Goal: Task Accomplishment & Management: Manage account settings

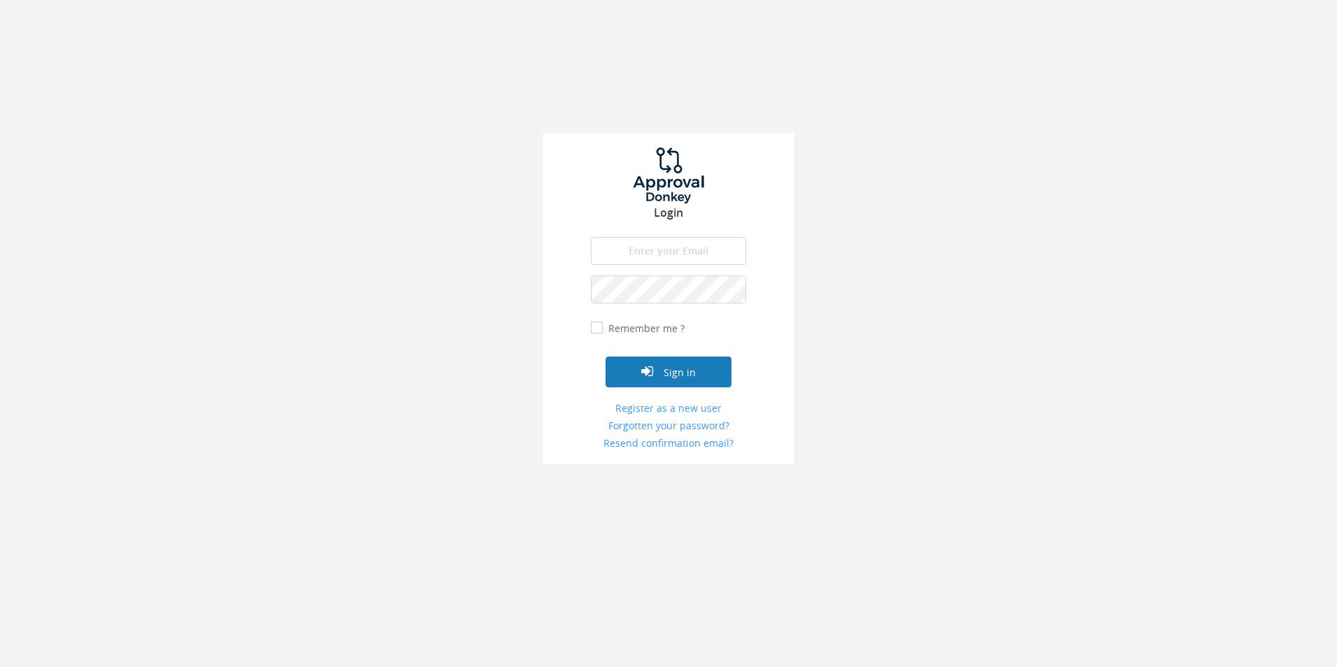
type input "[EMAIL_ADDRESS][DOMAIN_NAME]"
click at [672, 373] on button "Sign in" at bounding box center [669, 372] width 126 height 31
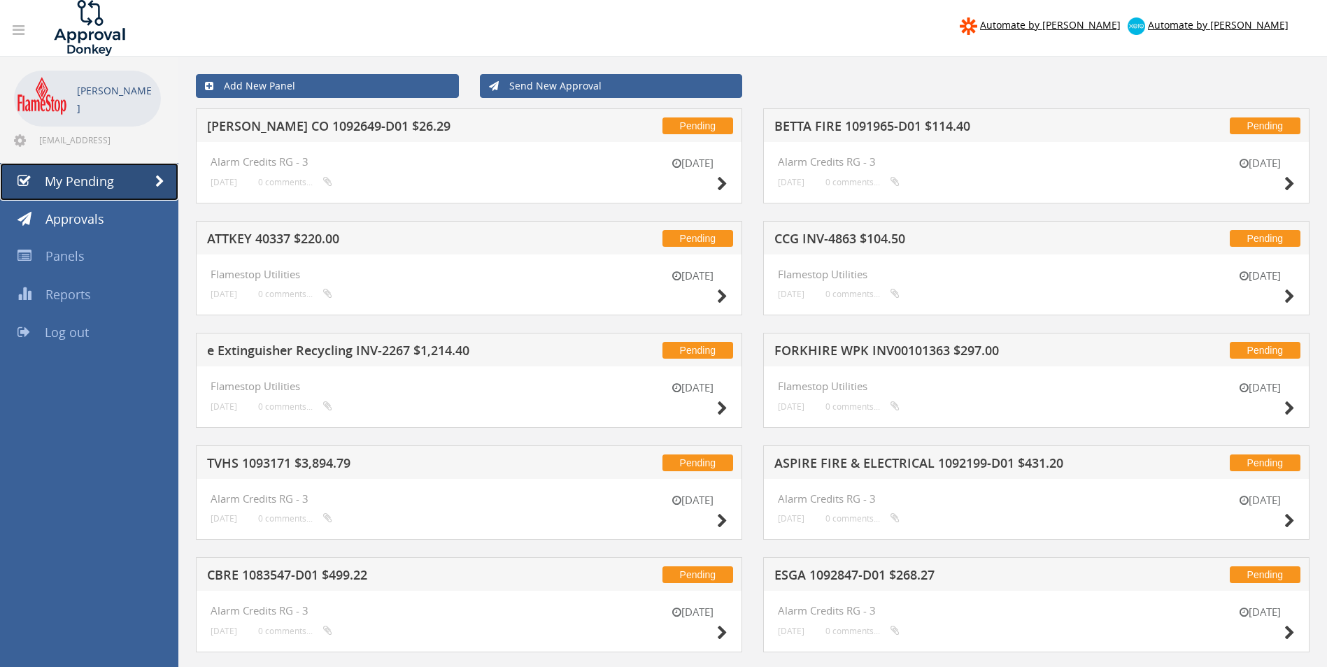
click at [69, 177] on span "My Pending" at bounding box center [79, 181] width 69 height 17
click at [879, 355] on h5 "FORKHIRE WPK INV00101363 $297.00" at bounding box center [957, 352] width 366 height 17
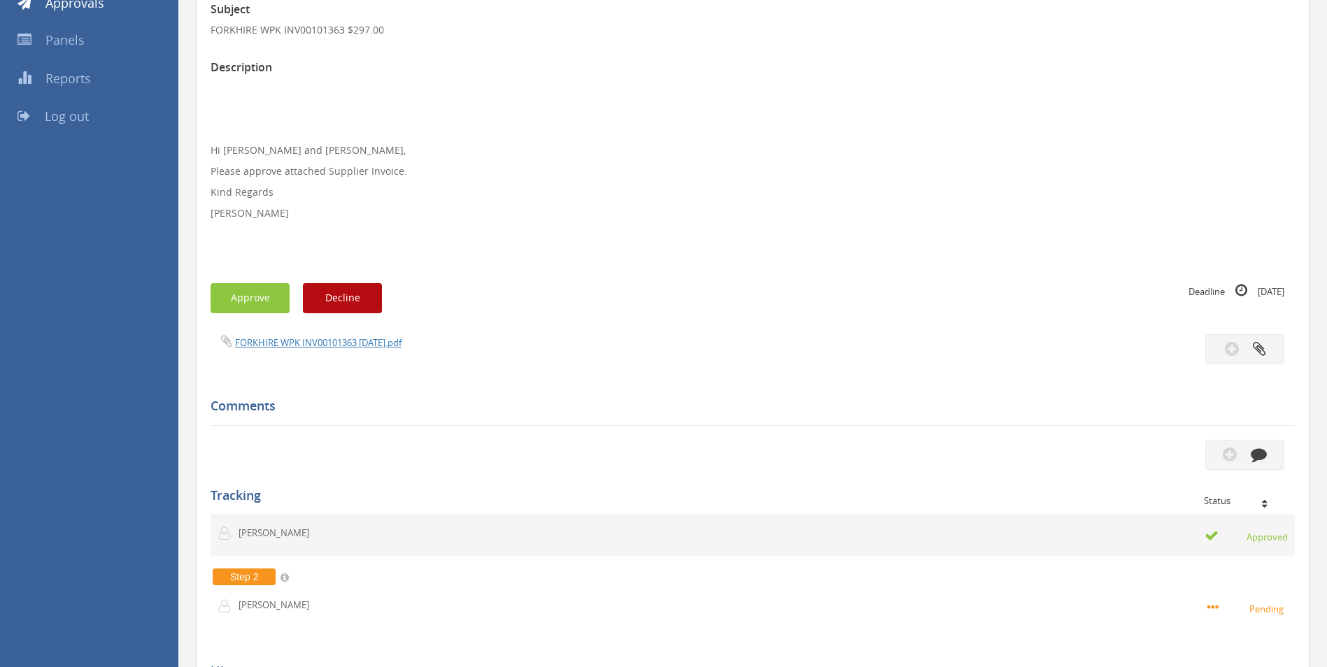
scroll to position [350, 0]
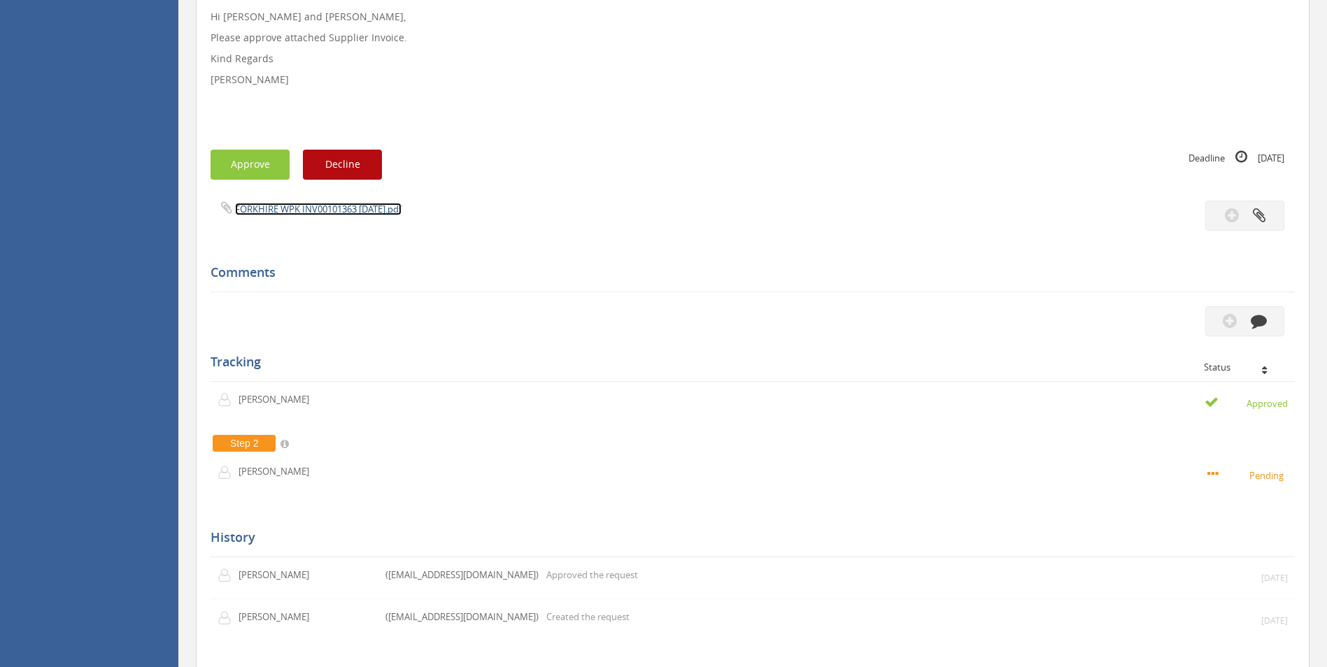
click at [320, 212] on link "FORKHIRE WPK INV00101363 [DATE].pdf" at bounding box center [318, 209] width 166 height 13
click at [255, 166] on button "Approve" at bounding box center [249, 165] width 79 height 30
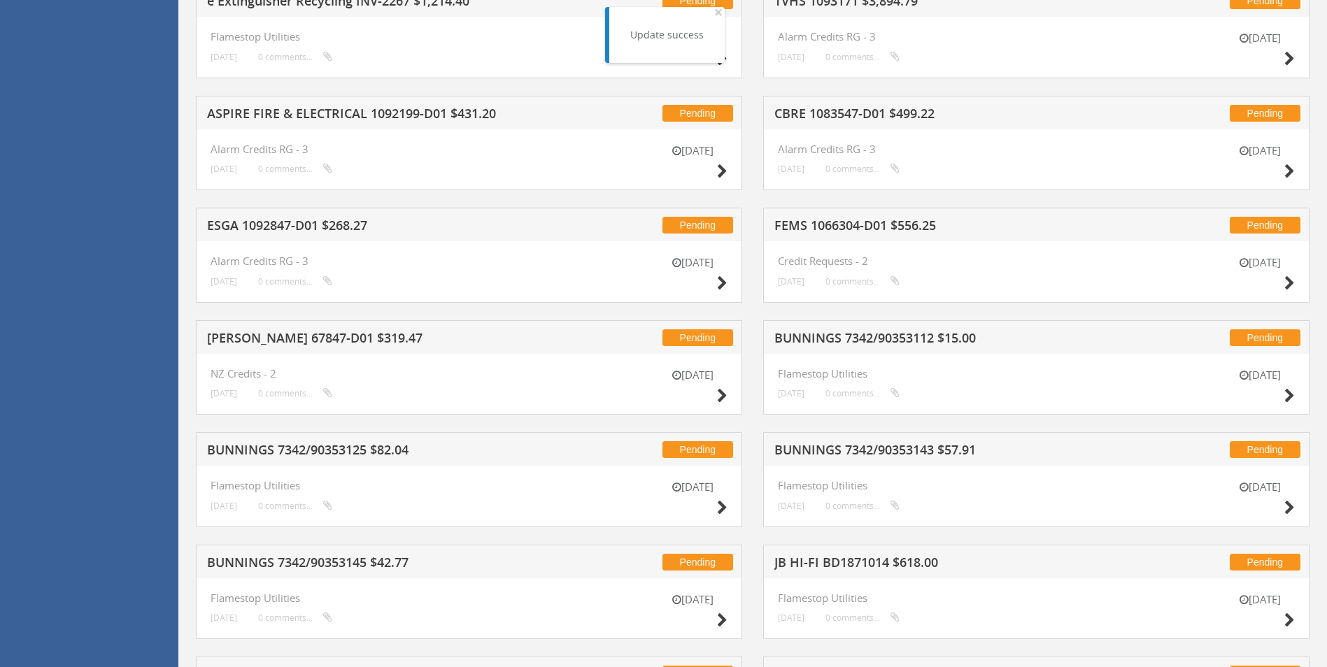
click at [820, 225] on h5 "FEMS 1066304-D01 $556.25" at bounding box center [957, 227] width 366 height 17
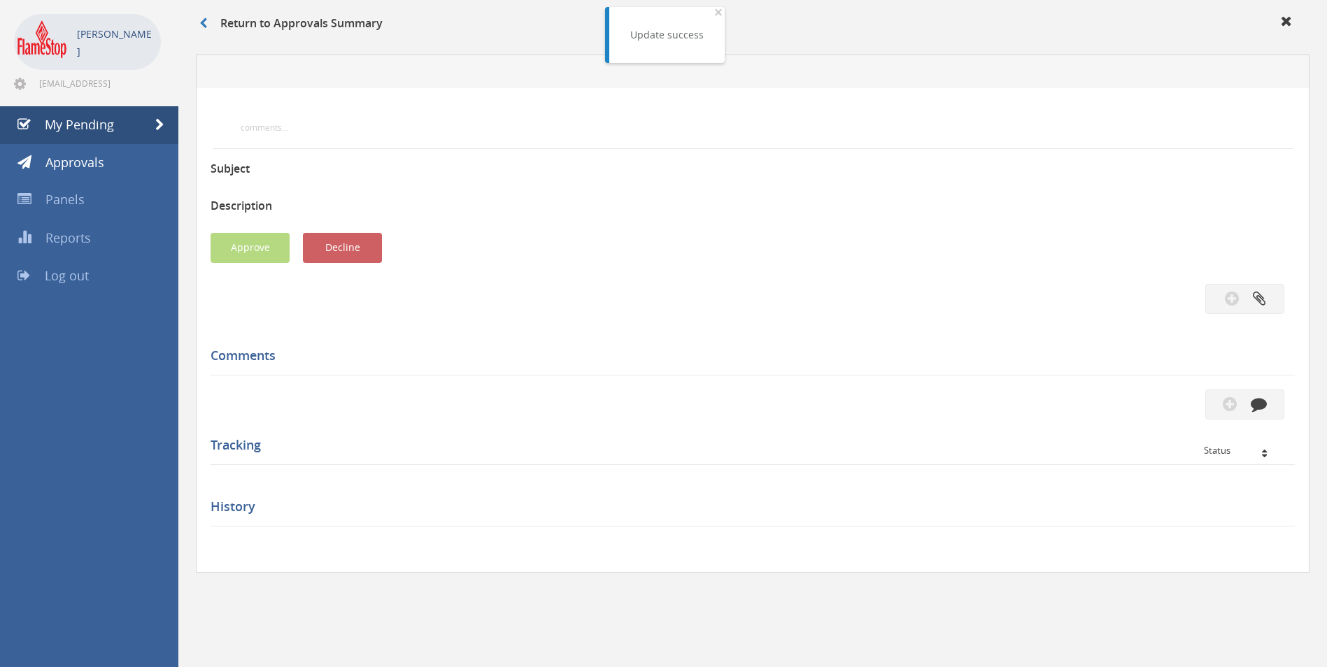
scroll to position [350, 0]
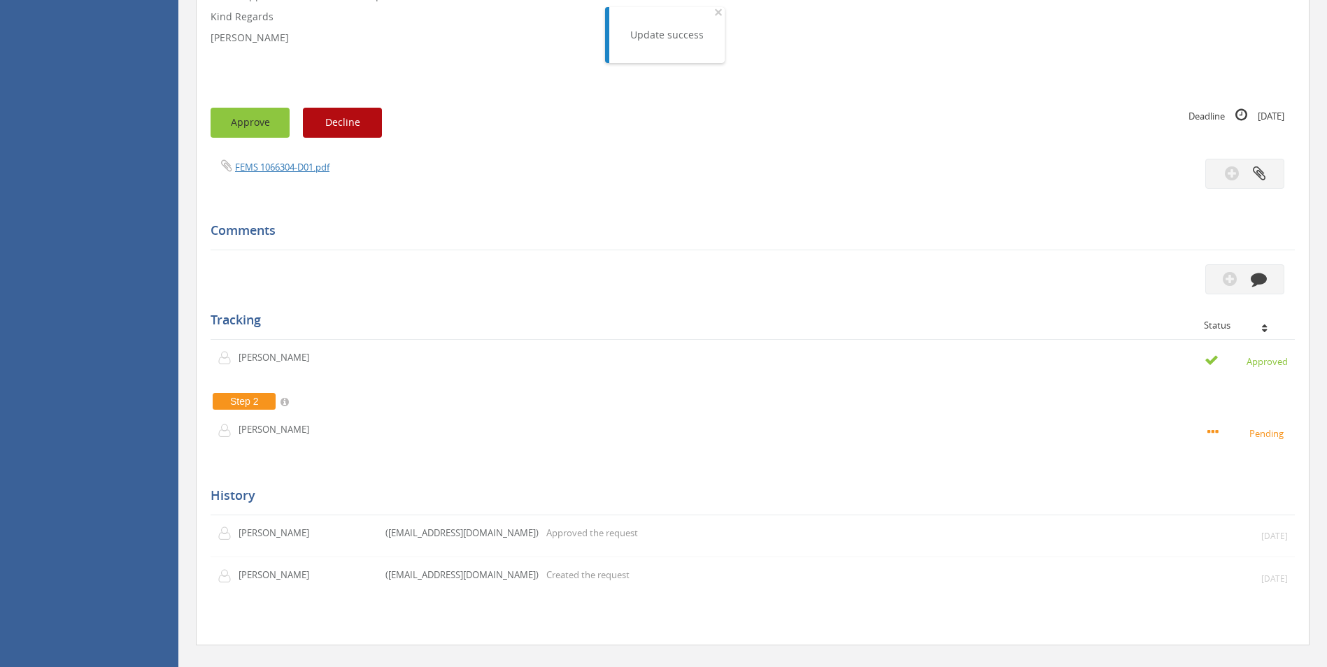
click at [247, 127] on button "Approve" at bounding box center [249, 123] width 79 height 30
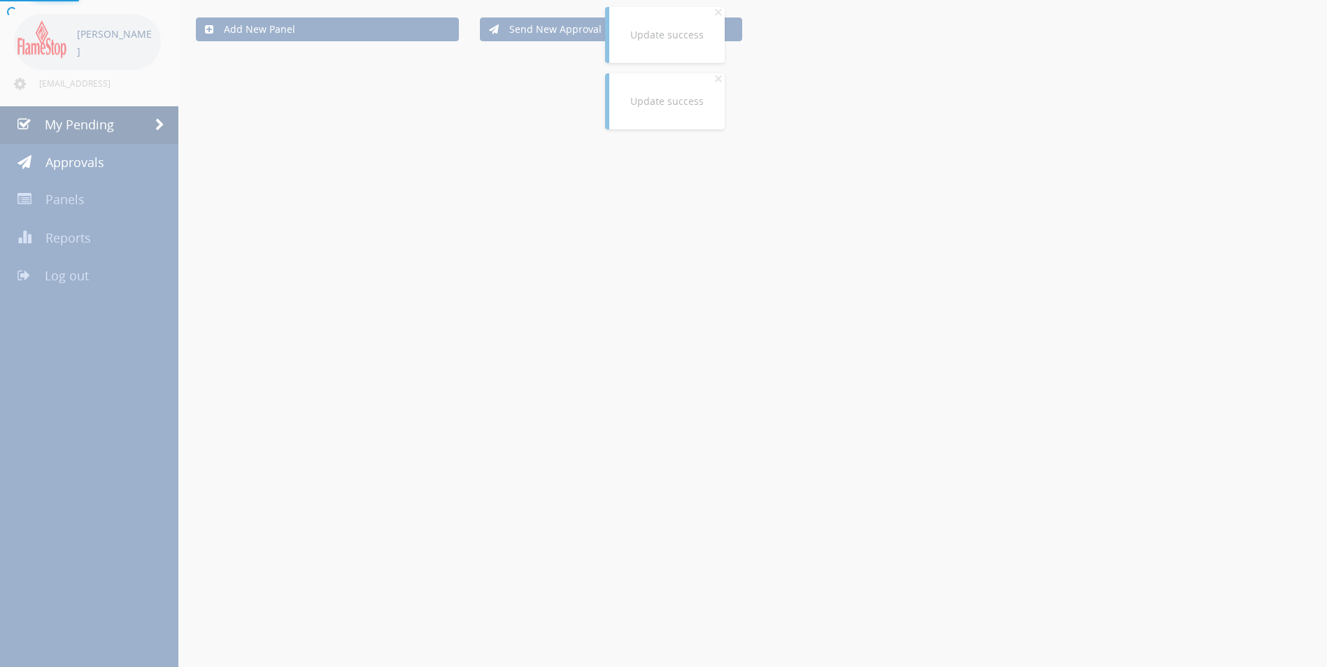
scroll to position [350, 0]
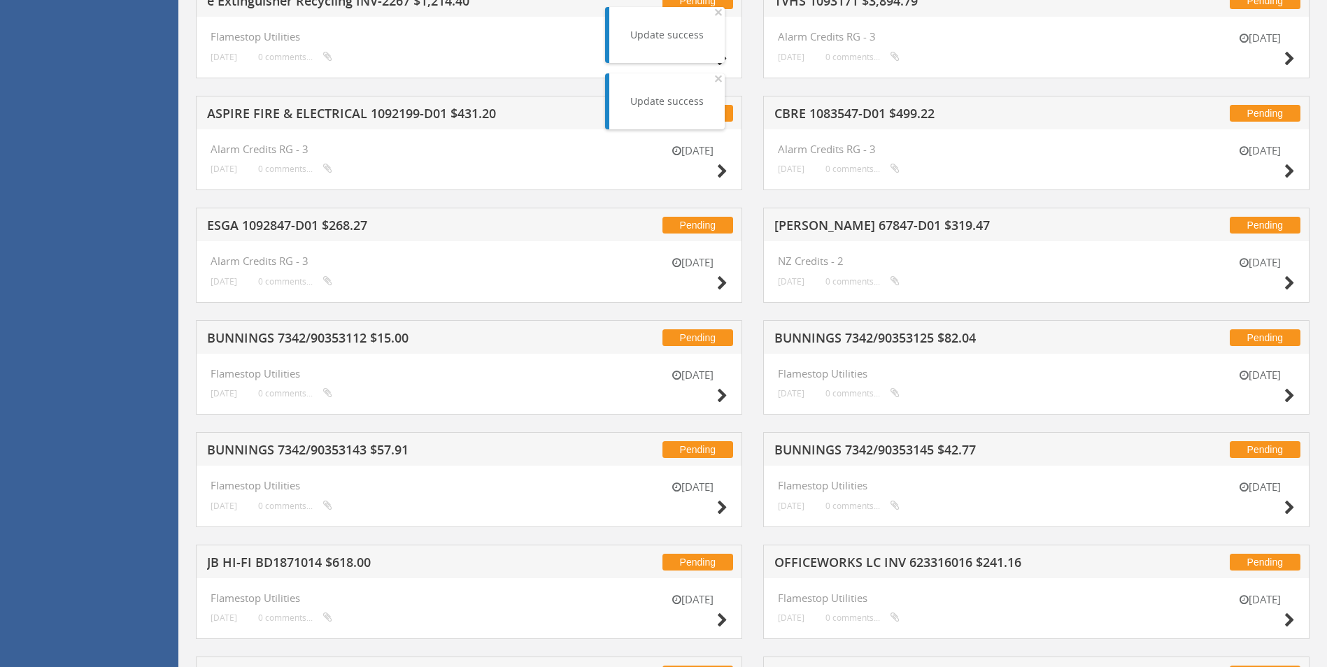
click at [816, 229] on h5 "[PERSON_NAME] 67847-D01 $319.47" at bounding box center [957, 227] width 366 height 17
click at [816, 0] on div at bounding box center [663, 0] width 1327 height 0
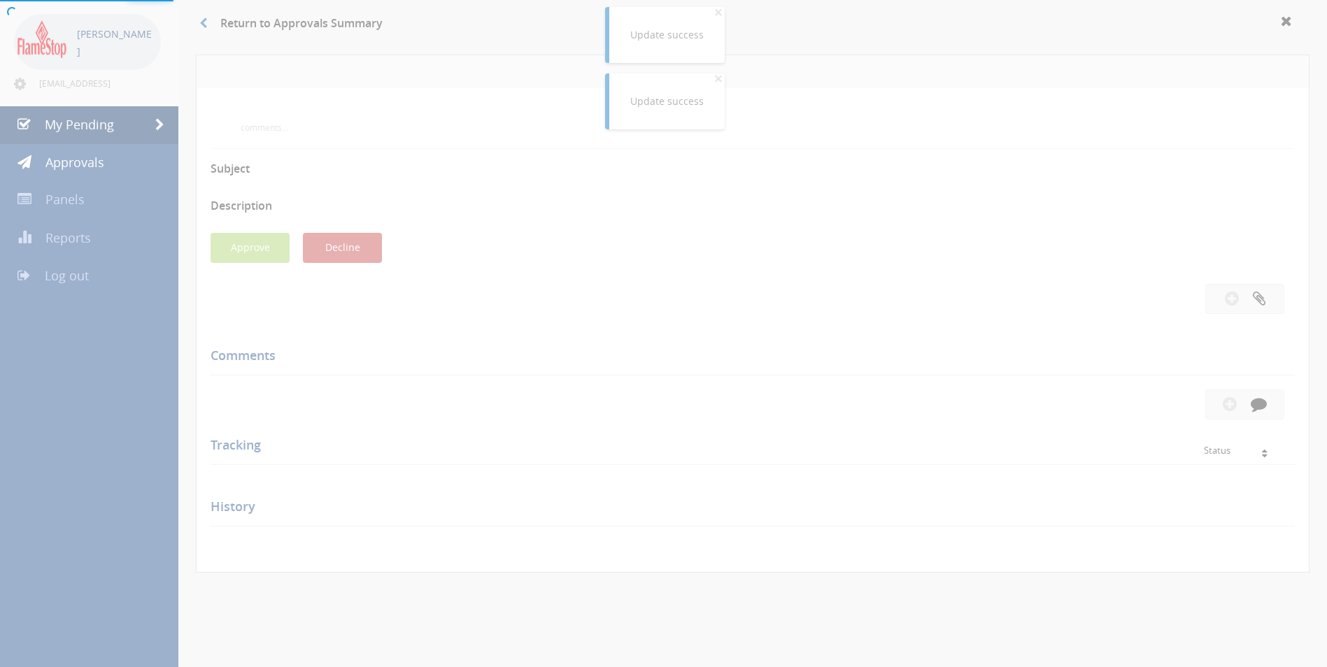
scroll to position [310, 0]
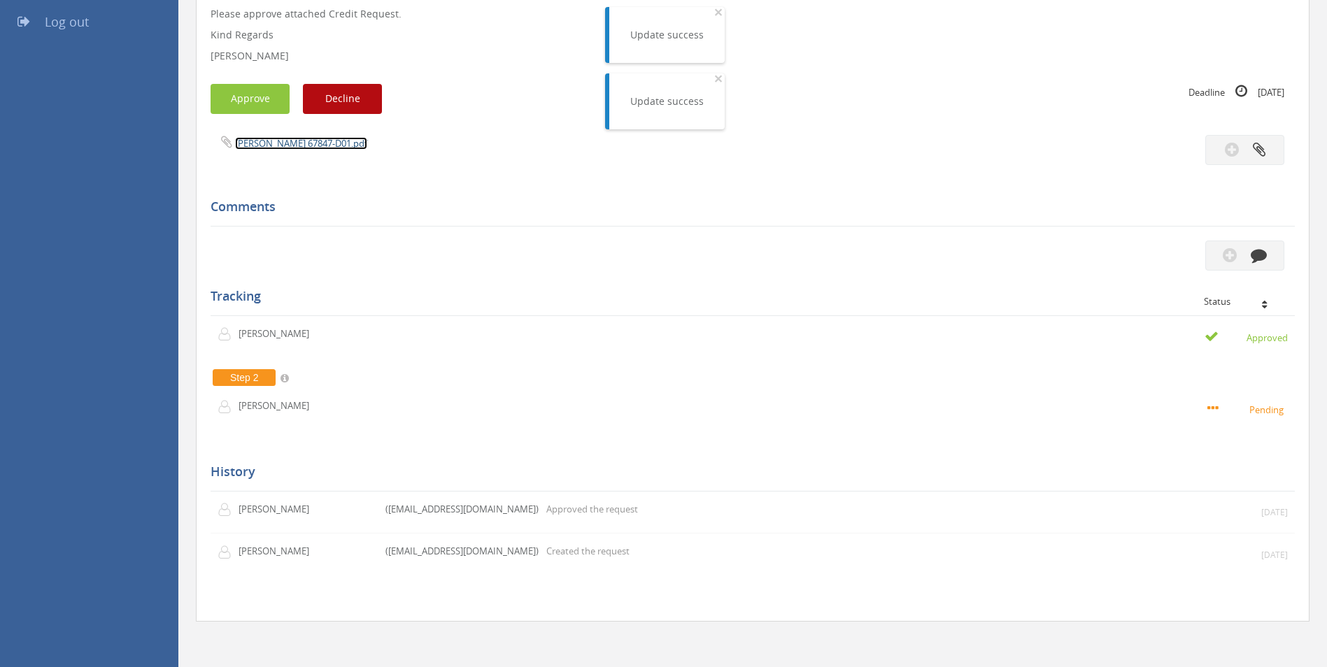
click at [309, 146] on link "[PERSON_NAME] 67847-D01.pdf" at bounding box center [301, 143] width 132 height 13
click at [250, 98] on button "Approve" at bounding box center [249, 99] width 79 height 30
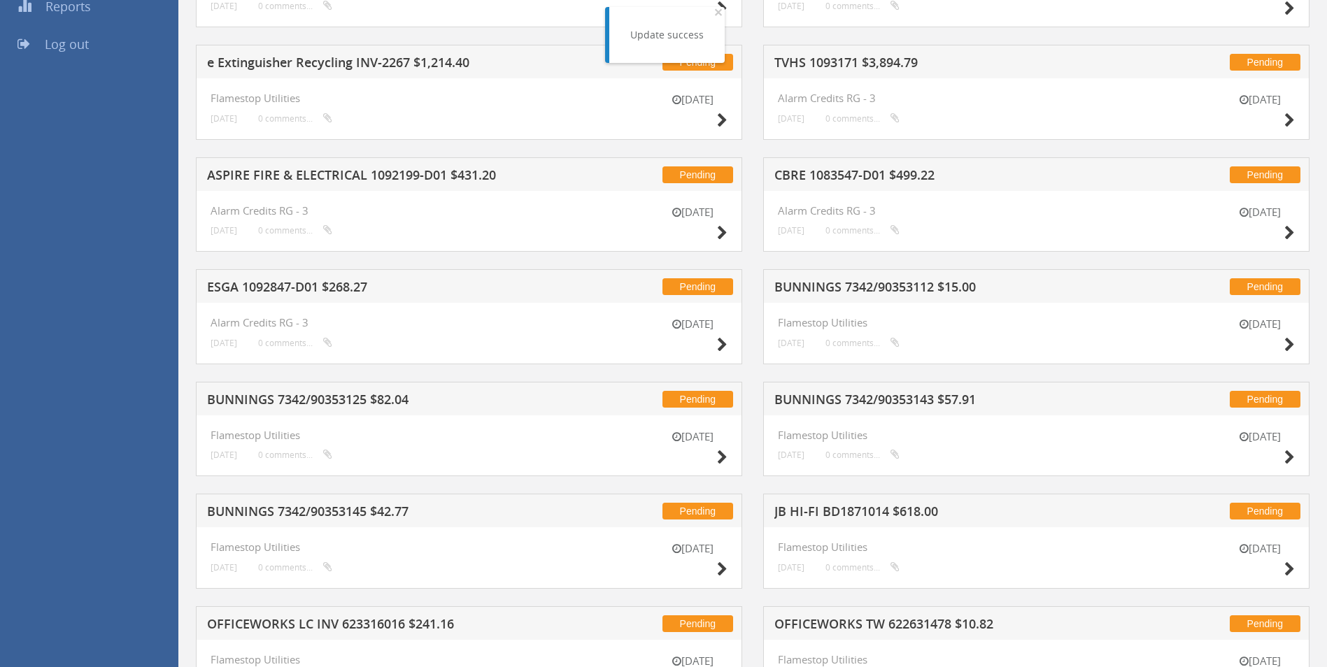
scroll to position [31, 0]
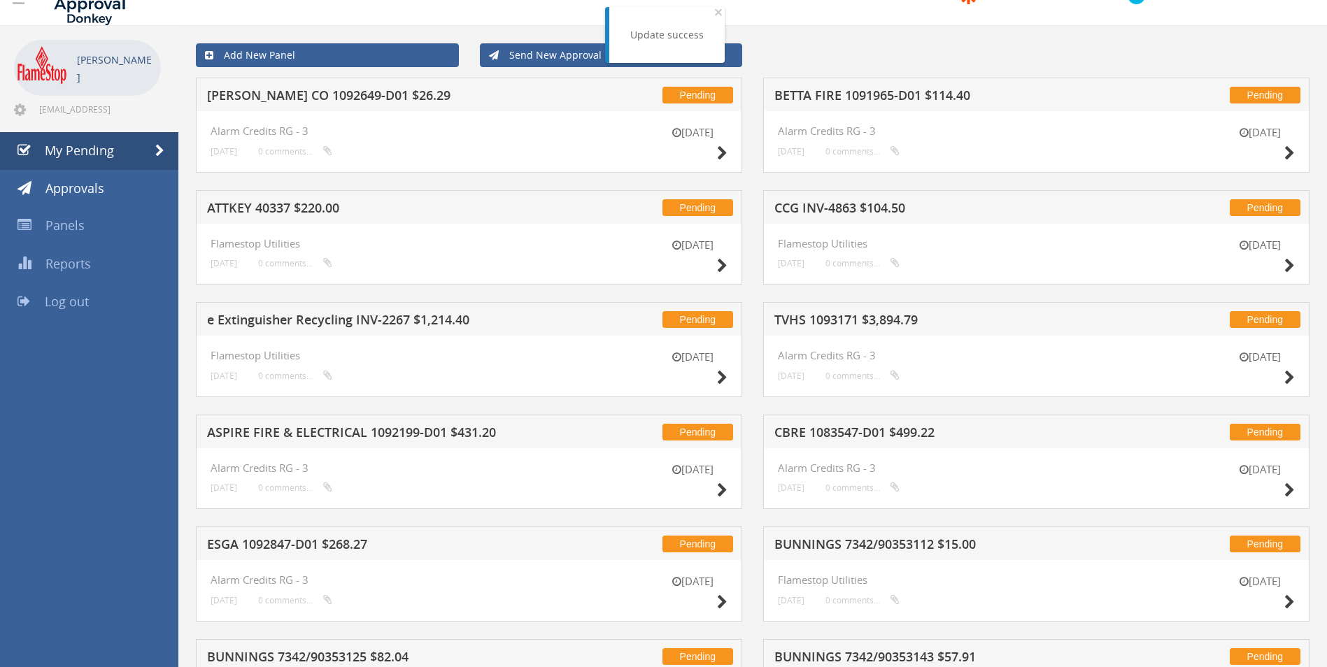
click at [834, 211] on h5 "CCG INV-4863 $104.50" at bounding box center [957, 209] width 366 height 17
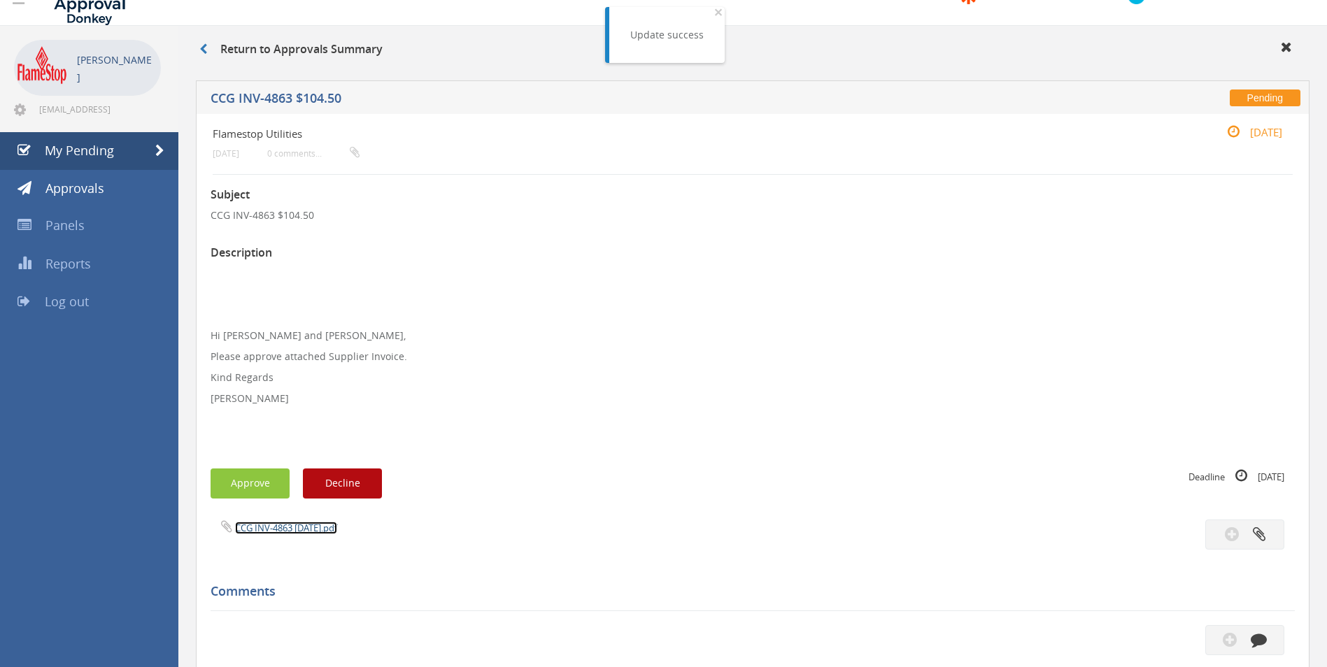
click at [287, 526] on link "CCG INV-4863 [DATE].pdf" at bounding box center [286, 528] width 102 height 13
click at [260, 485] on button "Approve" at bounding box center [249, 484] width 79 height 30
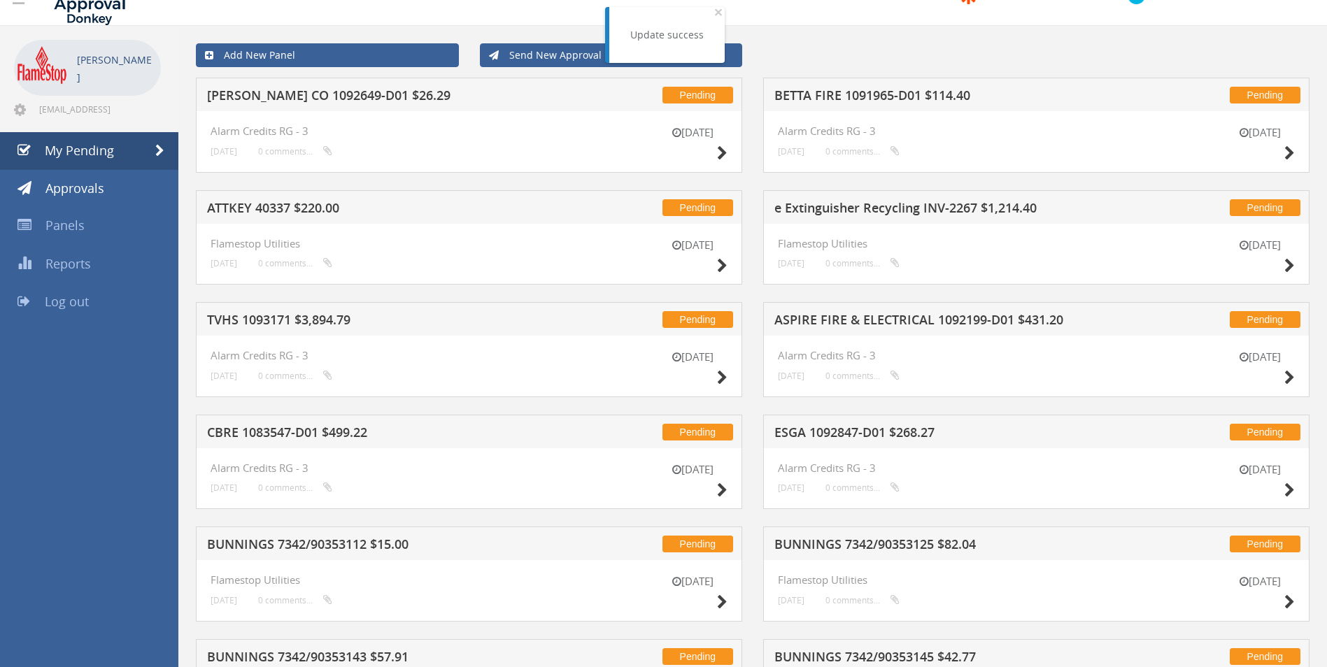
click at [830, 96] on h5 "BETTA FIRE 1091965-D01 $114.40" at bounding box center [957, 97] width 366 height 17
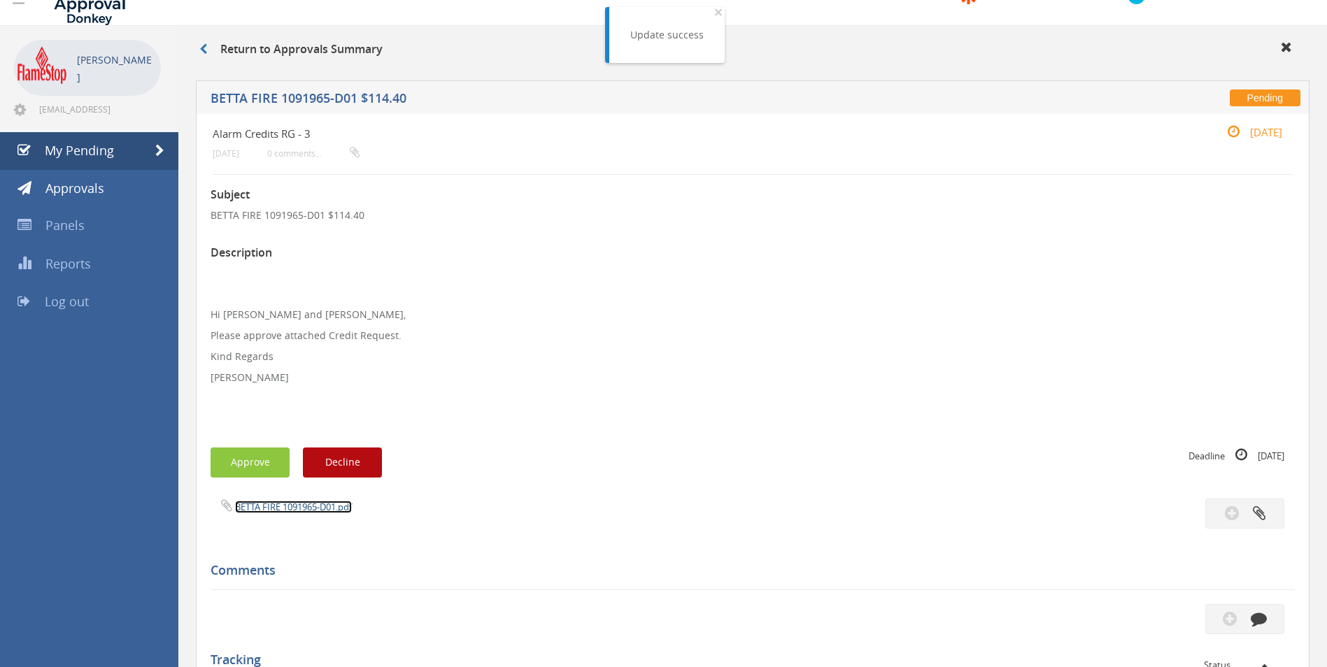
click at [264, 513] on link "BETTA FIRE 1091965-D01.pdf" at bounding box center [293, 507] width 117 height 13
click at [225, 466] on button "Approve" at bounding box center [249, 463] width 79 height 30
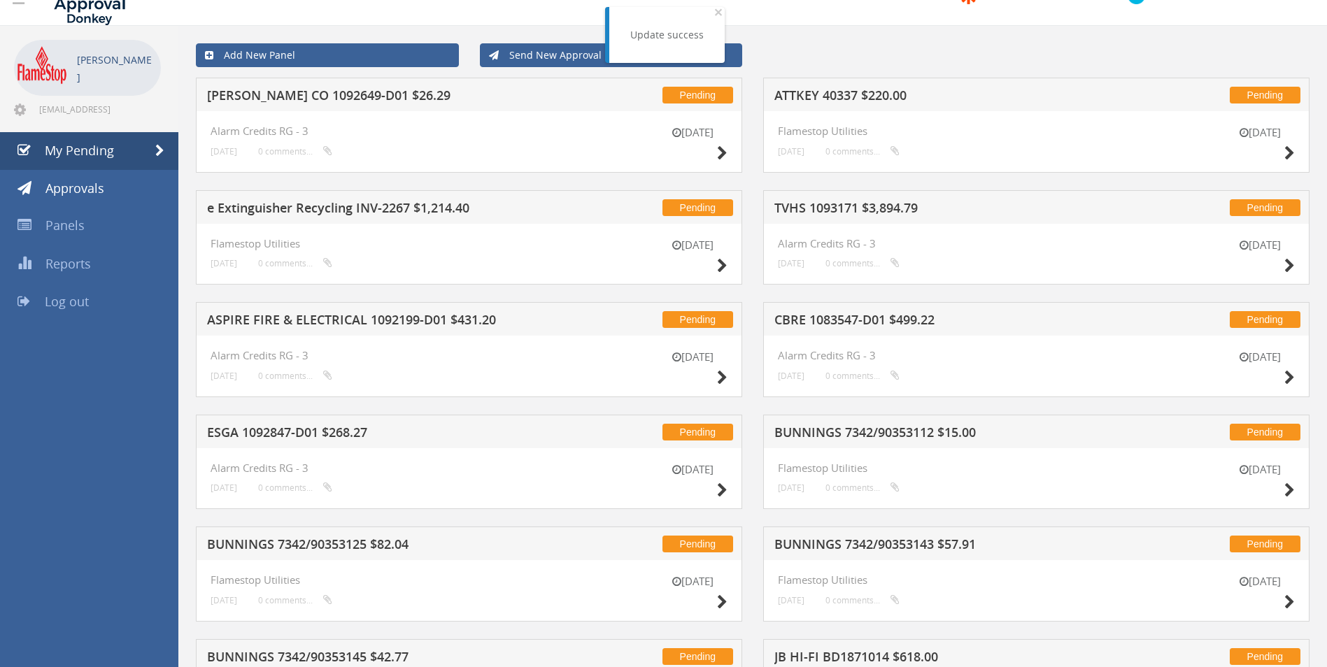
click at [807, 209] on h5 "TVHS 1093171 $3,894.79" at bounding box center [957, 209] width 366 height 17
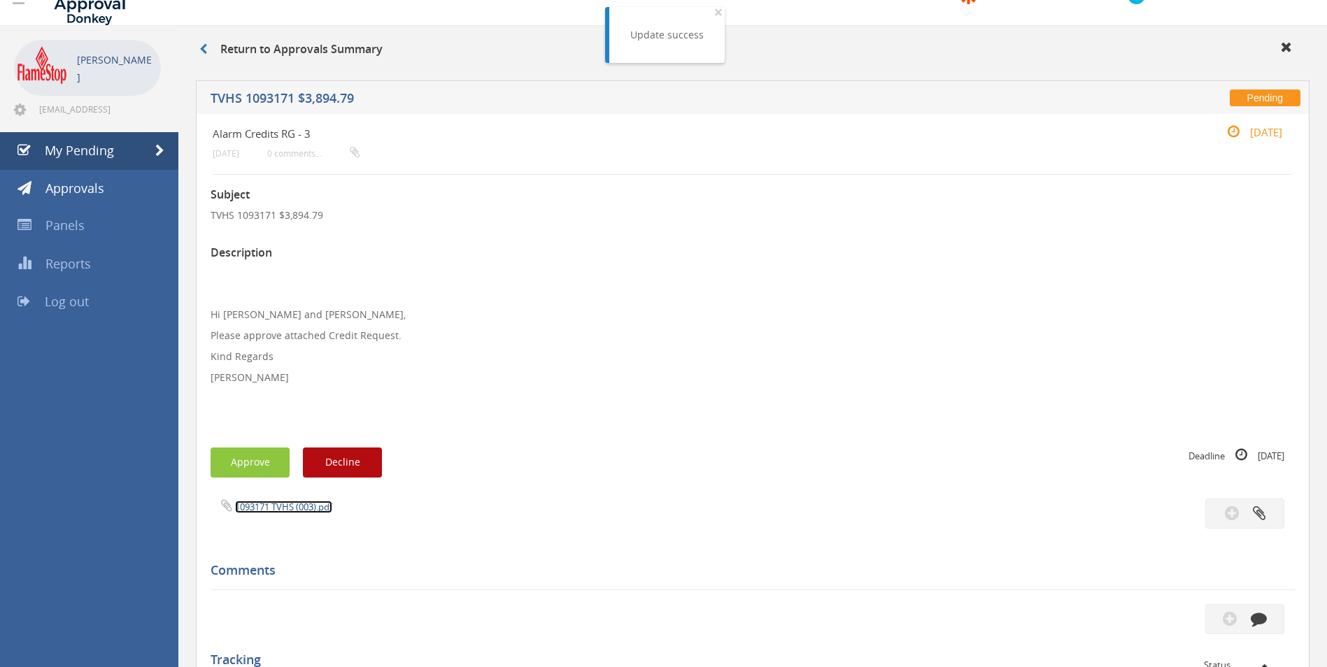
click at [277, 509] on link "1093171 TVHS (003).pdf" at bounding box center [283, 507] width 97 height 13
click at [264, 457] on button "Approve" at bounding box center [249, 463] width 79 height 30
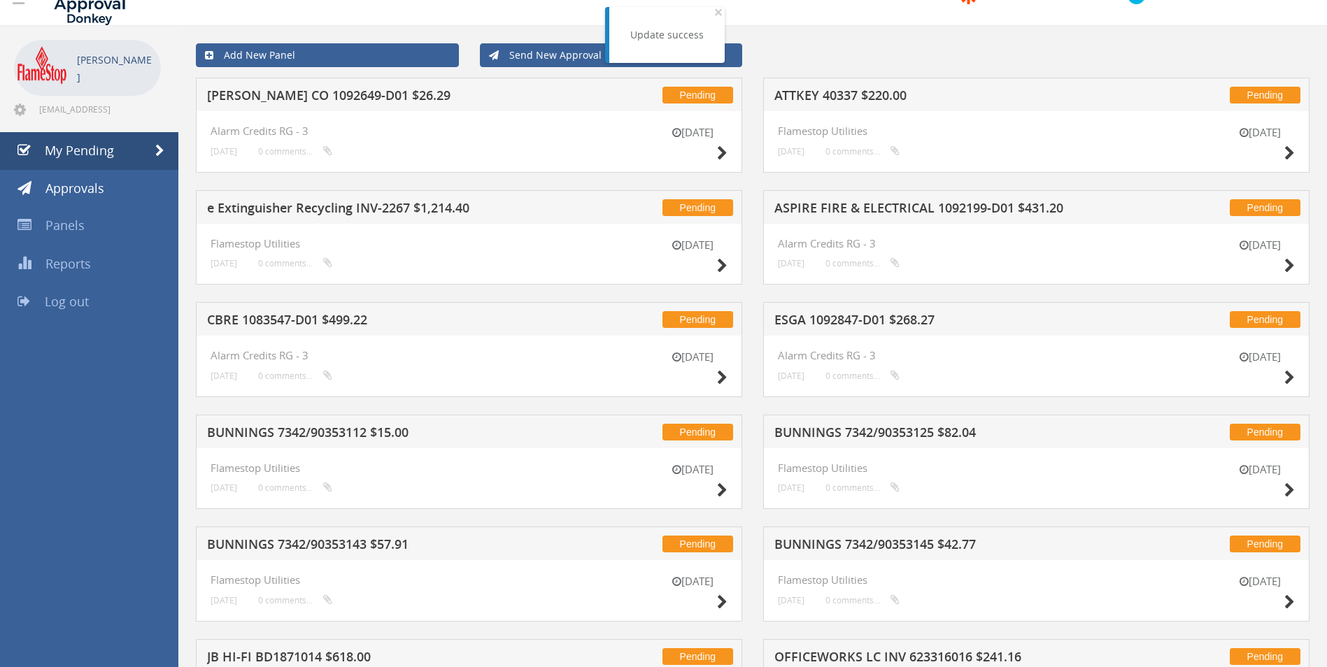
click at [827, 98] on h5 "ATTKEY 40337 $220.00" at bounding box center [957, 97] width 366 height 17
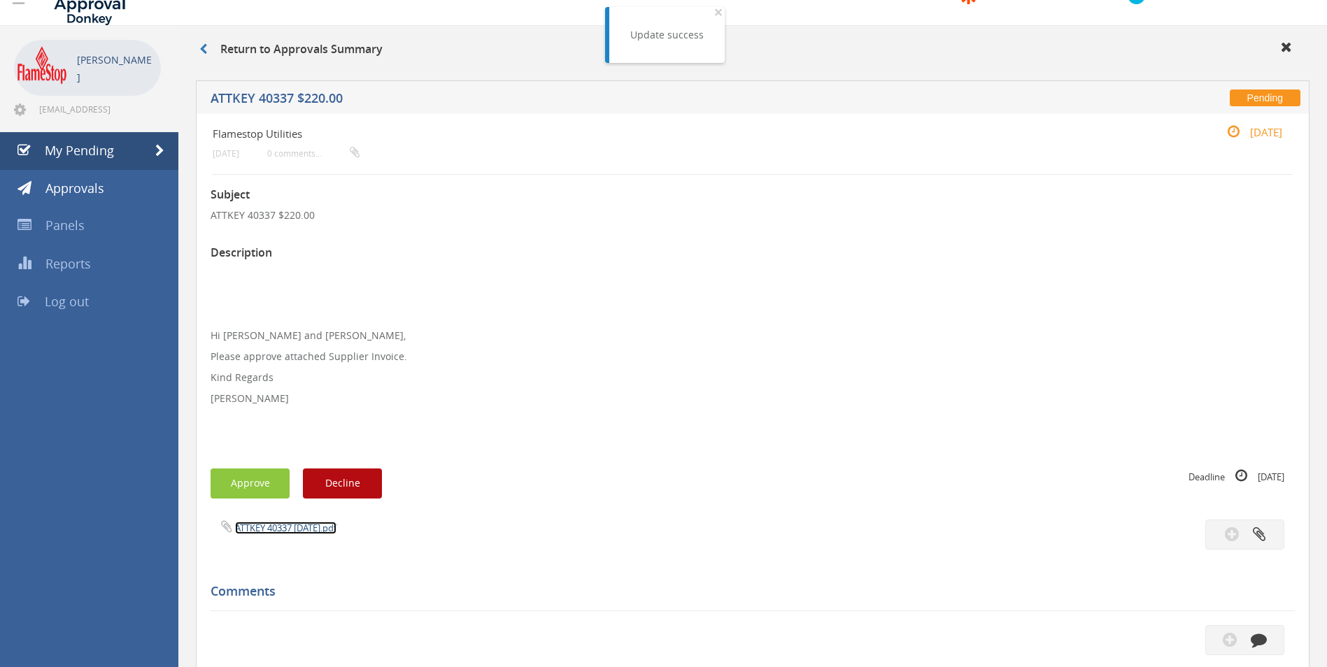
click at [298, 529] on link "ATTKEY 40337 [DATE].pdf" at bounding box center [285, 528] width 101 height 13
click at [262, 477] on button "Approve" at bounding box center [249, 484] width 79 height 30
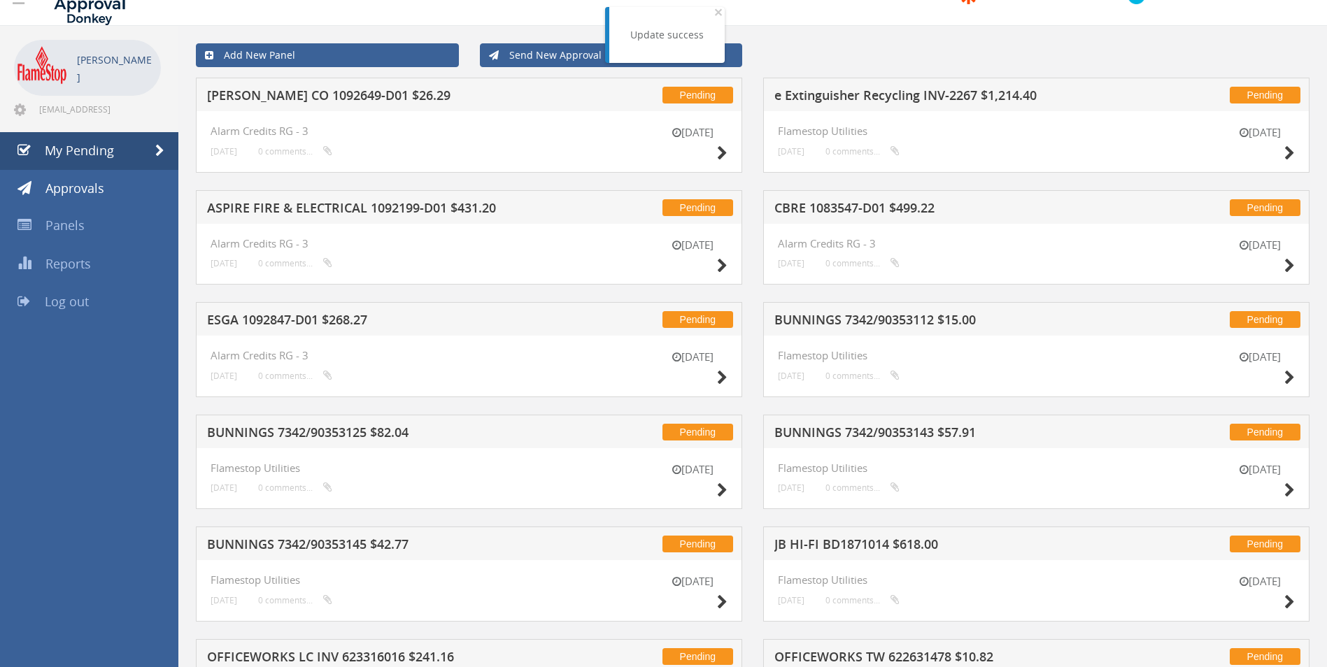
click at [859, 210] on h5 "CBRE 1083547-D01 $499.22" at bounding box center [957, 209] width 366 height 17
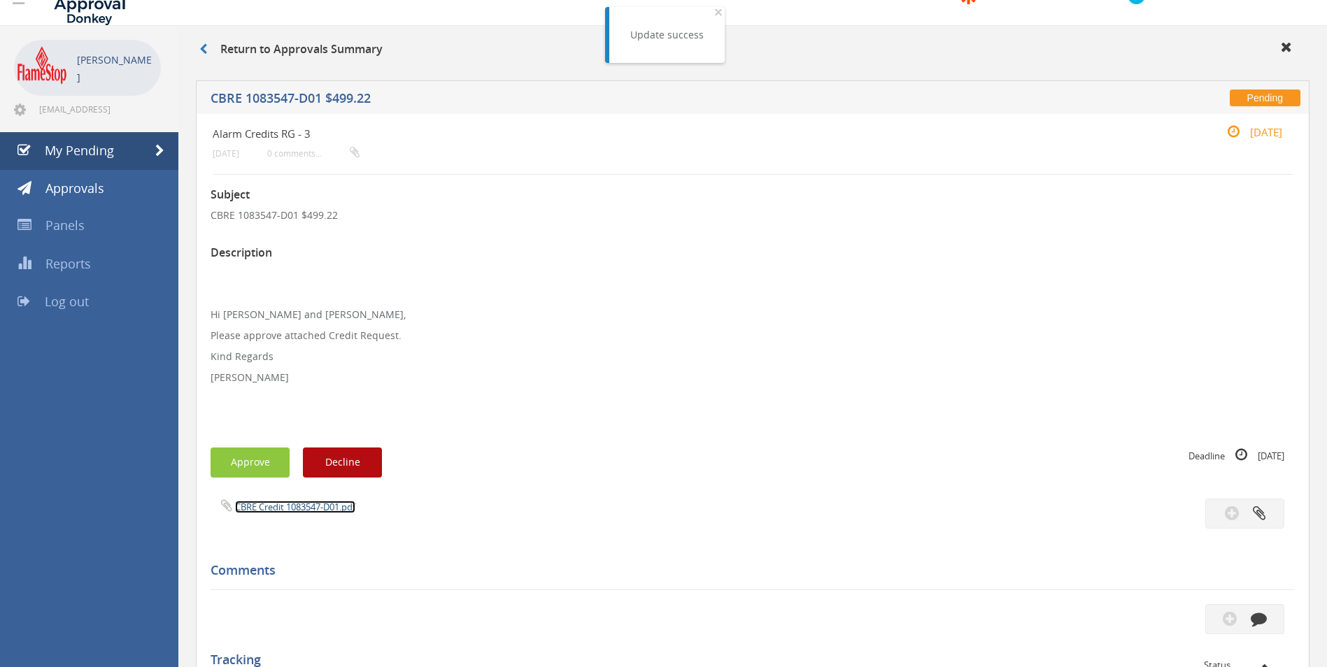
click at [281, 507] on link "CBRE Credit 1083547-D01.pdf" at bounding box center [295, 507] width 120 height 13
click at [252, 455] on button "Approve" at bounding box center [249, 463] width 79 height 30
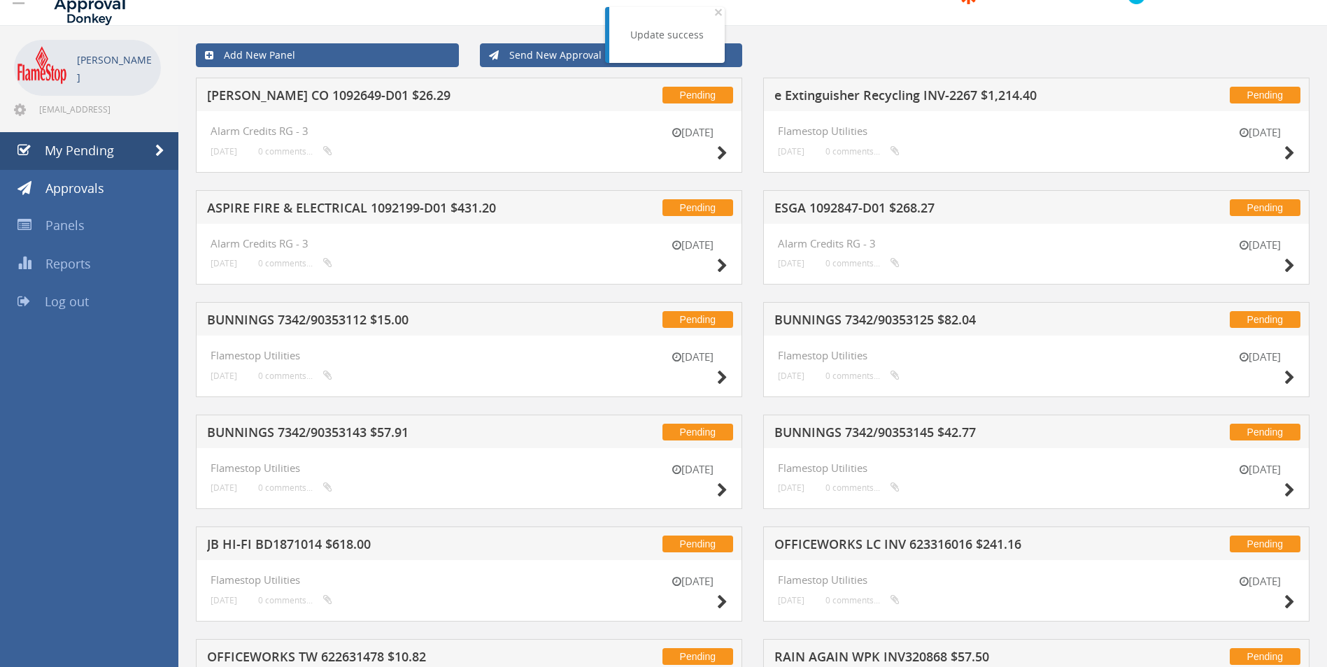
click at [868, 213] on h5 "ESGA 1092847-D01 $268.27" at bounding box center [957, 209] width 366 height 17
click at [868, 0] on div at bounding box center [663, 0] width 1327 height 0
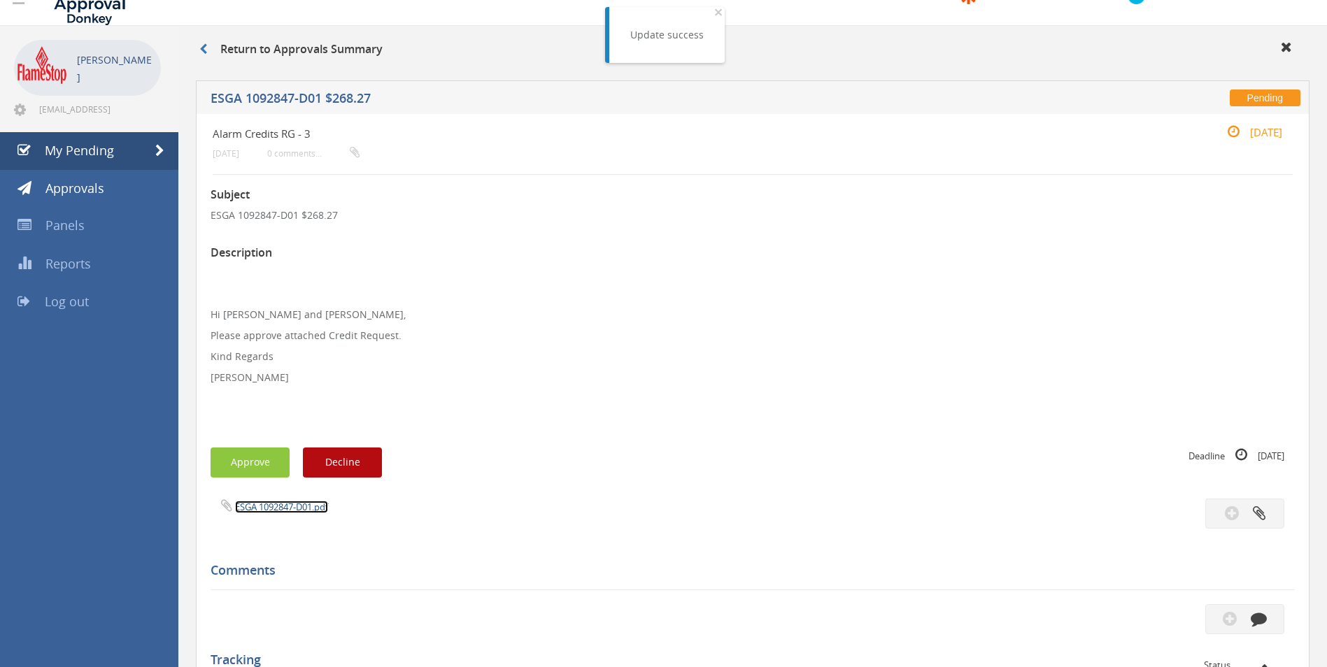
click at [285, 508] on link "ESGA 1092847-D01.pdf" at bounding box center [281, 507] width 93 height 13
click at [276, 470] on button "Approve" at bounding box center [249, 463] width 79 height 30
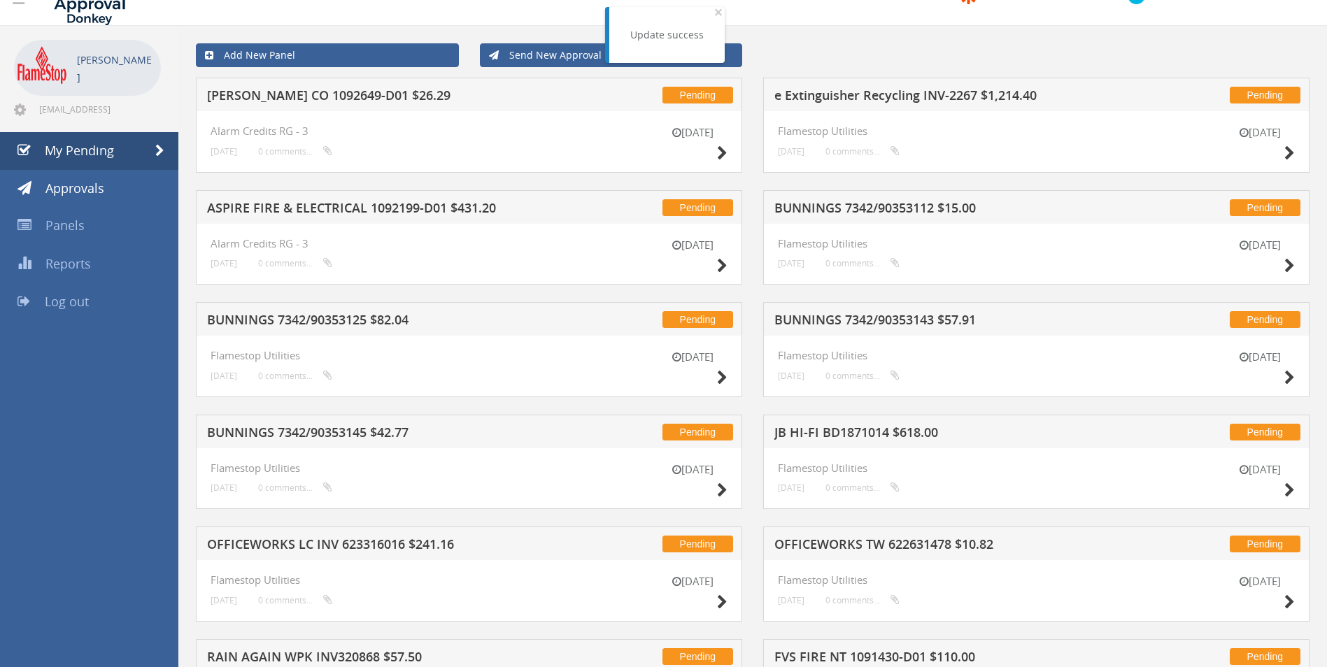
click at [838, 210] on h5 "BUNNINGS 7342/90353112 $15.00" at bounding box center [957, 209] width 366 height 17
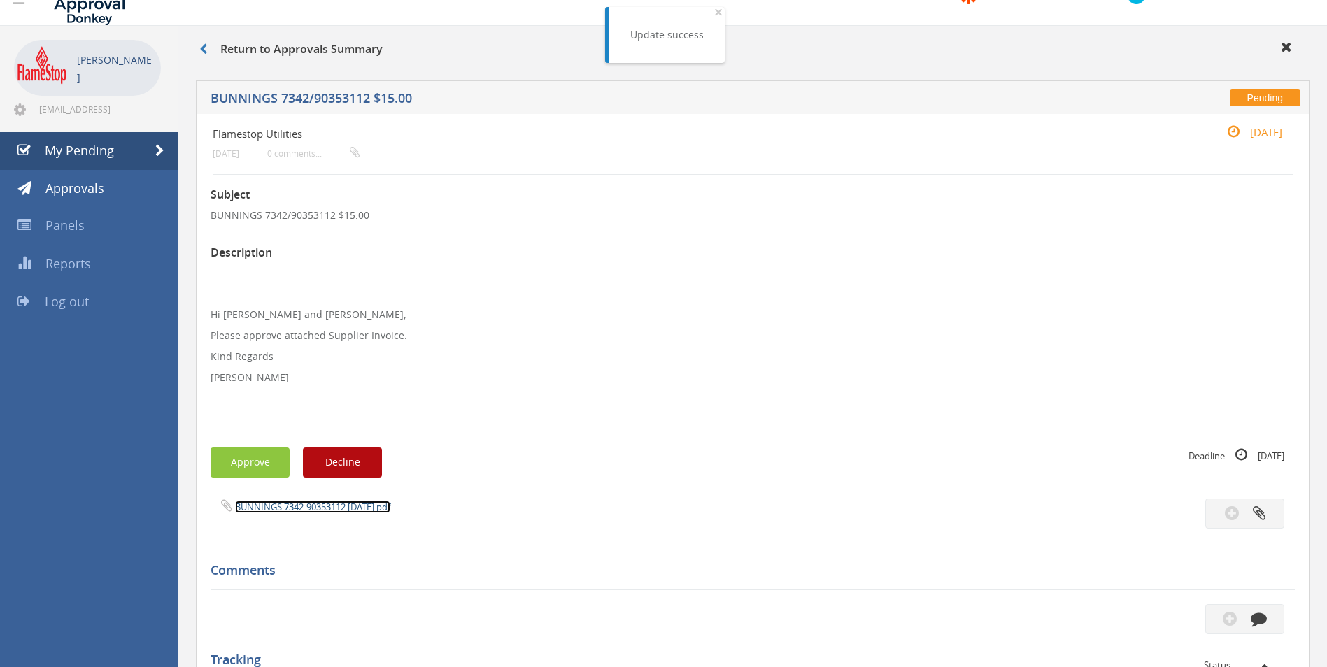
click at [310, 505] on link "BUNNINGS 7342-90353112 [DATE].pdf" at bounding box center [312, 507] width 155 height 13
click at [259, 451] on button "Approve" at bounding box center [249, 463] width 79 height 30
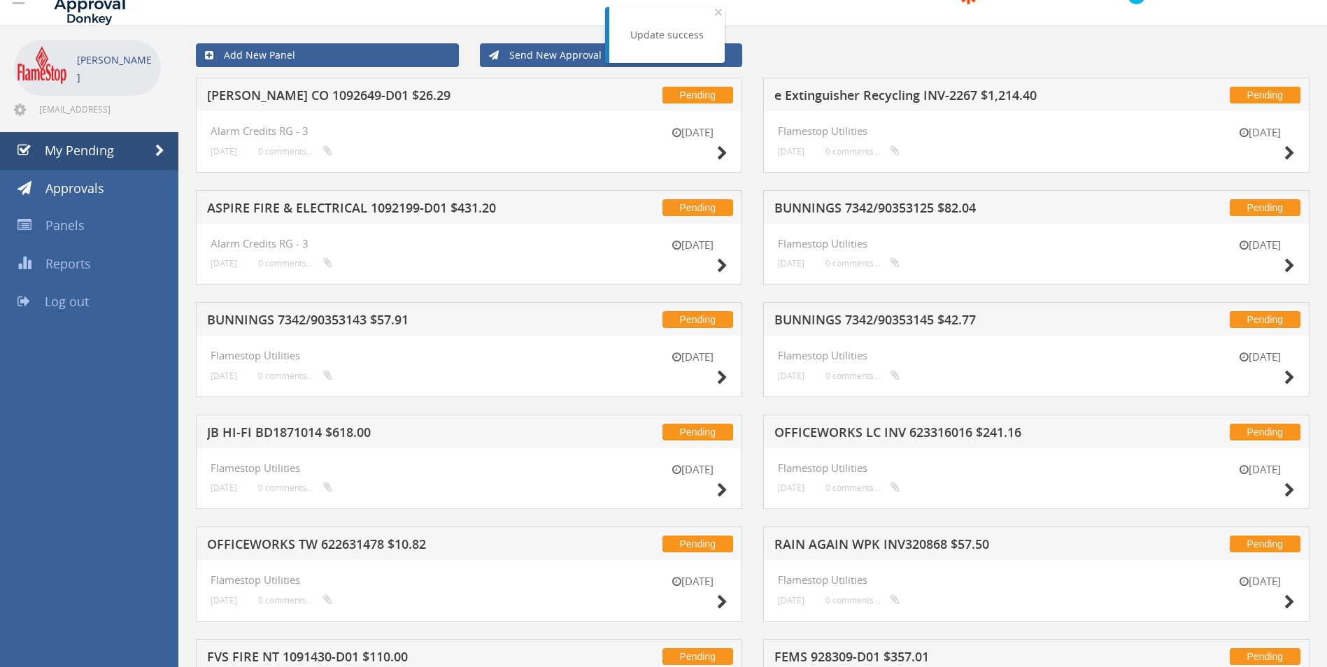
click at [848, 212] on h5 "BUNNINGS 7342/90353125 $82.04" at bounding box center [957, 209] width 366 height 17
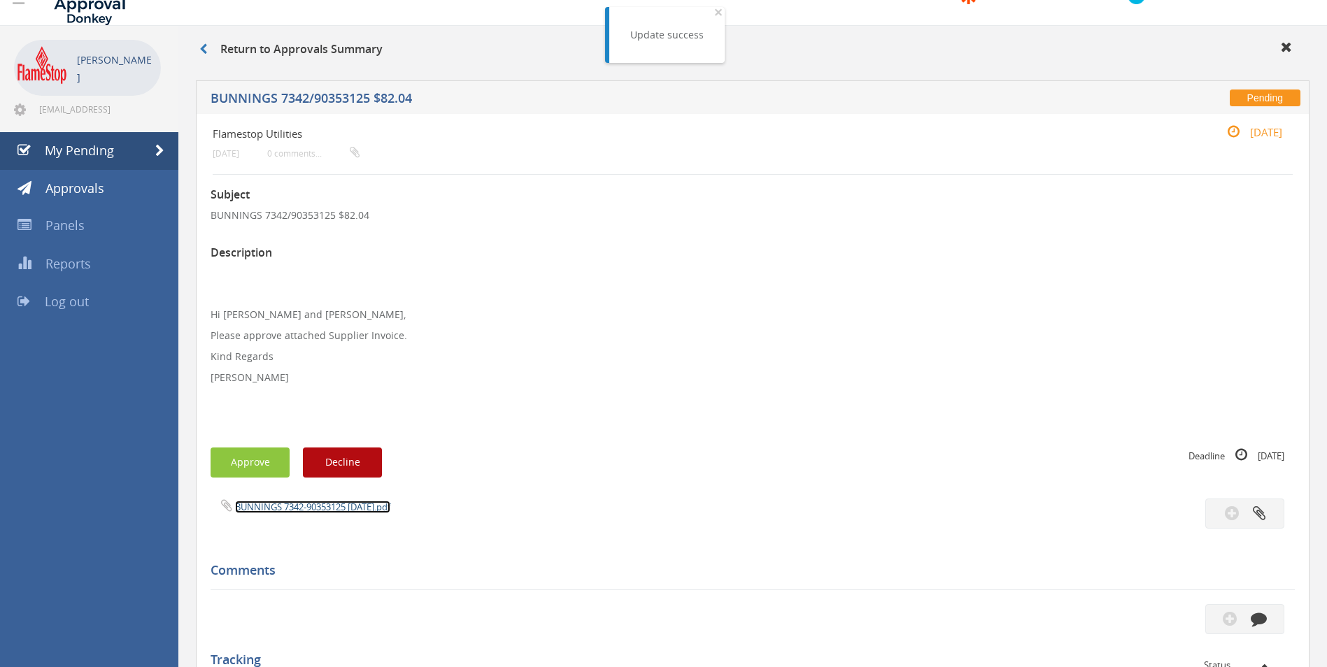
click at [327, 505] on link "BUNNINGS 7342-90353125 [DATE].pdf" at bounding box center [312, 507] width 155 height 13
click at [259, 462] on button "Approve" at bounding box center [249, 463] width 79 height 30
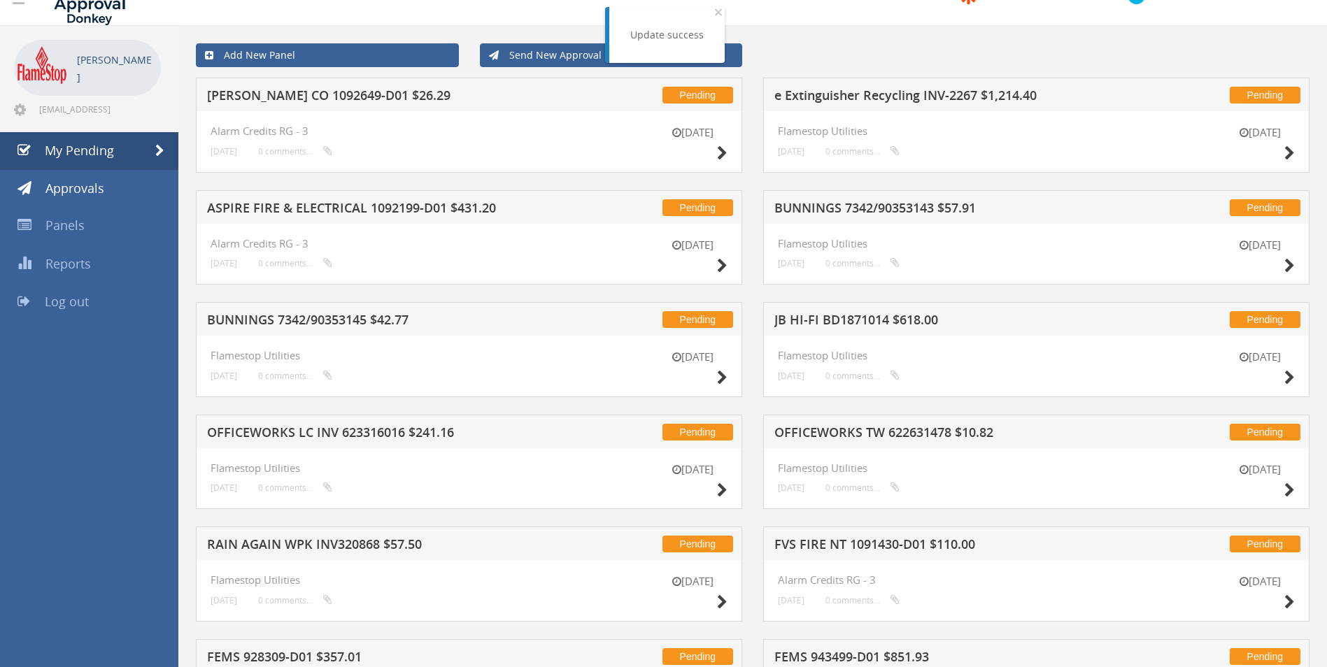
click at [918, 98] on h5 "e Extinguisher Recycling INV-2267 $1,214.40" at bounding box center [957, 97] width 366 height 17
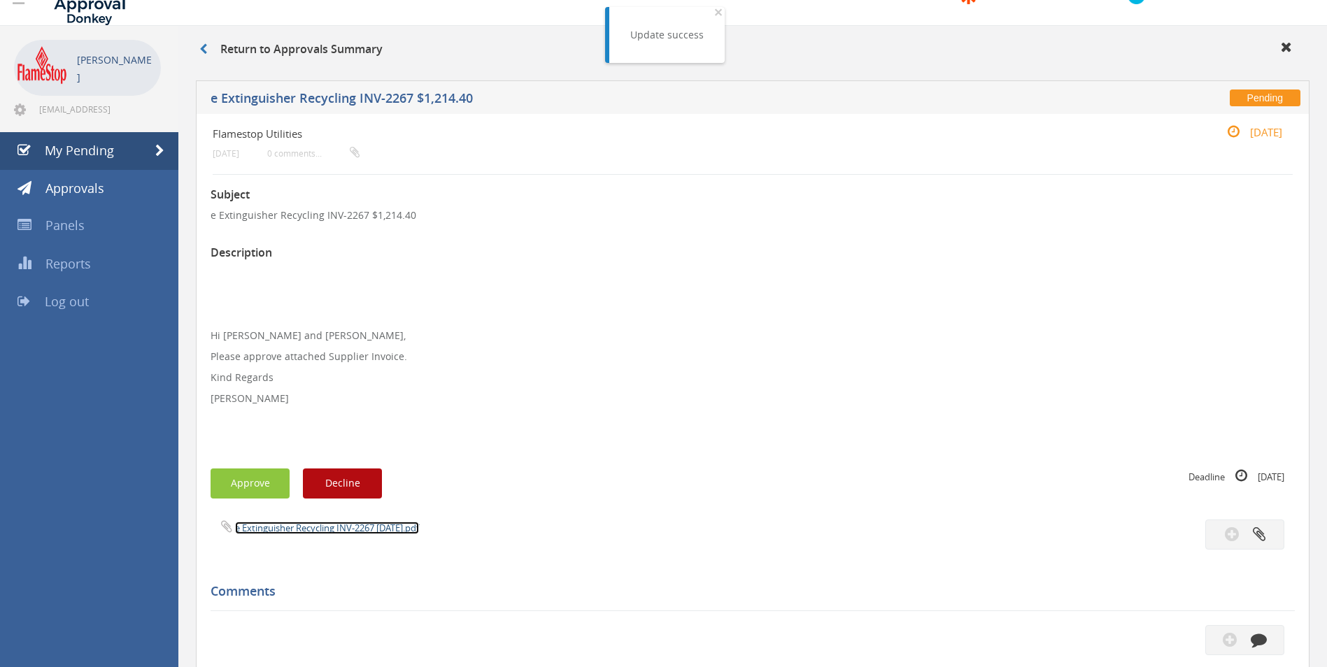
click at [341, 529] on link "e Extinguisher Recycling INV-2267 [DATE].pdf" at bounding box center [327, 528] width 184 height 13
click at [255, 494] on button "Approve" at bounding box center [249, 484] width 79 height 30
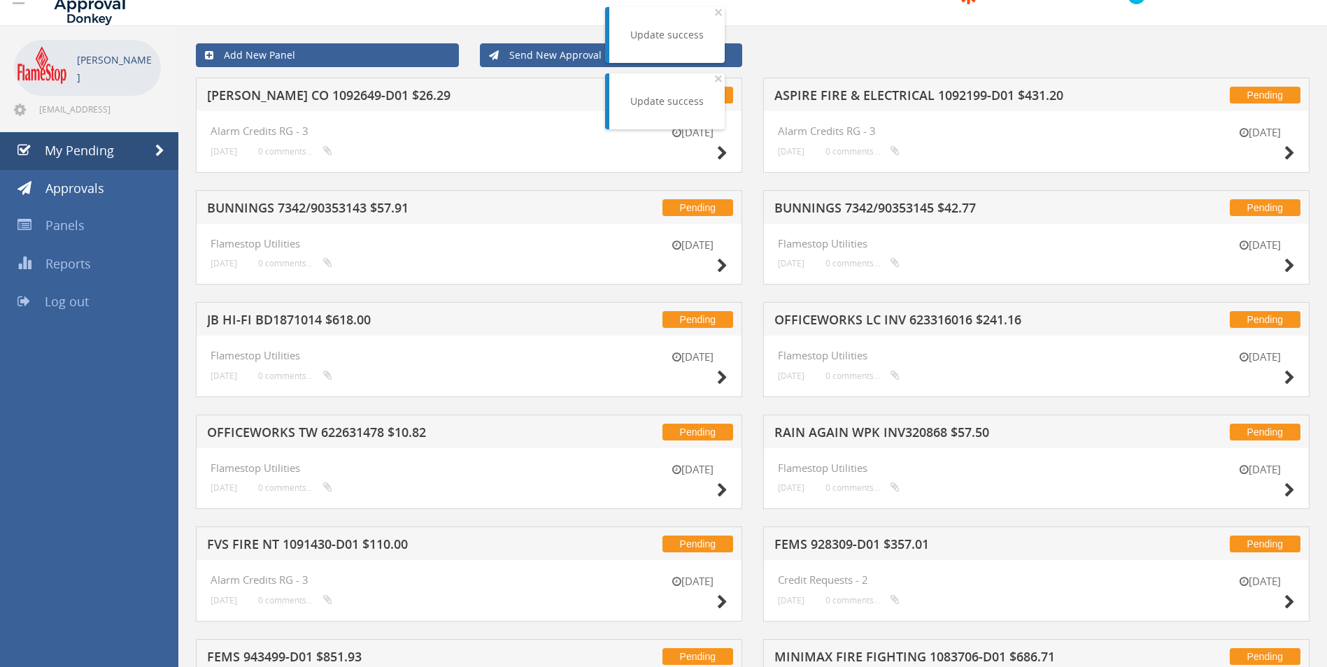
click at [874, 97] on h5 "ASPIRE FIRE & ELECTRICAL 1092199-D01 $431.20" at bounding box center [957, 97] width 366 height 17
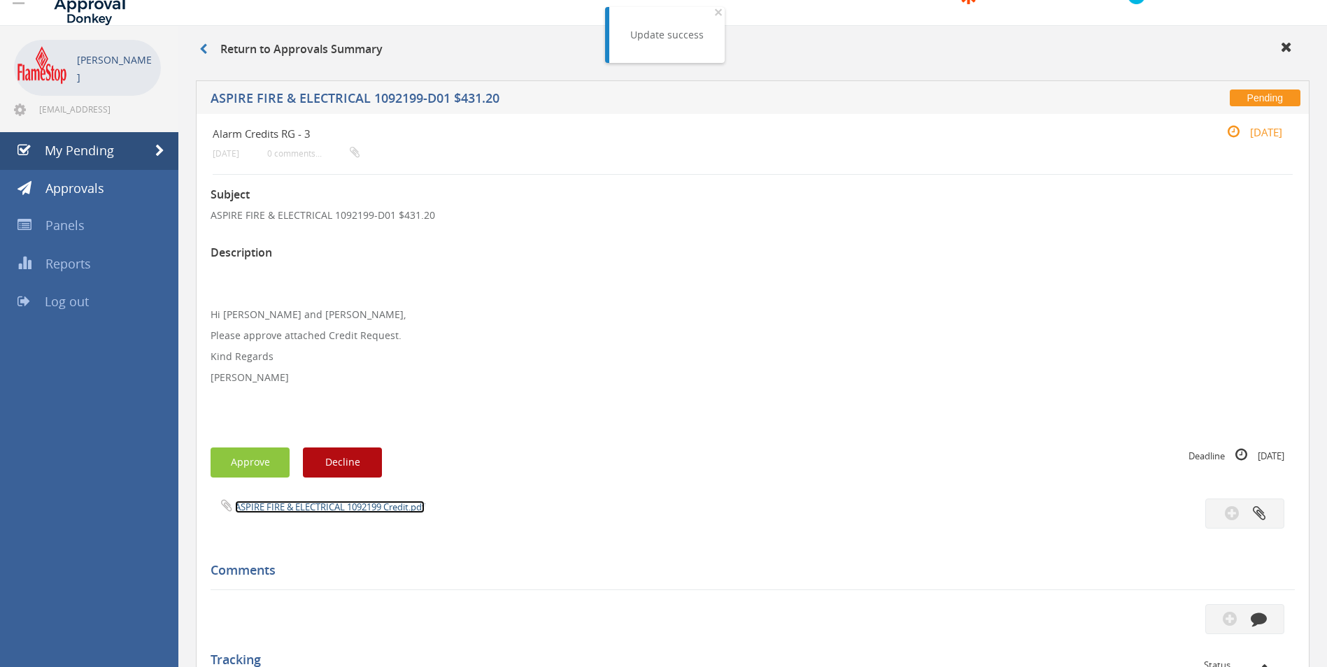
click at [295, 508] on link "ASPIRE FIRE & ELECTRICAL 1092199 Credit.pdf" at bounding box center [330, 507] width 190 height 13
click at [259, 460] on button "Approve" at bounding box center [249, 463] width 79 height 30
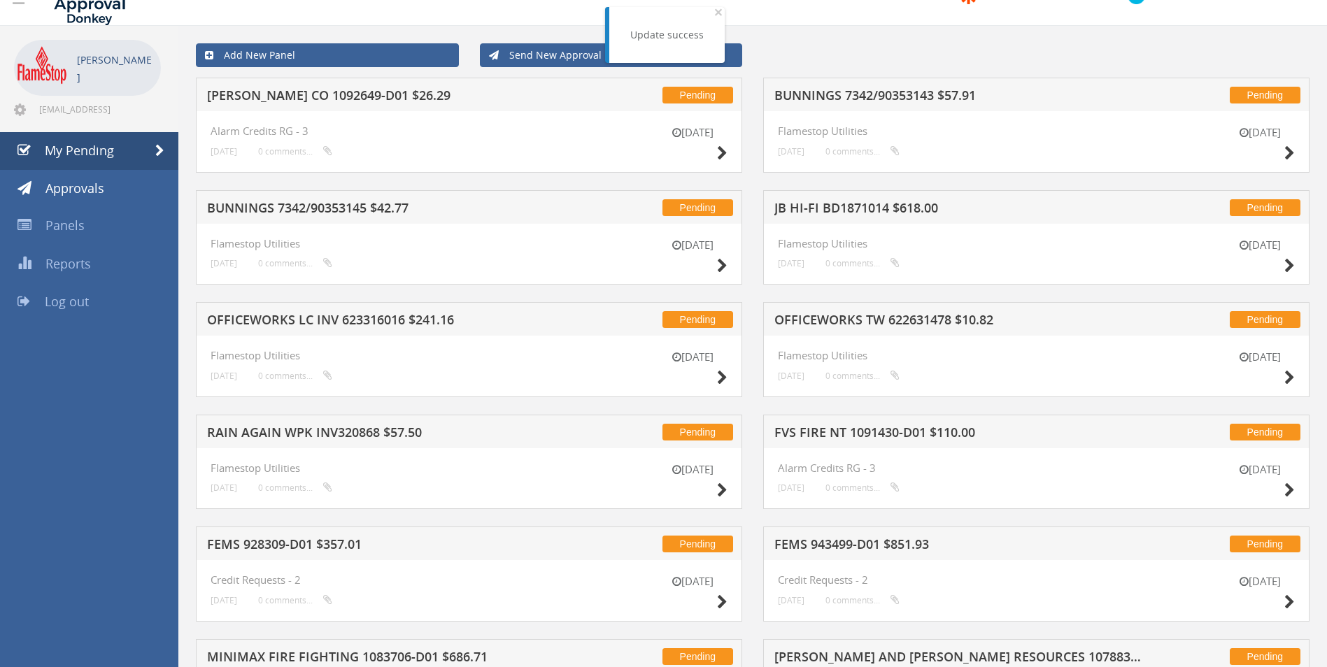
click at [334, 210] on h5 "BUNNINGS 7342/90353145 $42.77" at bounding box center [390, 209] width 366 height 17
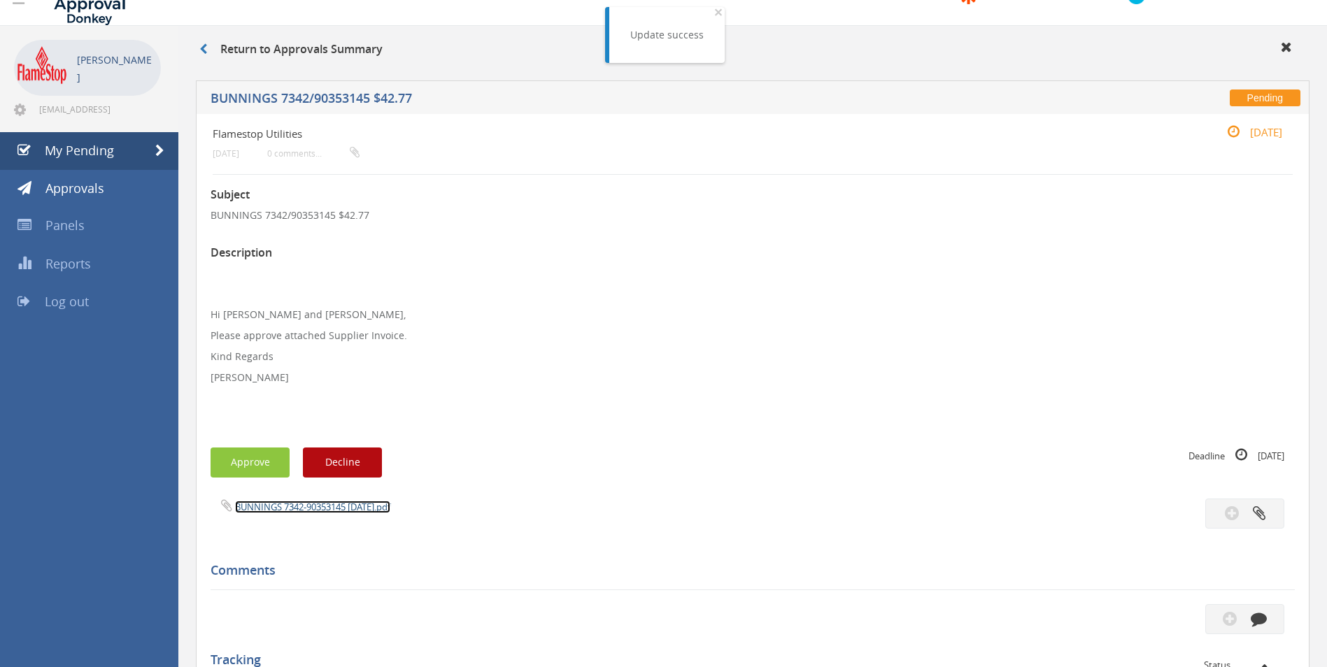
click at [282, 508] on link "BUNNINGS 7342-90353145 [DATE].pdf" at bounding box center [312, 507] width 155 height 13
click at [263, 456] on button "Approve" at bounding box center [249, 463] width 79 height 30
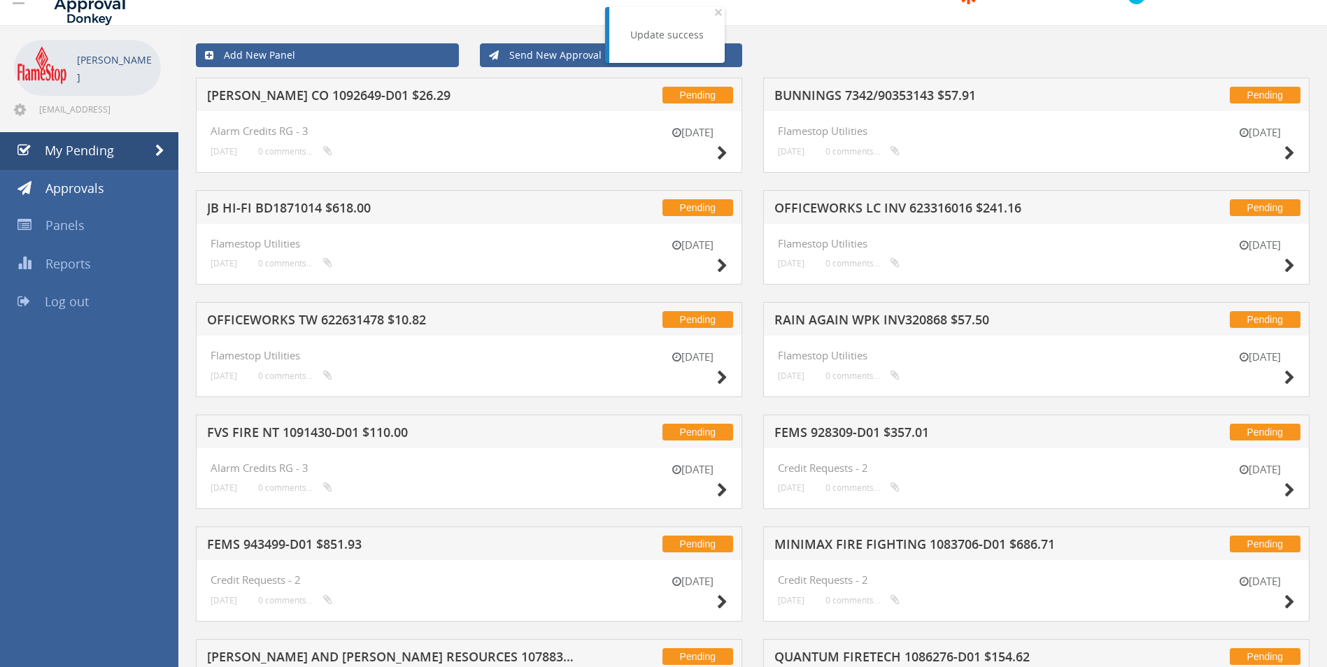
click at [315, 206] on h5 "JB HI-FI BD1871014 $618.00" at bounding box center [390, 209] width 366 height 17
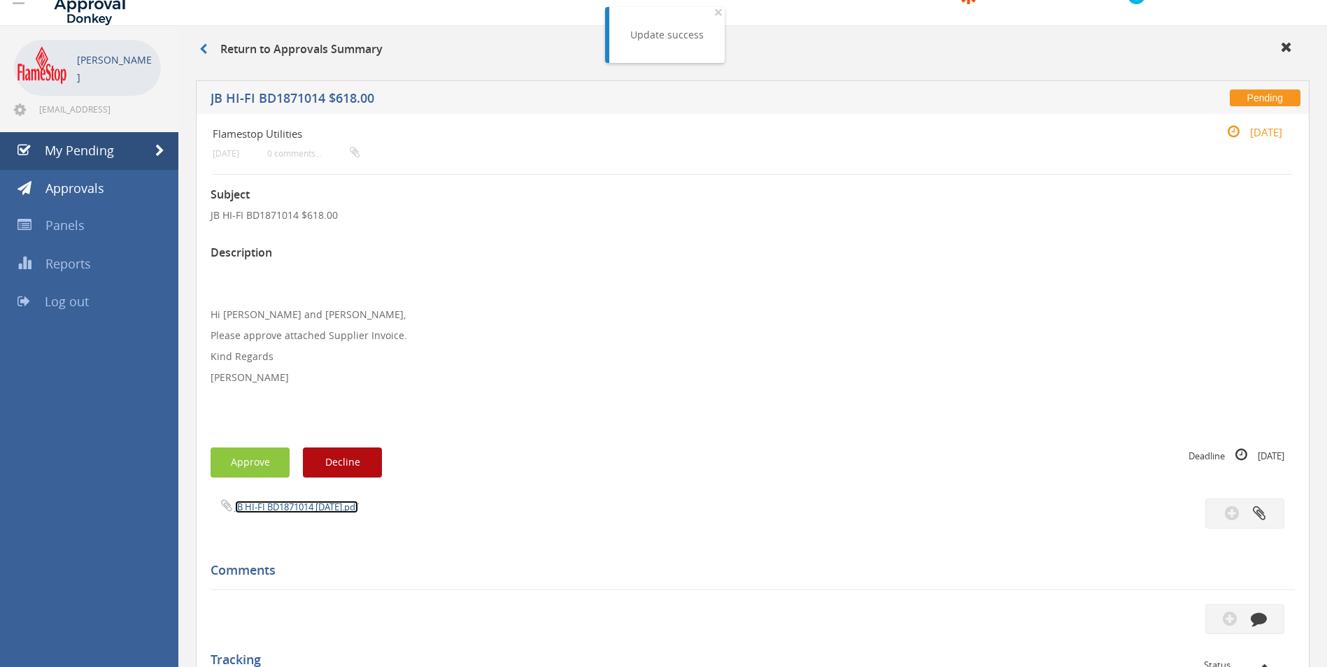
click at [278, 501] on link "JB HI-FI BD1871014 [DATE].pdf" at bounding box center [296, 507] width 123 height 13
click at [255, 468] on button "Approve" at bounding box center [249, 463] width 79 height 30
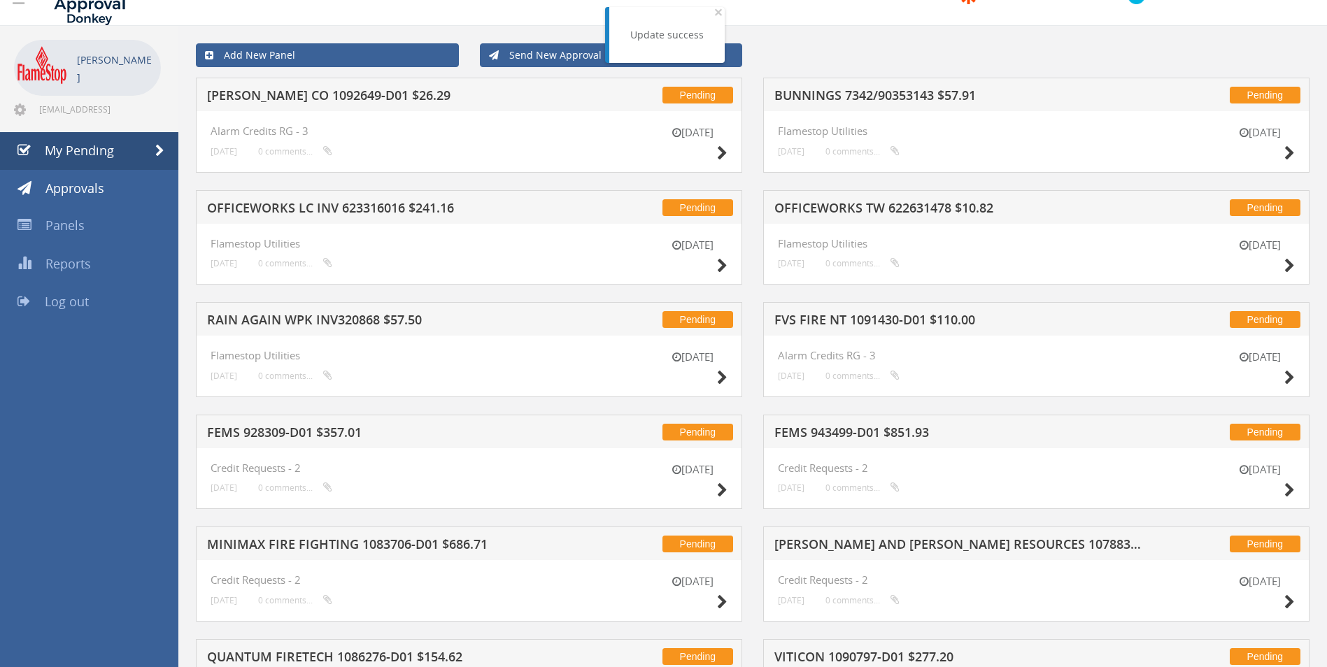
click at [346, 91] on h5 "[PERSON_NAME] CO 1092649-D01 $26.29" at bounding box center [390, 97] width 366 height 17
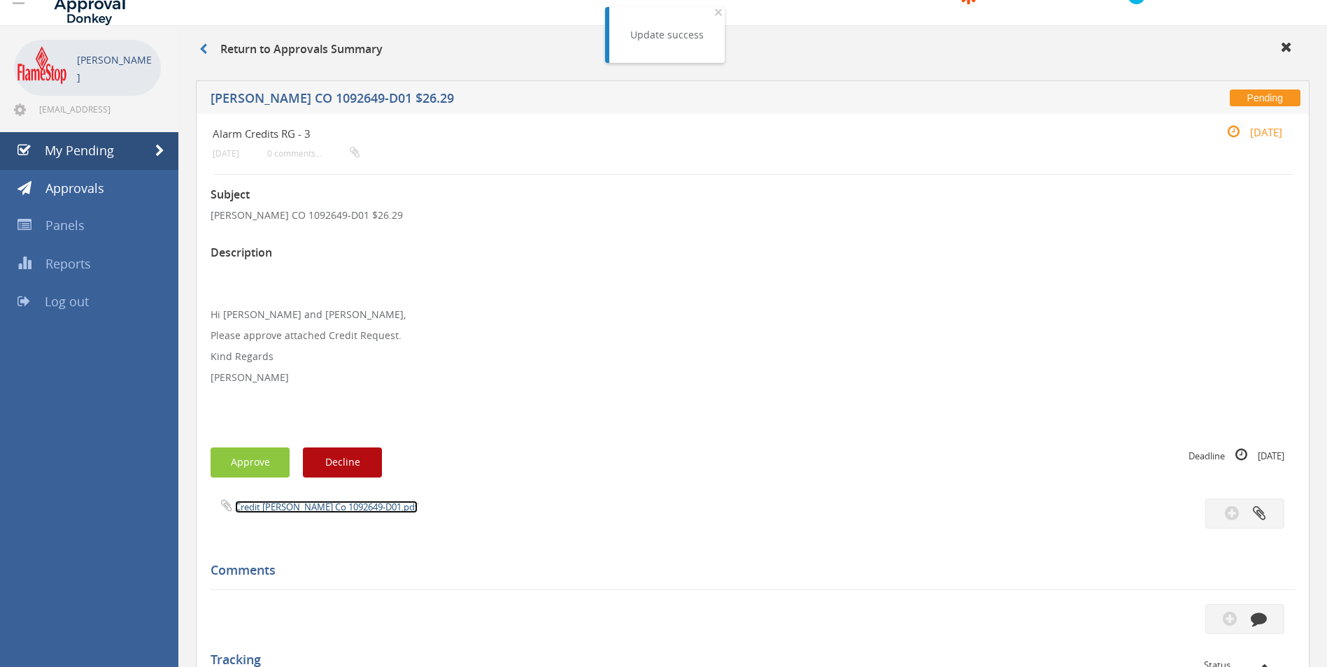
click at [273, 506] on link "Credit [PERSON_NAME] Co 1092649-D01.pdf" at bounding box center [326, 507] width 183 height 13
click at [239, 459] on button "Approve" at bounding box center [249, 463] width 79 height 30
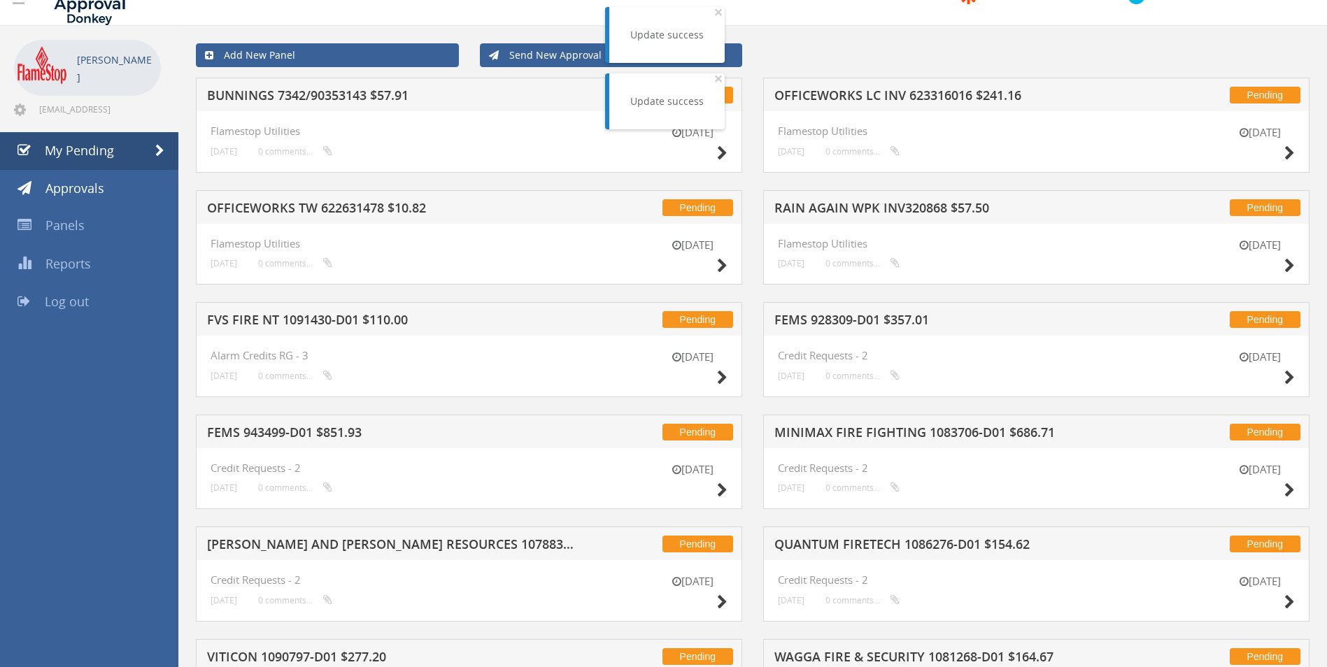
click at [880, 94] on h5 "OFFICEWORKS LC INV 623316016 $241.16" at bounding box center [957, 97] width 366 height 17
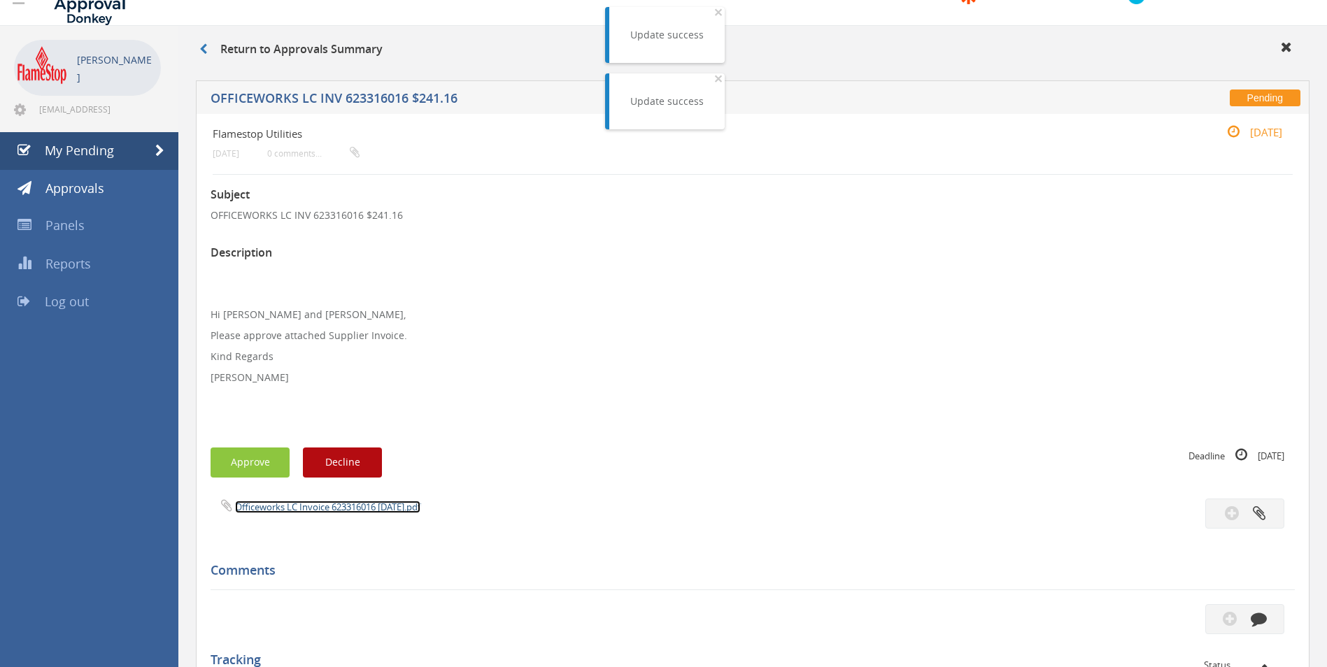
click at [327, 505] on link "Officeworks LC Invoice 623316016 [DATE].pdf" at bounding box center [327, 507] width 185 height 13
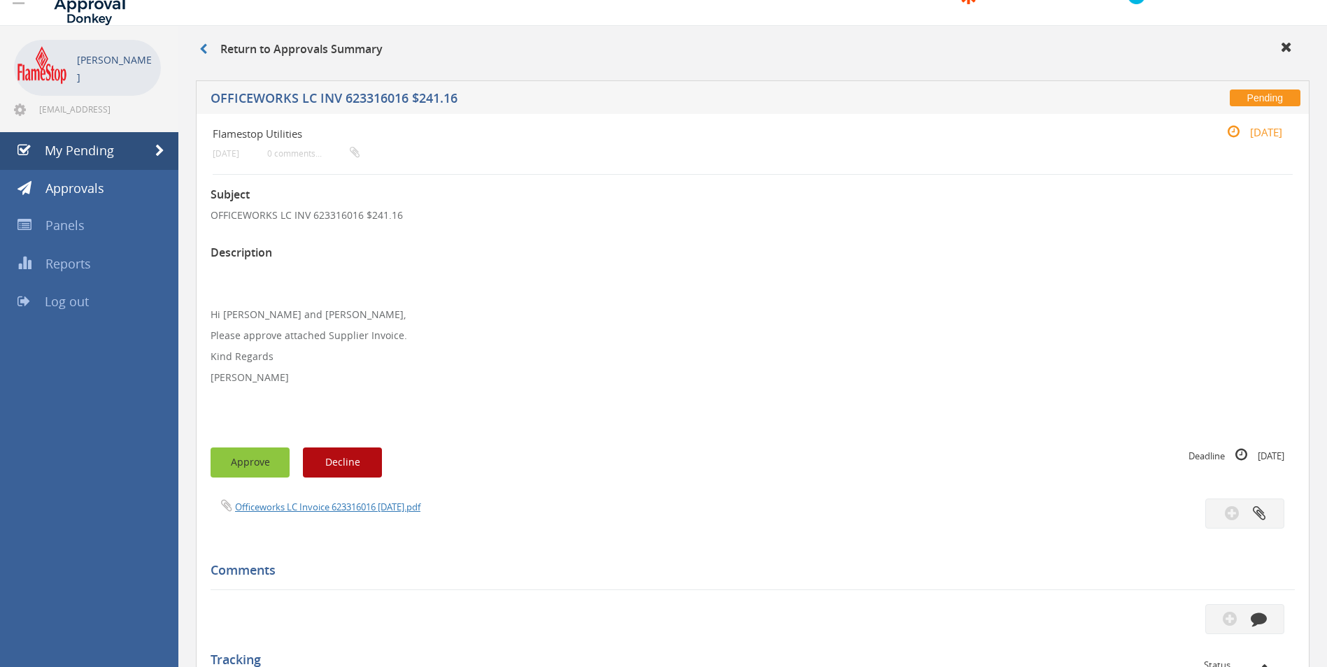
click at [280, 456] on button "Approve" at bounding box center [249, 463] width 79 height 30
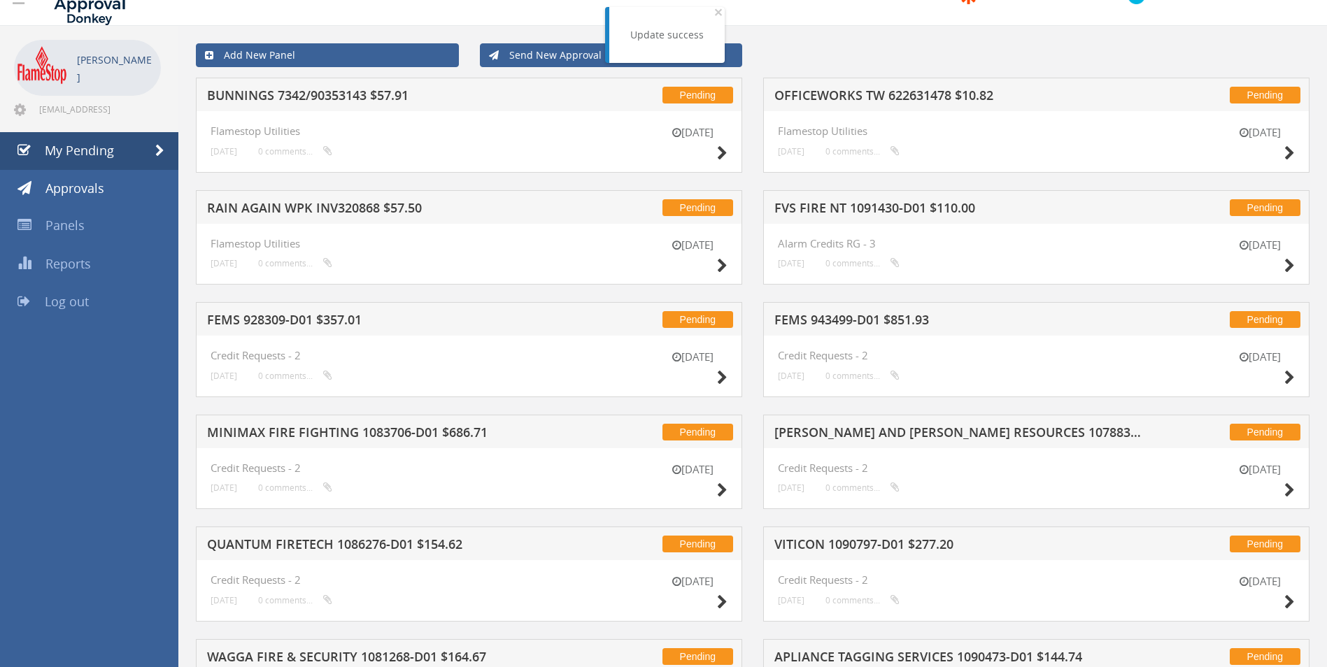
click at [840, 85] on div "Pending OFFICEWORKS TW 622631478 $10.82" at bounding box center [1036, 95] width 546 height 34
drag, startPoint x: 840, startPoint y: 85, endPoint x: 807, endPoint y: 98, distance: 35.2
click at [807, 98] on h5 "OFFICEWORKS TW 622631478 $10.82" at bounding box center [957, 97] width 366 height 17
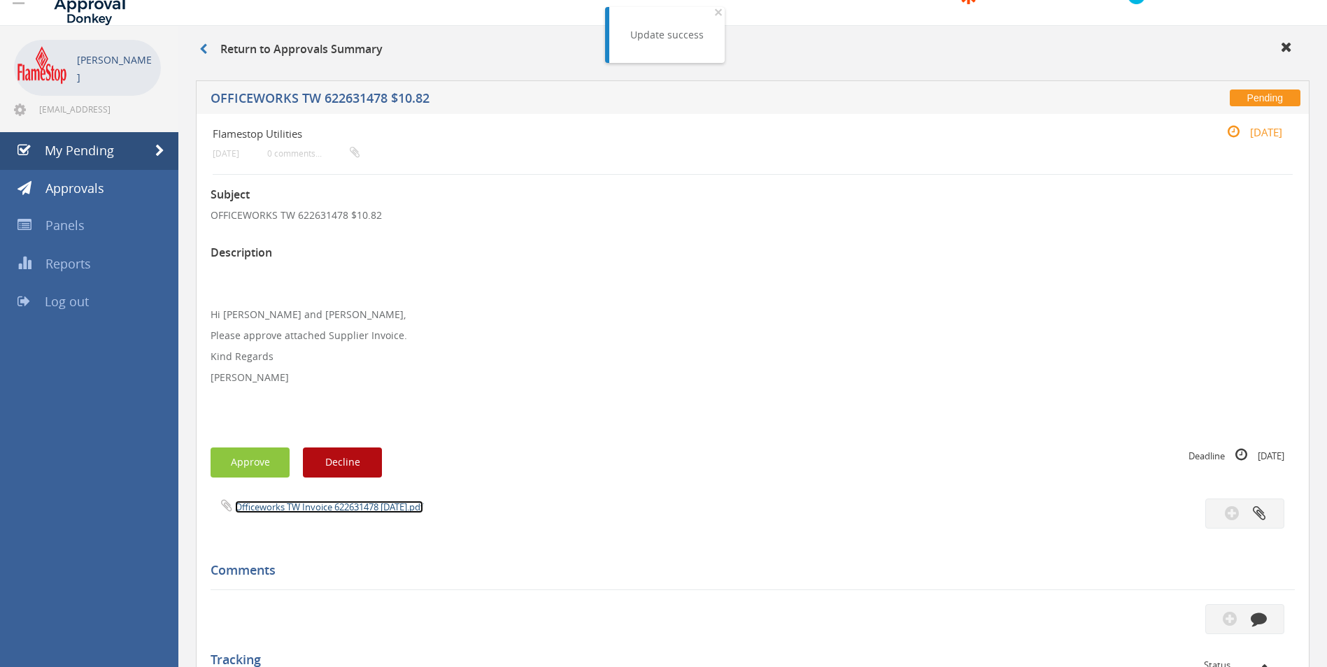
click at [337, 505] on link "Officeworks TW Invoice 622631478 [DATE].pdf" at bounding box center [329, 507] width 188 height 13
click at [266, 467] on button "Approve" at bounding box center [249, 463] width 79 height 30
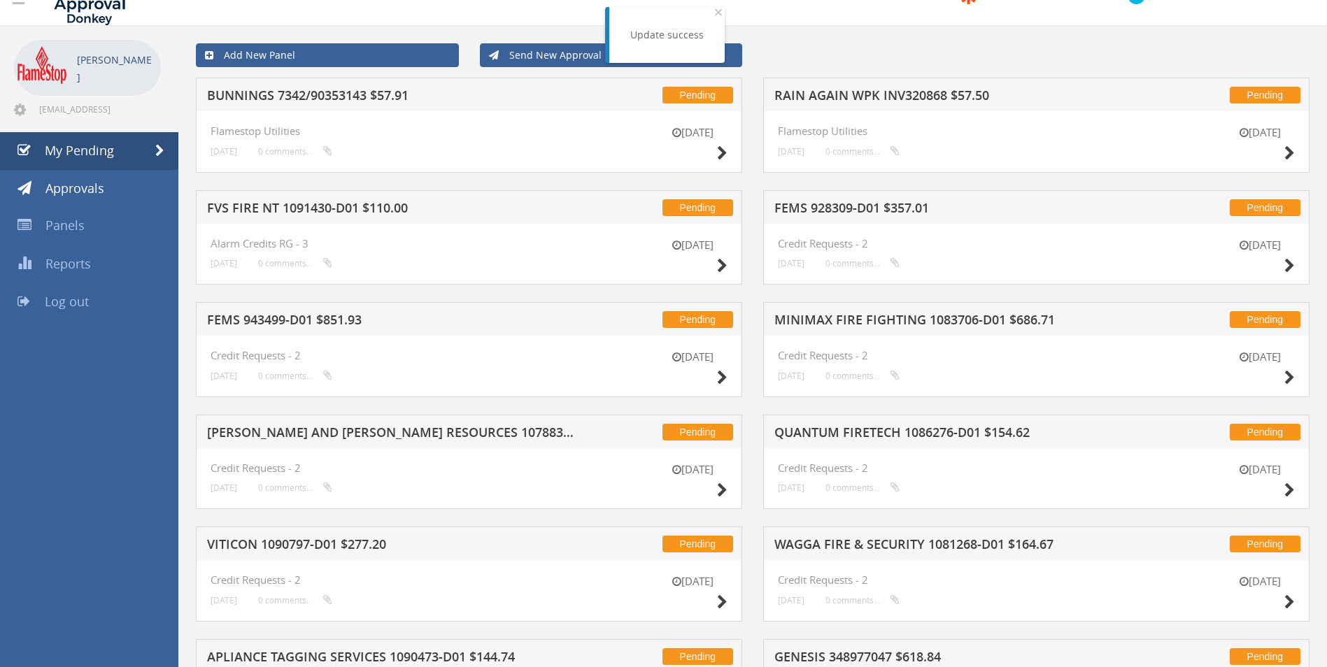
click at [852, 90] on h5 "RAIN AGAIN WPK INV320868 $57.50" at bounding box center [957, 97] width 366 height 17
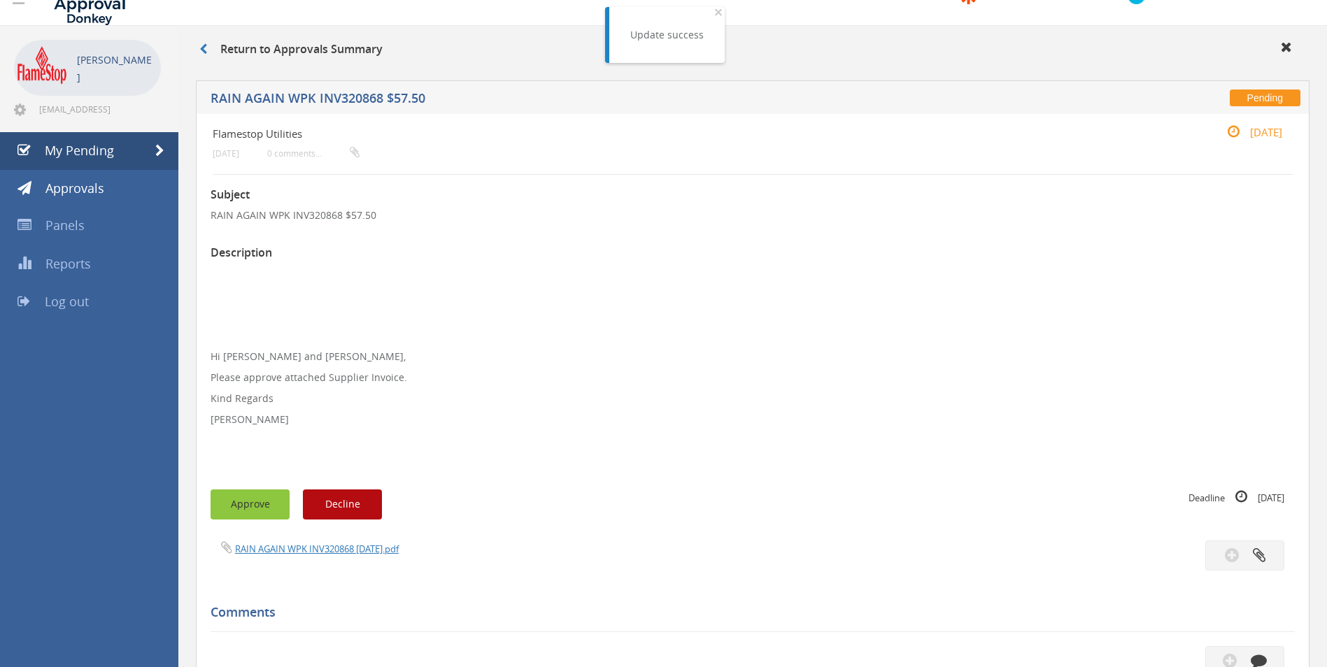
click at [276, 501] on button "Approve" at bounding box center [249, 504] width 79 height 30
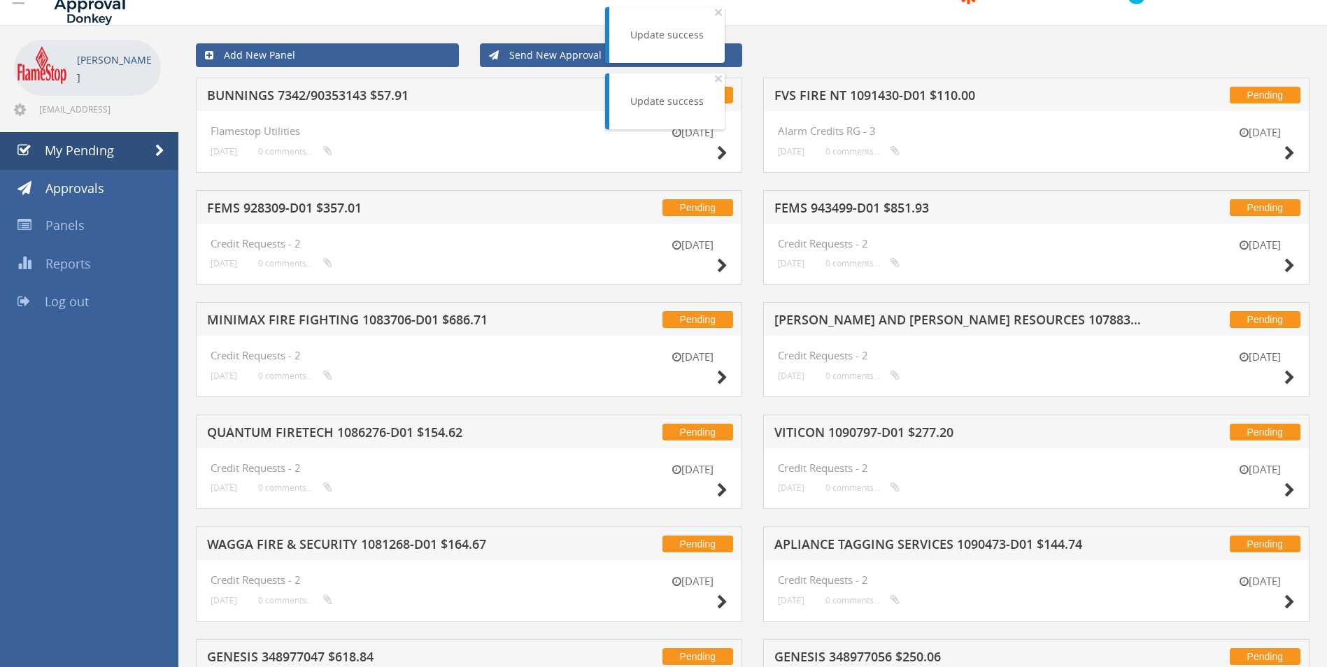
click at [871, 94] on h5 "FVS FIRE NT 1091430-D01 $110.00" at bounding box center [957, 97] width 366 height 17
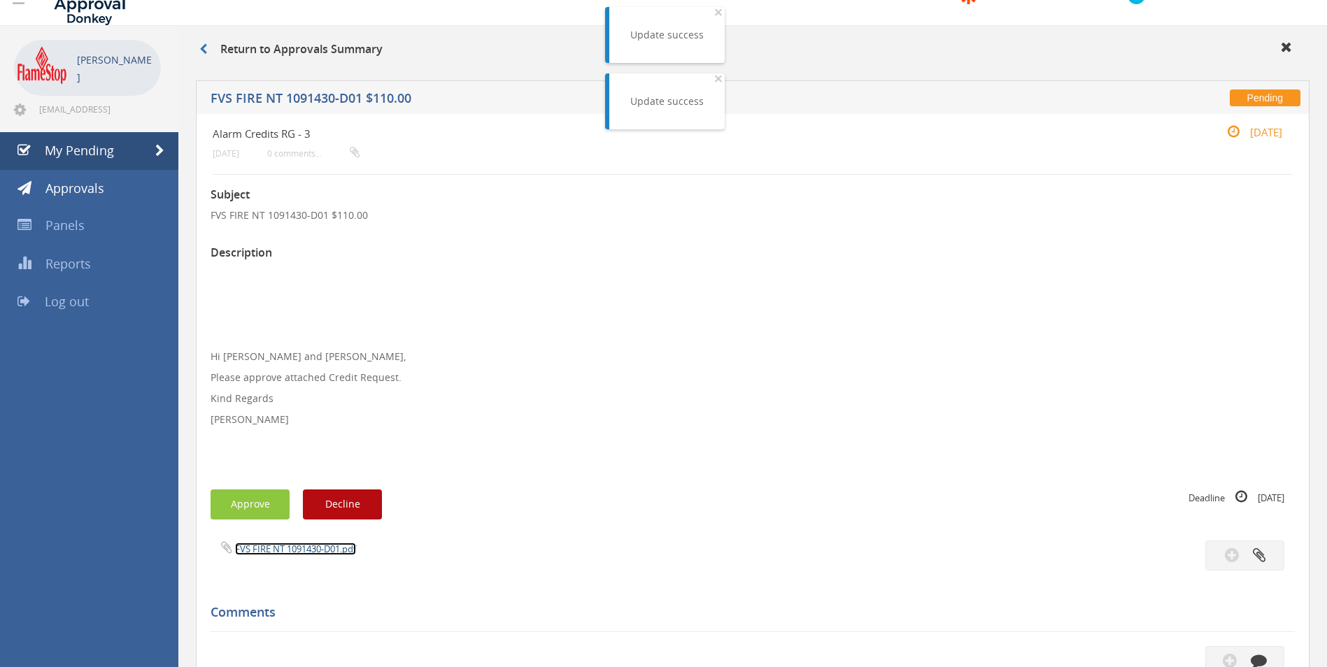
click at [273, 548] on link "FVS FIRE NT 1091430-D01.pdf" at bounding box center [295, 549] width 121 height 13
click at [259, 495] on button "Approve" at bounding box center [249, 504] width 79 height 30
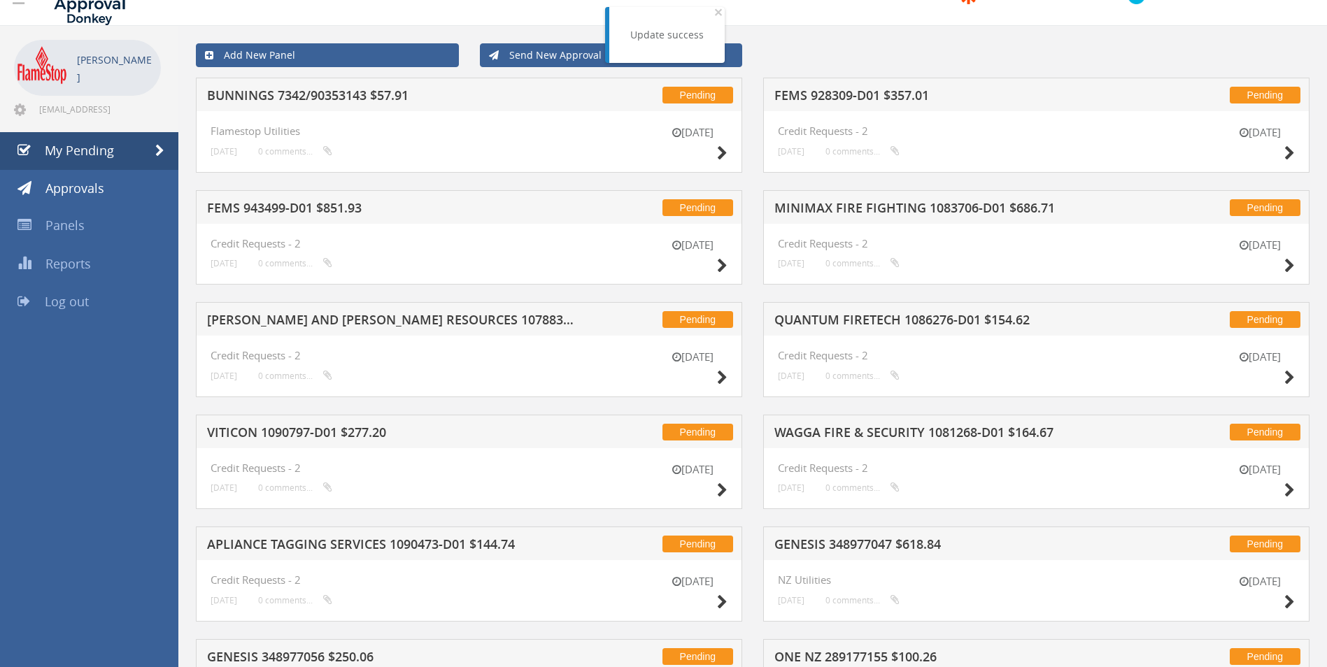
click at [845, 95] on h5 "FEMS 928309-D01 $357.01" at bounding box center [957, 97] width 366 height 17
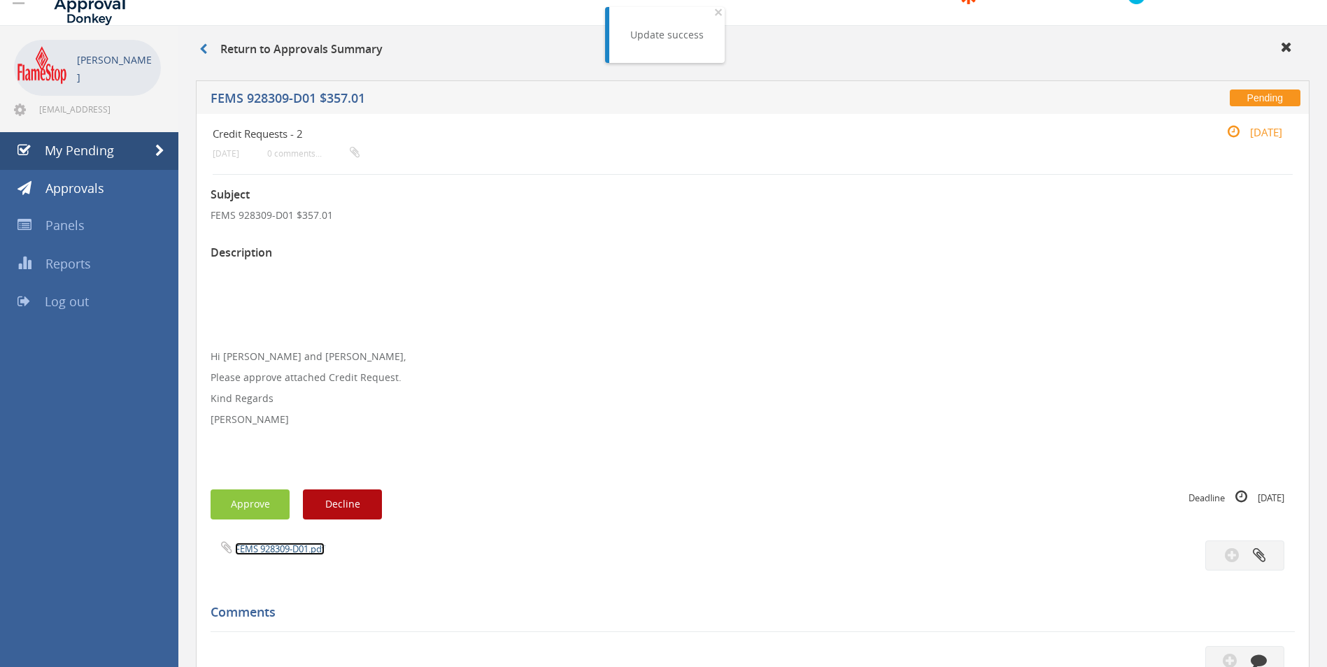
click at [262, 550] on link "FEMS 928309-D01.pdf" at bounding box center [280, 549] width 90 height 13
click at [245, 520] on button "Approve" at bounding box center [249, 504] width 79 height 30
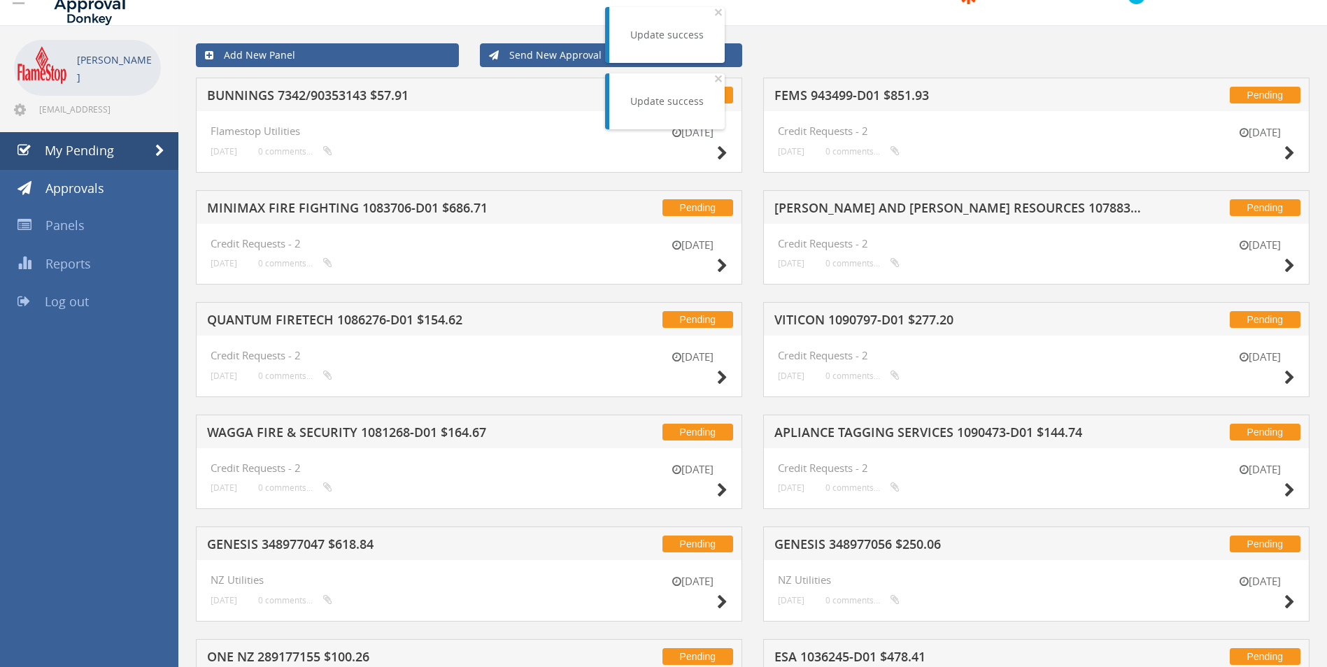
click at [811, 96] on h5 "FEMS 943499-D01 $851.93" at bounding box center [957, 97] width 366 height 17
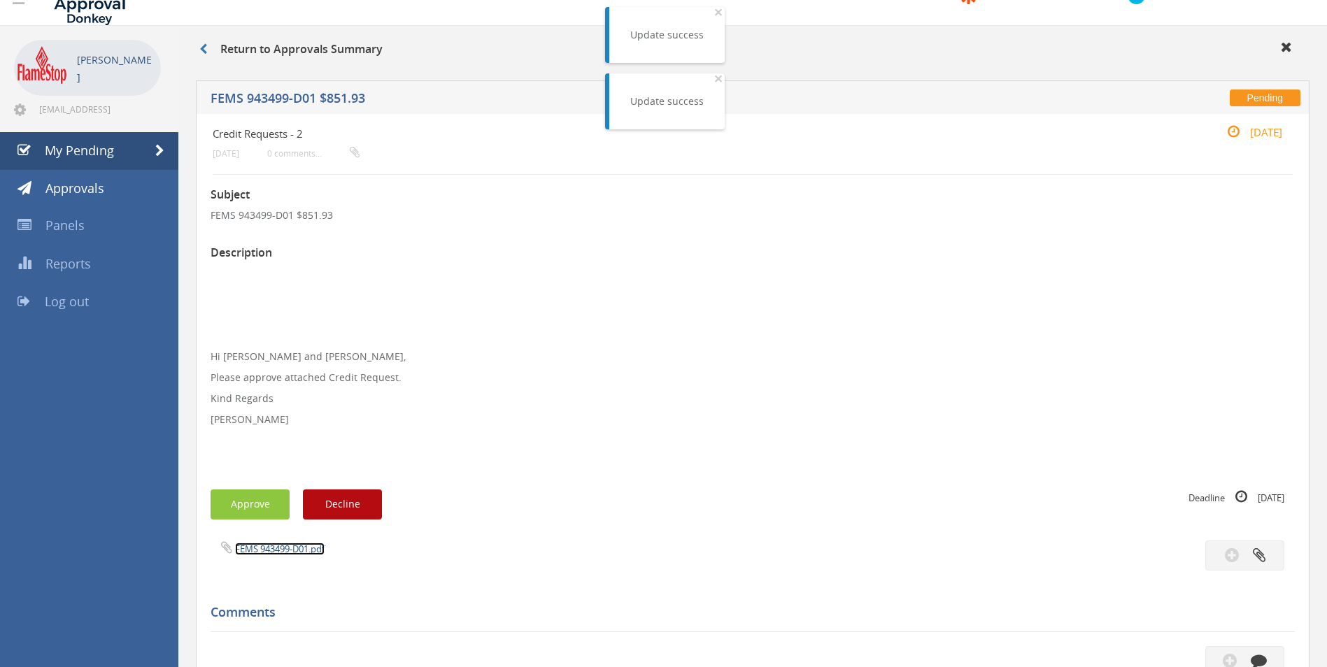
click at [256, 550] on link "FEMS 943499-D01.pdf" at bounding box center [280, 549] width 90 height 13
click at [254, 496] on button "Approve" at bounding box center [249, 504] width 79 height 30
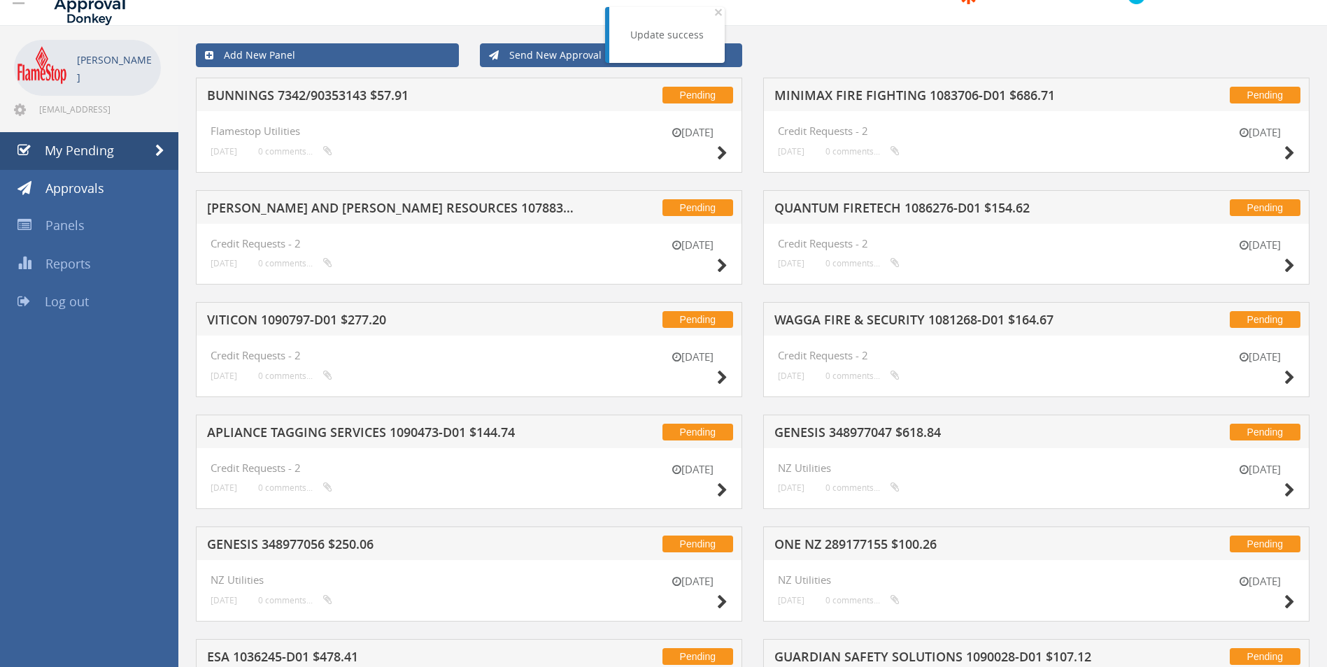
click at [896, 94] on h5 "MINIMAX FIRE FIGHTING 1083706-D01 $686.71" at bounding box center [957, 97] width 366 height 17
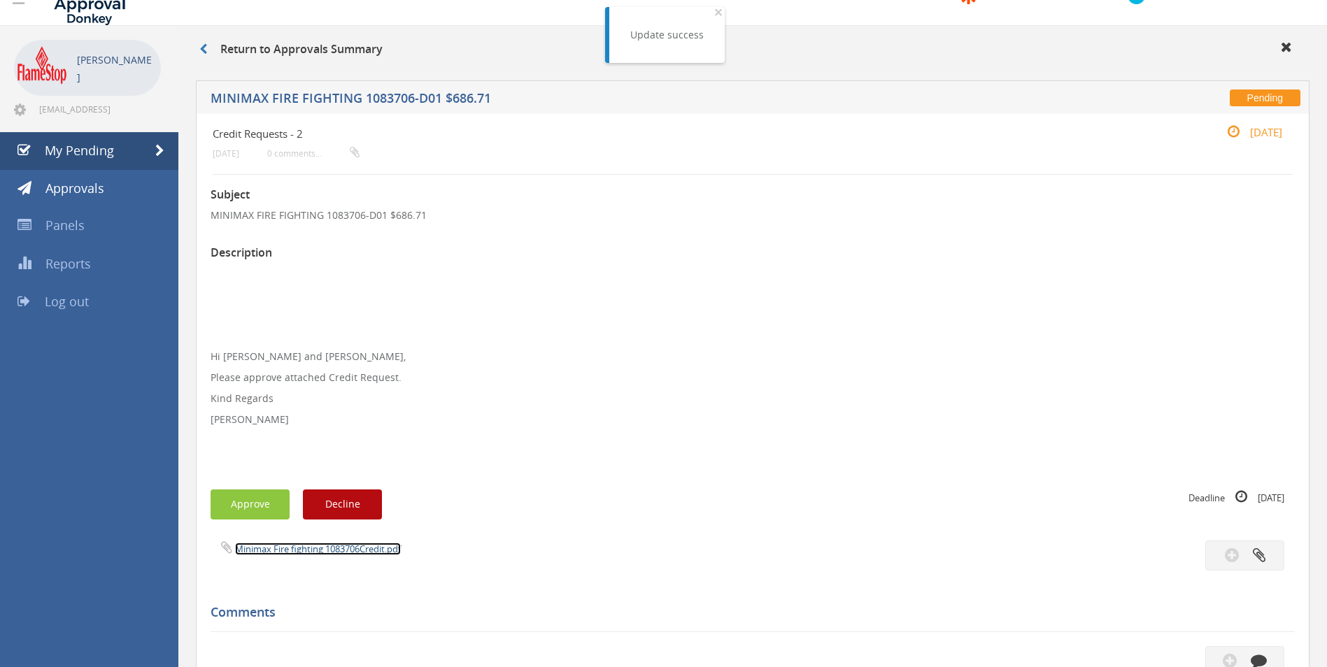
click at [256, 550] on link "Minimax Fire fighting 1083706Credit.pdf" at bounding box center [318, 549] width 166 height 13
click at [264, 503] on button "Approve" at bounding box center [249, 504] width 79 height 30
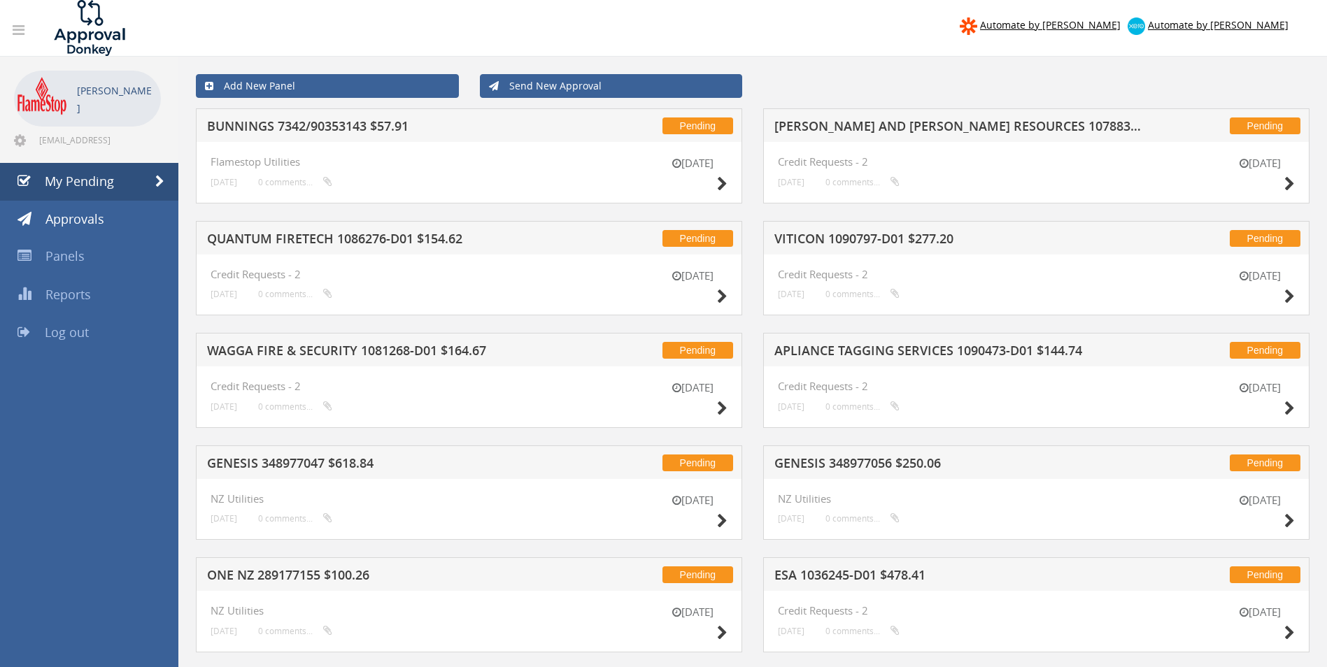
click at [899, 122] on h5 "[PERSON_NAME] AND [PERSON_NAME] RESOURCES 1078831-D01 $3,604.70" at bounding box center [957, 128] width 366 height 17
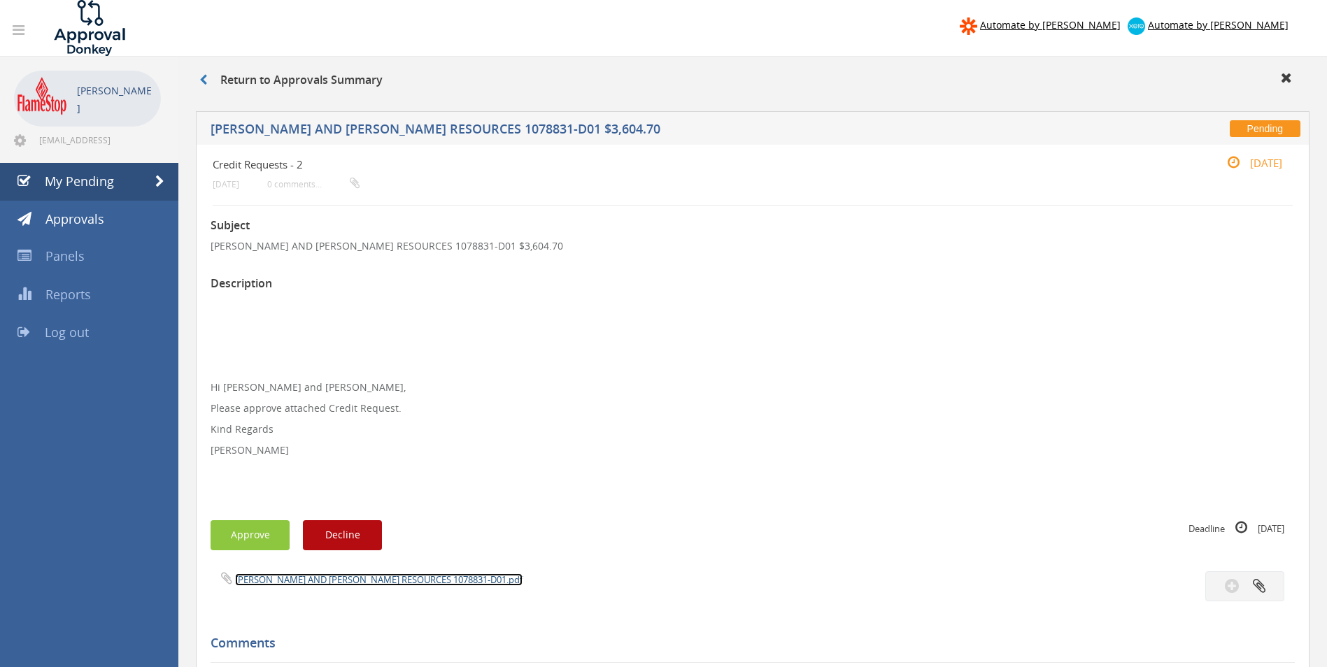
click at [292, 584] on link "[PERSON_NAME] AND [PERSON_NAME] RESOURCES 1078831-D01.pdf" at bounding box center [378, 579] width 287 height 13
click at [245, 529] on button "Approve" at bounding box center [249, 535] width 79 height 30
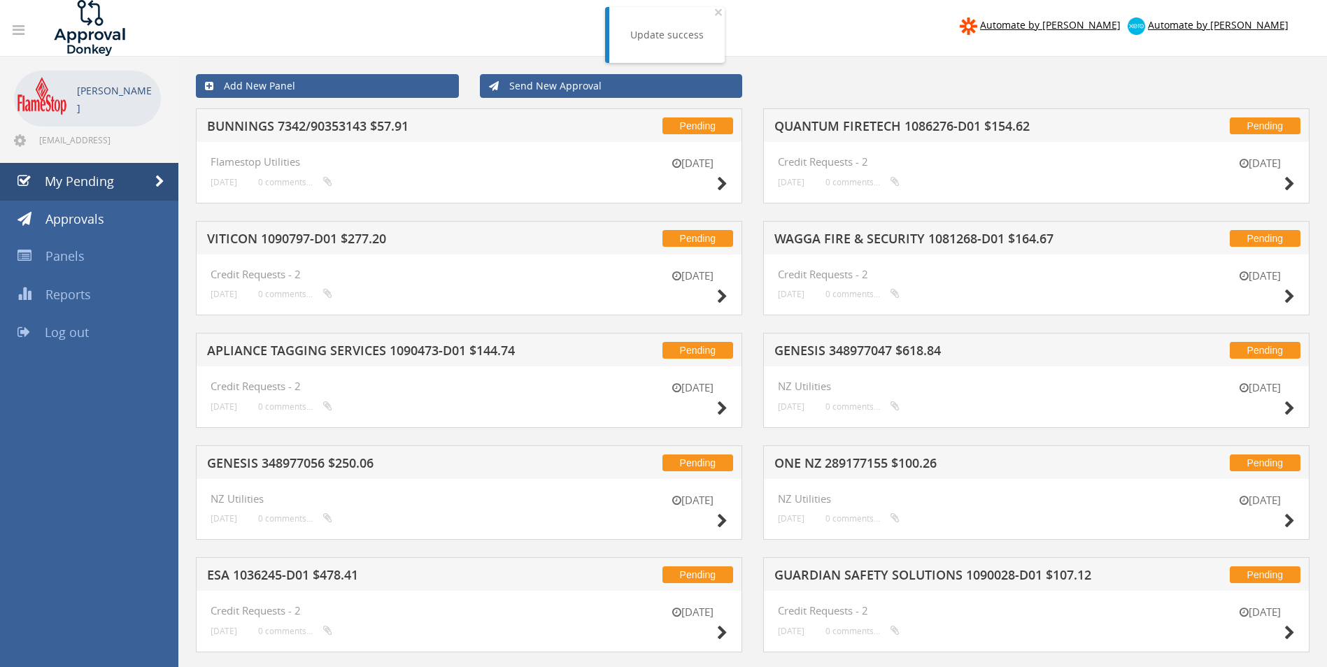
click at [976, 127] on h5 "QUANTUM FIRETECH 1086276-D01 $154.62" at bounding box center [957, 128] width 366 height 17
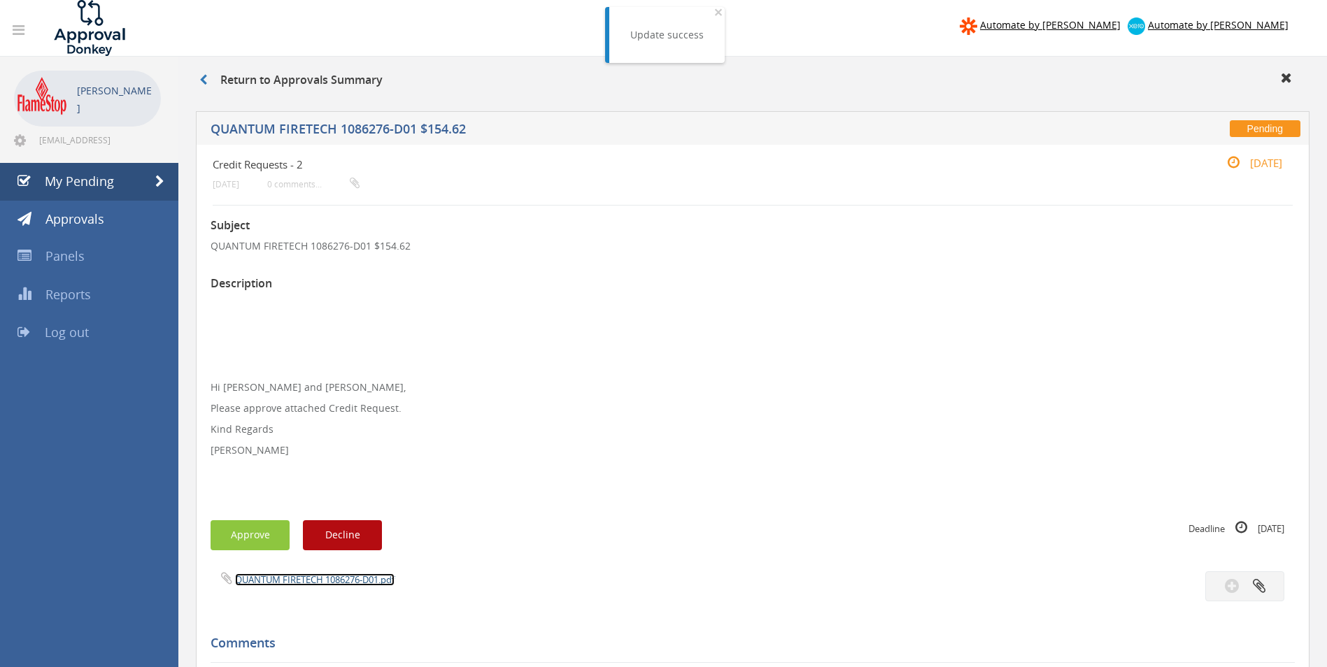
click at [322, 582] on link "QUANTUM FIRETECH 1086276-D01.pdf" at bounding box center [314, 579] width 159 height 13
click at [254, 536] on button "Approve" at bounding box center [249, 535] width 79 height 30
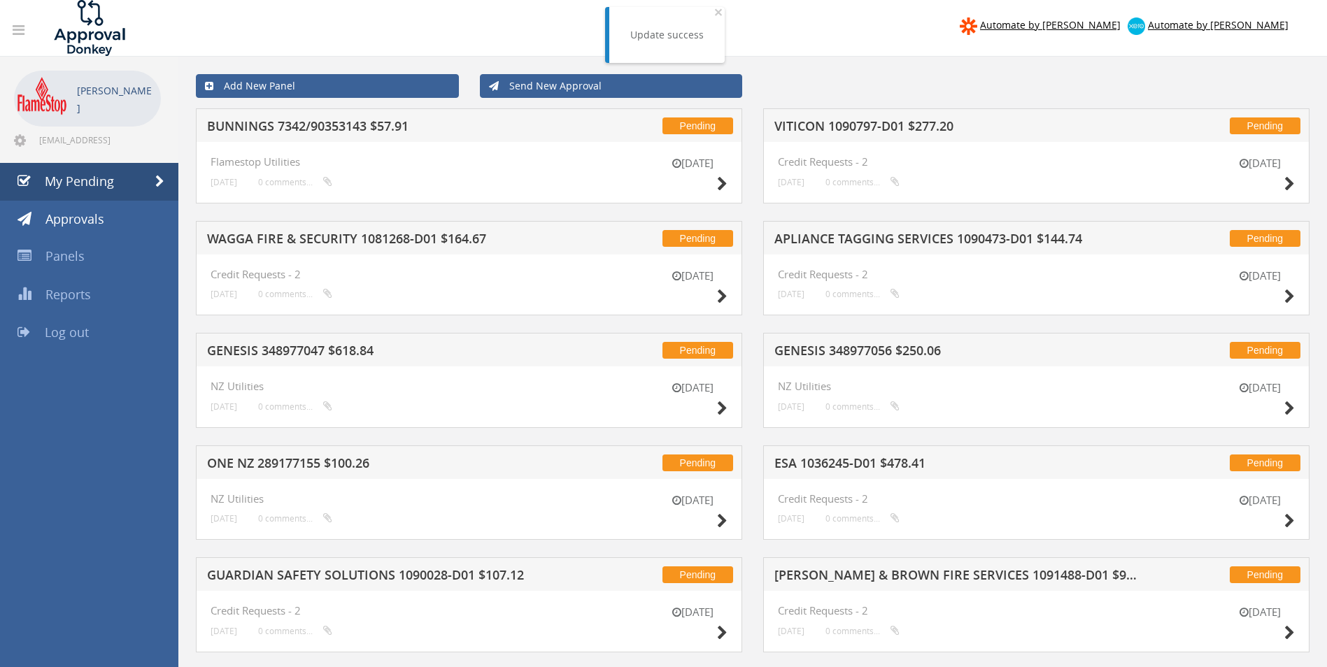
click at [884, 348] on h5 "GENESIS 348977056 $250.06" at bounding box center [957, 352] width 366 height 17
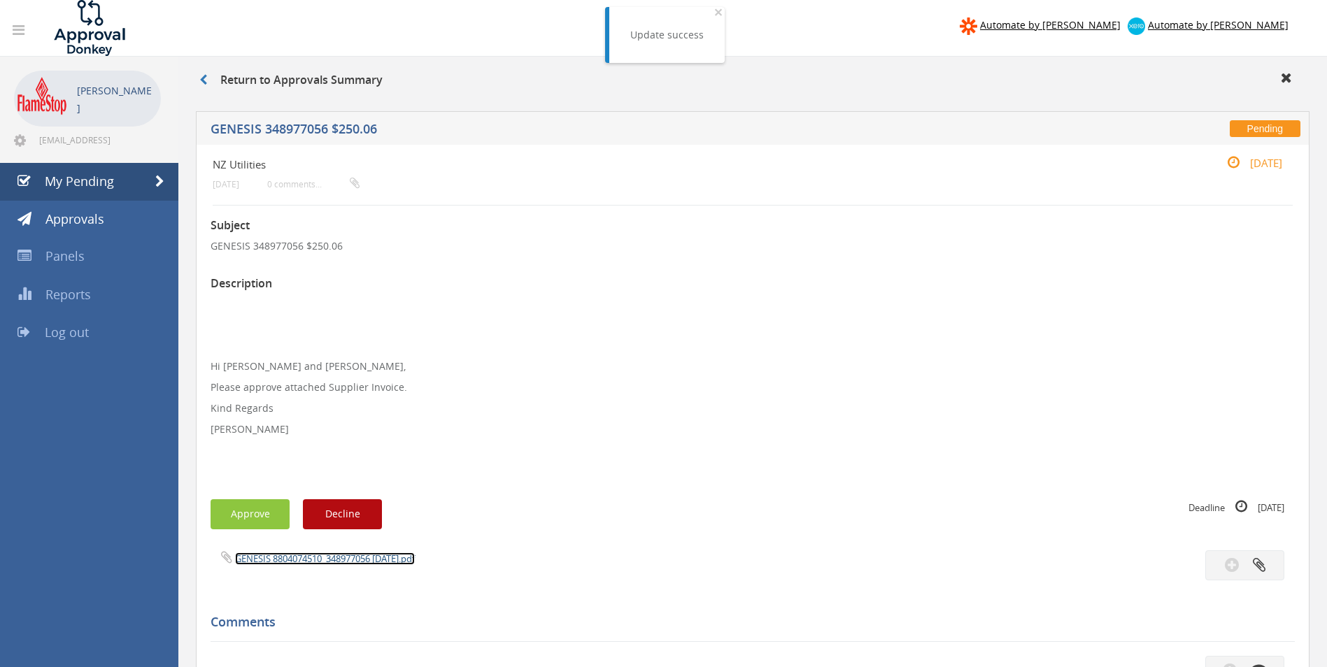
click at [283, 558] on link "GENESIS 8804074510_348977056 [DATE].pdf" at bounding box center [325, 558] width 180 height 13
click at [247, 520] on button "Approve" at bounding box center [249, 514] width 79 height 30
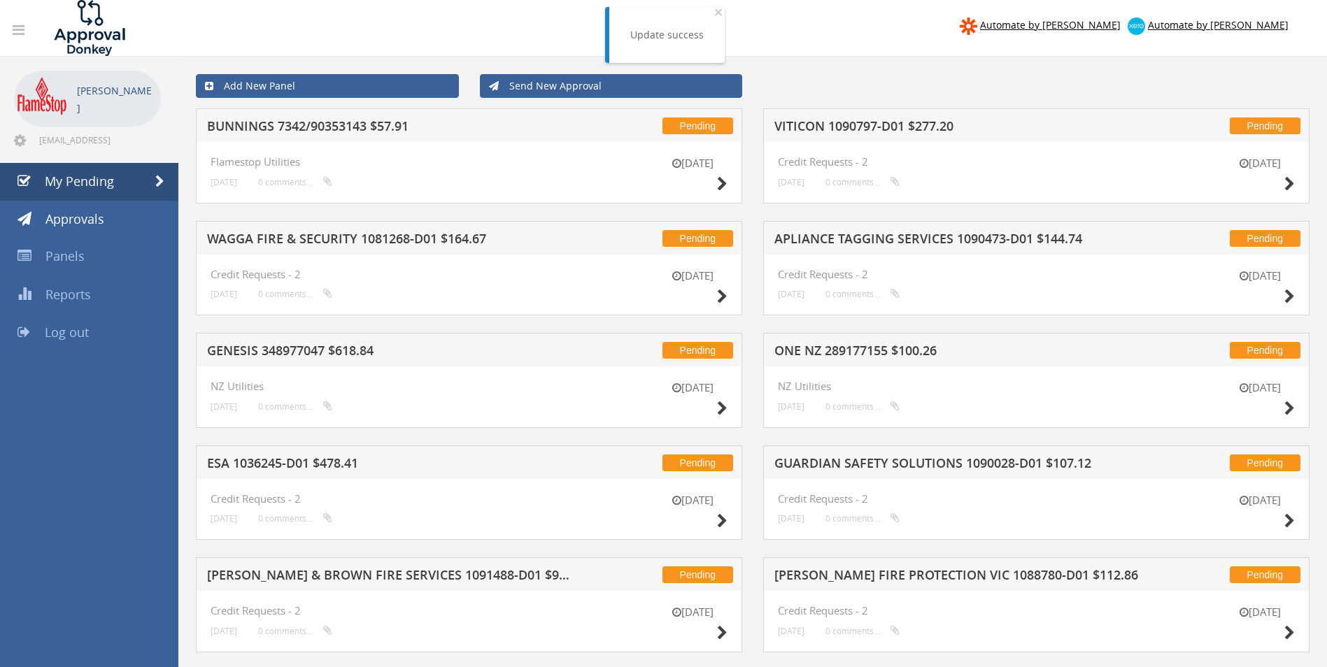
click at [850, 355] on h5 "ONE NZ 289177155 $100.26" at bounding box center [957, 352] width 366 height 17
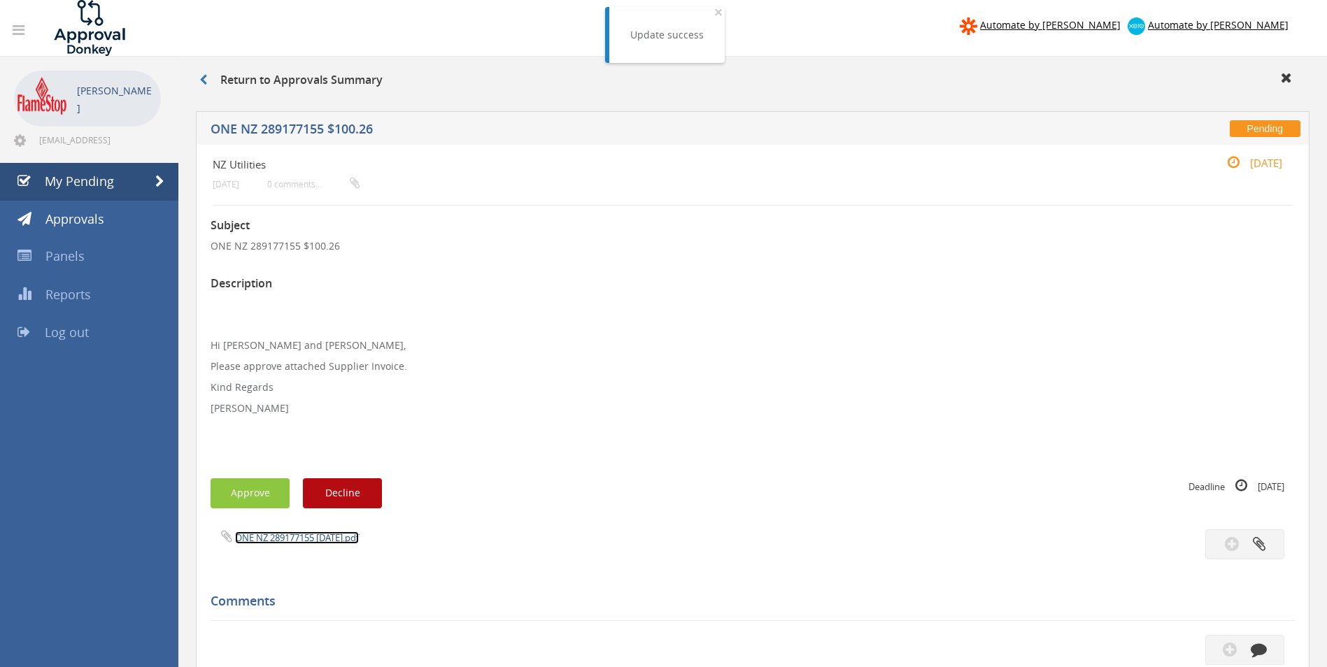
click at [290, 536] on link "ONE NZ 289177155 [DATE].pdf" at bounding box center [297, 537] width 124 height 13
click at [242, 505] on button "Approve" at bounding box center [249, 493] width 79 height 30
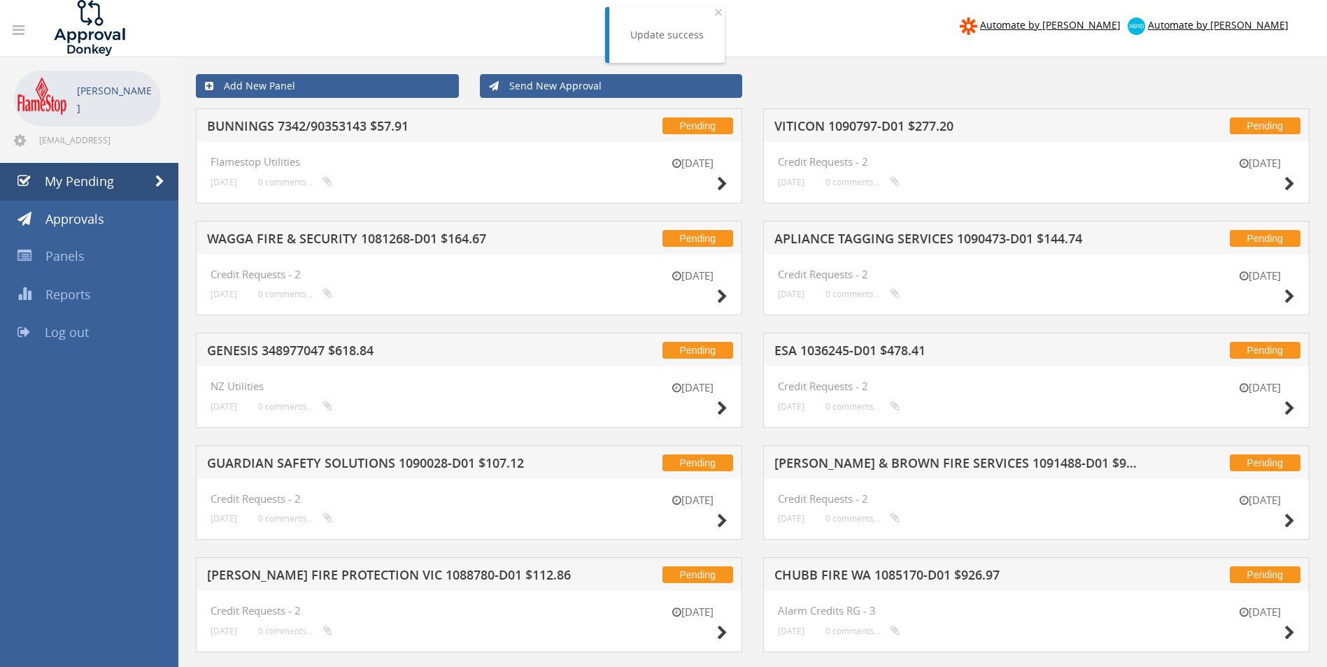
click at [910, 457] on h5 "[PERSON_NAME] & BROWN FIRE SERVICES 1091488-D01 $951.46" at bounding box center [957, 465] width 366 height 17
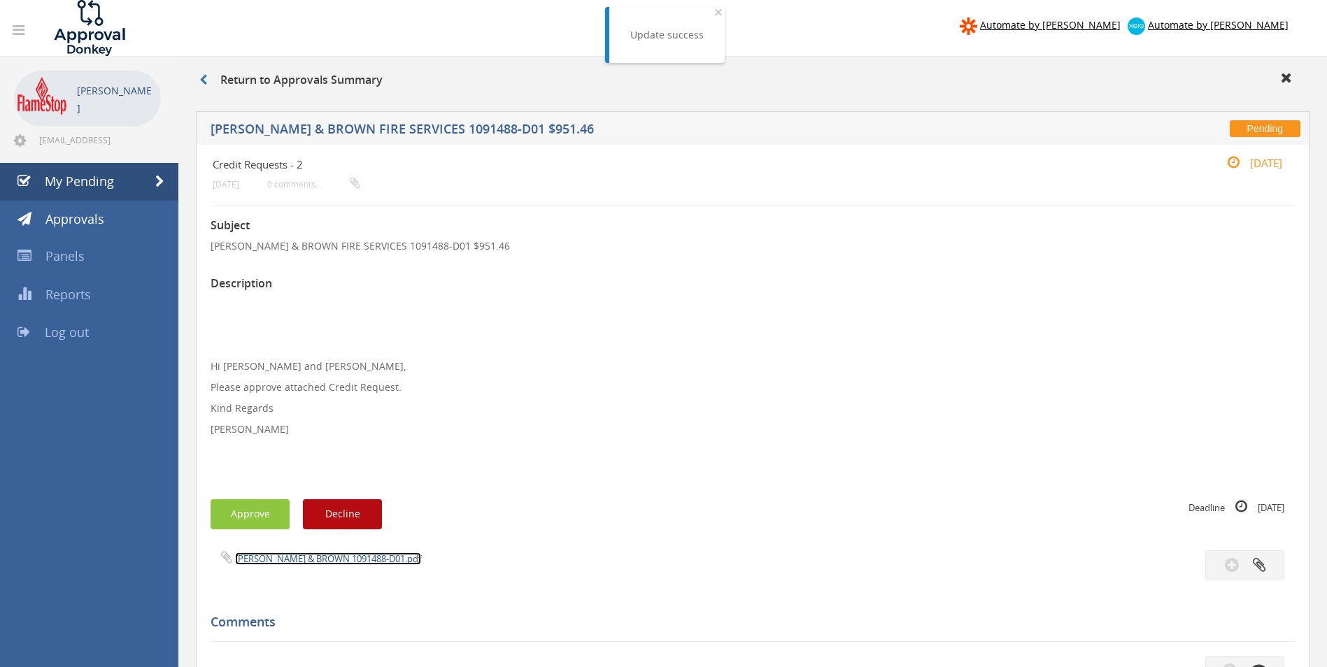
click at [271, 559] on link "[PERSON_NAME] & BROWN 1091488-D01.pdf" at bounding box center [328, 558] width 186 height 13
click at [231, 519] on button "Approve" at bounding box center [249, 514] width 79 height 30
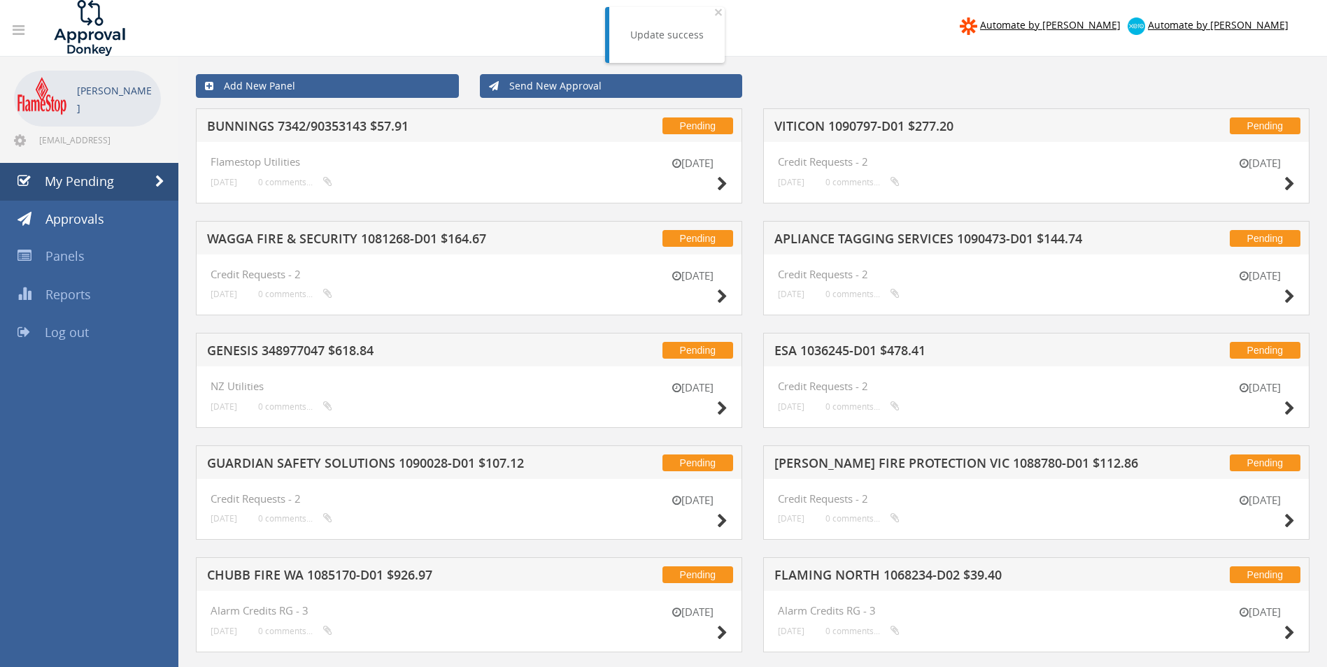
click at [931, 345] on h5 "ESA 1036245-D01 $478.41" at bounding box center [957, 352] width 366 height 17
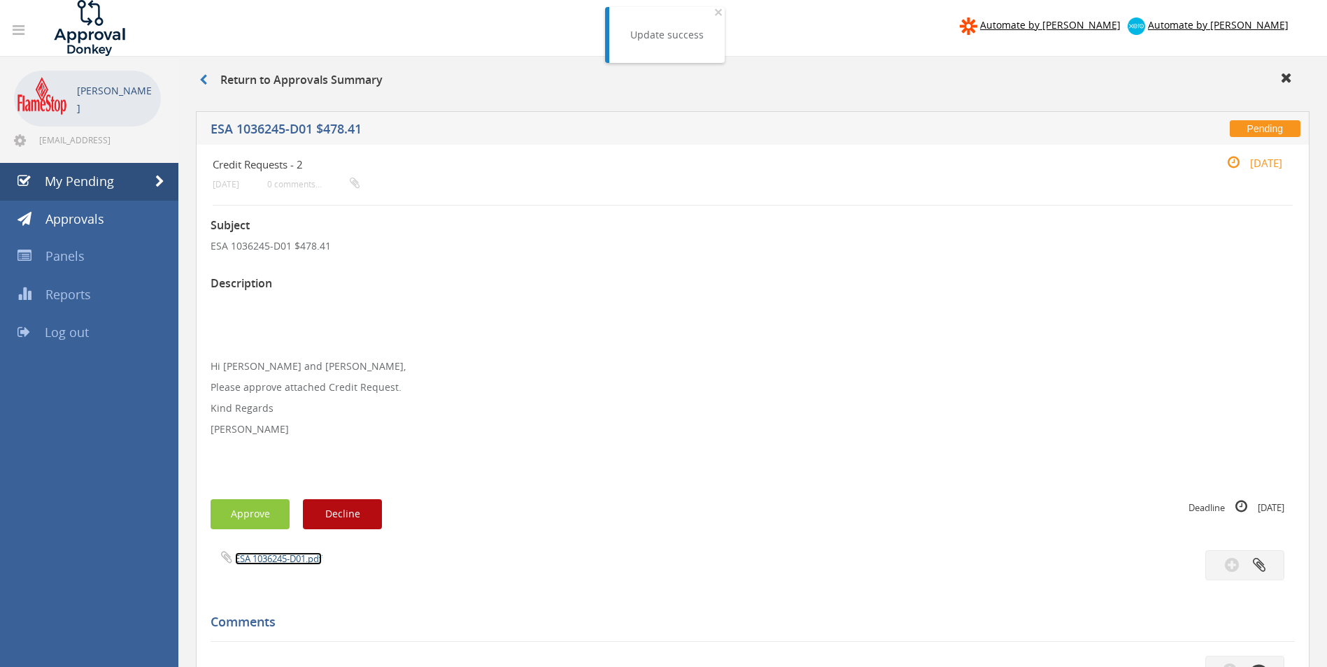
click at [303, 557] on link "ESA 1036245-D01.pdf" at bounding box center [278, 558] width 87 height 13
click at [235, 515] on button "Approve" at bounding box center [249, 514] width 79 height 30
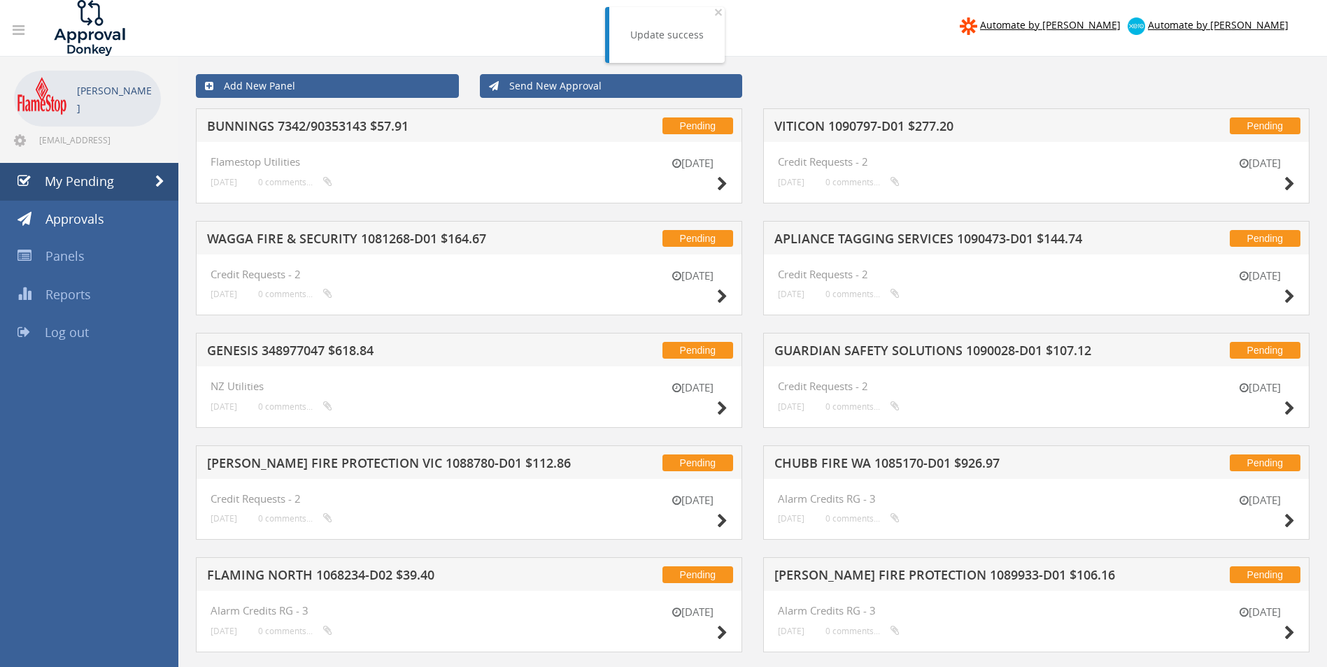
click at [879, 122] on h5 "VITICON 1090797-D01 $277.20" at bounding box center [957, 128] width 366 height 17
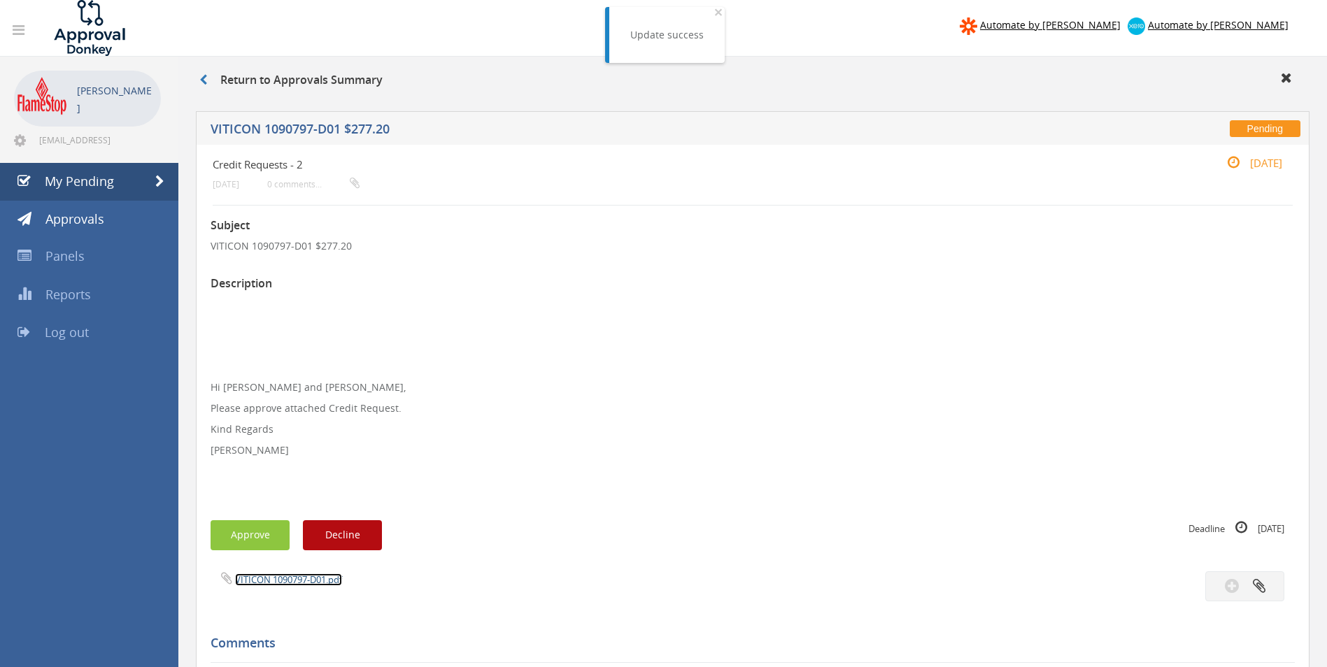
click at [300, 575] on link "VITICON 1090797-D01.pdf" at bounding box center [288, 579] width 107 height 13
click at [242, 532] on button "Approve" at bounding box center [249, 535] width 79 height 30
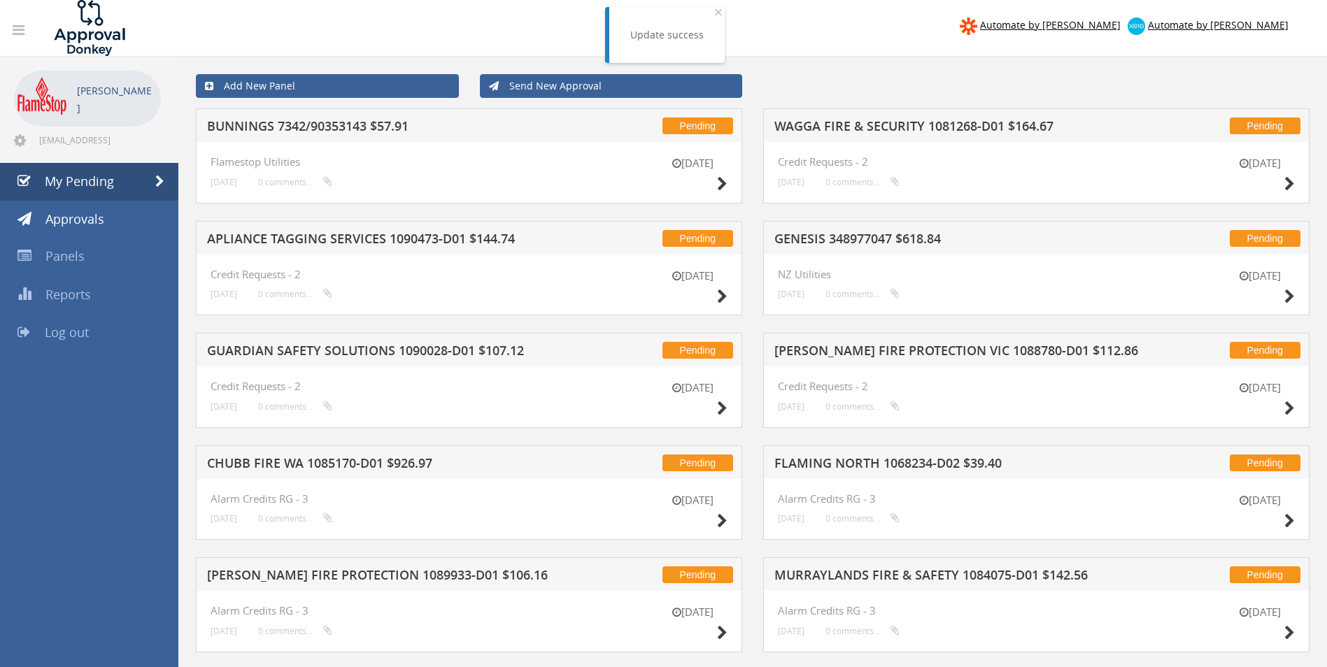
click at [853, 234] on h5 "GENESIS 348977047 $618.84" at bounding box center [957, 240] width 366 height 17
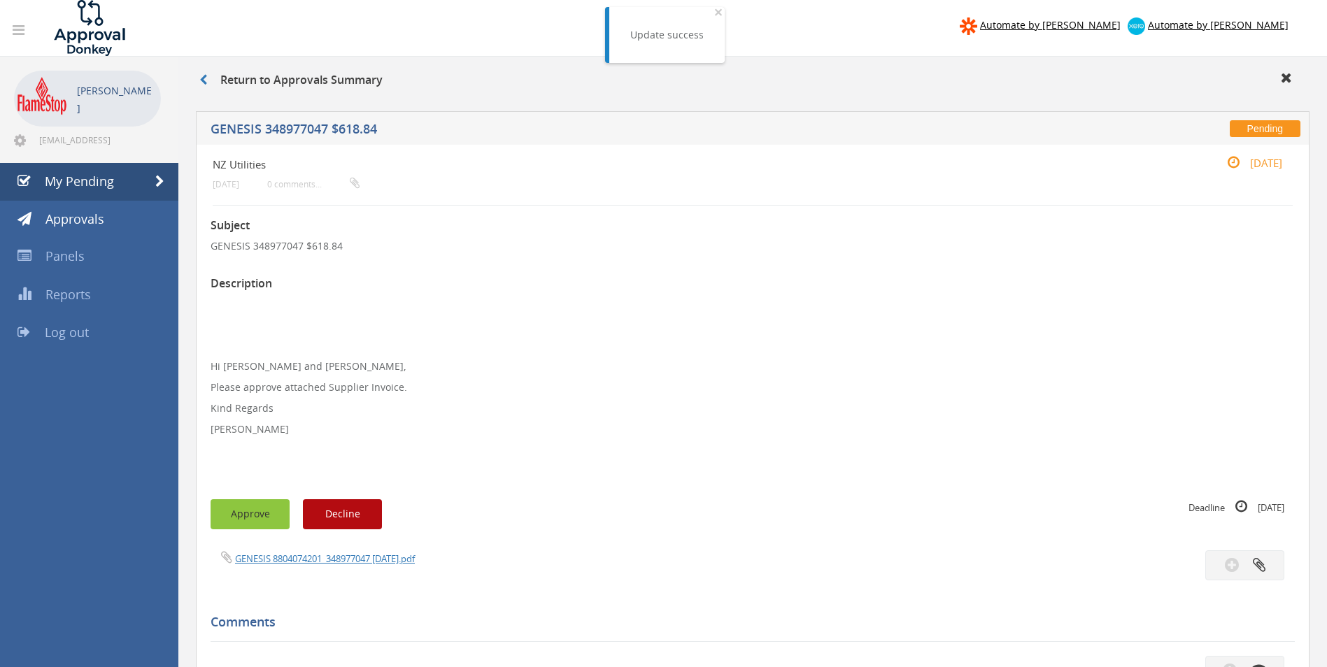
click at [244, 508] on button "Approve" at bounding box center [249, 514] width 79 height 30
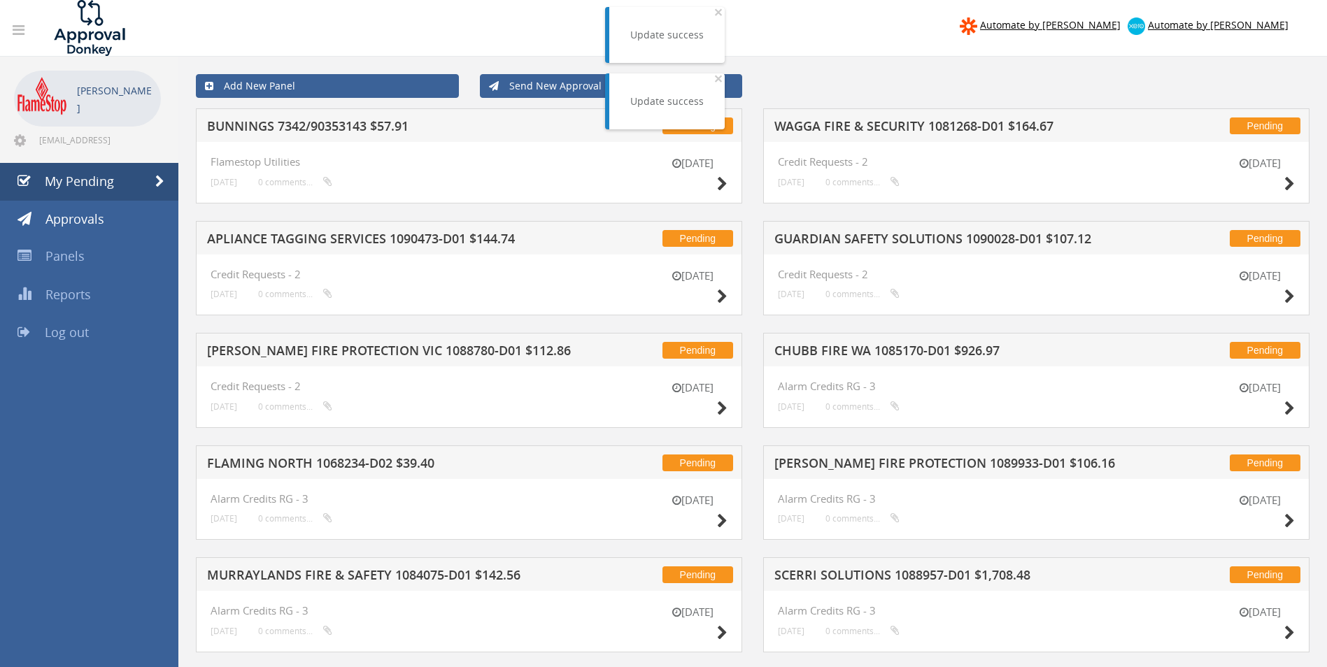
click at [896, 128] on h5 "WAGGA FIRE & SECURITY 1081268-D01 $164.67" at bounding box center [957, 128] width 366 height 17
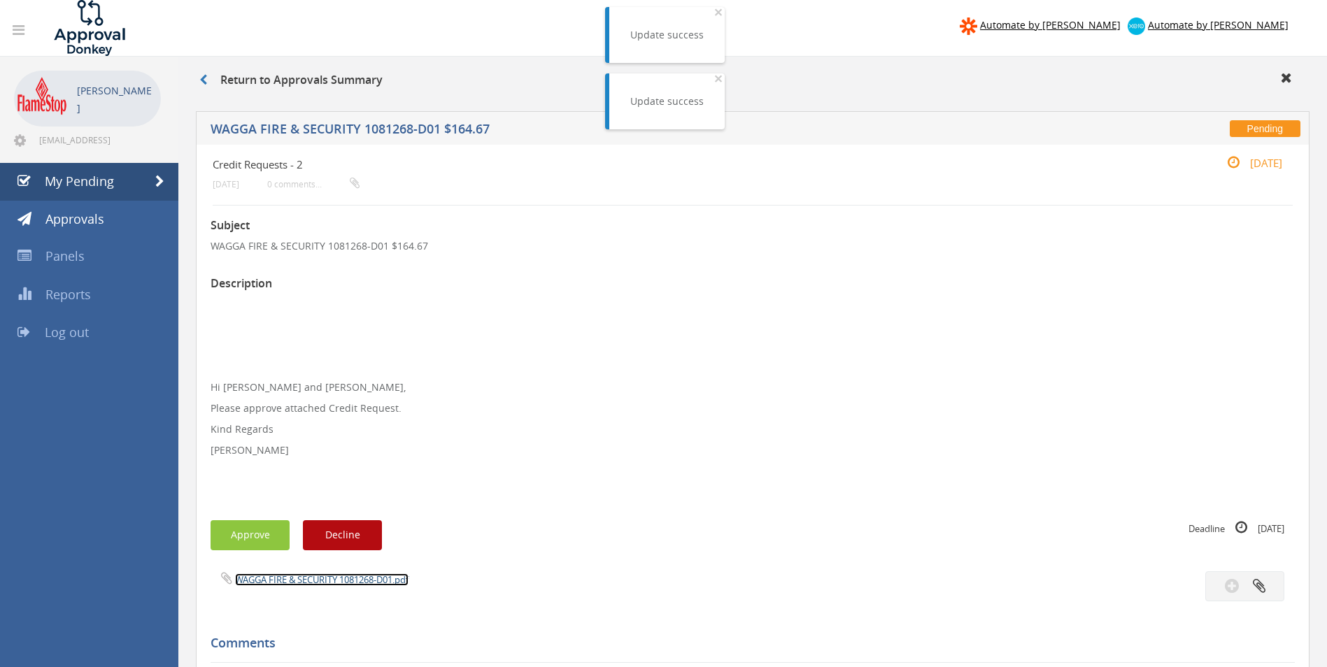
click at [316, 581] on link "WAGGA FIRE & SECURITY 1081268-D01.pdf" at bounding box center [321, 579] width 173 height 13
click at [273, 538] on button "Approve" at bounding box center [249, 535] width 79 height 30
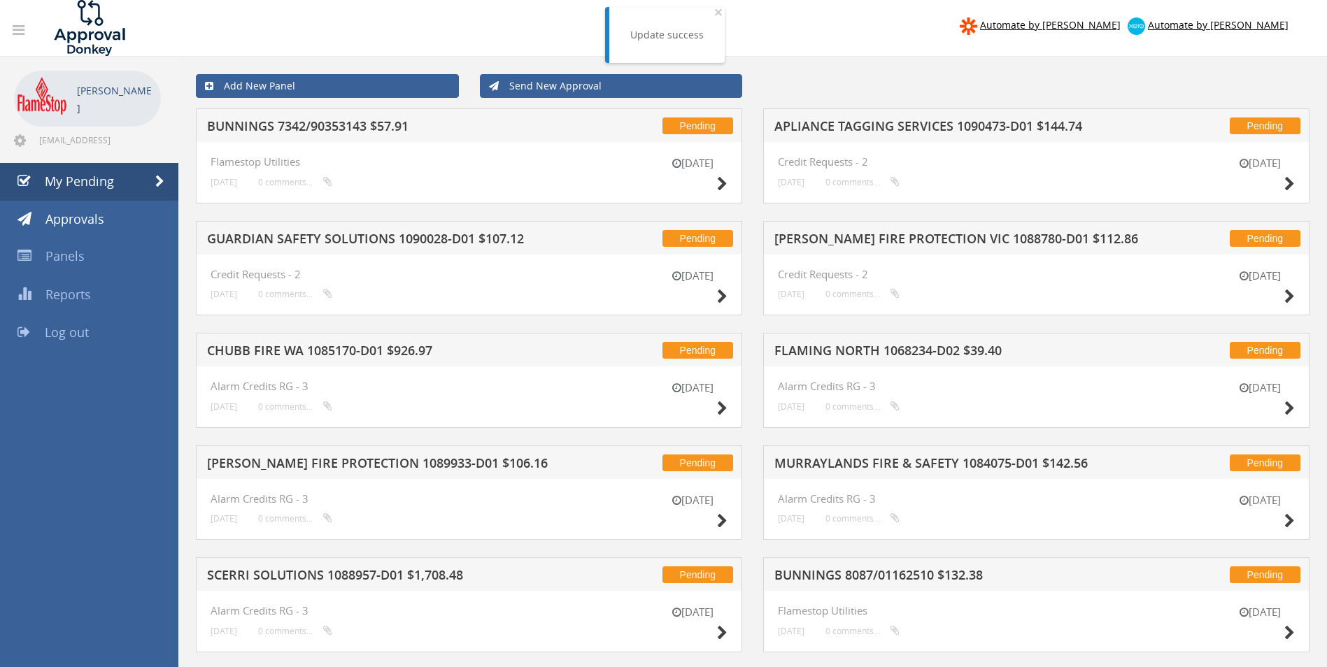
click at [845, 241] on h5 "[PERSON_NAME] FIRE PROTECTION VIC 1088780-D01 $112.86" at bounding box center [957, 240] width 366 height 17
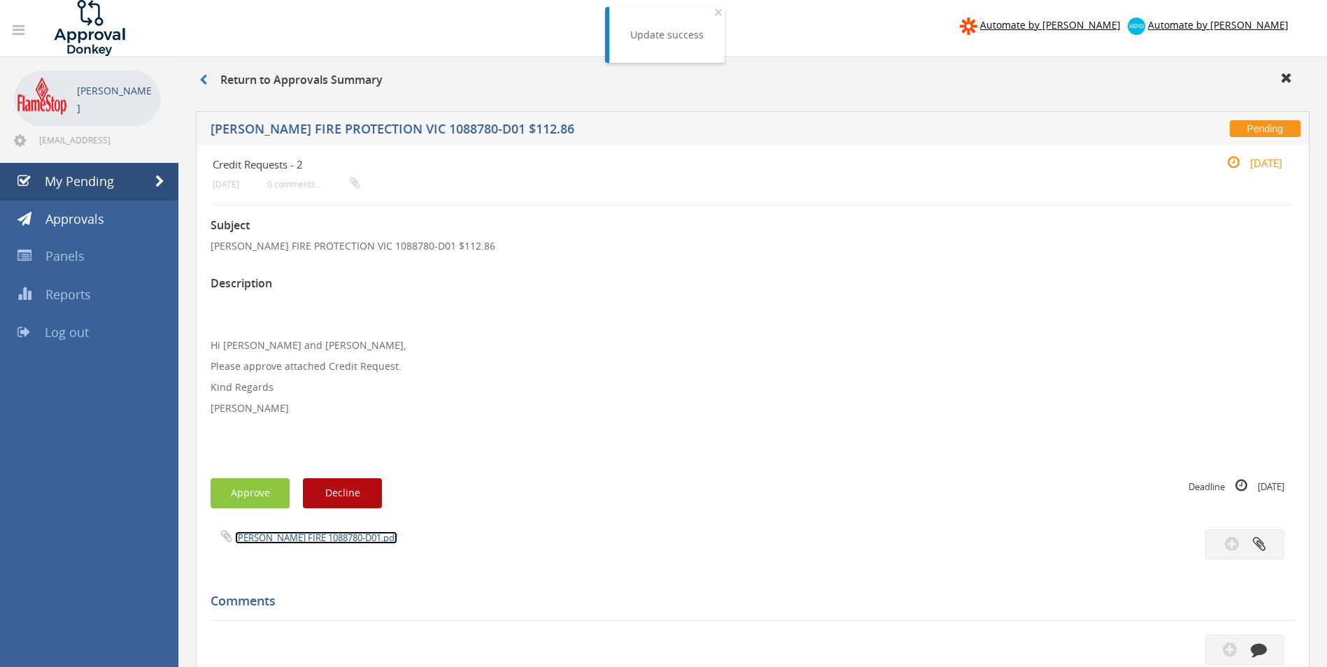
click at [296, 538] on link "[PERSON_NAME] FIRE 1088780-D01.pdf" at bounding box center [316, 537] width 162 height 13
click at [259, 492] on button "Approve" at bounding box center [249, 493] width 79 height 30
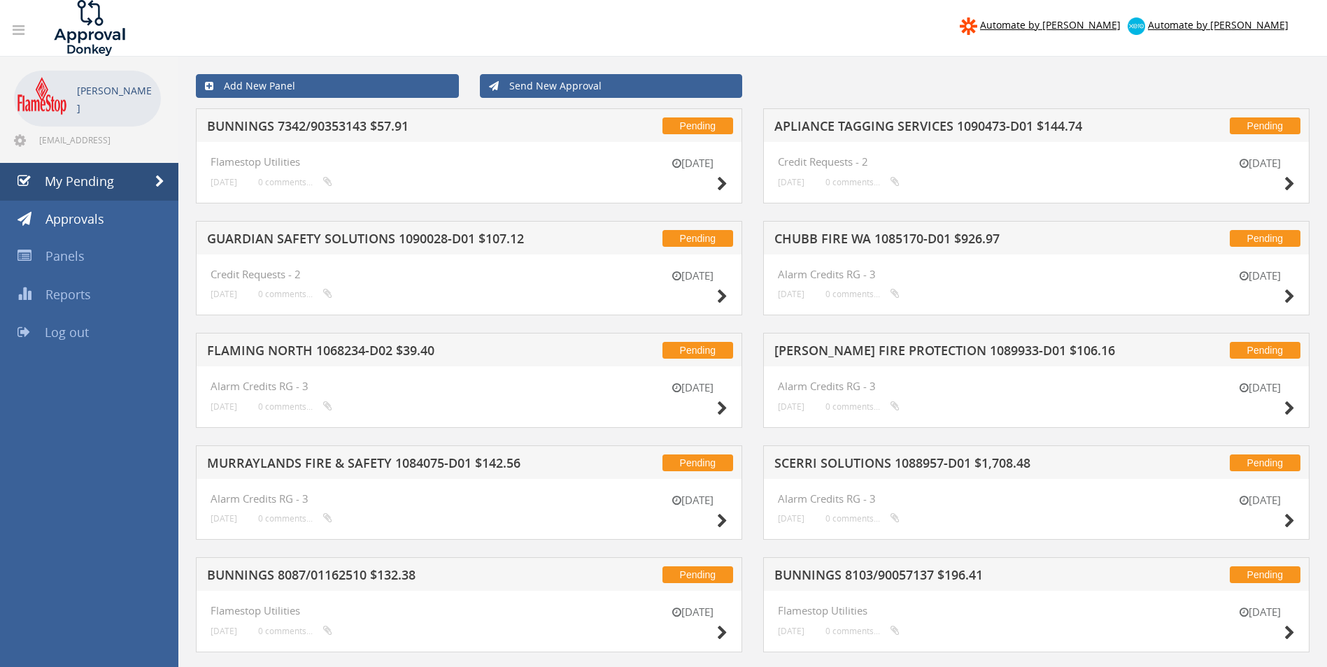
click at [866, 236] on h5 "CHUBB FIRE WA 1085170-D01 $926.97" at bounding box center [957, 240] width 366 height 17
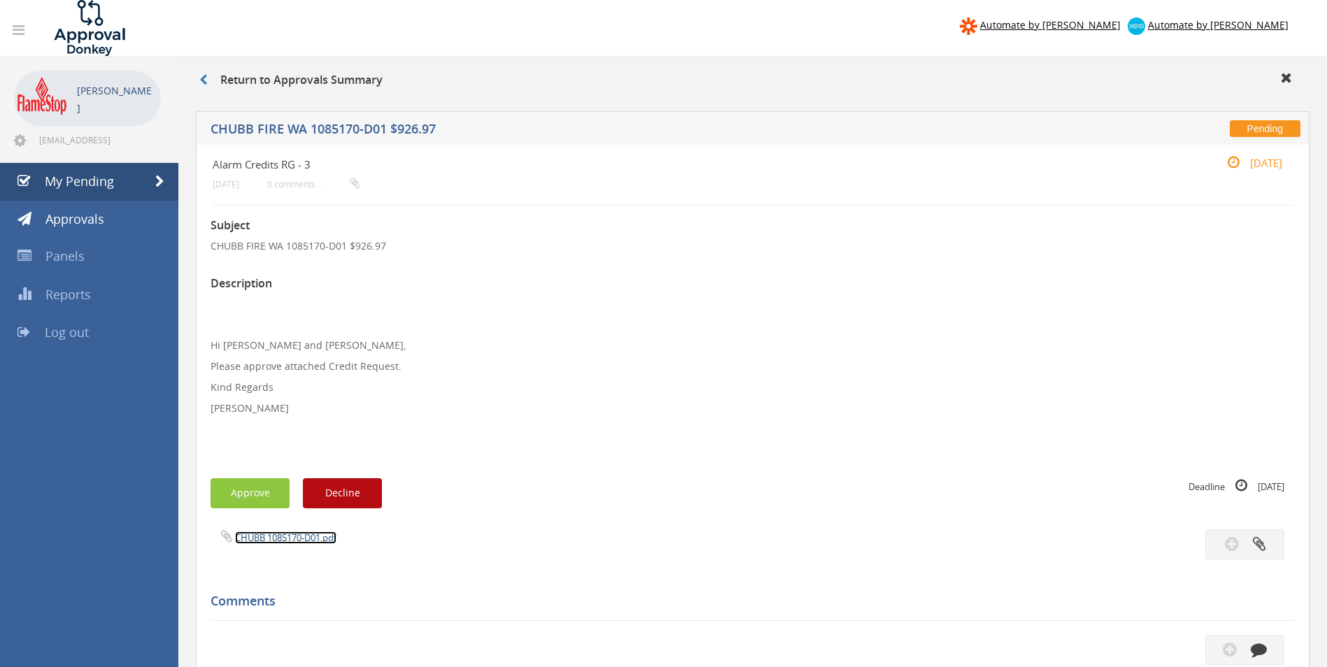
click at [273, 538] on link "CHUBB 1085170-D01.pdf" at bounding box center [285, 537] width 101 height 13
click at [256, 485] on button "Approve" at bounding box center [249, 493] width 79 height 30
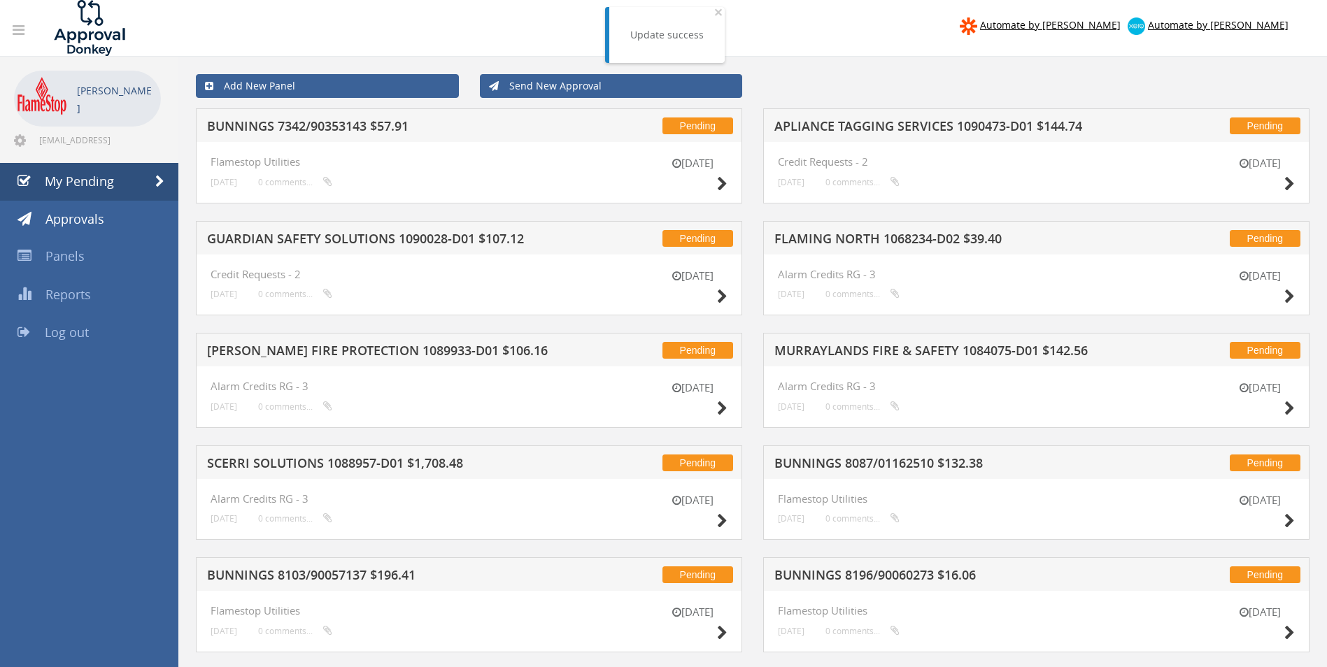
click at [858, 241] on h5 "FLAMING NORTH 1068234-D02 $39.40" at bounding box center [957, 240] width 366 height 17
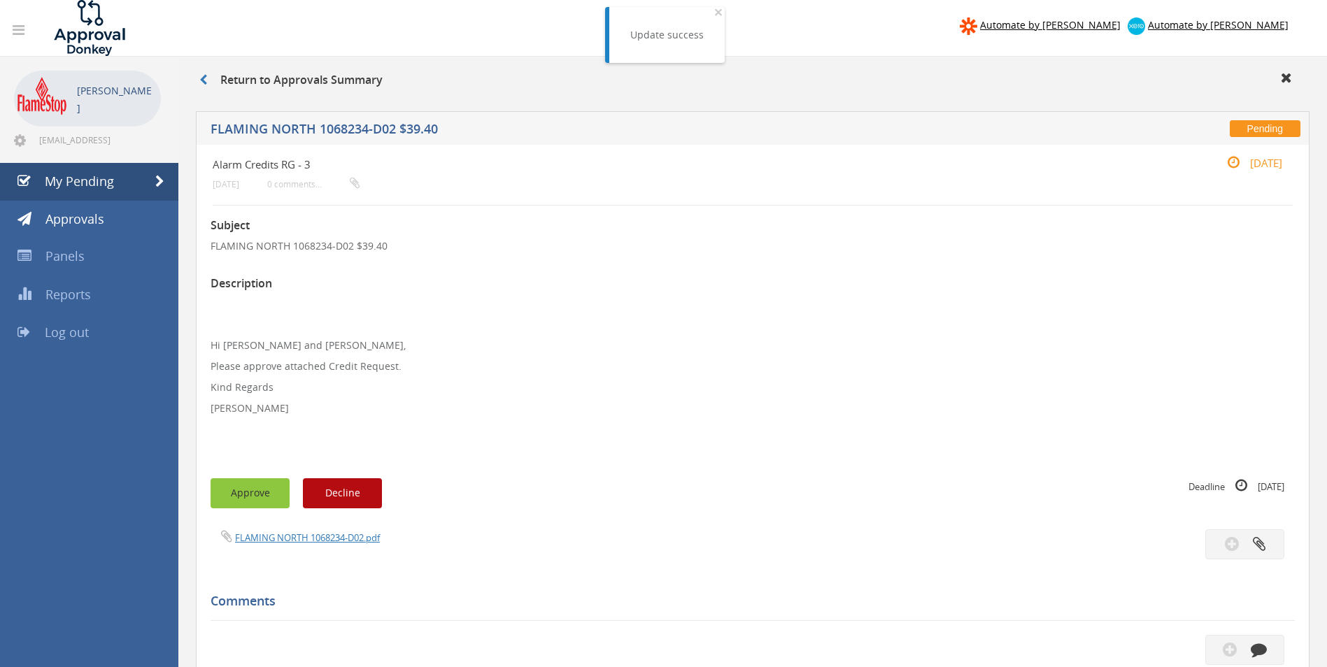
click at [239, 491] on button "Approve" at bounding box center [249, 493] width 79 height 30
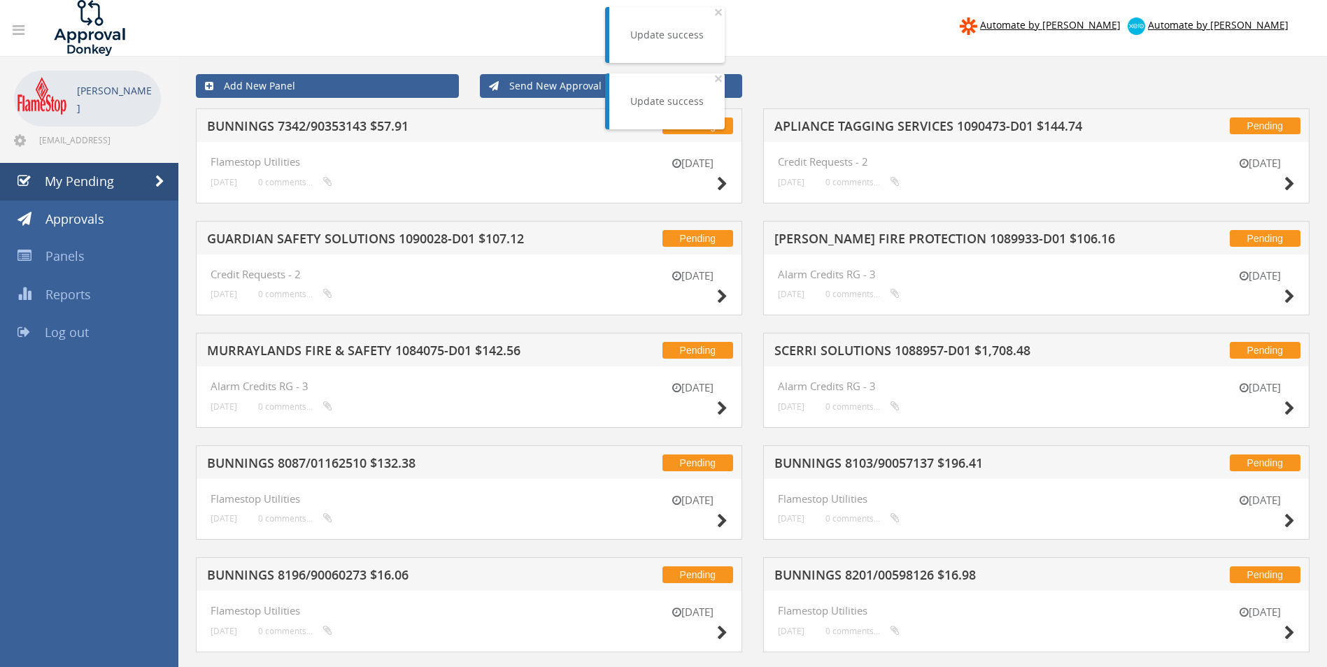
click at [882, 242] on h5 "[PERSON_NAME] FIRE PROTECTION 1089933-D01 $106.16" at bounding box center [957, 240] width 366 height 17
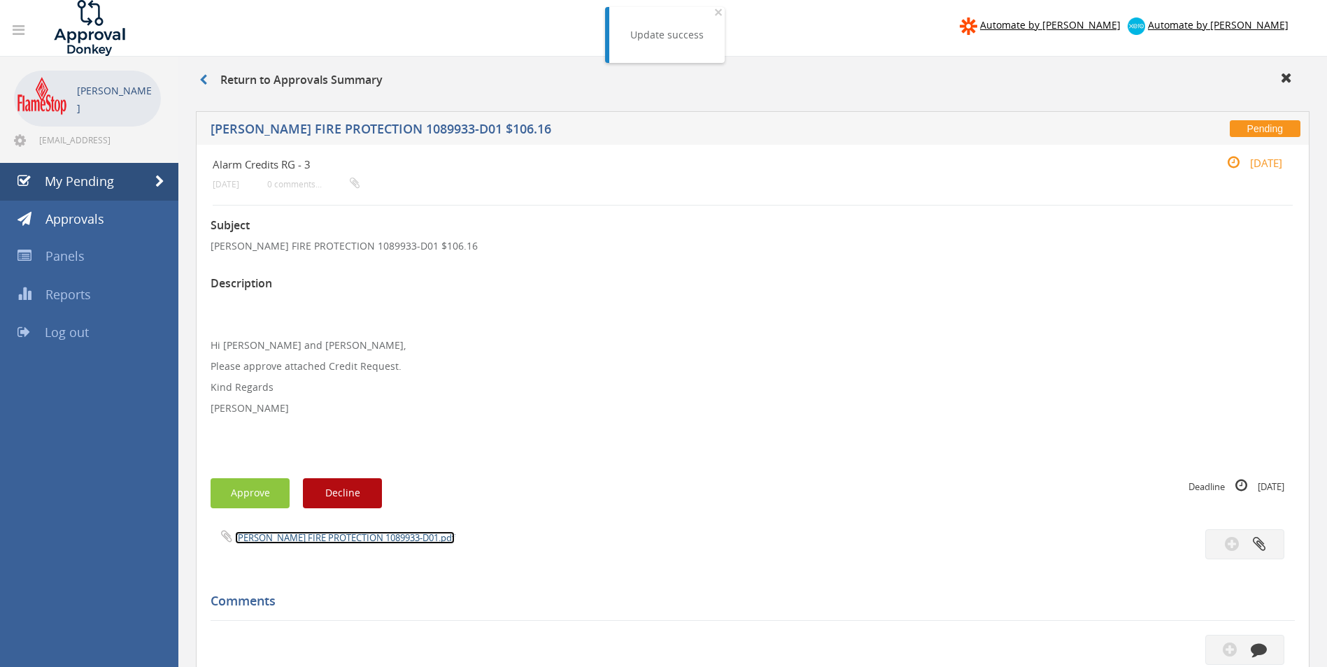
click at [279, 537] on link "[PERSON_NAME] FIRE PROTECTION 1089933-D01.pdf" at bounding box center [345, 537] width 220 height 13
click at [239, 494] on button "Approve" at bounding box center [249, 493] width 79 height 30
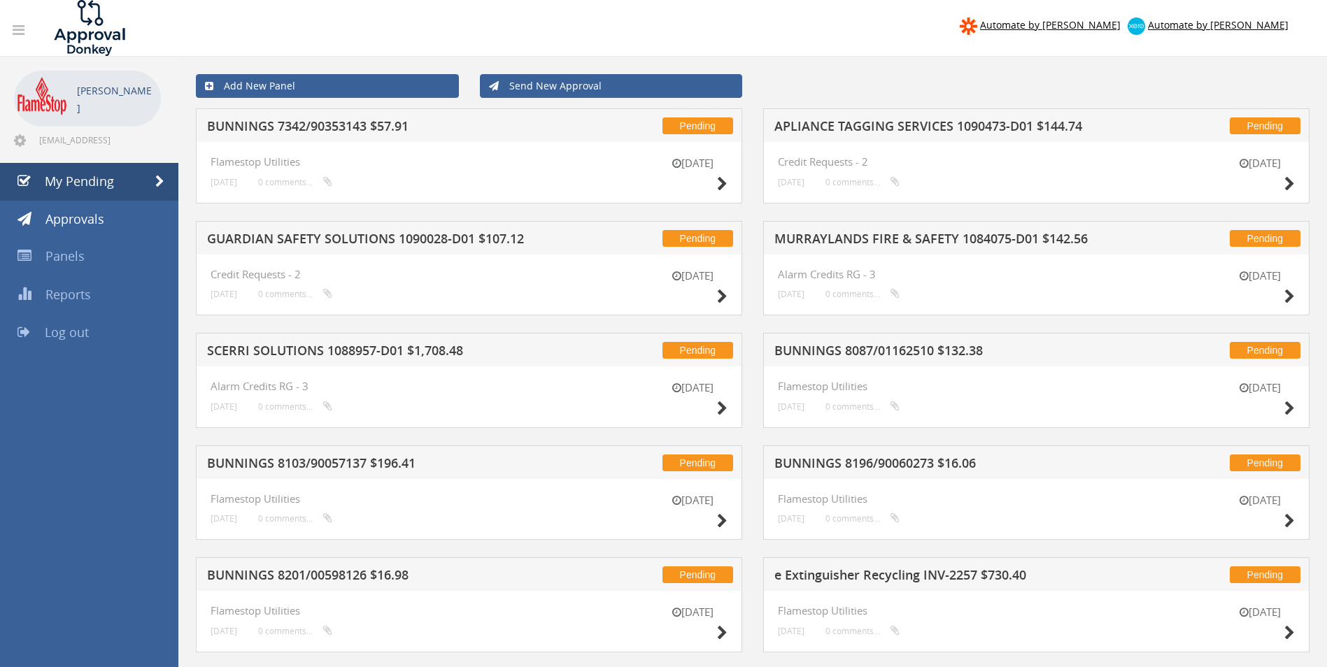
click at [982, 239] on h5 "MURRAYLANDS FIRE & SAFETY 1084075-D01 $142.56" at bounding box center [957, 240] width 366 height 17
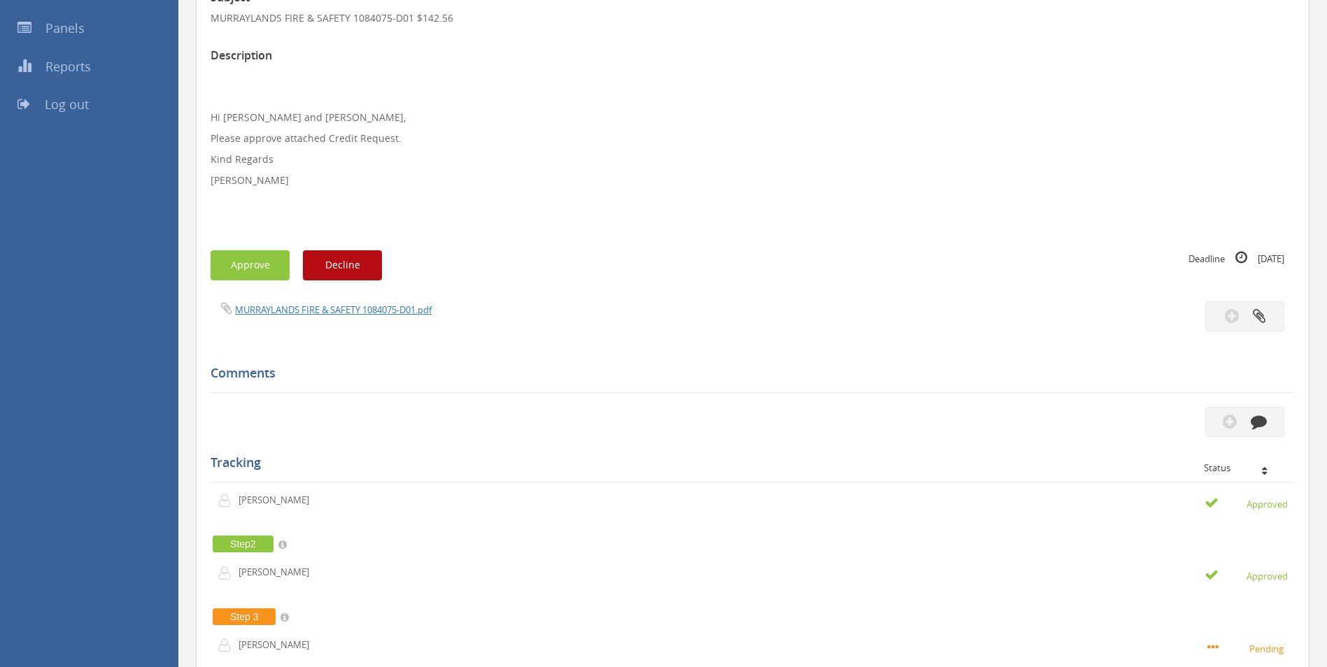
scroll to position [280, 0]
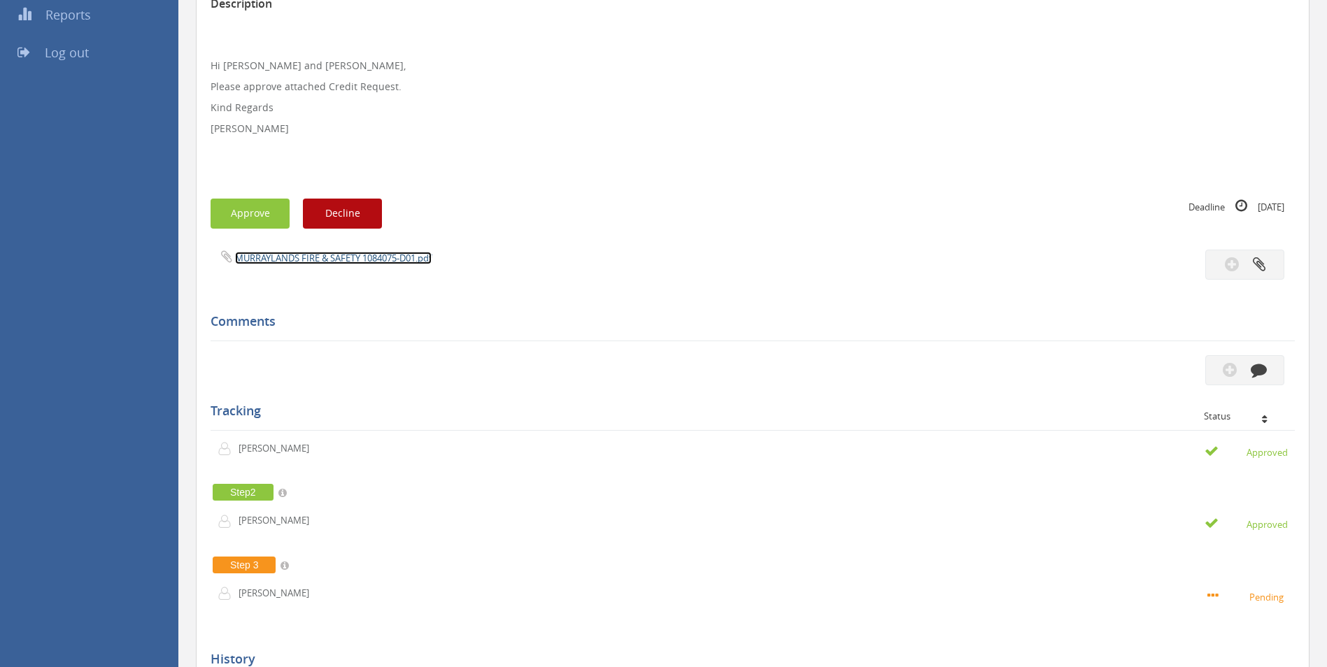
click at [381, 262] on link "MURRAYLANDS FIRE & SAFETY 1084075-D01.pdf" at bounding box center [333, 258] width 196 height 13
click at [258, 203] on button "Approve" at bounding box center [249, 214] width 79 height 30
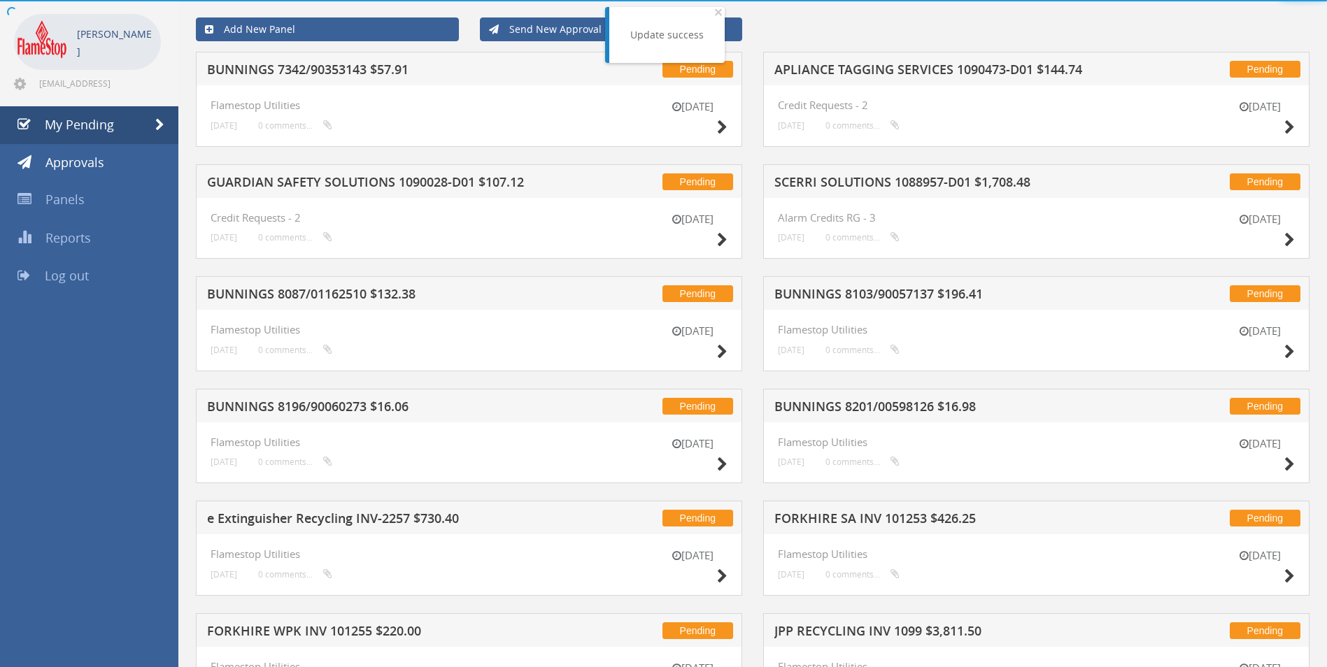
scroll to position [280, 0]
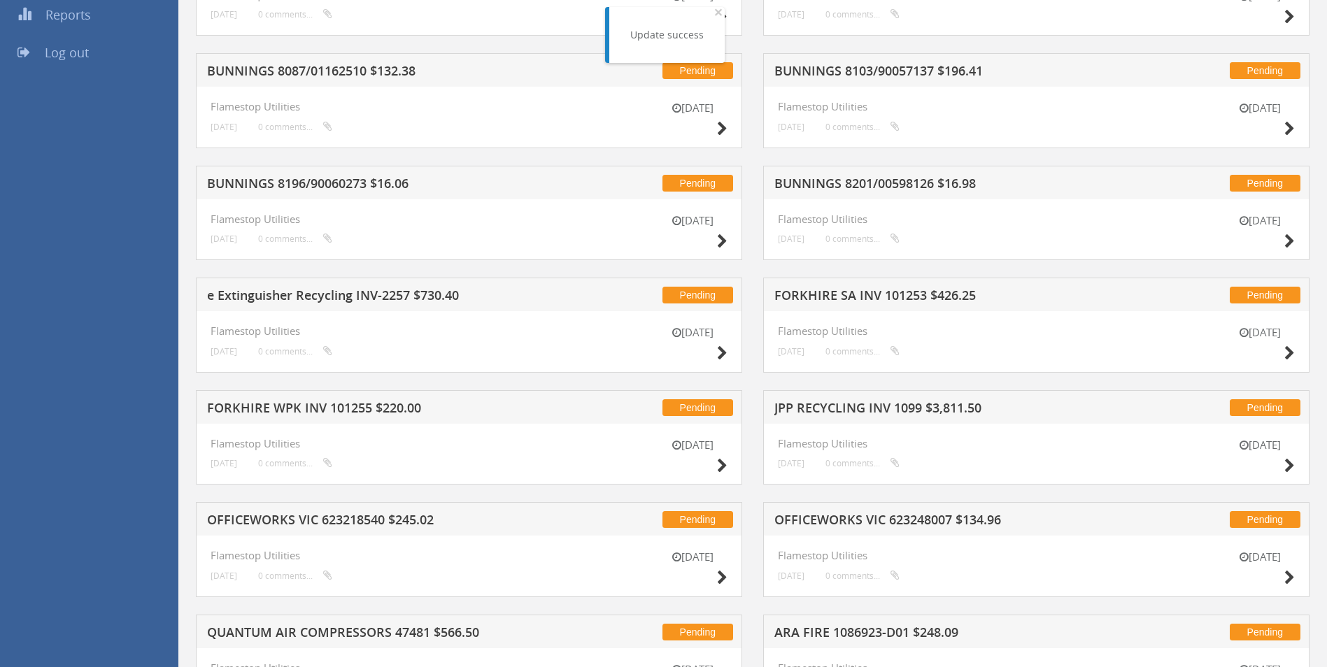
click at [910, 186] on h5 "BUNNINGS 8201/00598126 $16.98" at bounding box center [957, 185] width 366 height 17
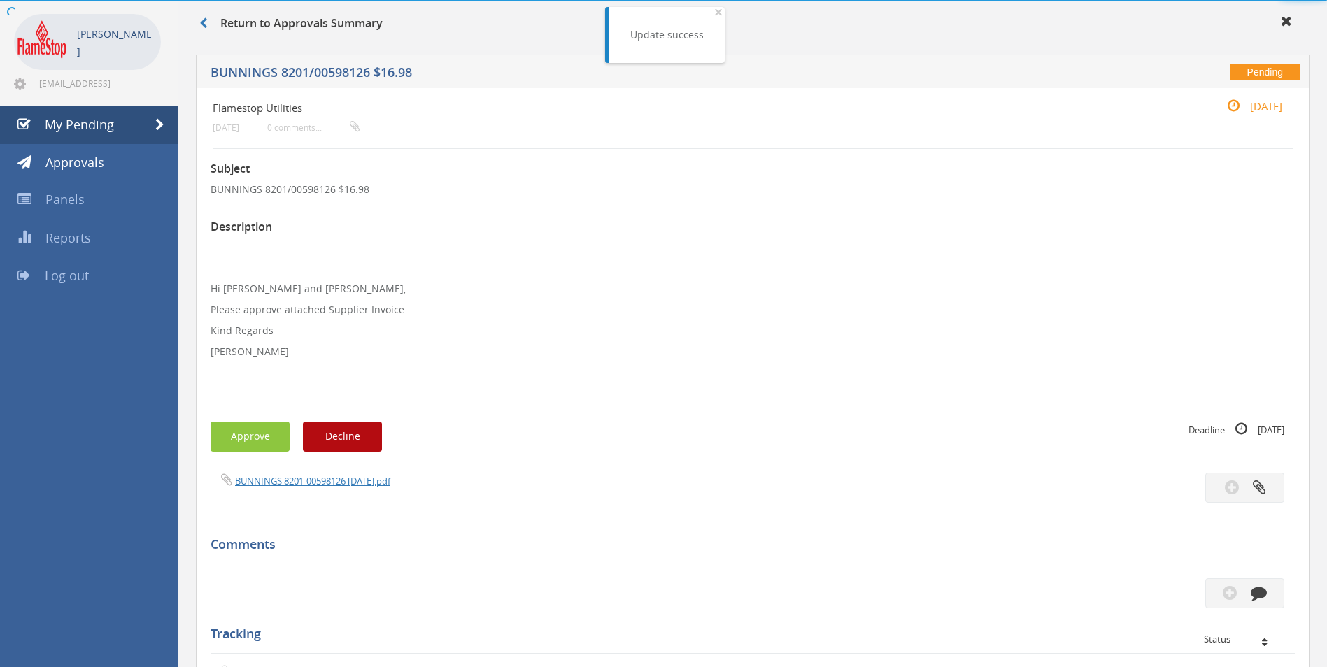
scroll to position [280, 0]
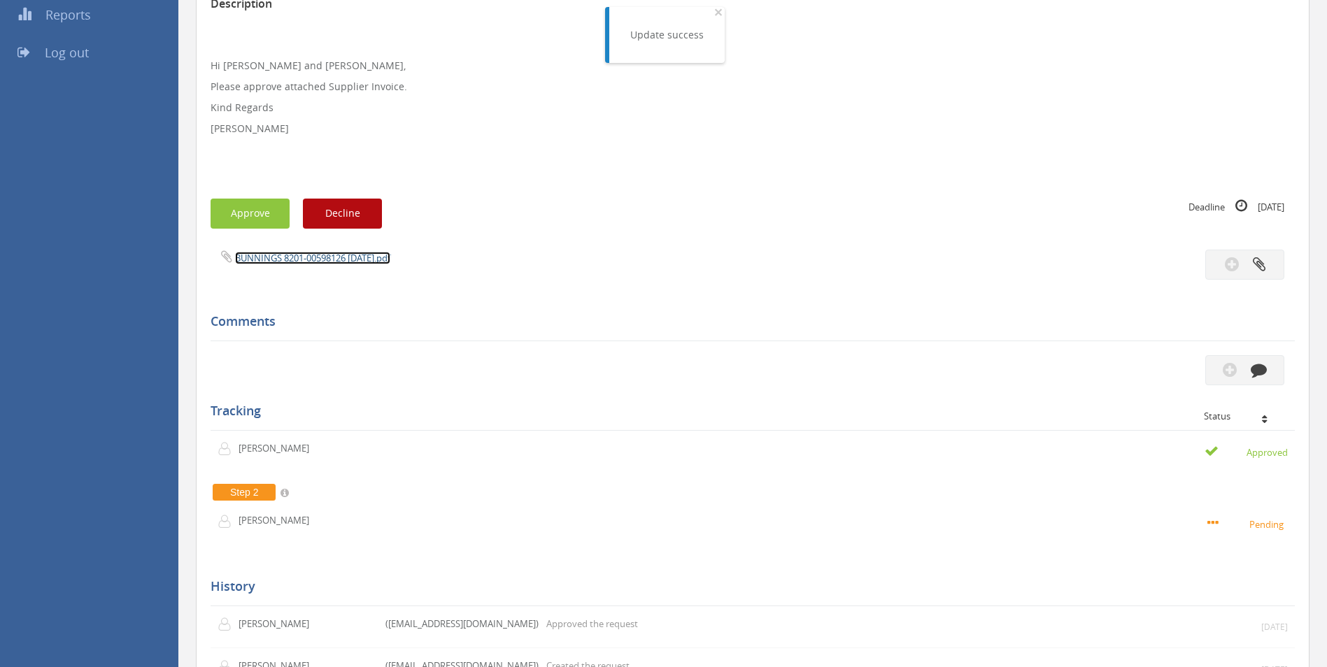
click at [262, 257] on link "BUNNINGS 8201-00598126 [DATE].pdf" at bounding box center [312, 258] width 155 height 13
click at [276, 212] on button "Approve" at bounding box center [249, 214] width 79 height 30
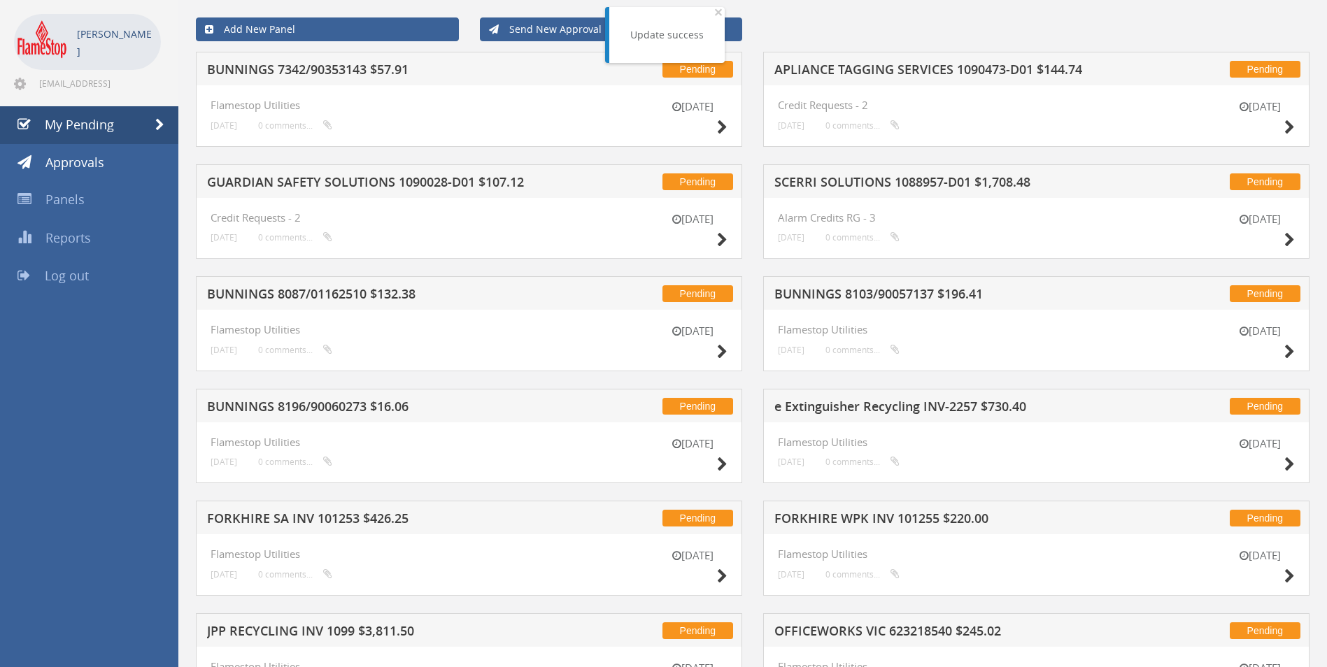
scroll to position [280, 0]
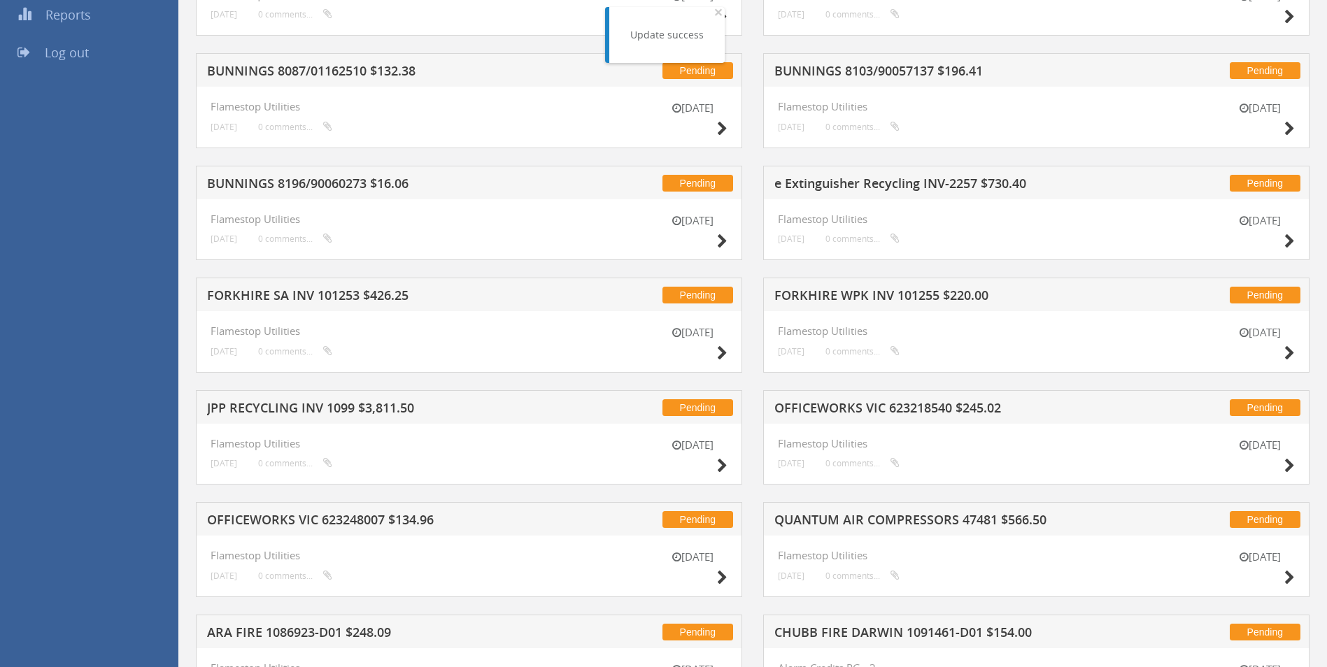
click at [912, 179] on h5 "e Extinguisher Recycling INV-2257 $730.40" at bounding box center [957, 185] width 366 height 17
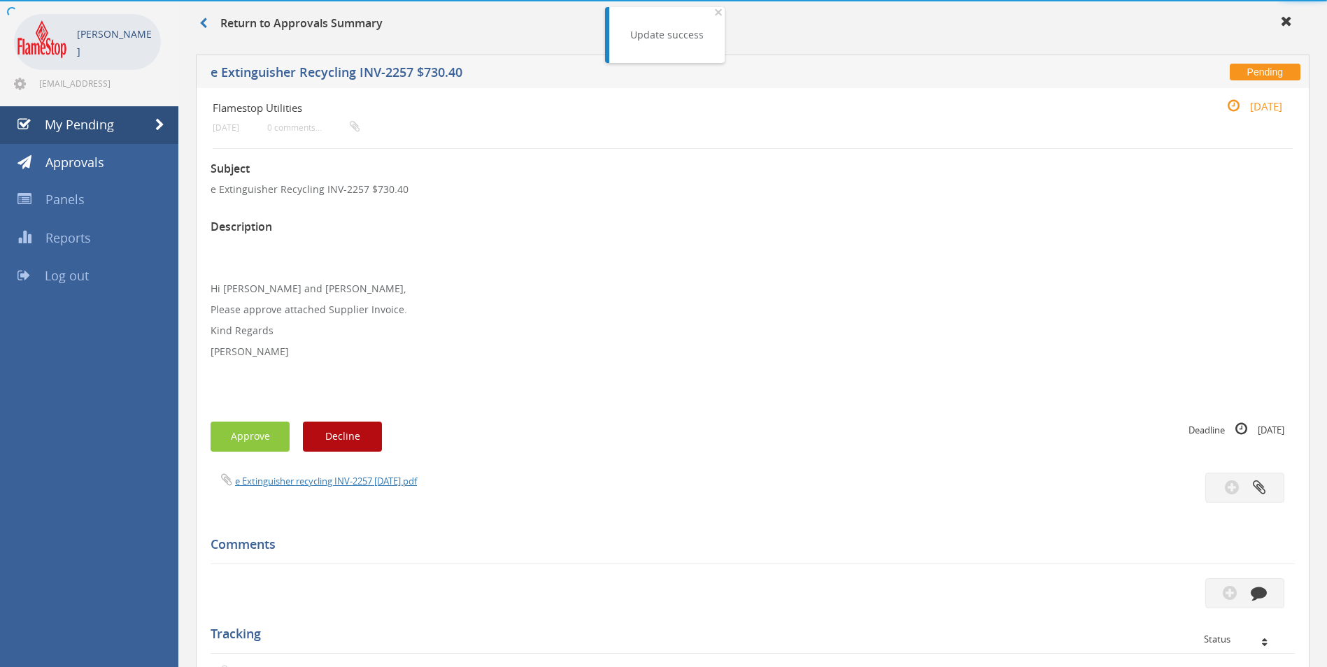
scroll to position [280, 0]
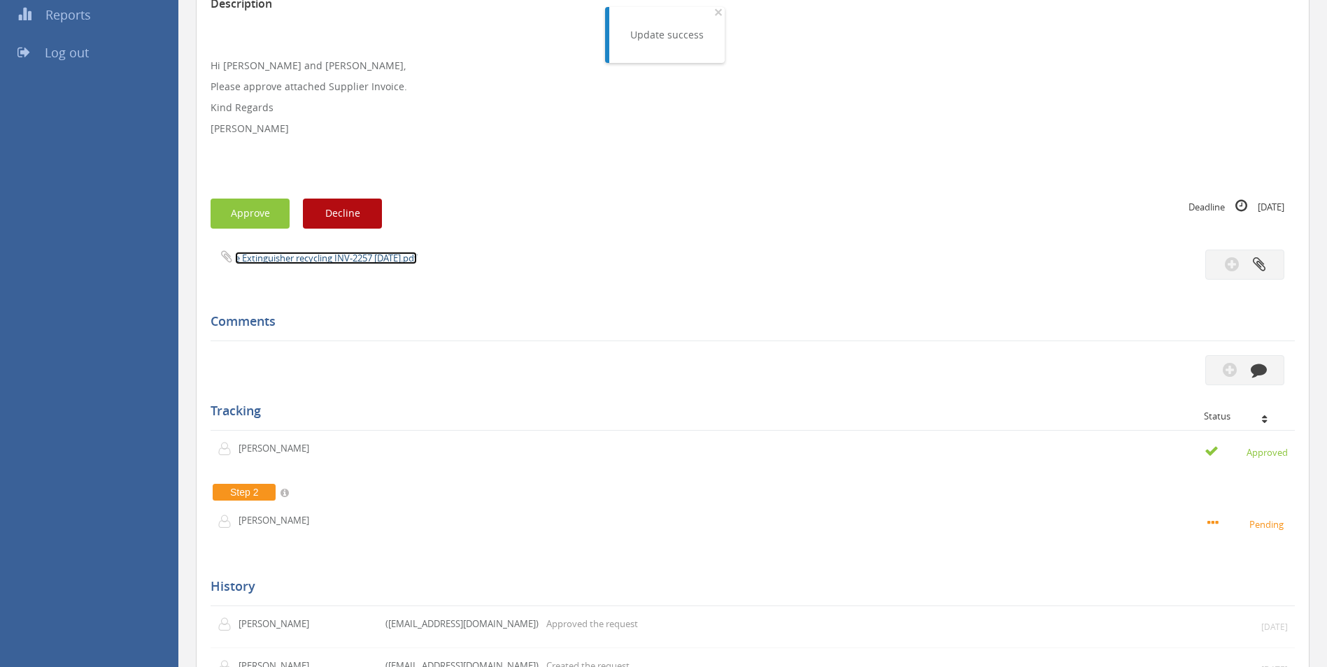
click at [329, 257] on link "e Extinguisher recycling INV-2257 [DATE].pdf" at bounding box center [326, 258] width 182 height 13
click at [260, 208] on button "Approve" at bounding box center [249, 214] width 79 height 30
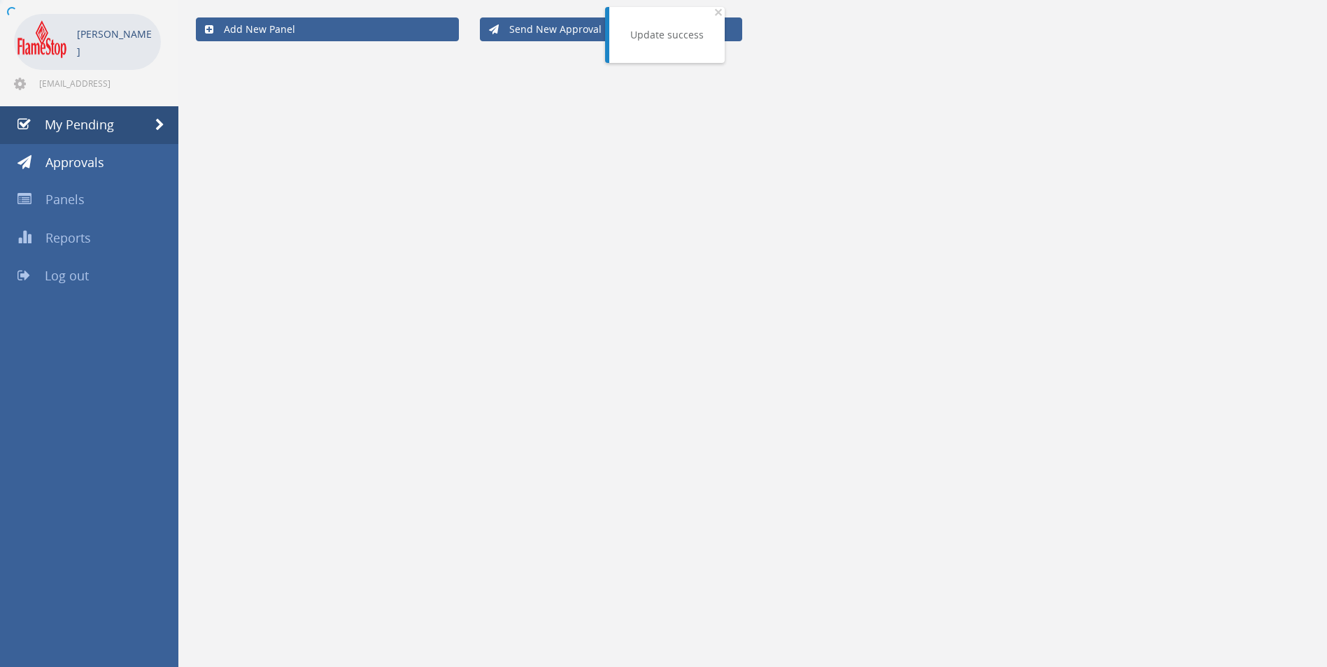
scroll to position [280, 0]
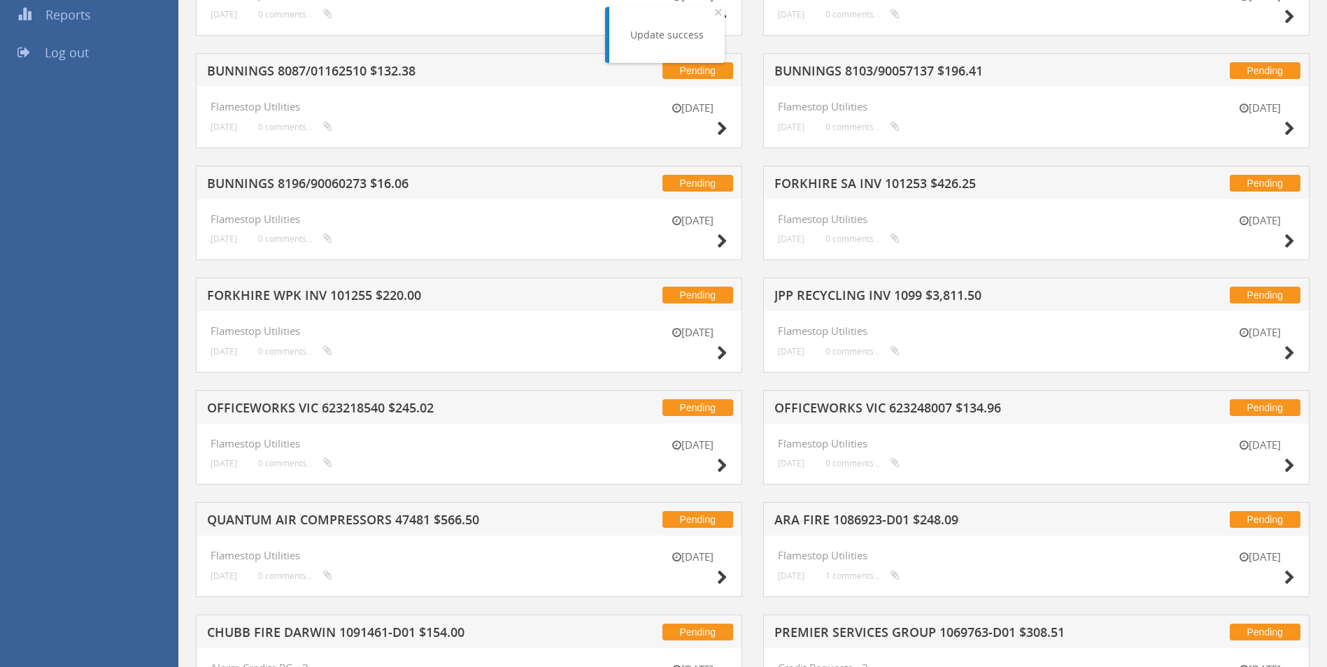
click at [808, 271] on div "Pending FORKHIRE SA INV 101253 $426.25 [DATE] Flamestop Utilities [DATE] 0 comm…" at bounding box center [1035, 222] width 567 height 113
click at [814, 296] on h5 "JPP RECYCLING INV 1099 $3,811.50" at bounding box center [957, 297] width 366 height 17
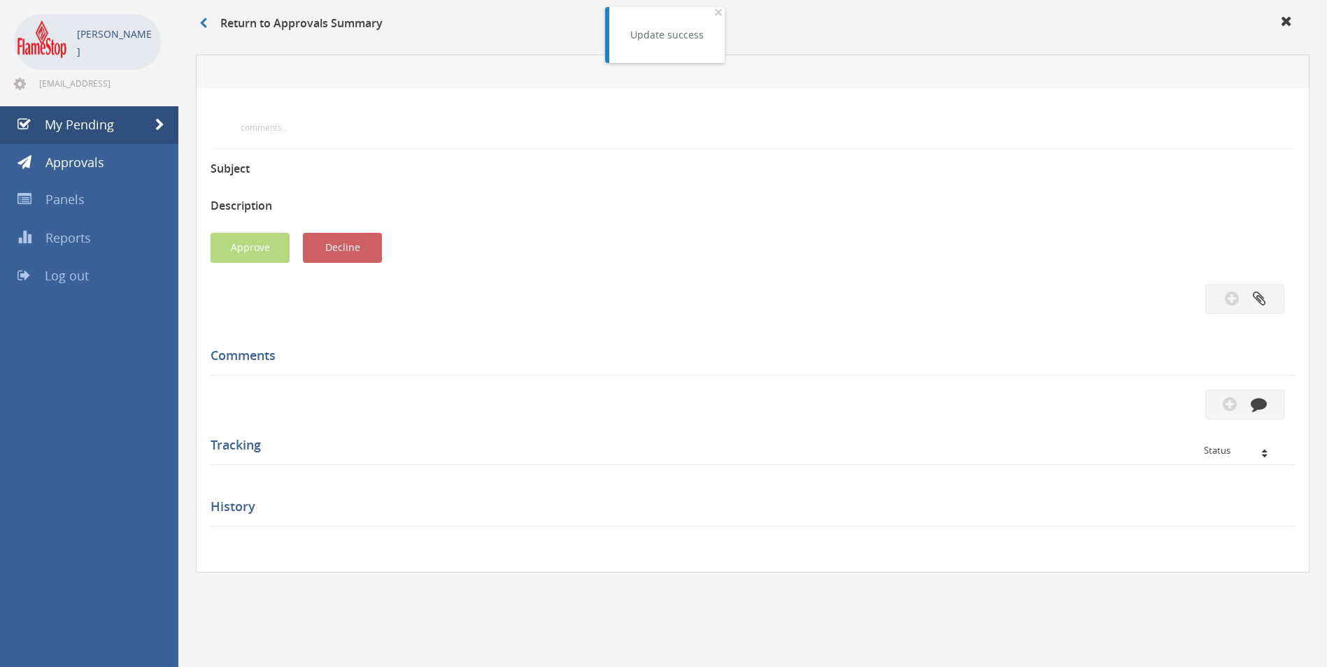
scroll to position [280, 0]
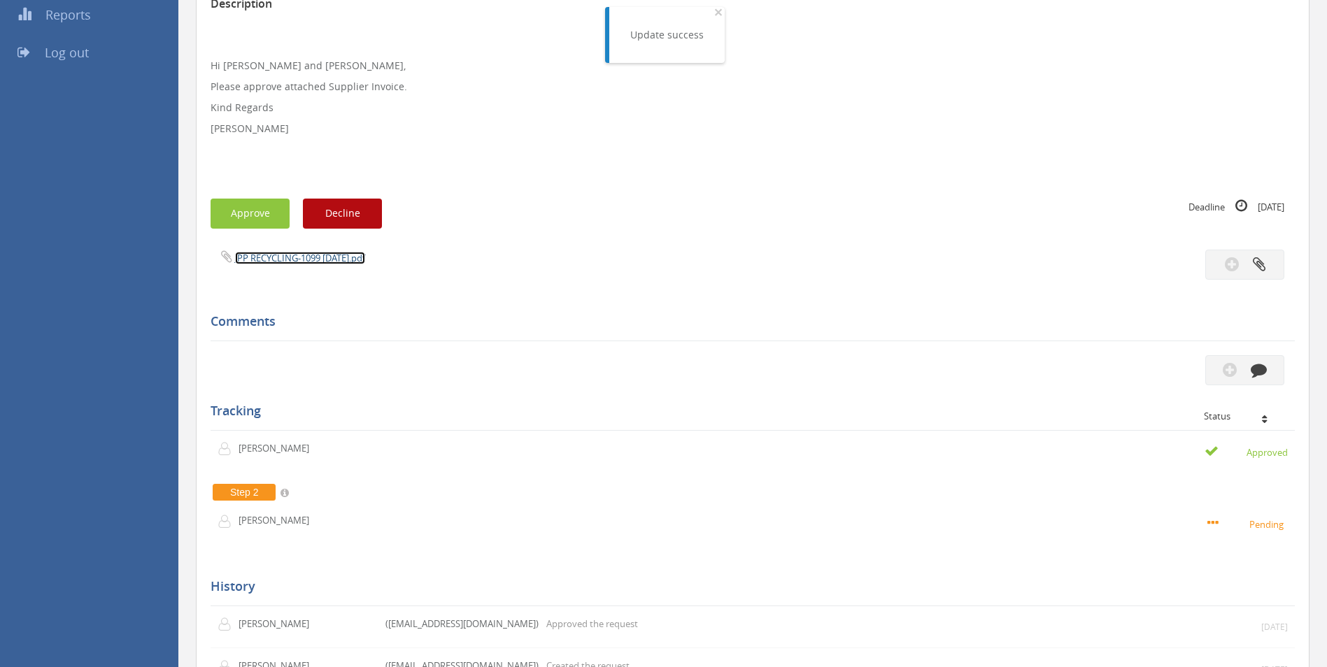
click at [278, 256] on link "JPP RECYCLING-1099 [DATE].pdf" at bounding box center [300, 258] width 130 height 13
click at [265, 213] on button "Approve" at bounding box center [249, 214] width 79 height 30
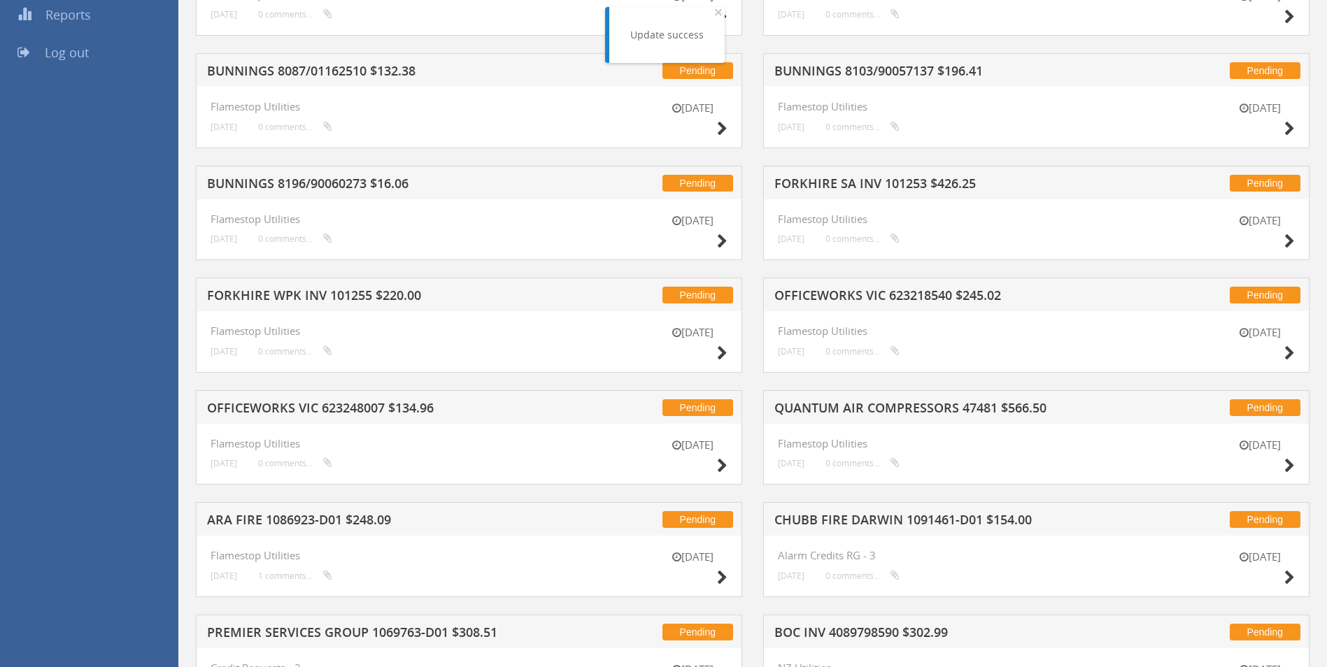
click at [822, 183] on h5 "FORKHIRE SA INV 101253 $426.25" at bounding box center [957, 185] width 366 height 17
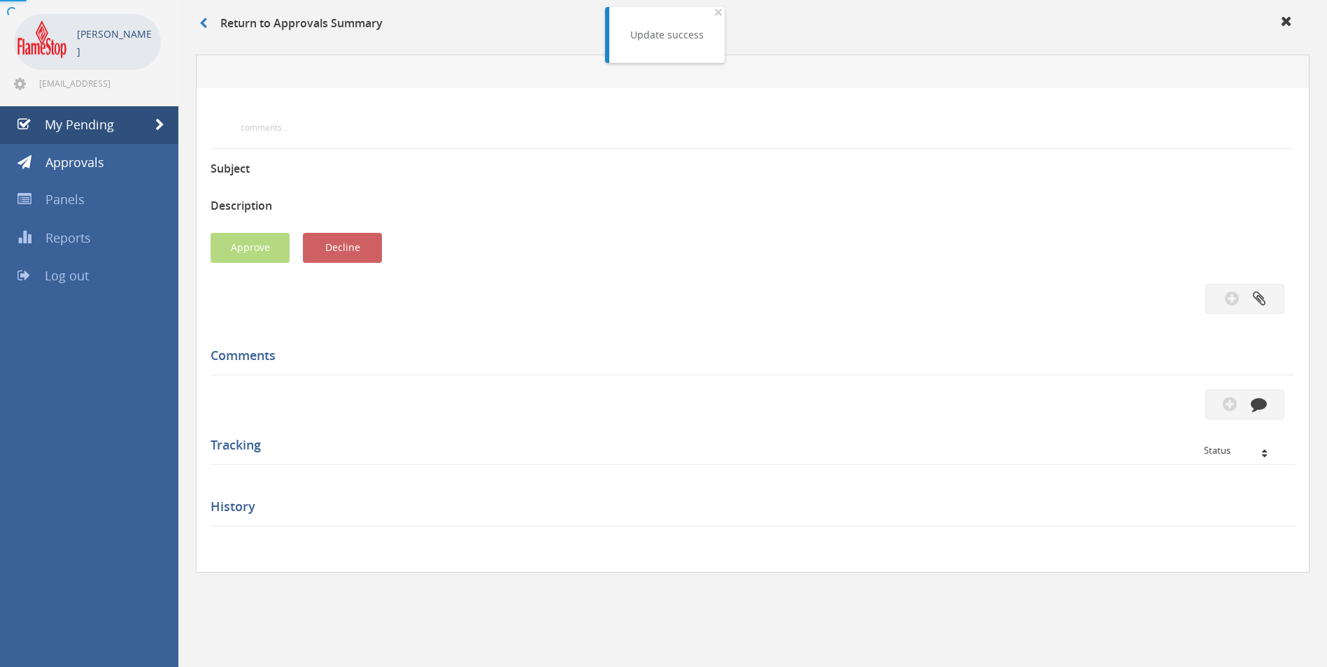
scroll to position [280, 0]
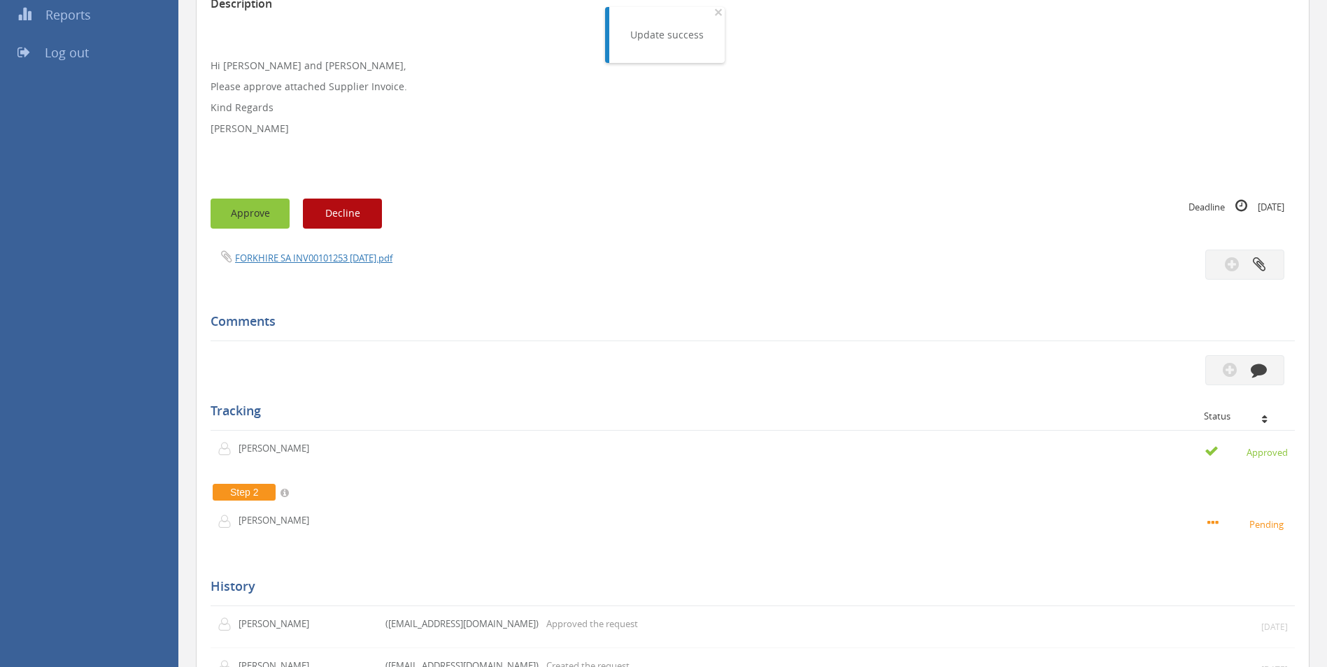
click at [258, 211] on button "Approve" at bounding box center [249, 214] width 79 height 30
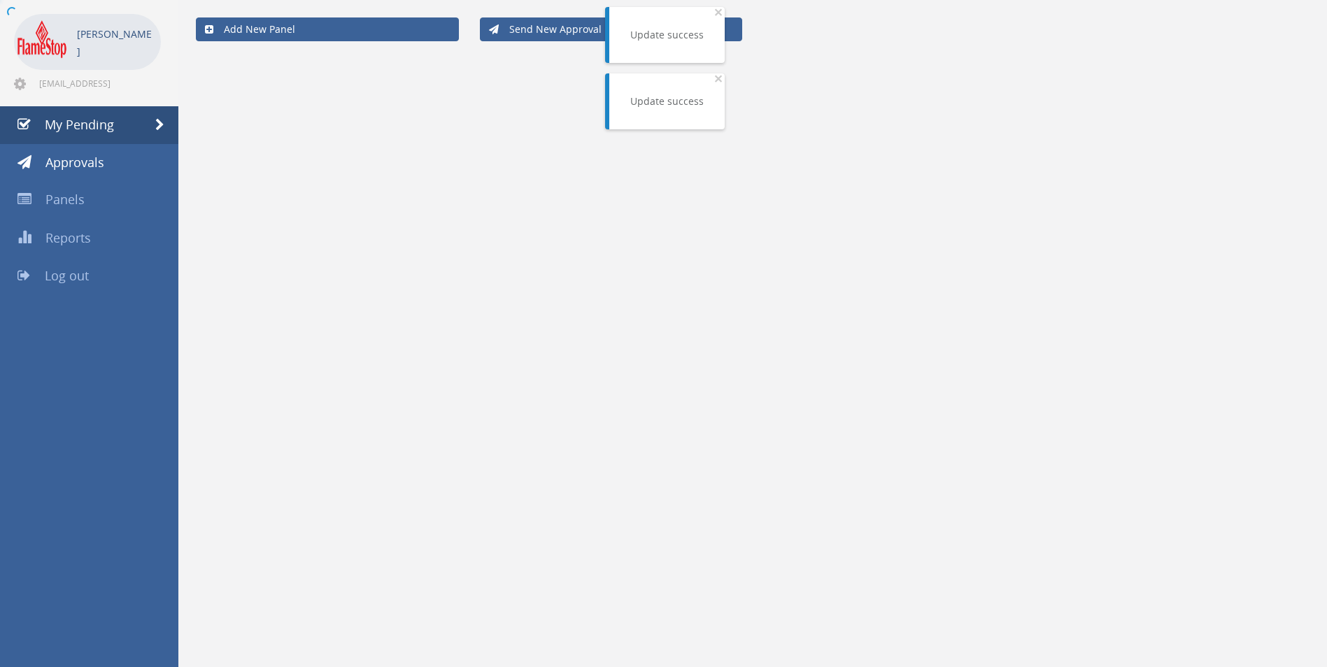
scroll to position [280, 0]
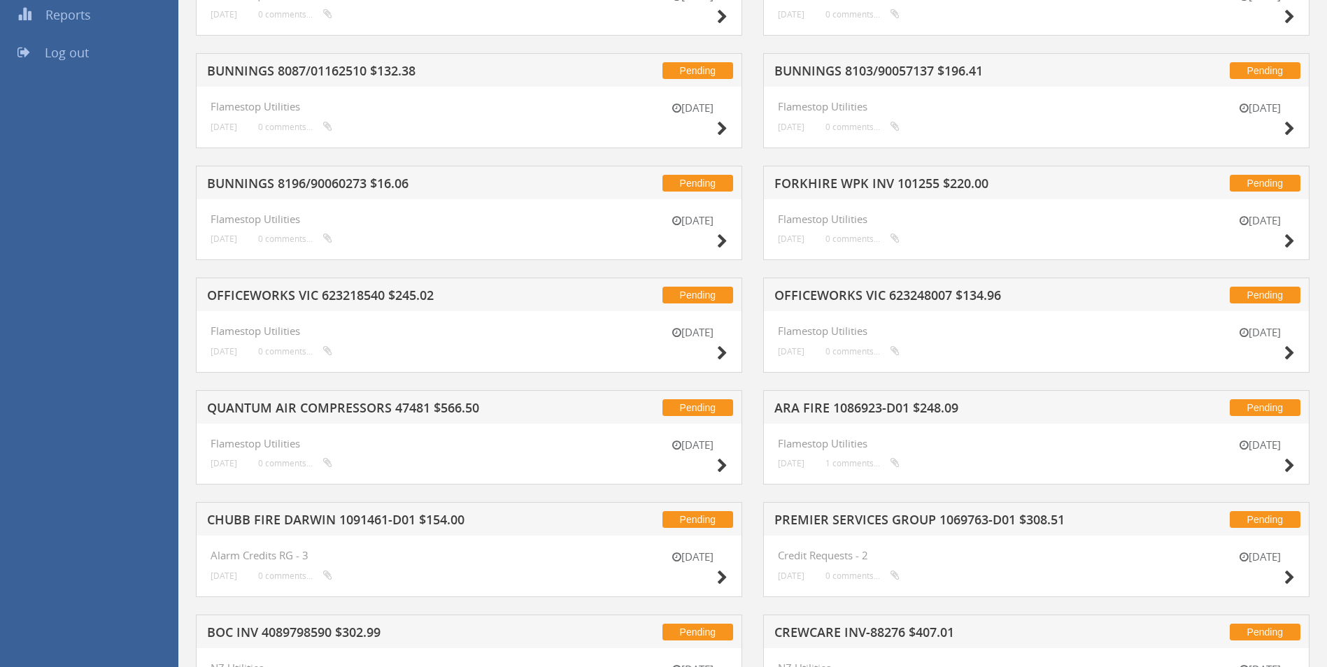
click at [931, 71] on h5 "BUNNINGS 8103/90057137 $196.41" at bounding box center [957, 72] width 366 height 17
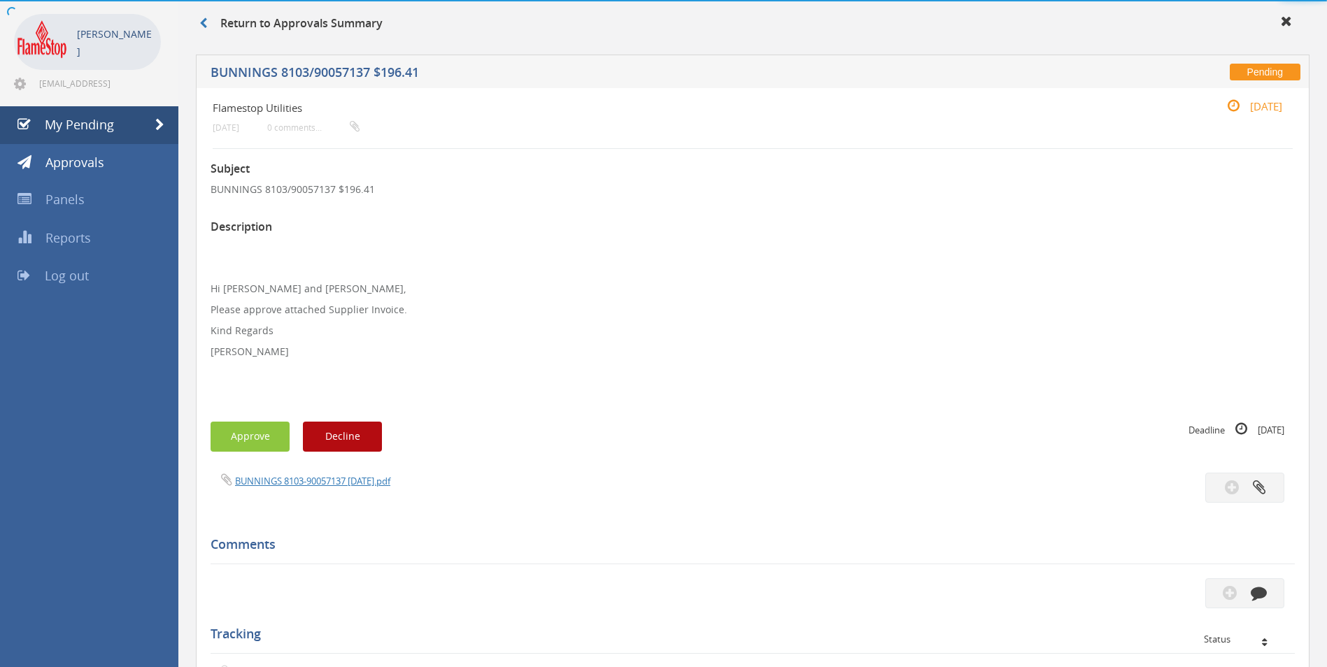
scroll to position [280, 0]
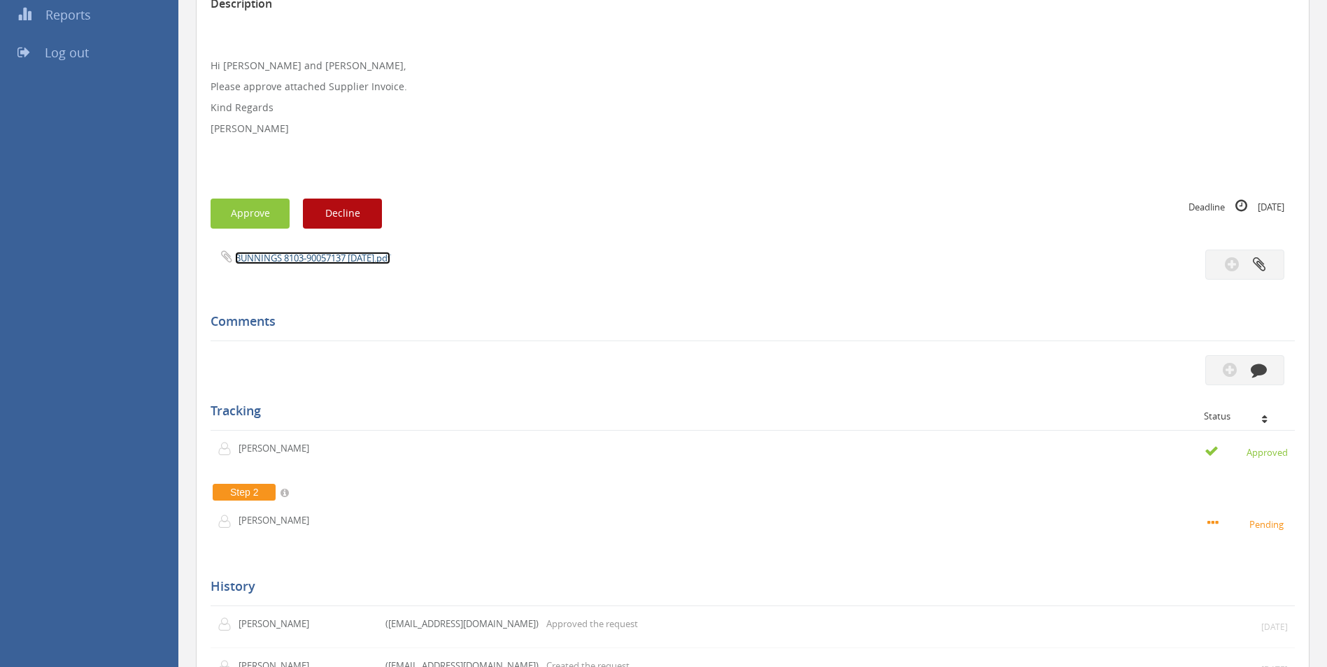
click at [322, 254] on link "BUNNINGS 8103-90057137 [DATE].pdf" at bounding box center [312, 258] width 155 height 13
click at [246, 202] on button "Approve" at bounding box center [249, 214] width 79 height 30
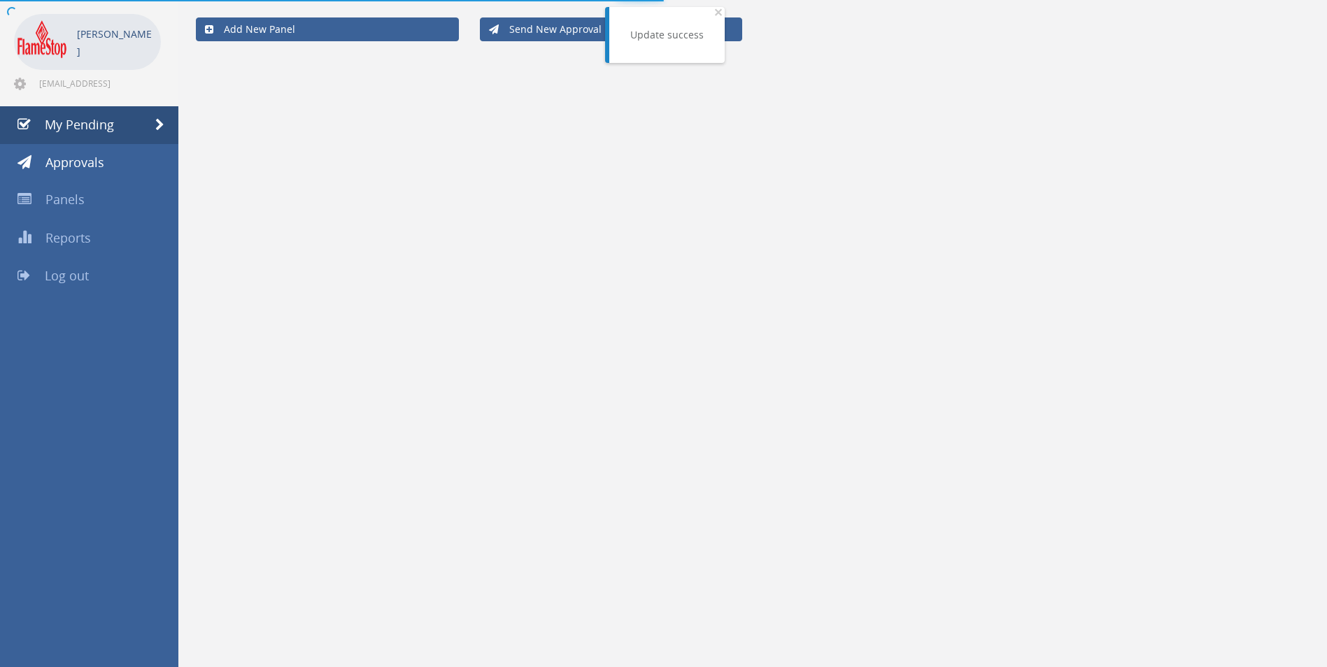
scroll to position [280, 0]
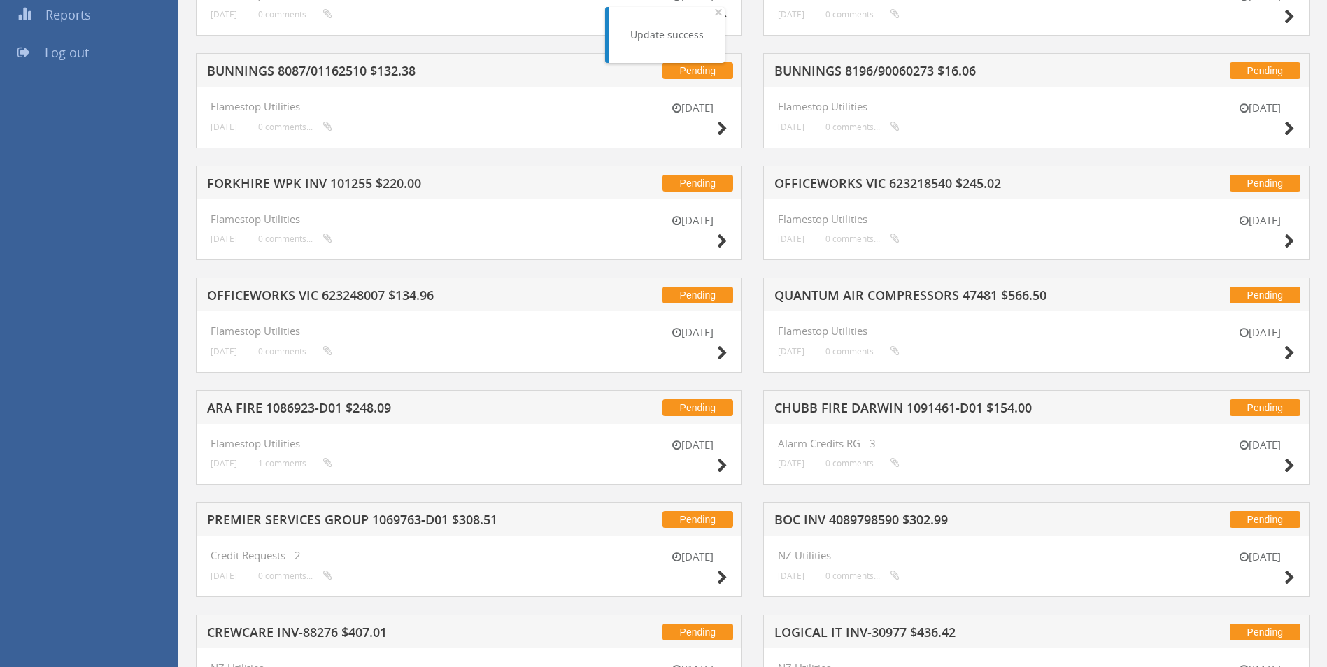
click at [896, 185] on h5 "OFFICEWORKS VIC 623218540 $245.02" at bounding box center [957, 185] width 366 height 17
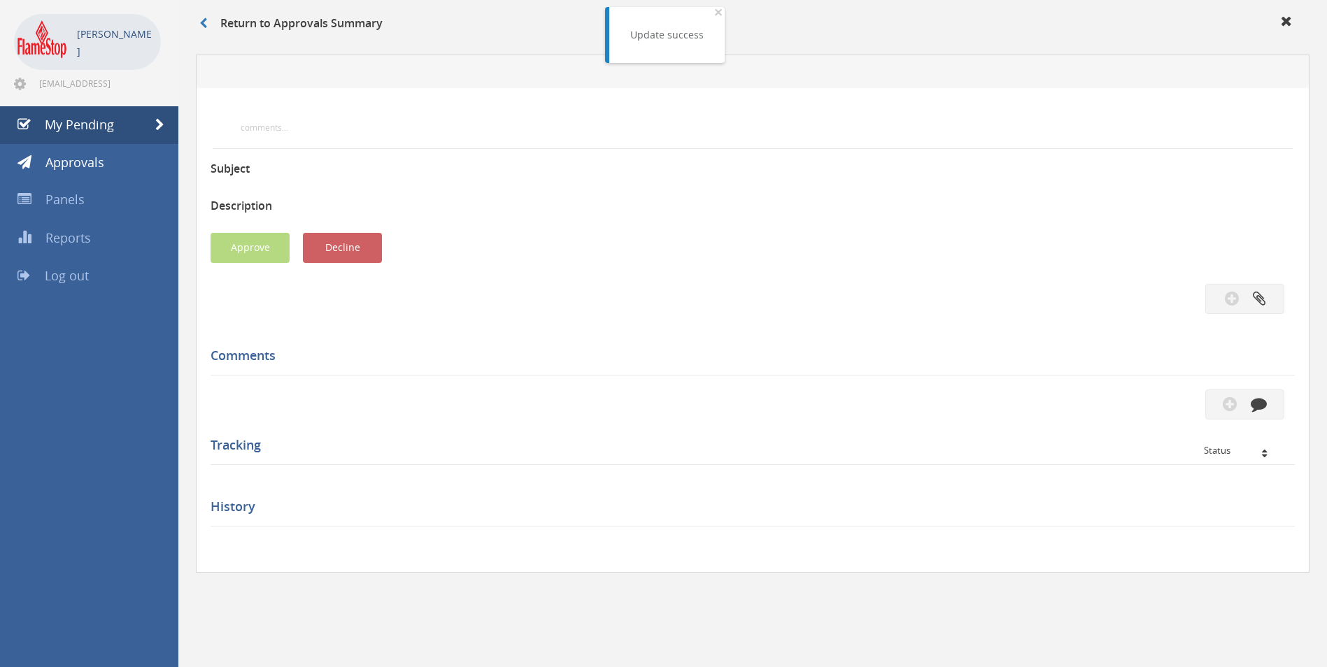
scroll to position [280, 0]
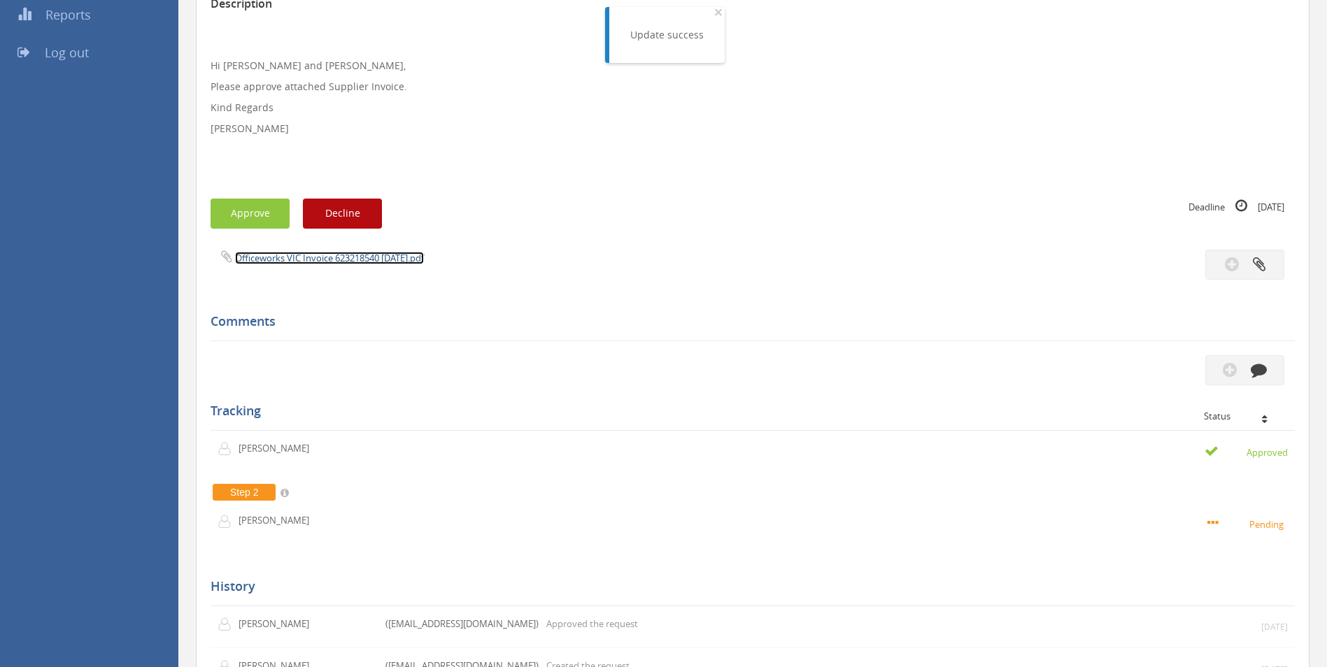
click at [320, 259] on link "Officeworks VIC Invoice 623218540 [DATE].pdf" at bounding box center [329, 258] width 189 height 13
click at [238, 226] on button "Approve" at bounding box center [249, 214] width 79 height 30
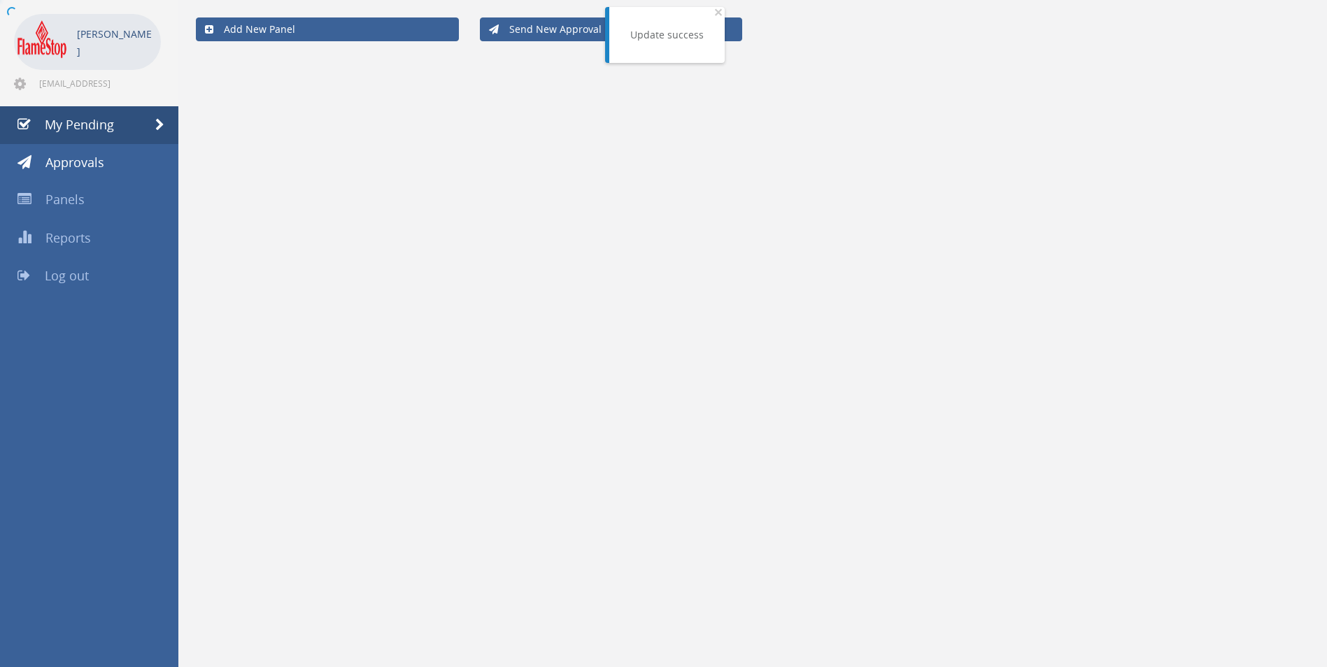
scroll to position [280, 0]
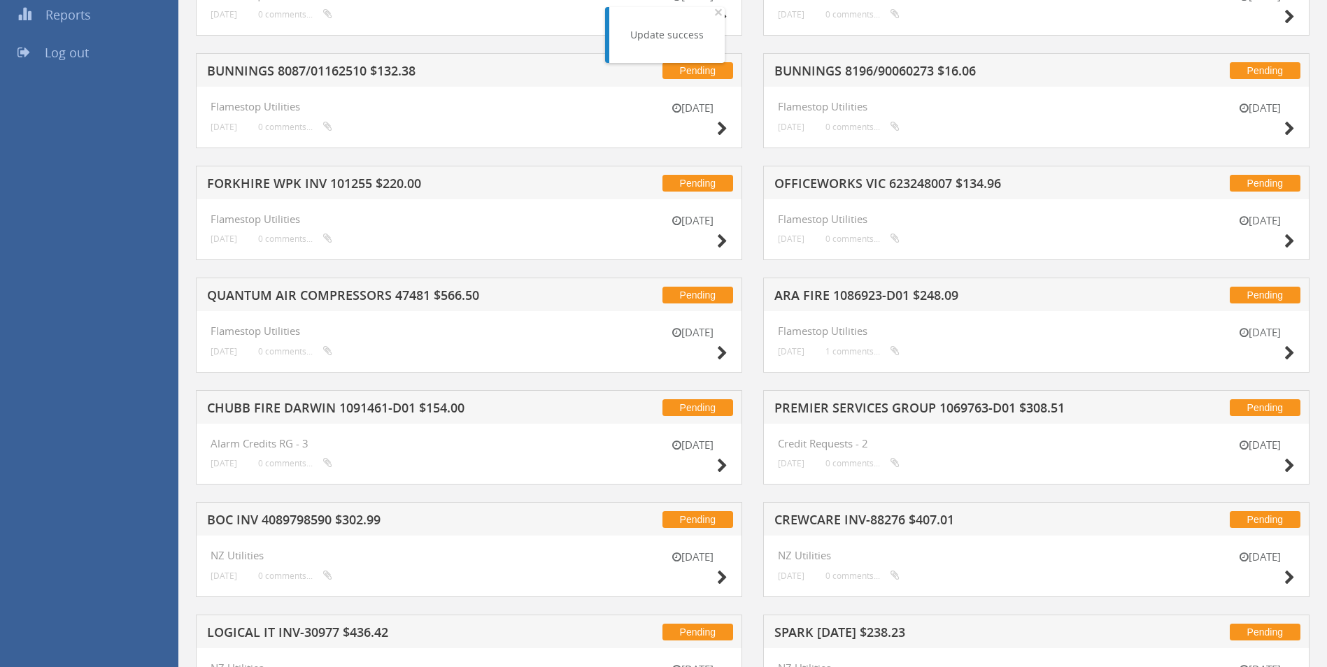
click at [933, 179] on h5 "OFFICEWORKS VIC 623248007 $134.96" at bounding box center [957, 185] width 366 height 17
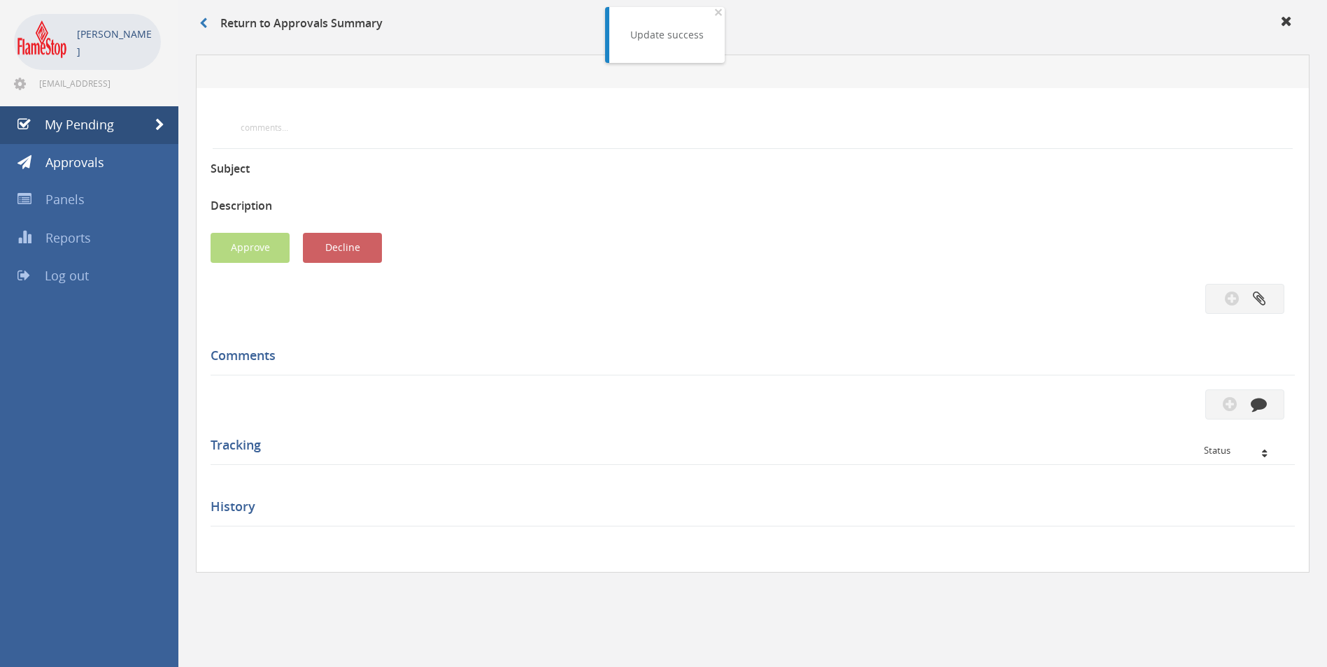
scroll to position [280, 0]
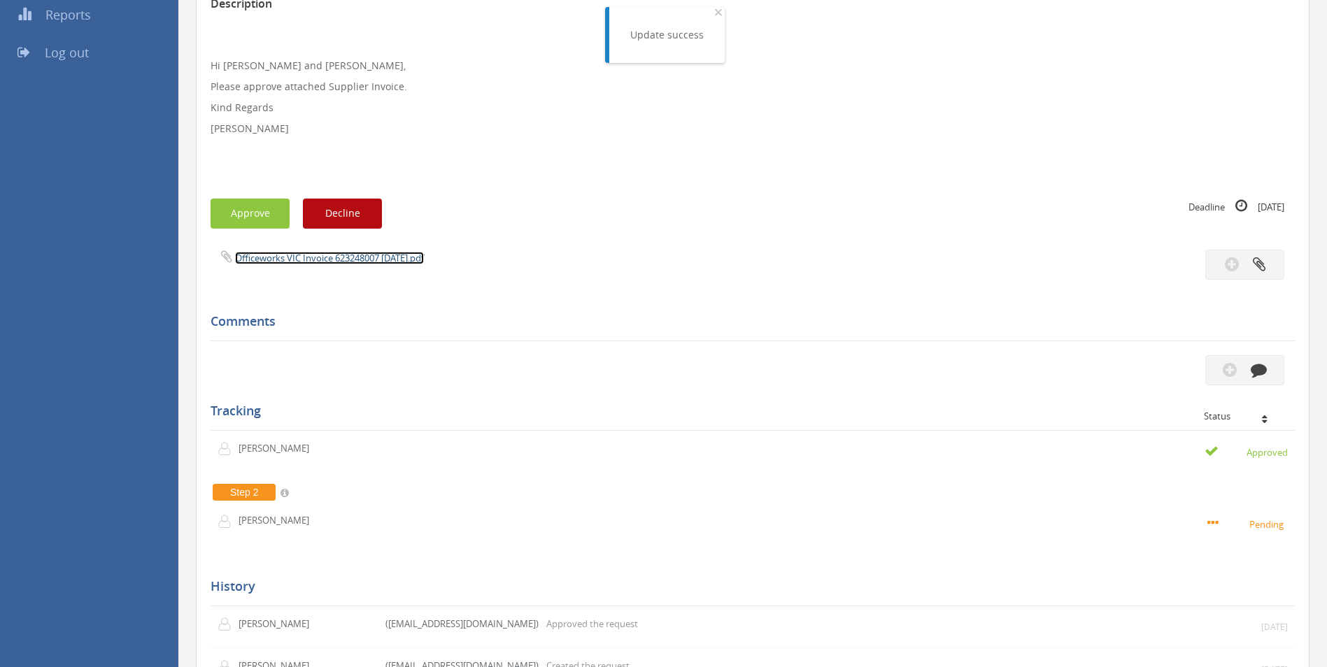
click at [340, 254] on link "Officeworks VIC Invoice 623248007 [DATE].pdf" at bounding box center [329, 258] width 189 height 13
click at [245, 209] on button "Approve" at bounding box center [249, 214] width 79 height 30
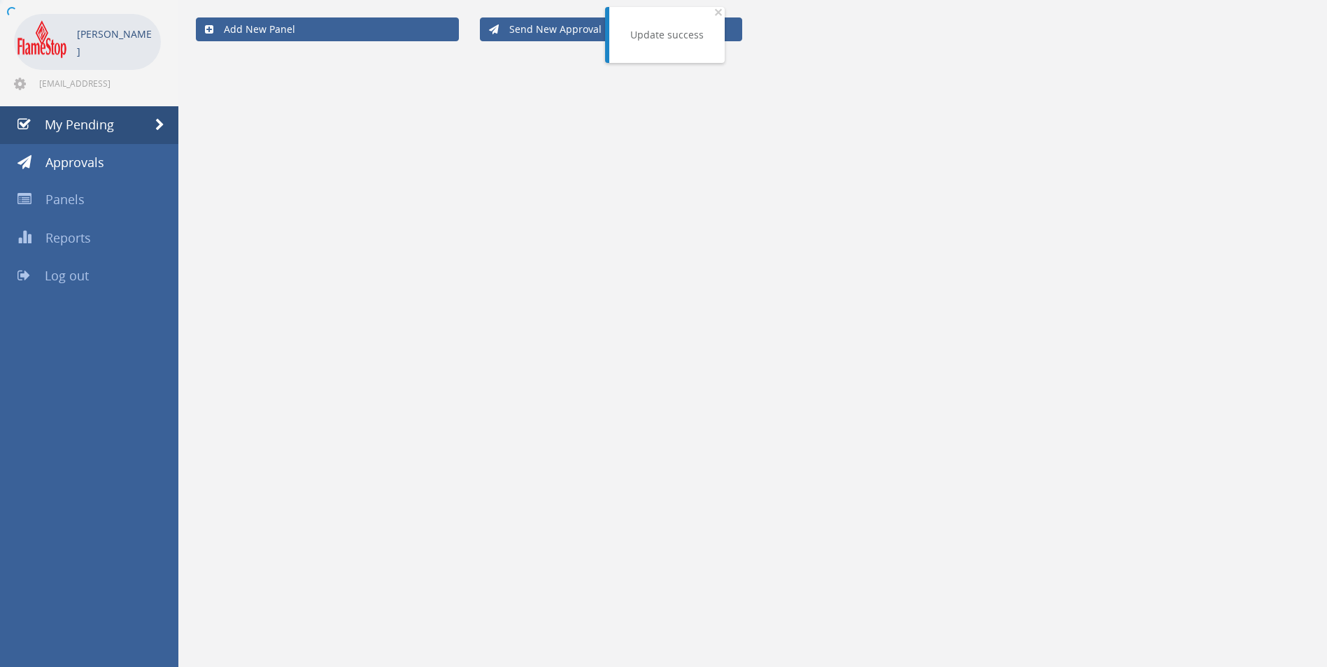
scroll to position [280, 0]
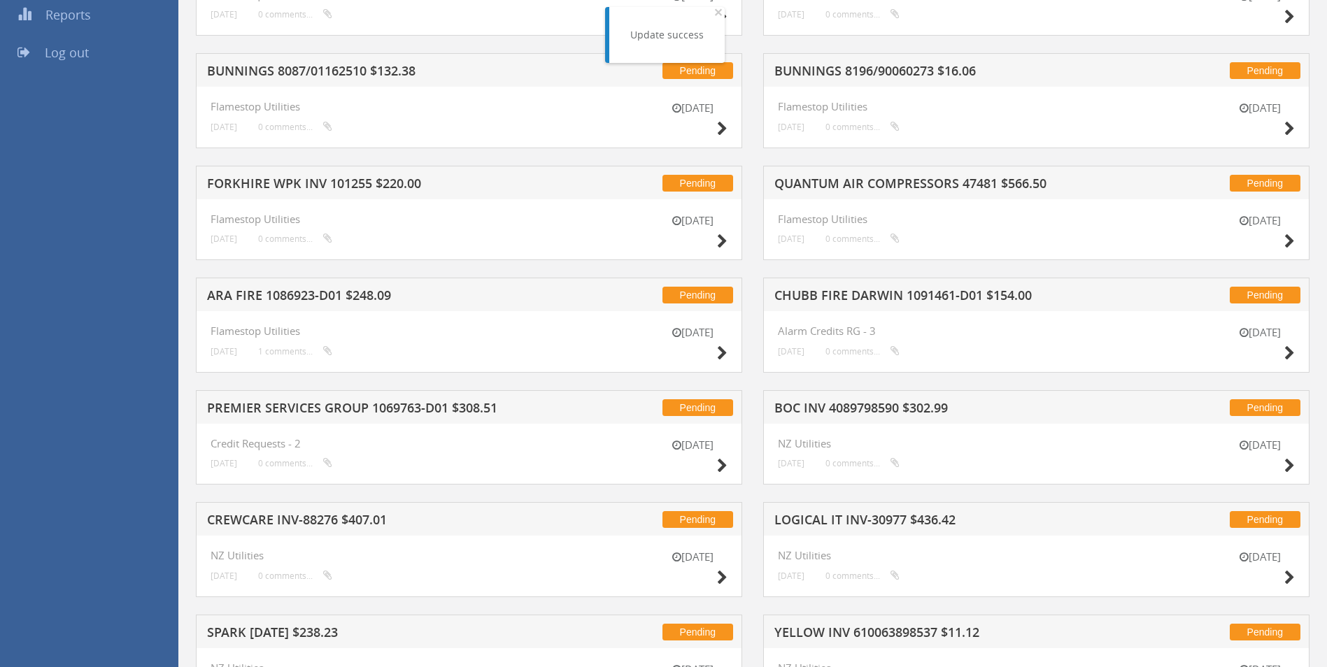
click at [840, 295] on h5 "CHUBB FIRE DARWIN 1091461-D01 $154.00" at bounding box center [957, 297] width 366 height 17
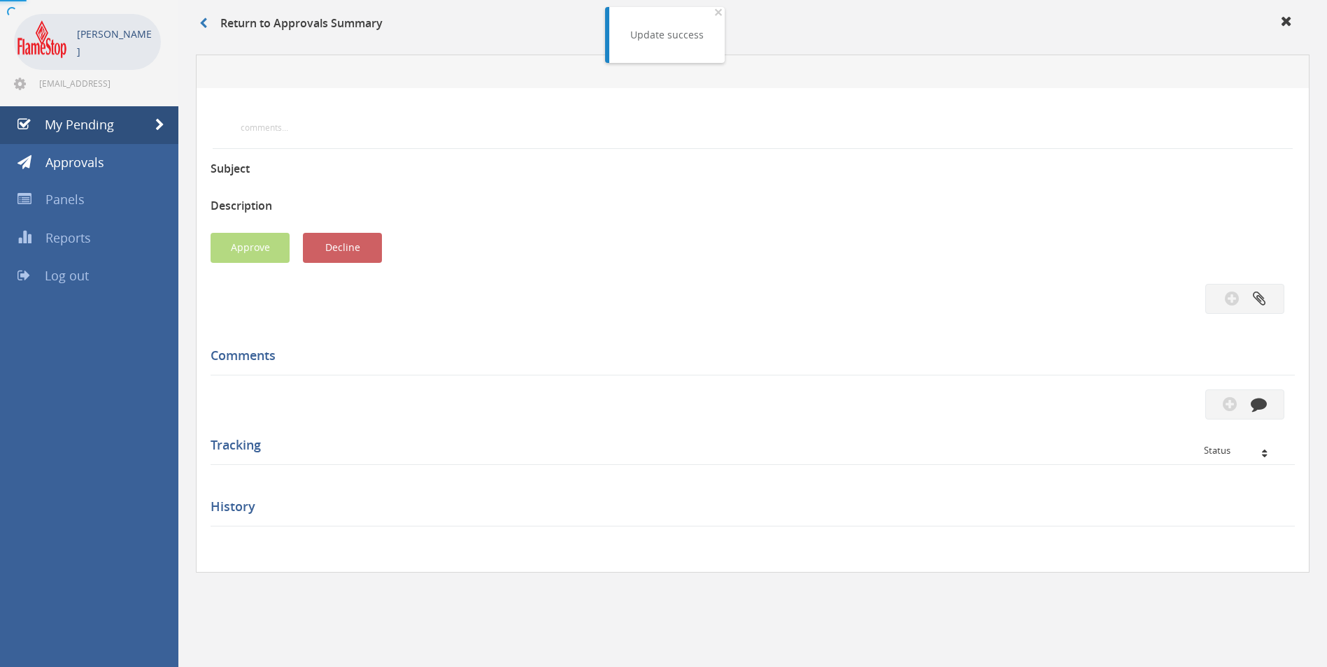
scroll to position [280, 0]
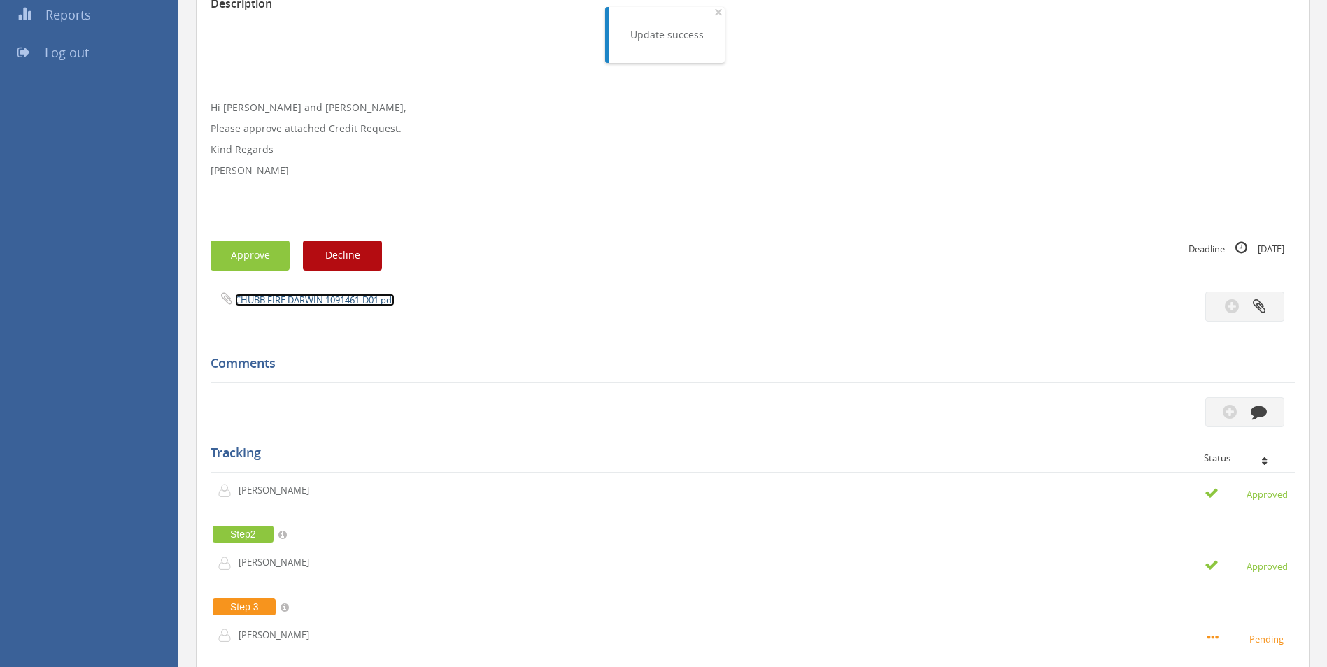
click at [303, 300] on link "CHUBB FIRE DARWIN 1091461-D01.pdf" at bounding box center [314, 300] width 159 height 13
click at [252, 265] on button "Approve" at bounding box center [249, 256] width 79 height 30
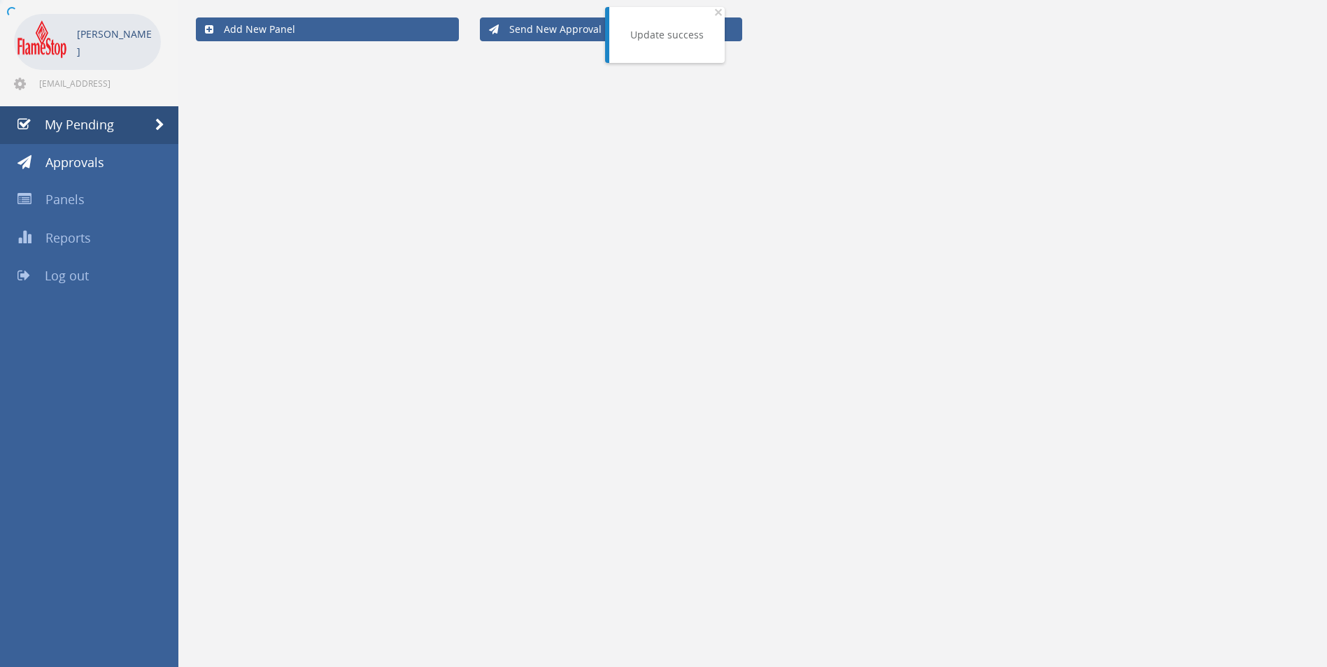
scroll to position [280, 0]
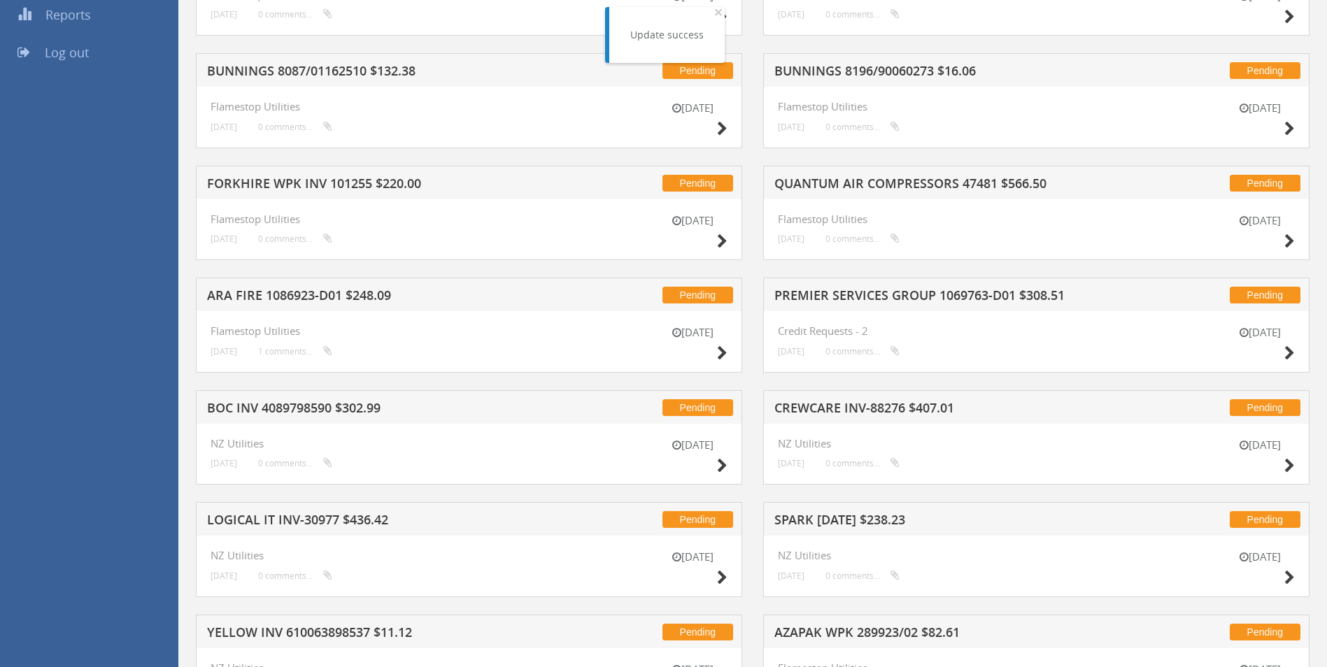
click at [855, 410] on h5 "CREWCARE INV-88276 $407.01" at bounding box center [957, 409] width 366 height 17
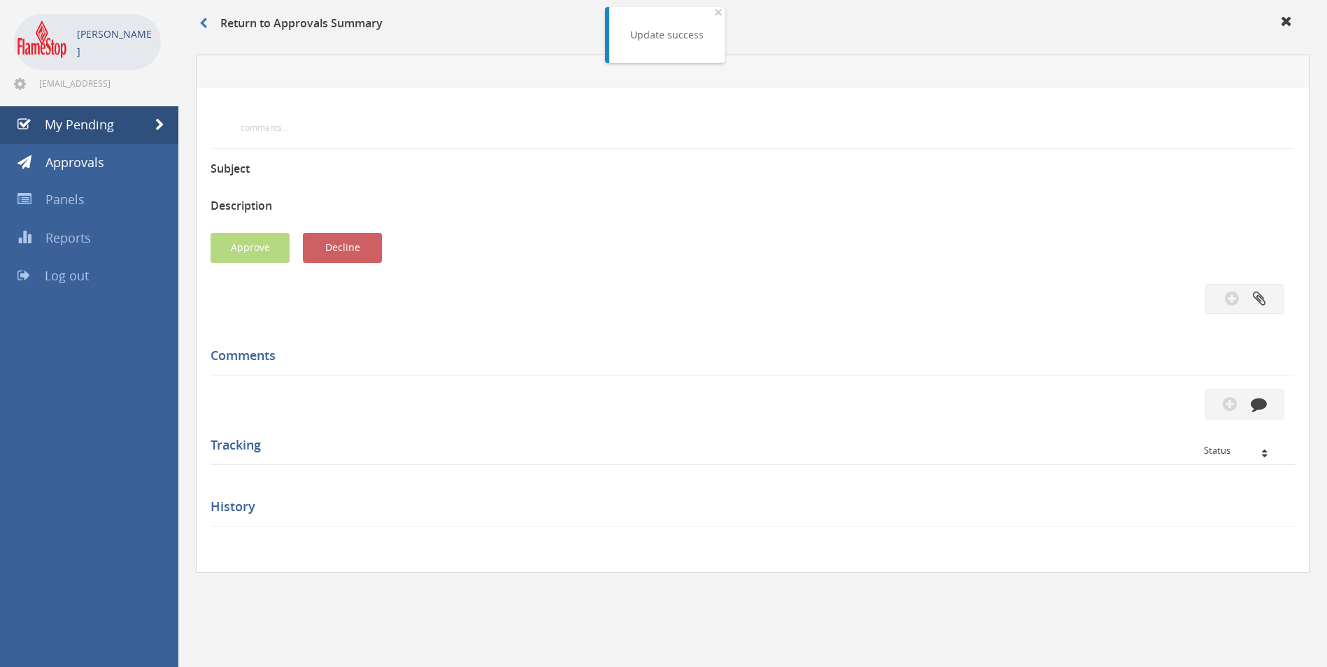
scroll to position [280, 0]
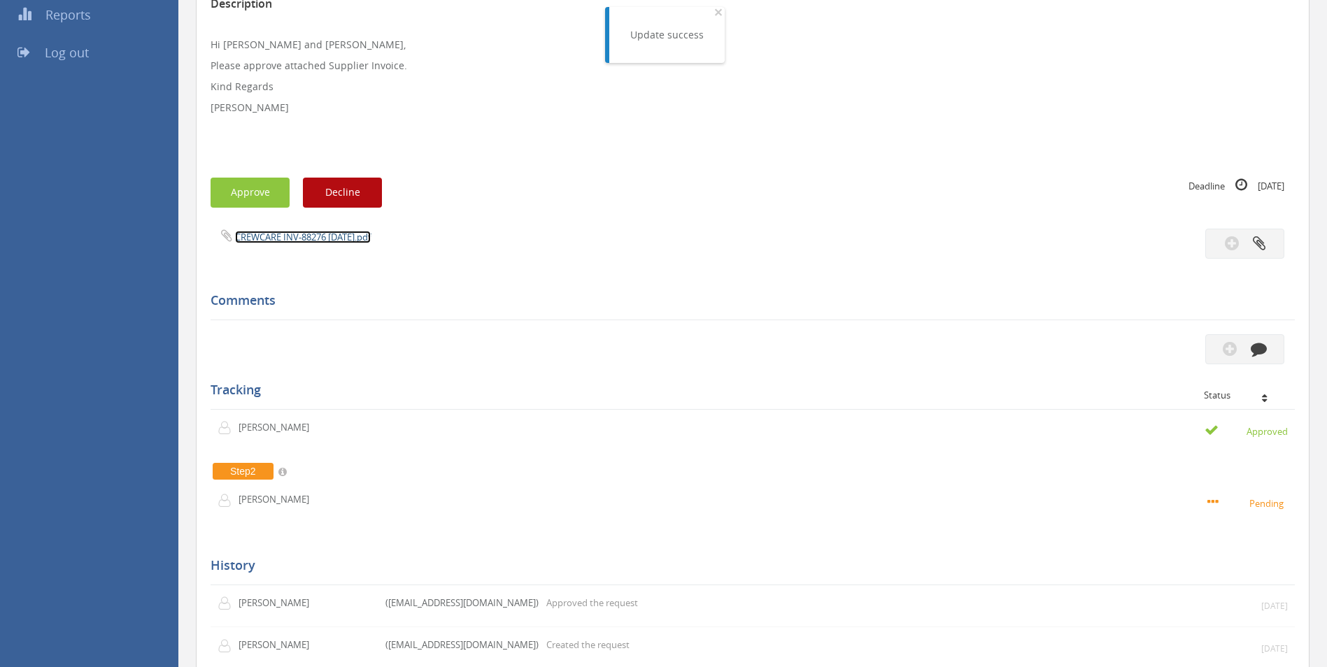
click at [284, 236] on link "CREWCARE INV-88276 [DATE].pdf" at bounding box center [303, 237] width 136 height 13
click at [254, 188] on button "Approve" at bounding box center [249, 193] width 79 height 30
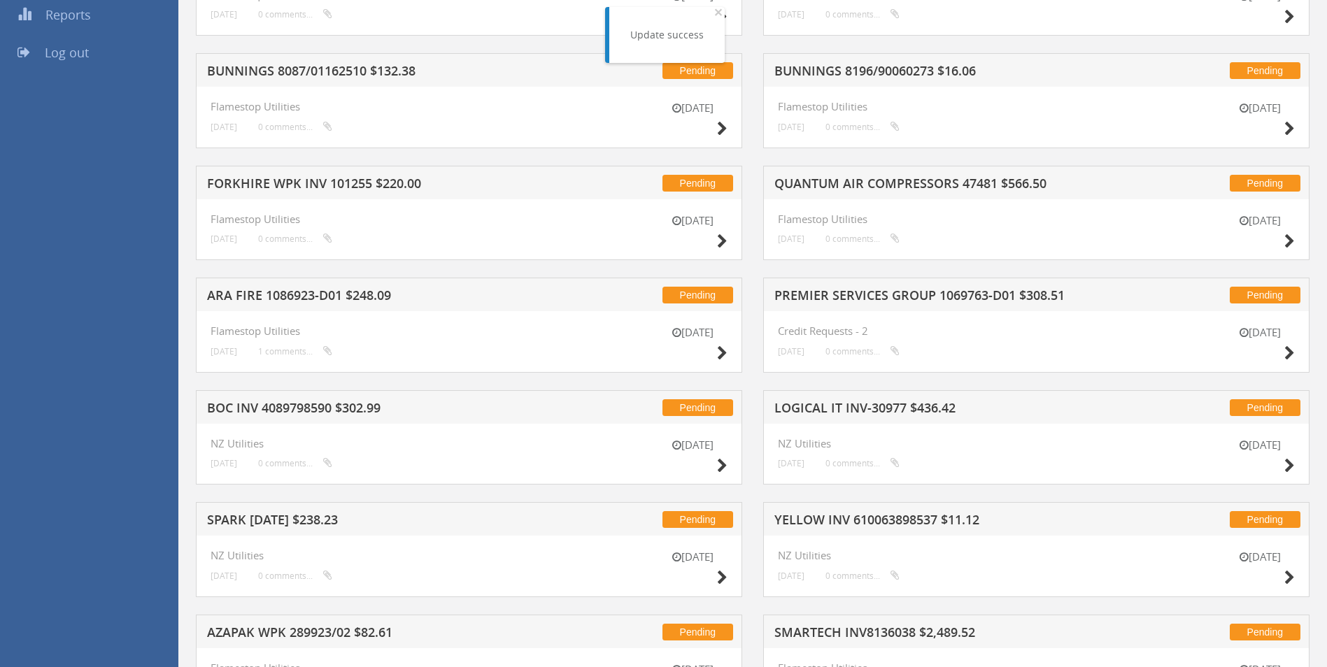
click at [877, 178] on h5 "QUANTUM AIR COMPRESSORS 47481 $566.50" at bounding box center [957, 185] width 366 height 17
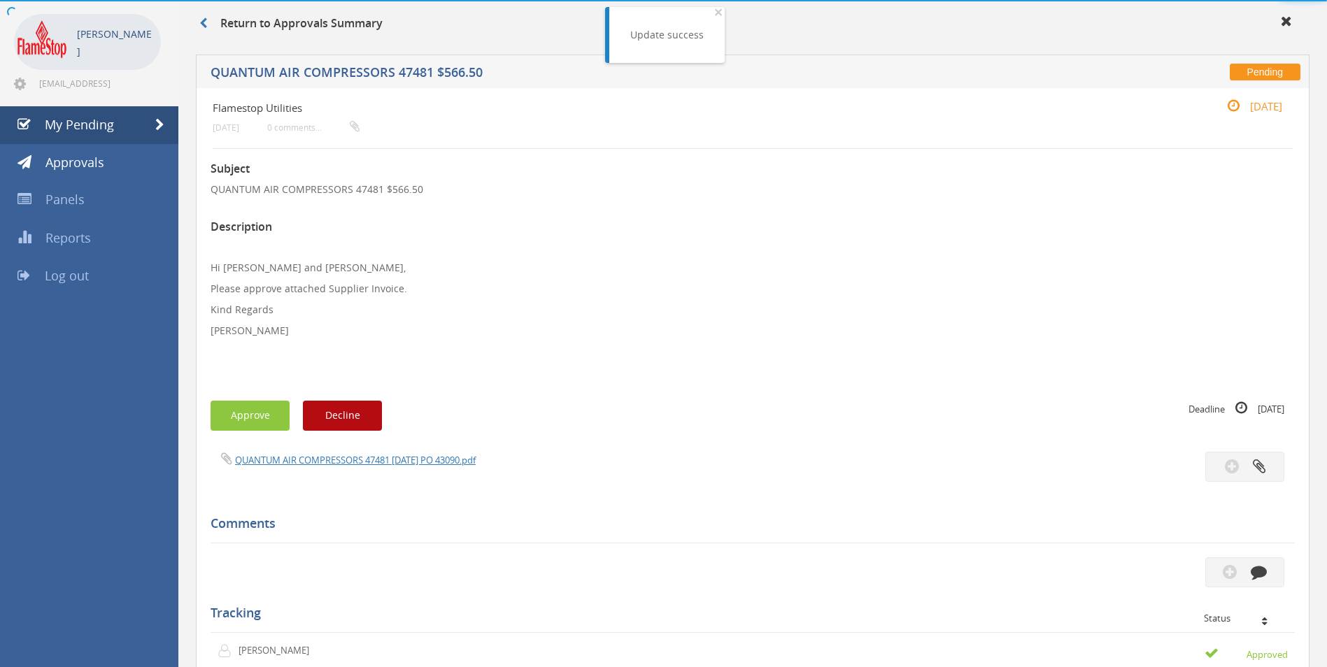
scroll to position [280, 0]
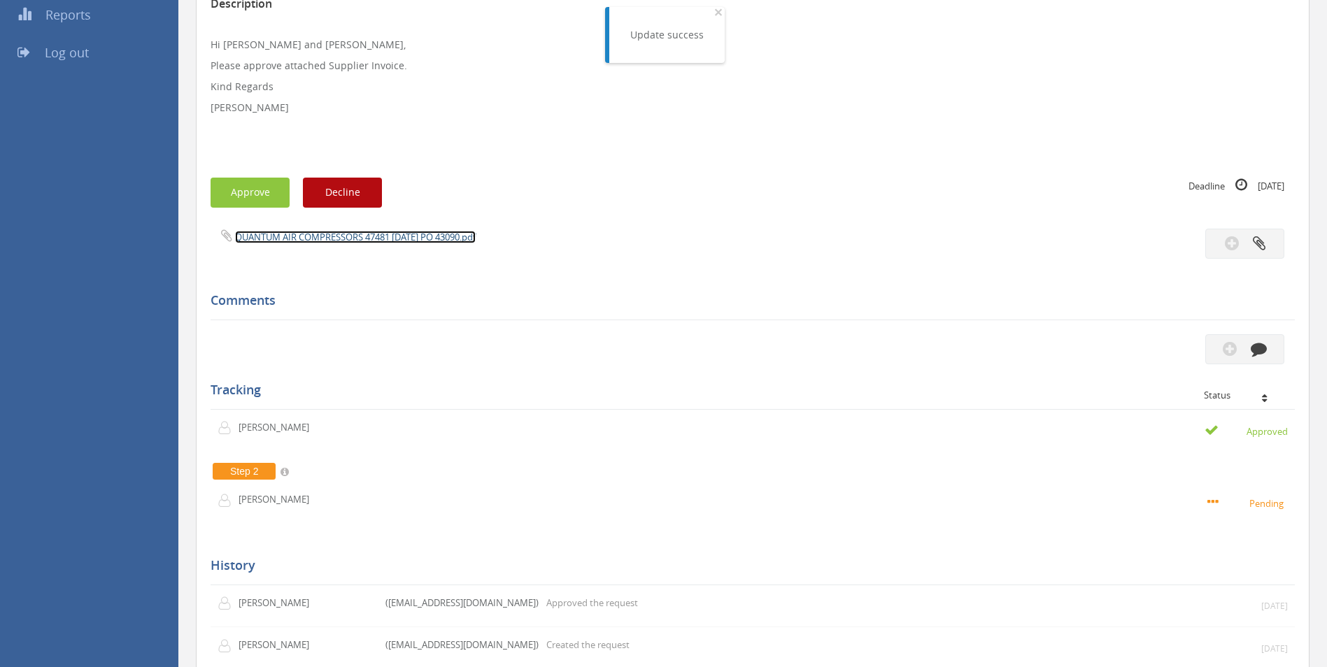
click at [310, 236] on link "QUANTUM AIR COMPRESSORS 47481 [DATE] PO 43090.pdf" at bounding box center [355, 237] width 241 height 13
click at [309, 232] on link "QUANTUM AIR COMPRESSORS 47481 [DATE] PO 43090.pdf" at bounding box center [355, 237] width 241 height 13
click at [246, 184] on button "Approve" at bounding box center [249, 193] width 79 height 30
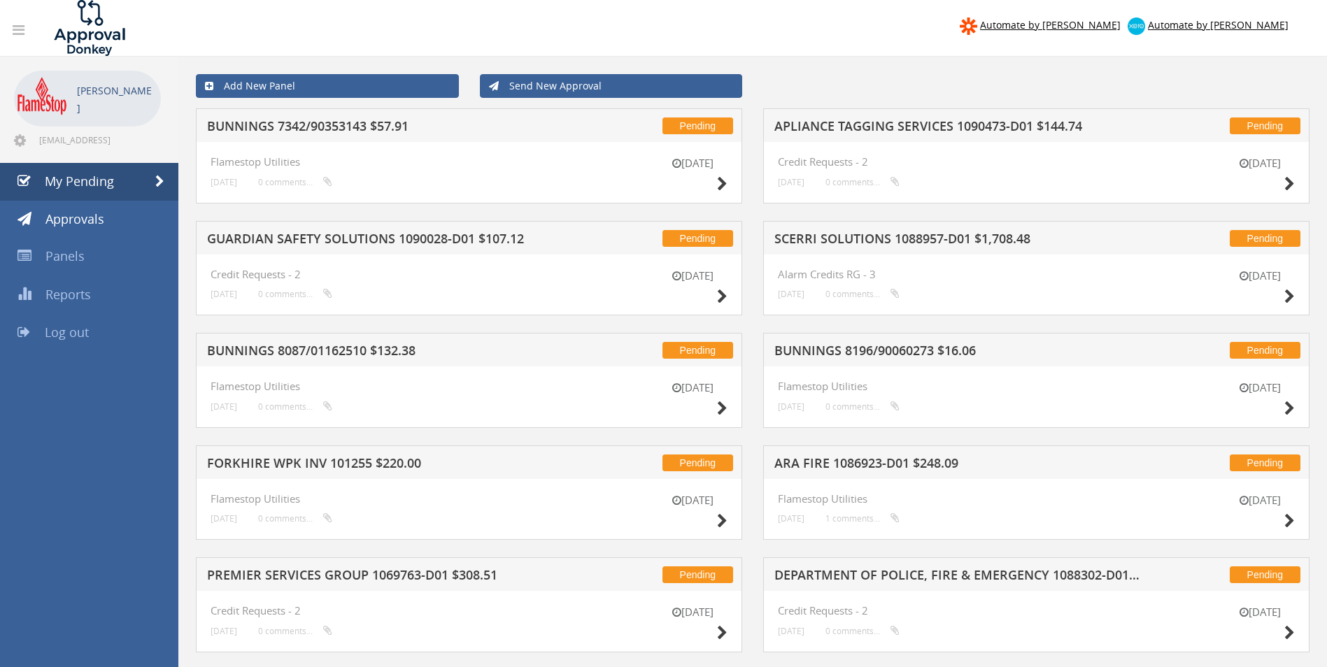
click at [314, 130] on h5 "BUNNINGS 7342/90353143 $57.91" at bounding box center [390, 128] width 366 height 17
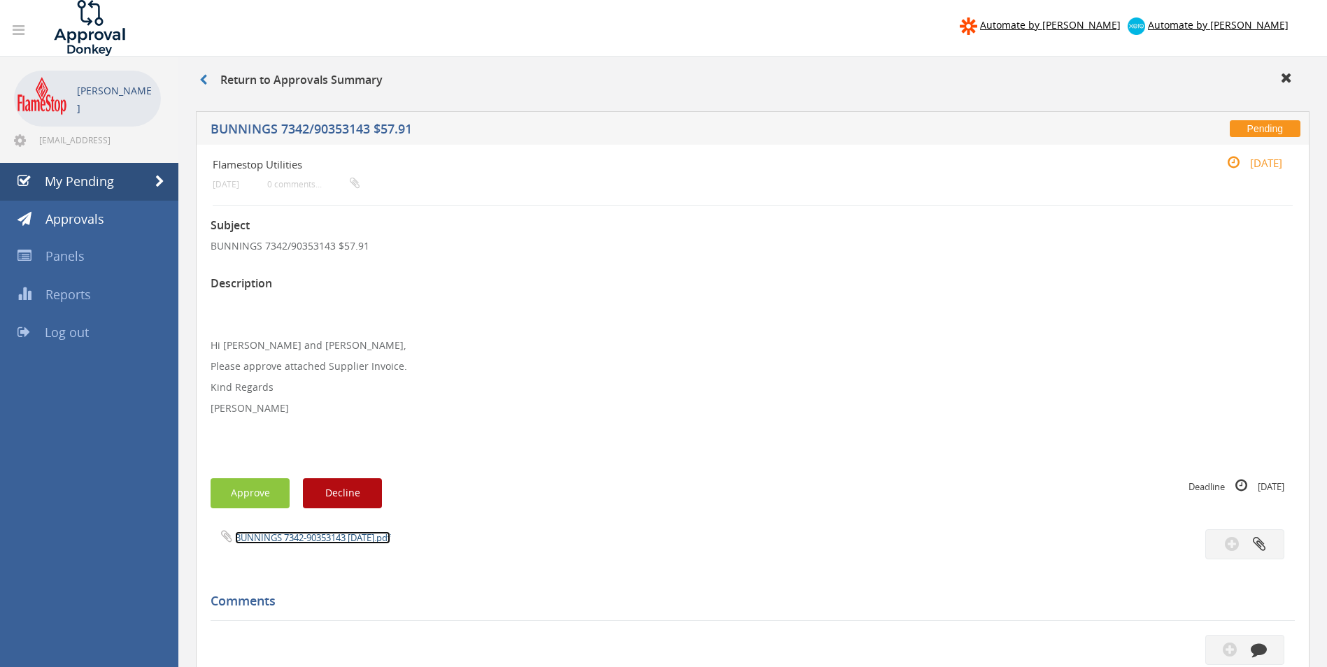
click at [307, 535] on link "BUNNINGS 7342-90353143 [DATE].pdf" at bounding box center [312, 537] width 155 height 13
click at [248, 487] on button "Approve" at bounding box center [249, 493] width 79 height 30
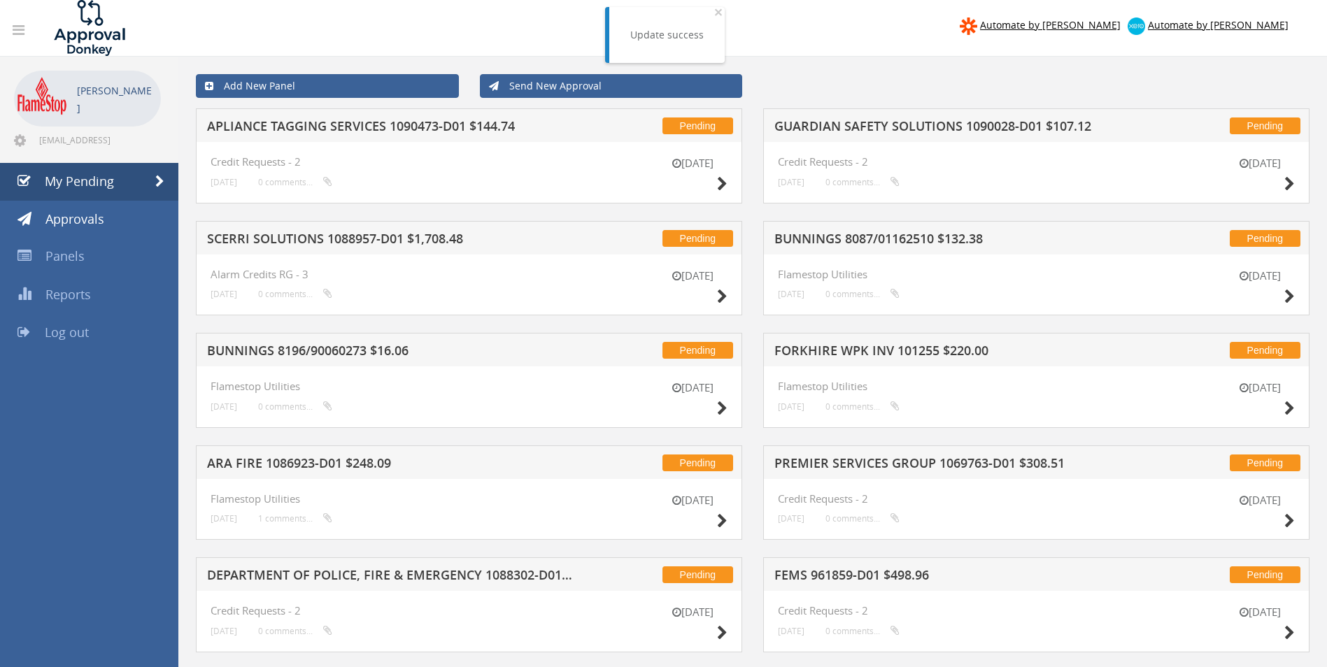
click at [887, 236] on h5 "BUNNINGS 8087/01162510 $132.38" at bounding box center [957, 240] width 366 height 17
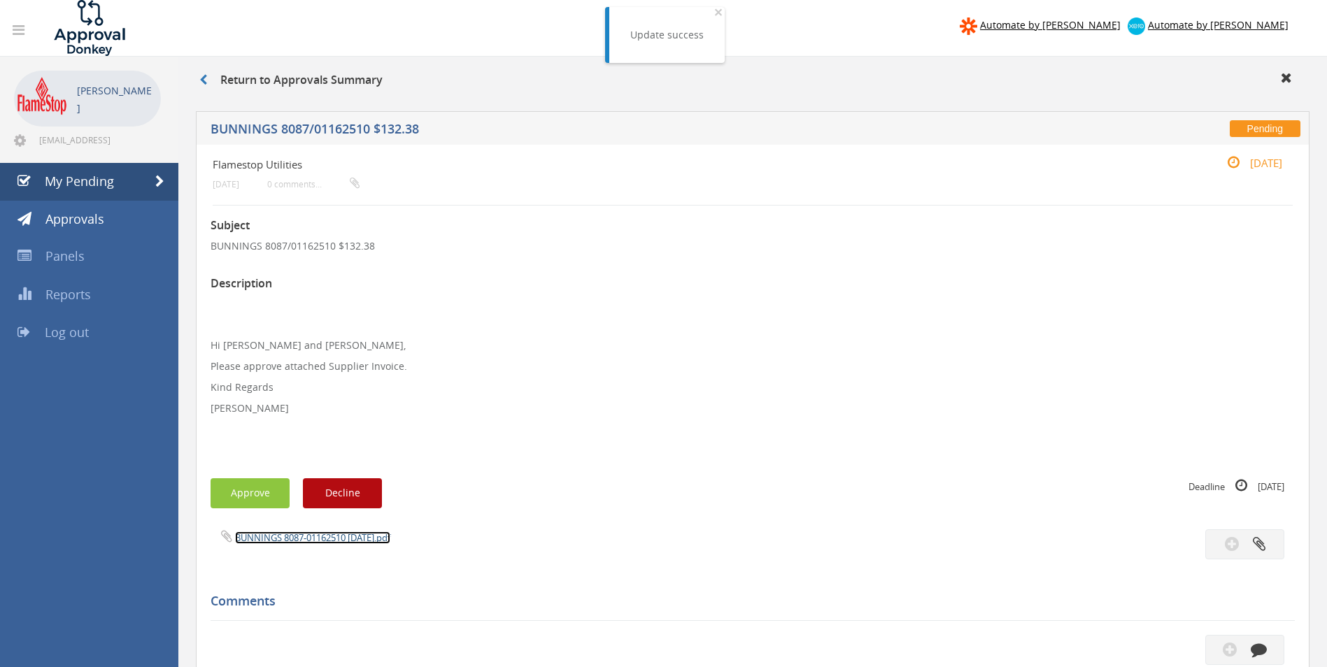
click at [310, 534] on link "BUNNINGS 8087-01162510 [DATE].pdf" at bounding box center [312, 537] width 155 height 13
click at [255, 491] on button "Approve" at bounding box center [249, 493] width 79 height 30
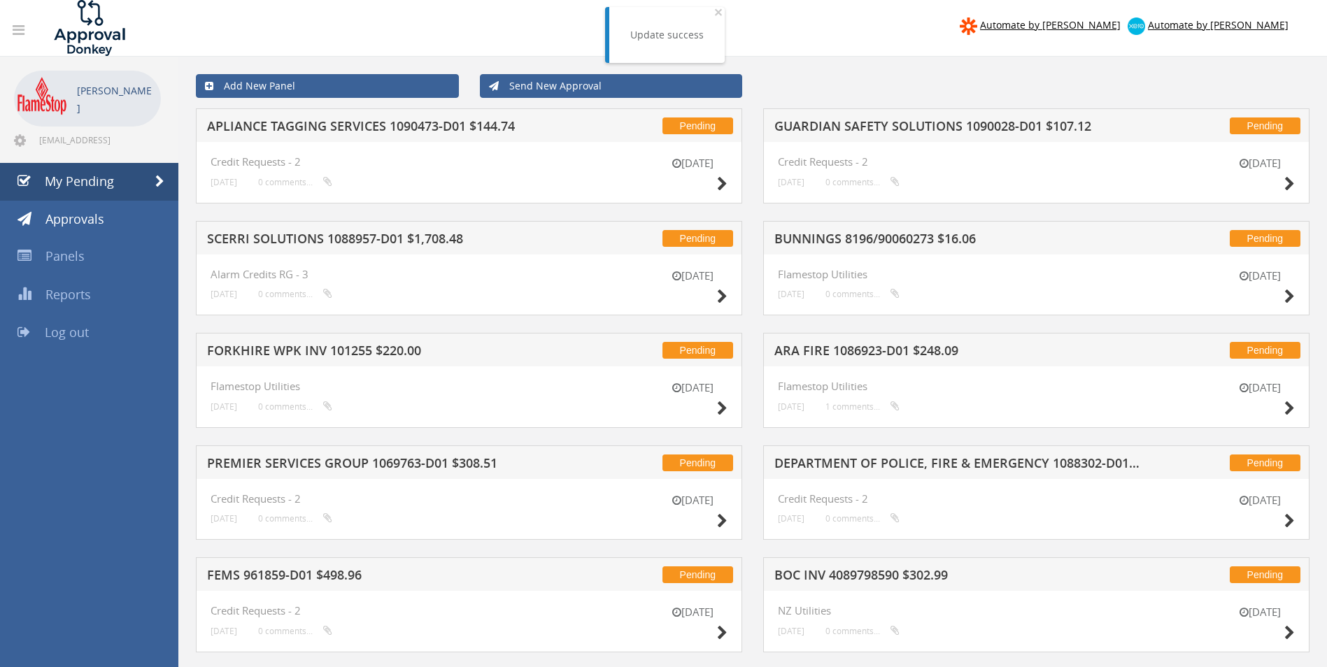
click at [918, 127] on h5 "GUARDIAN SAFETY SOLUTIONS 1090028-D01 $107.12" at bounding box center [957, 128] width 366 height 17
click at [918, 0] on div at bounding box center [663, 0] width 1327 height 0
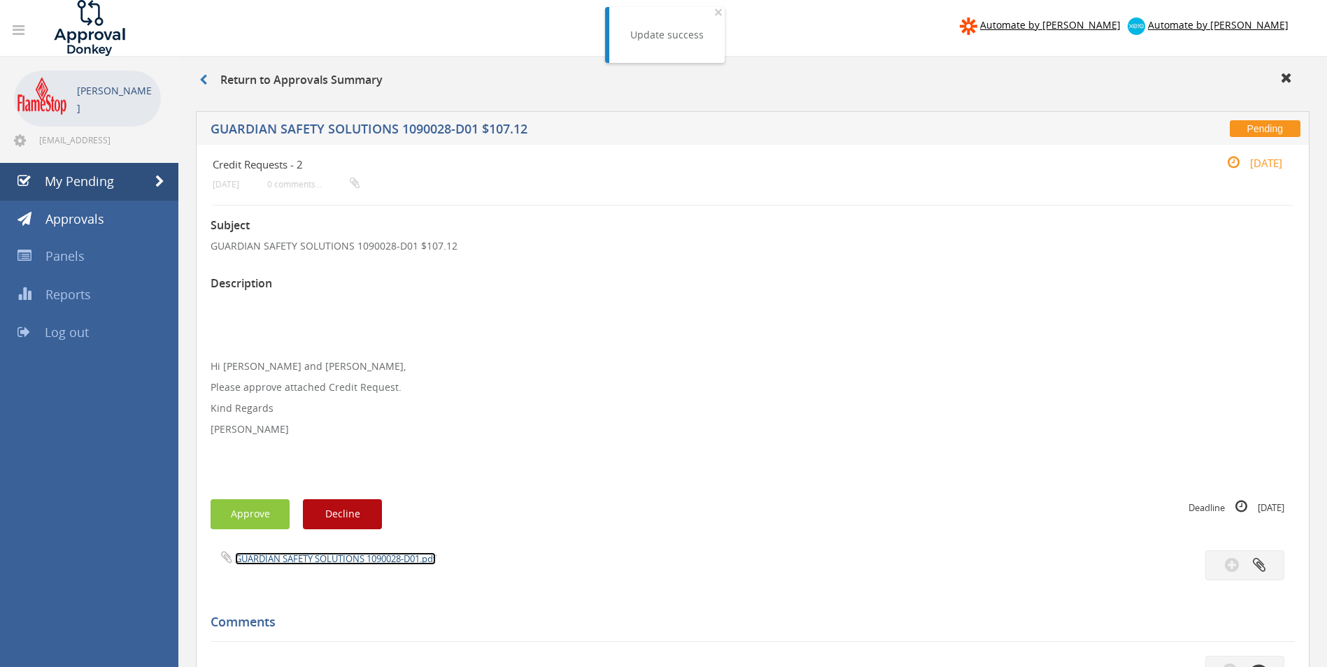
click at [279, 559] on link "GUARDIAN SAFETY SOLUTIONS 1090028-D01.pdf" at bounding box center [335, 558] width 201 height 13
click at [243, 517] on button "Approve" at bounding box center [249, 514] width 79 height 30
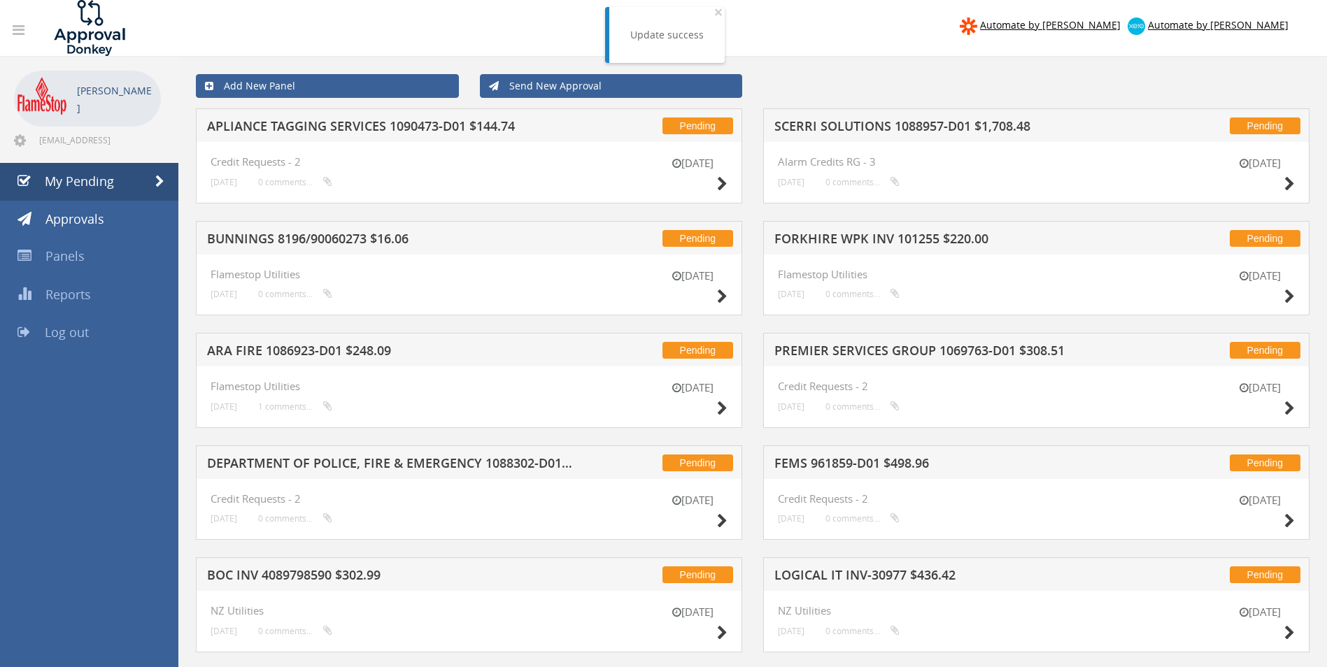
click at [936, 120] on h5 "SCERRI SOLUTIONS 1088957-D01 $1,708.48" at bounding box center [957, 128] width 366 height 17
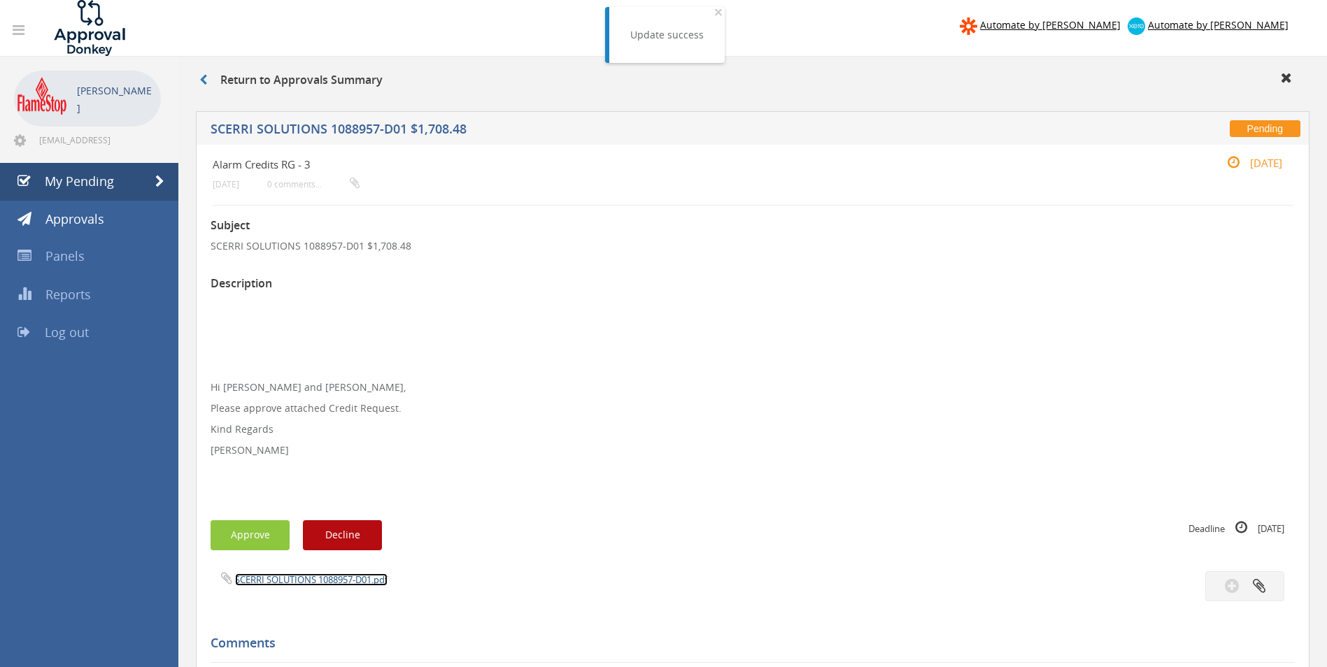
click at [265, 575] on link "SCERRI SOLUTIONS 1088957-D01.pdf" at bounding box center [311, 579] width 152 height 13
click at [253, 532] on button "Approve" at bounding box center [249, 535] width 79 height 30
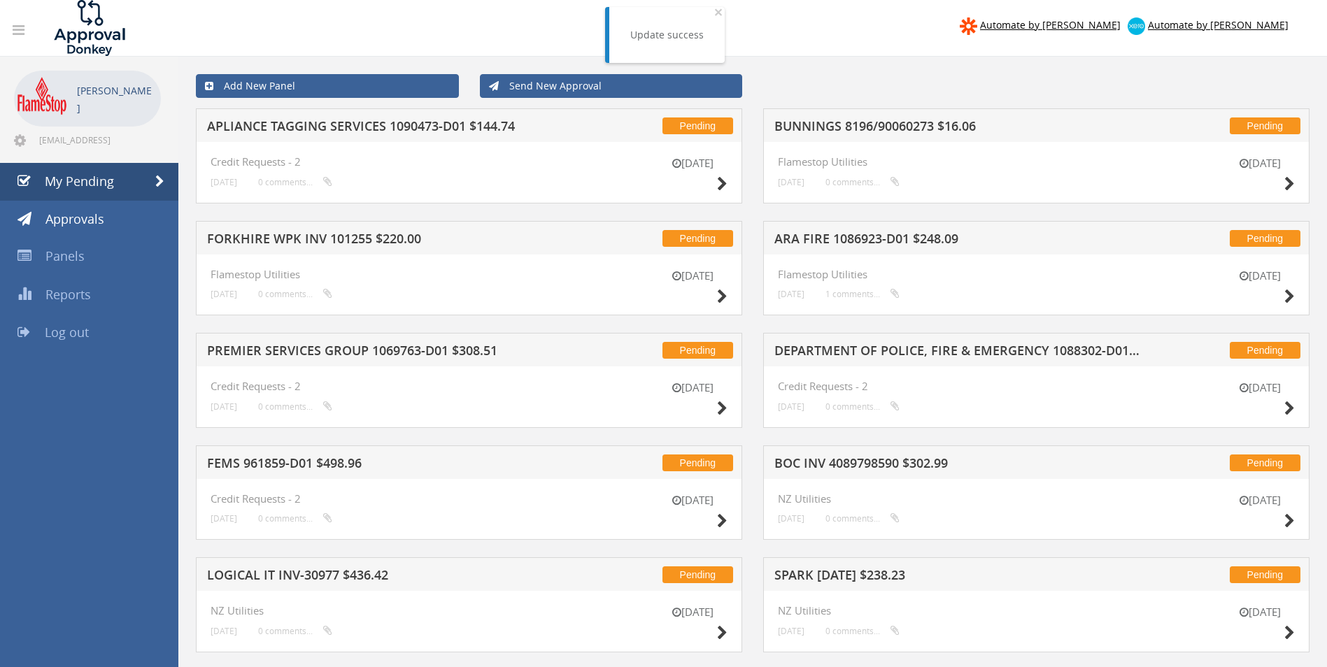
click at [822, 125] on h5 "BUNNINGS 8196/90060273 $16.06" at bounding box center [957, 128] width 366 height 17
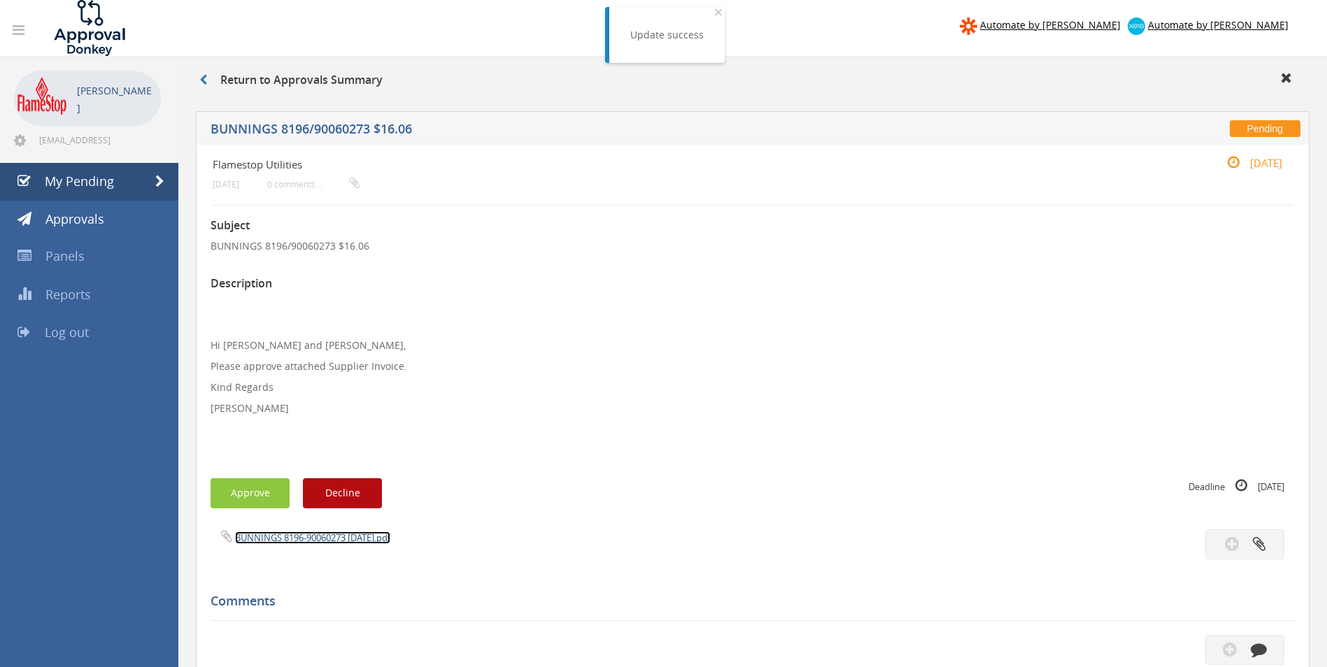
click at [298, 538] on link "BUNNINGS 8196-90060273 [DATE].pdf" at bounding box center [312, 537] width 155 height 13
click at [259, 493] on button "Approve" at bounding box center [249, 493] width 79 height 30
click at [259, 0] on div at bounding box center [663, 0] width 1327 height 0
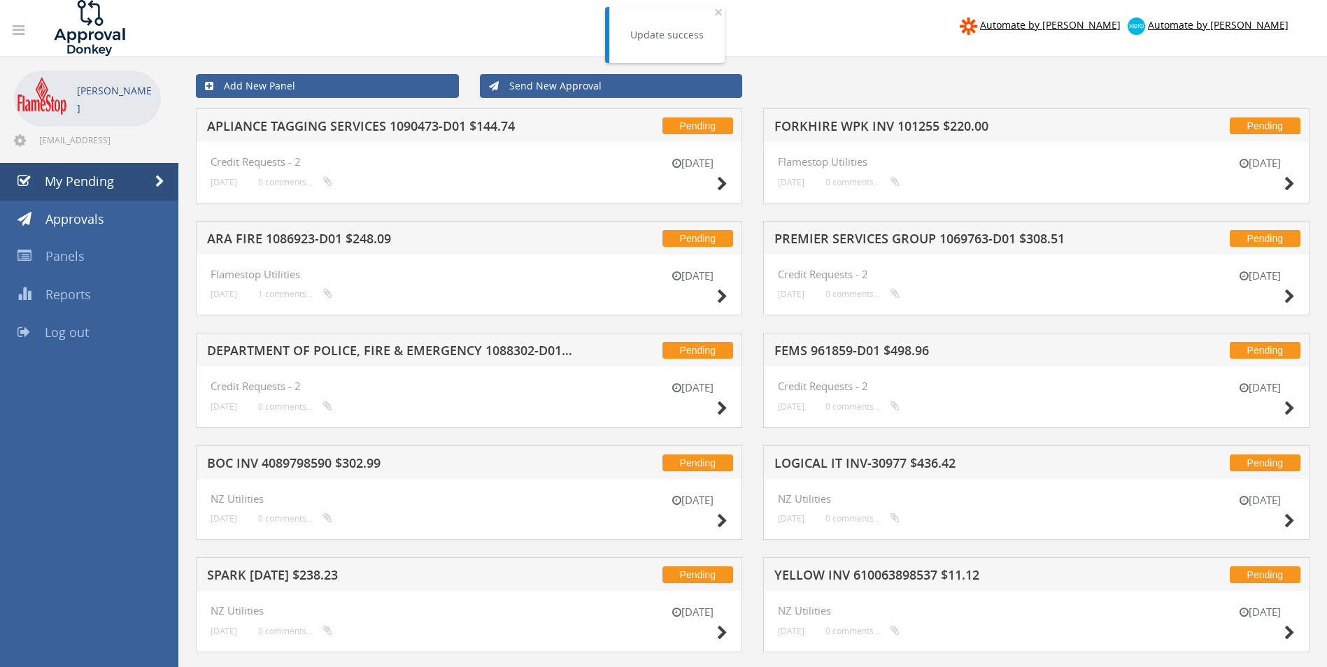
click at [864, 123] on h5 "FORKHIRE WPK INV 101255 $220.00" at bounding box center [957, 128] width 366 height 17
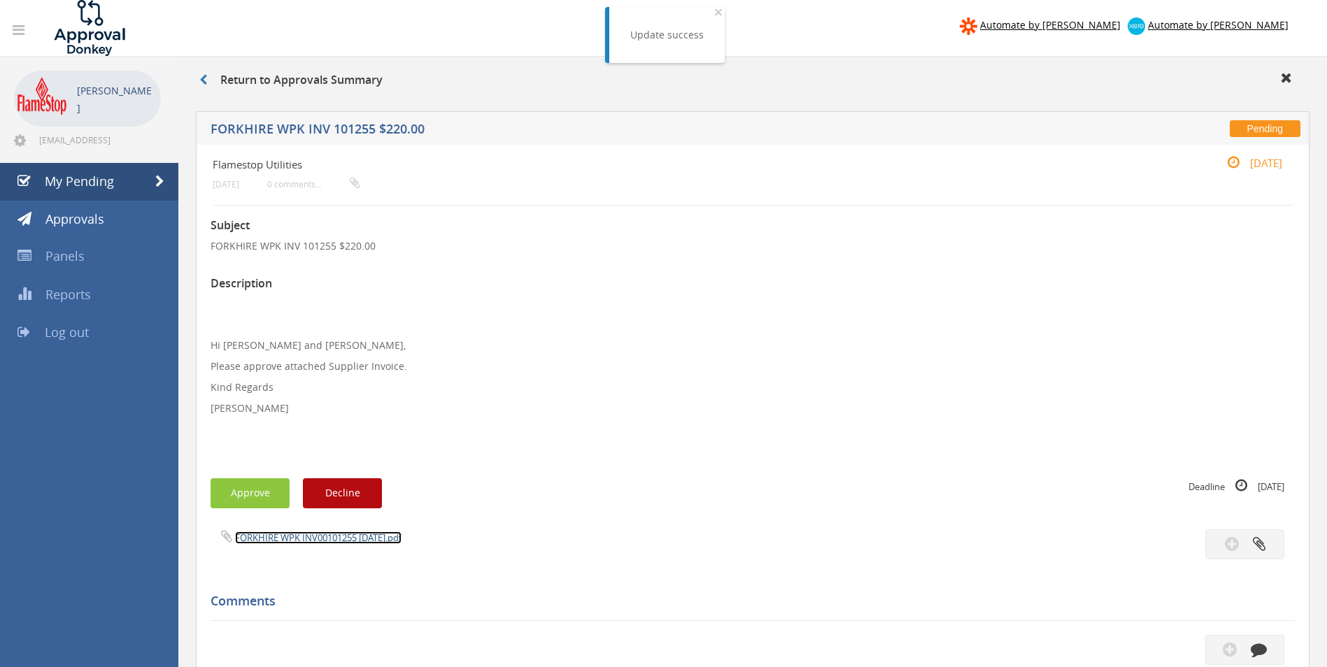
click at [322, 539] on link "FORKHIRE WPK INV00101255 [DATE].pdf" at bounding box center [318, 537] width 166 height 13
click at [252, 494] on button "Approve" at bounding box center [249, 493] width 79 height 30
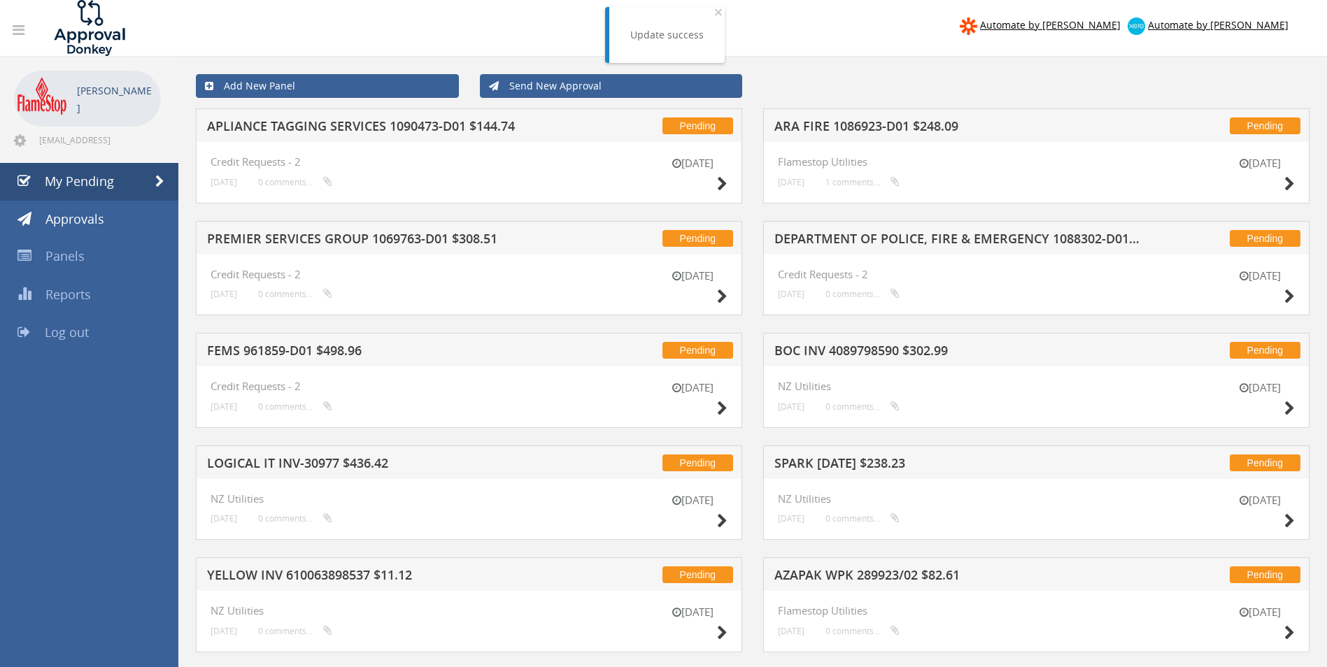
click at [866, 115] on div "Pending ARA FIRE 1086923-D01 $248.09" at bounding box center [1036, 125] width 546 height 34
drag, startPoint x: 866, startPoint y: 115, endPoint x: 865, endPoint y: 124, distance: 8.5
click at [865, 124] on h5 "ARA FIRE 1086923-D01 $248.09" at bounding box center [957, 128] width 366 height 17
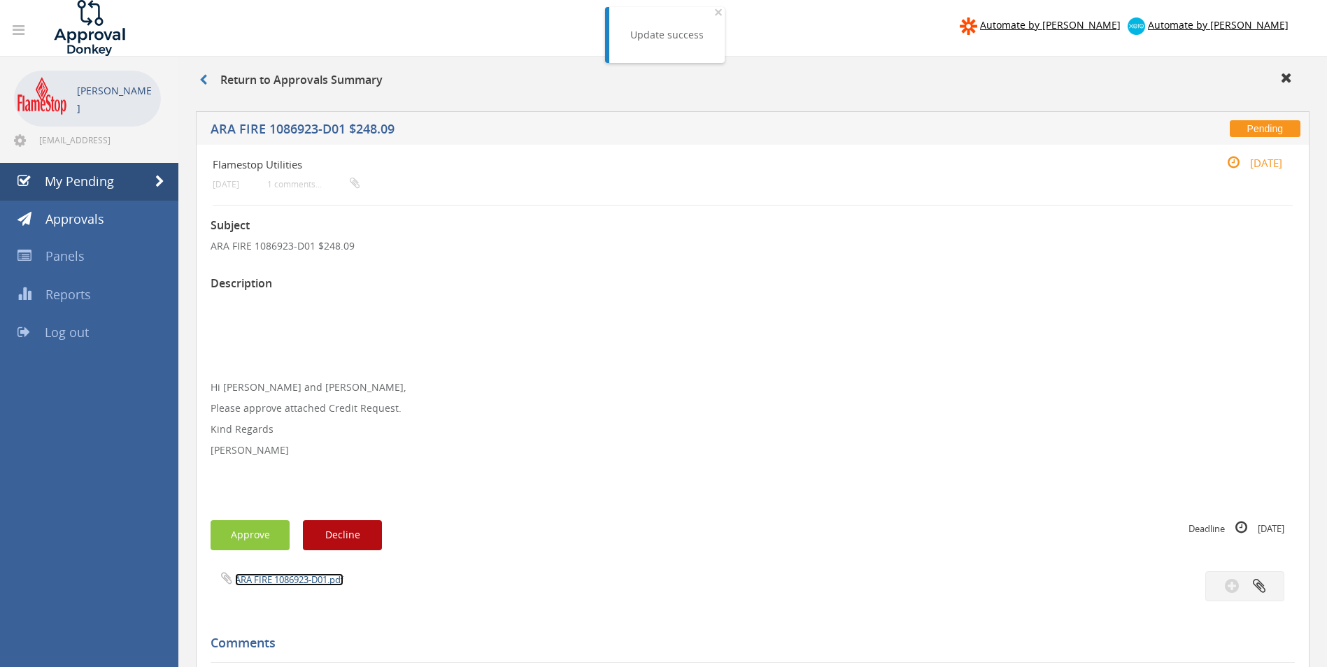
click at [297, 582] on link "ARA FIRE 1086923-D01.pdf" at bounding box center [289, 579] width 108 height 13
click at [269, 534] on button "Approve" at bounding box center [249, 535] width 79 height 30
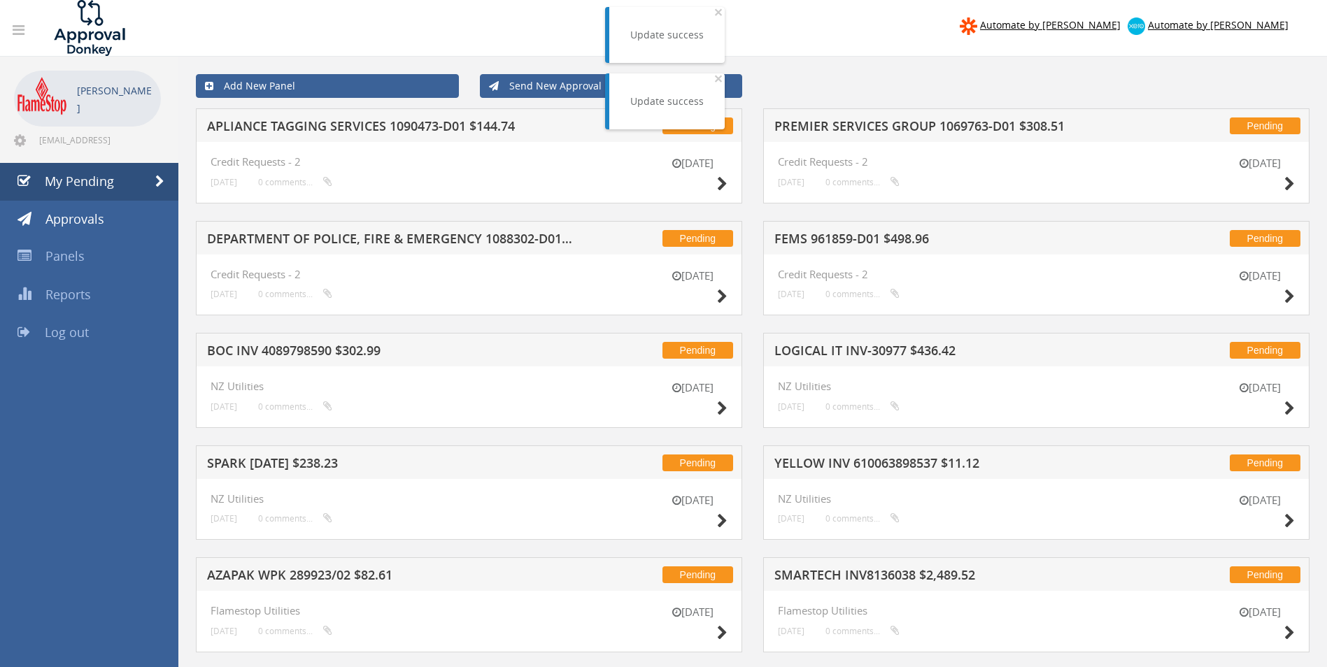
click at [306, 121] on h5 "APLIANCE TAGGING SERVICES 1090473-D01 $144.74" at bounding box center [390, 128] width 366 height 17
click at [306, 0] on div at bounding box center [663, 0] width 1327 height 0
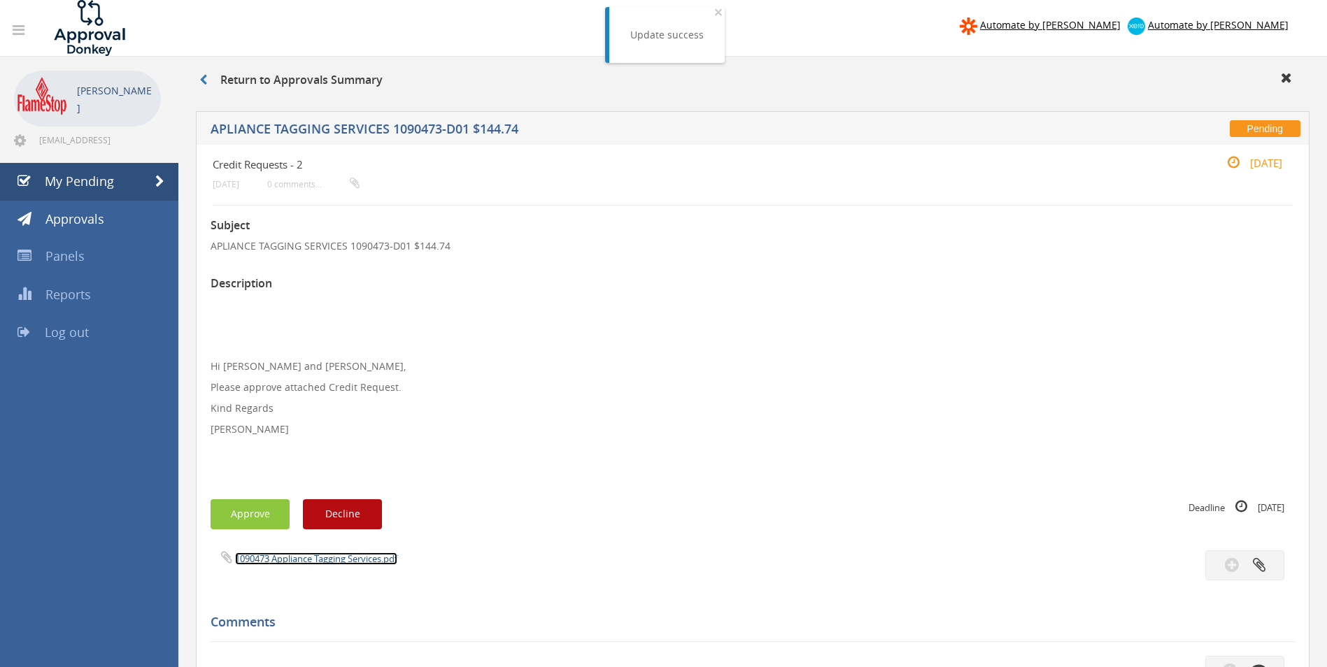
click at [277, 553] on link "1090473 Appliance Tagging Services.pdf" at bounding box center [316, 558] width 162 height 13
click at [252, 512] on button "Approve" at bounding box center [249, 514] width 79 height 30
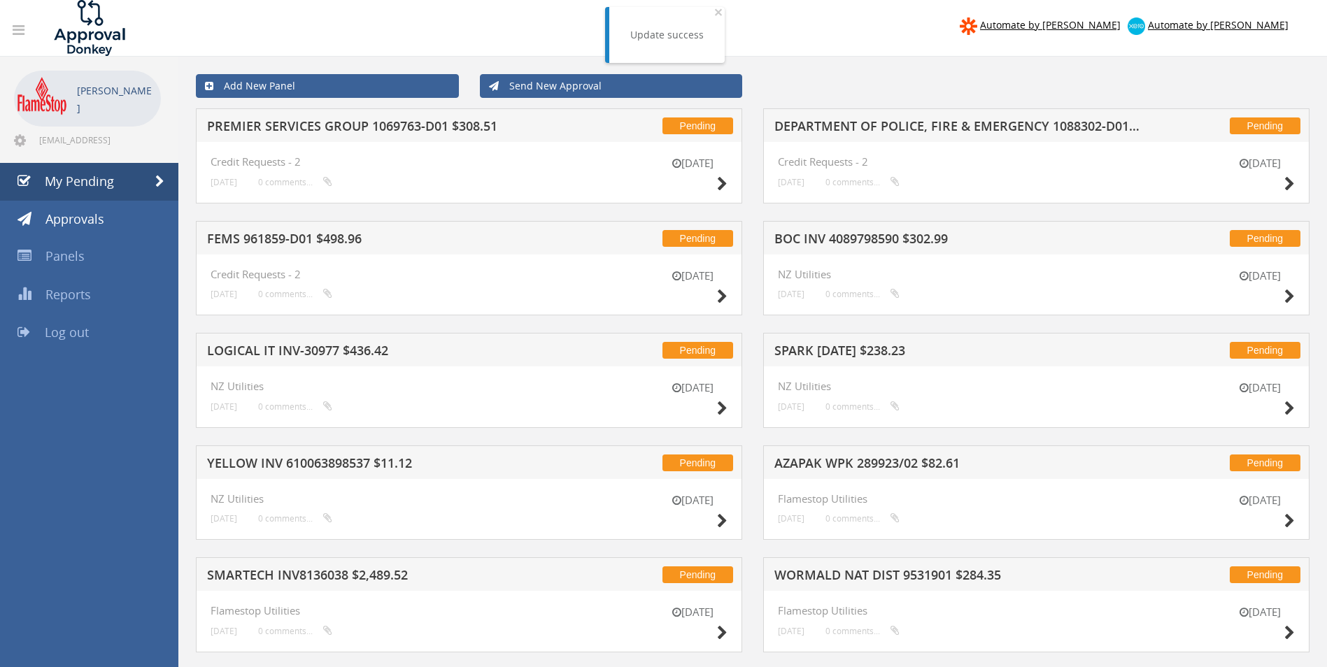
click at [848, 127] on h5 "DEPARTMENT OF POLICE, FIRE & EMERGENCY 1088302-D01 $295.35" at bounding box center [957, 128] width 366 height 17
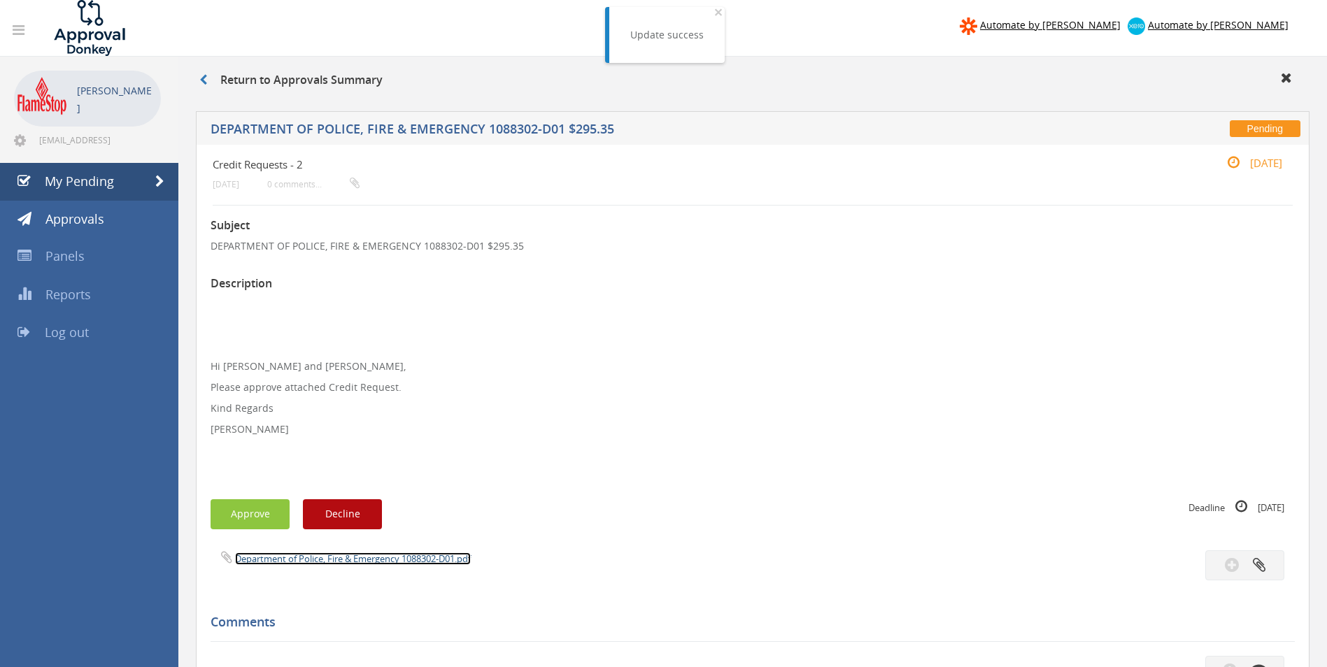
click at [305, 560] on link "Department of Police, Fire & Emergency 1088302-D01.pdf" at bounding box center [353, 558] width 236 height 13
click at [274, 510] on button "Approve" at bounding box center [249, 514] width 79 height 30
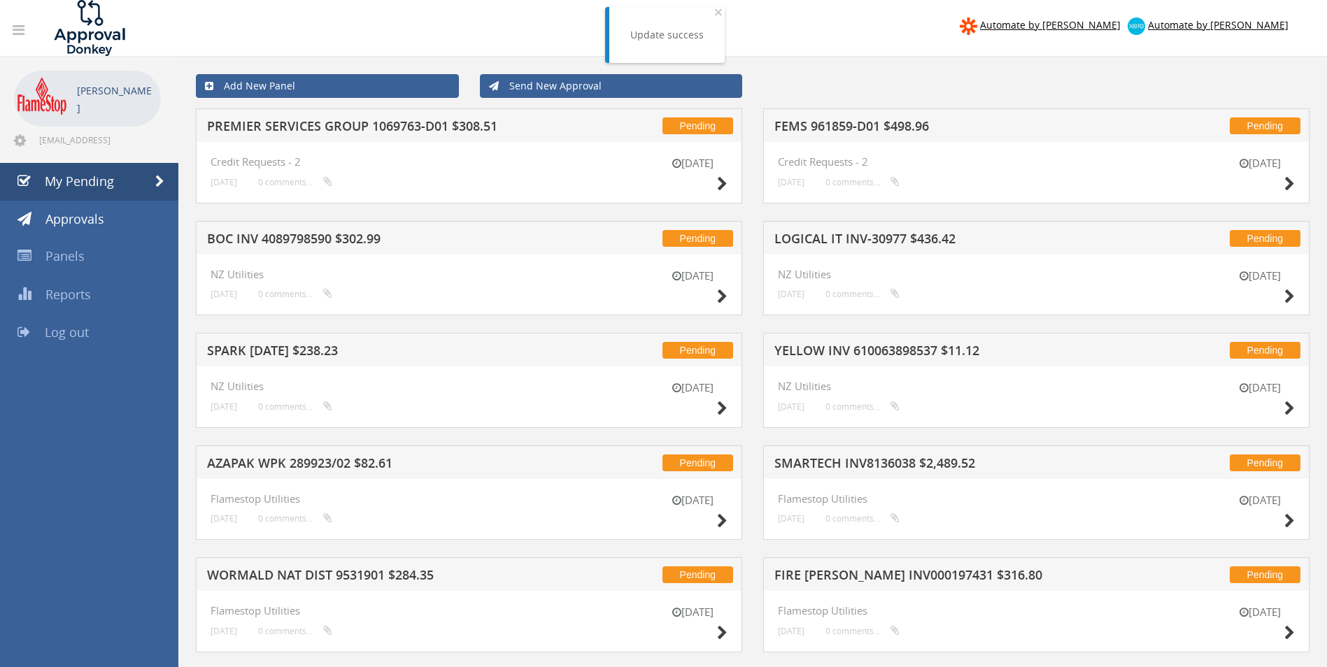
click at [325, 127] on h5 "PREMIER SERVICES GROUP 1069763-D01 $308.51" at bounding box center [390, 128] width 366 height 17
click at [325, 0] on div at bounding box center [663, 0] width 1327 height 0
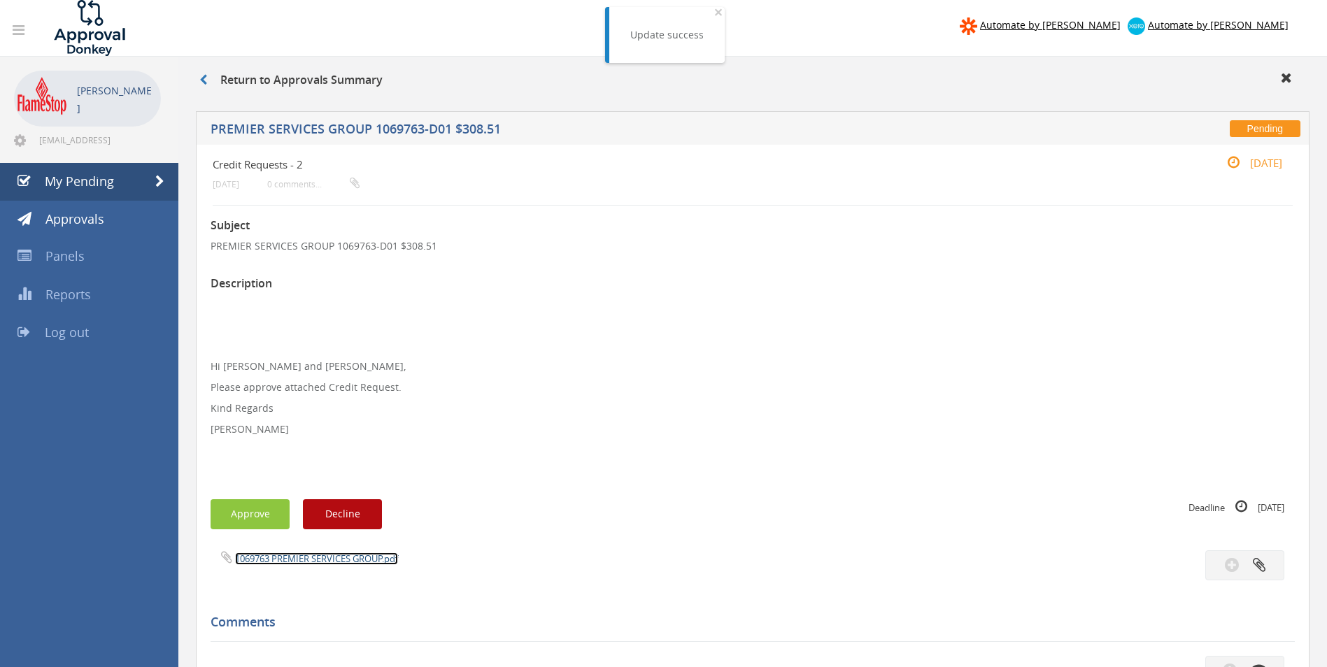
click at [276, 553] on link "1069763 PREMIER SERVICES GROUP.pdf" at bounding box center [316, 558] width 163 height 13
click at [266, 510] on button "Approve" at bounding box center [249, 514] width 79 height 30
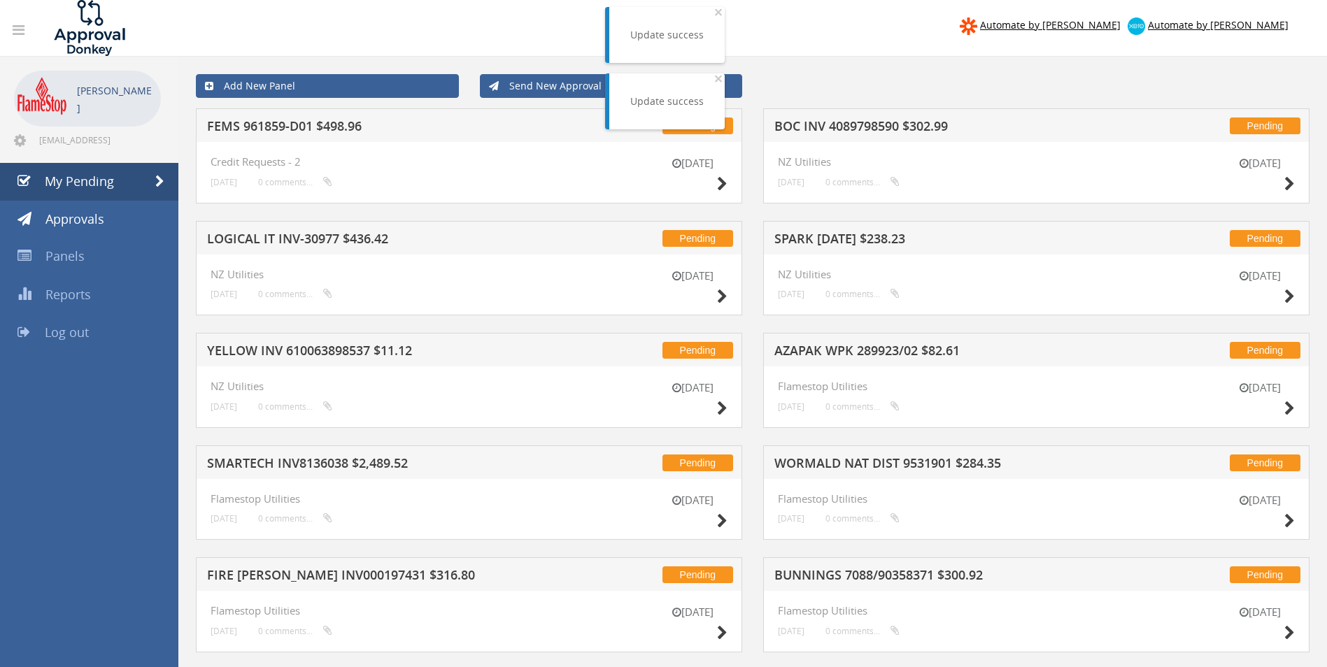
click at [842, 123] on h5 "BOC INV 4089798590 $302.99" at bounding box center [957, 128] width 366 height 17
click at [842, 0] on div at bounding box center [663, 0] width 1327 height 0
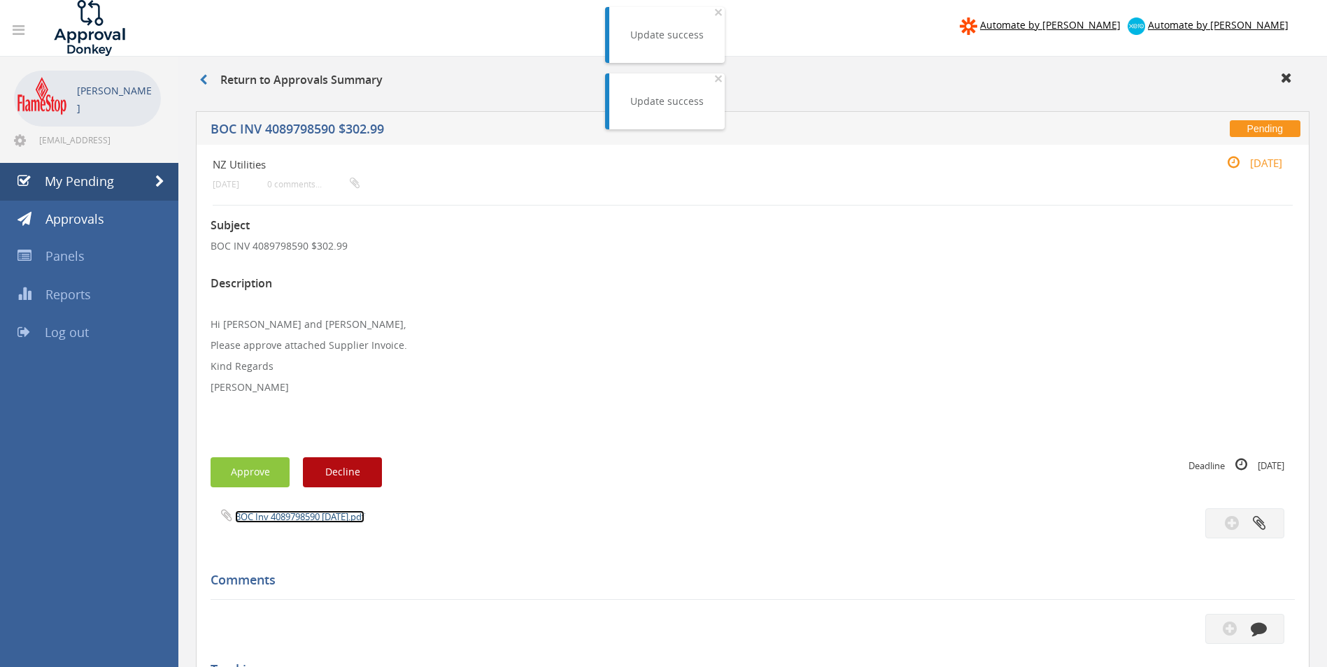
click at [296, 512] on link "BOC Inv 4089798590 [DATE].pdf" at bounding box center [299, 516] width 129 height 13
click at [247, 475] on button "Approve" at bounding box center [249, 472] width 79 height 30
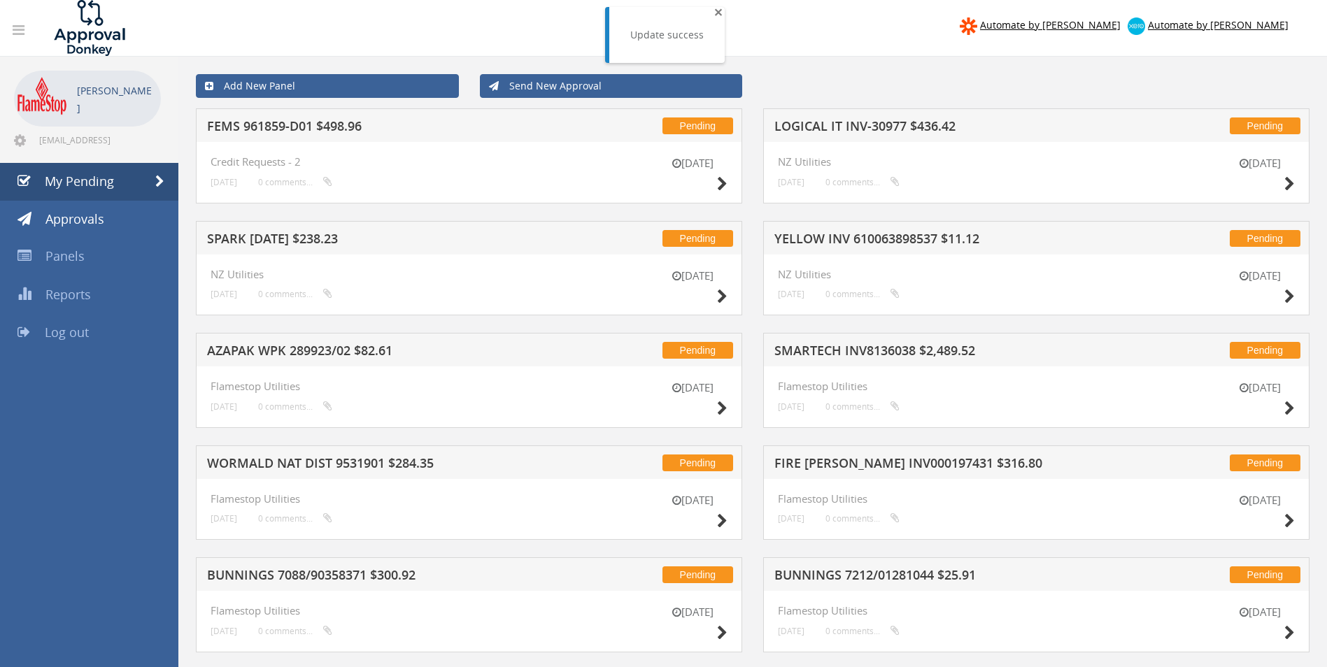
click at [720, 15] on span "×" at bounding box center [718, 12] width 8 height 20
click at [838, 124] on h5 "LOGICAL IT INV-30977 $436.42" at bounding box center [957, 128] width 366 height 17
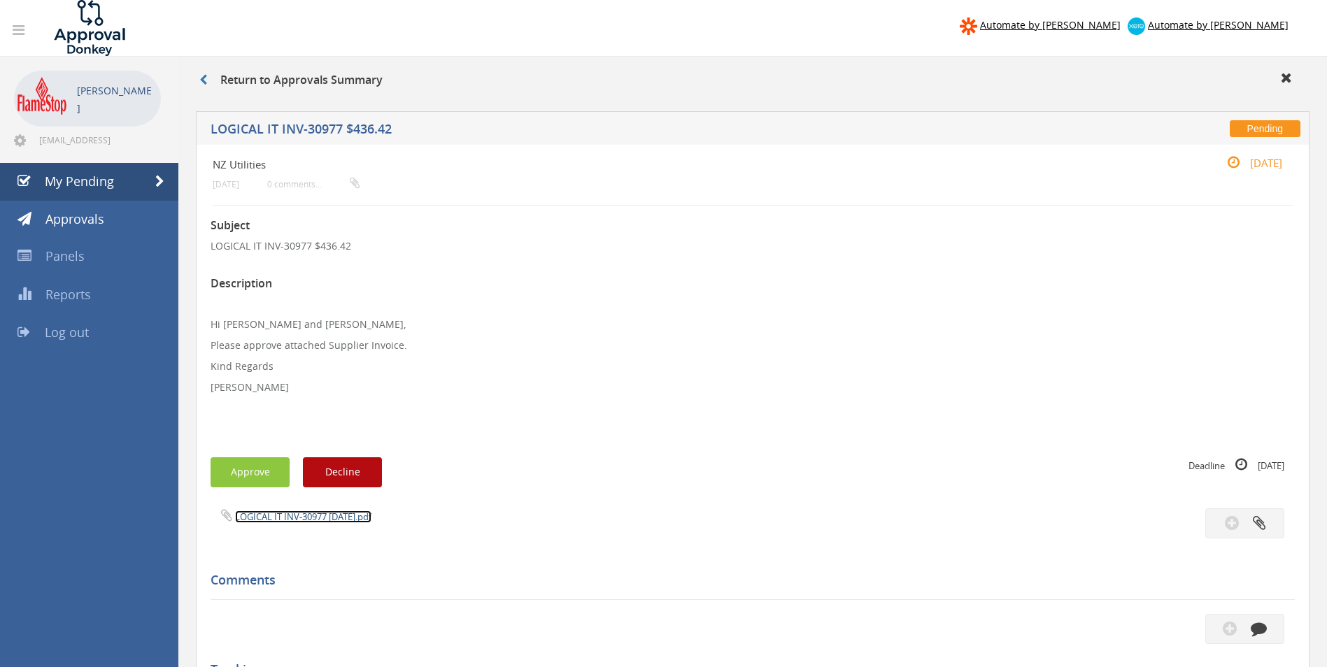
click at [290, 515] on link "LOGICAL IT INV-30977 [DATE].pdf" at bounding box center [303, 516] width 136 height 13
click at [262, 463] on button "Approve" at bounding box center [249, 472] width 79 height 30
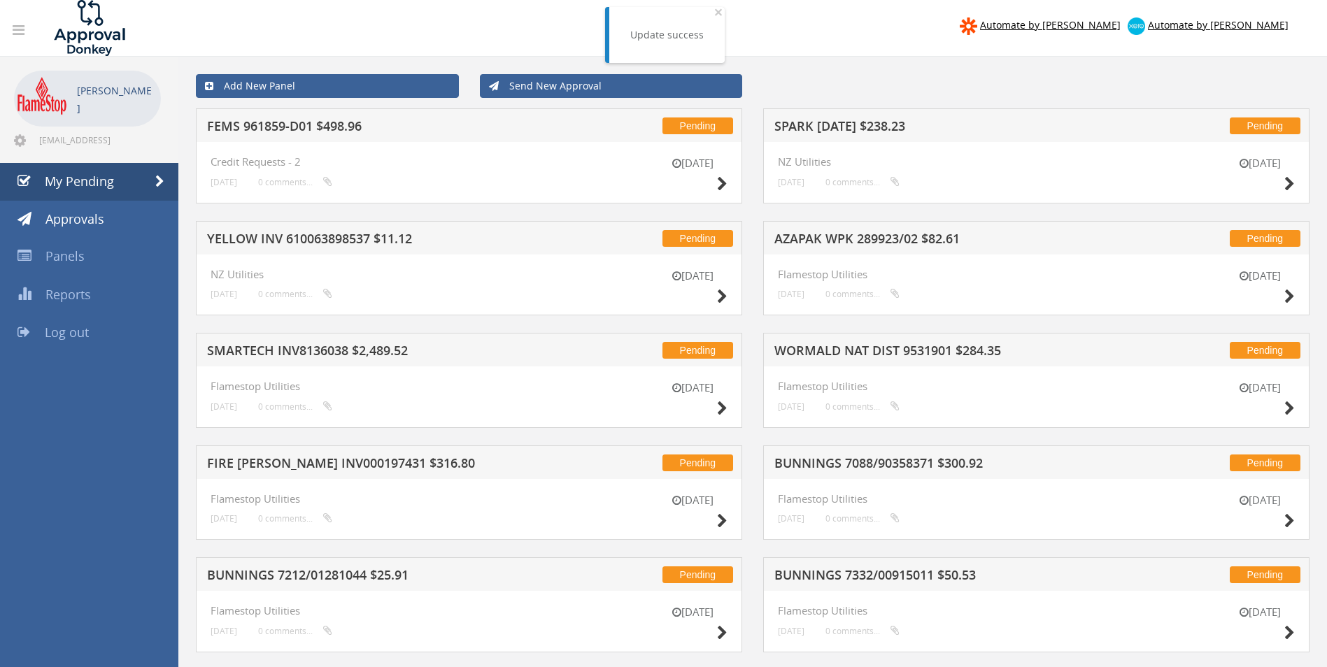
click at [844, 124] on h5 "SPARK [DATE] $238.23" at bounding box center [957, 128] width 366 height 17
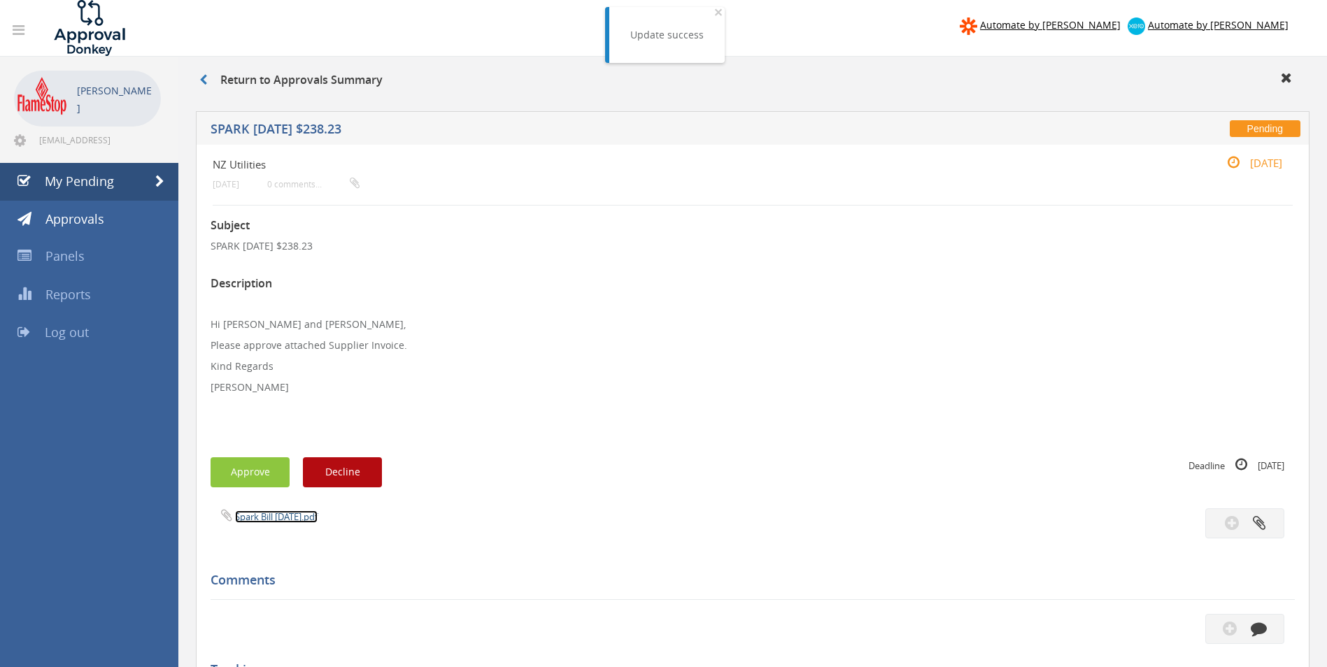
click at [317, 520] on link "Spark Bill [DATE].pdf" at bounding box center [276, 516] width 83 height 13
click at [251, 456] on div "Subject SPARK [DATE] $238.23 Description Hi [PERSON_NAME] and [PERSON_NAME], Pl…" at bounding box center [752, 593] width 1084 height 775
click at [251, 466] on button "Approve" at bounding box center [249, 472] width 79 height 30
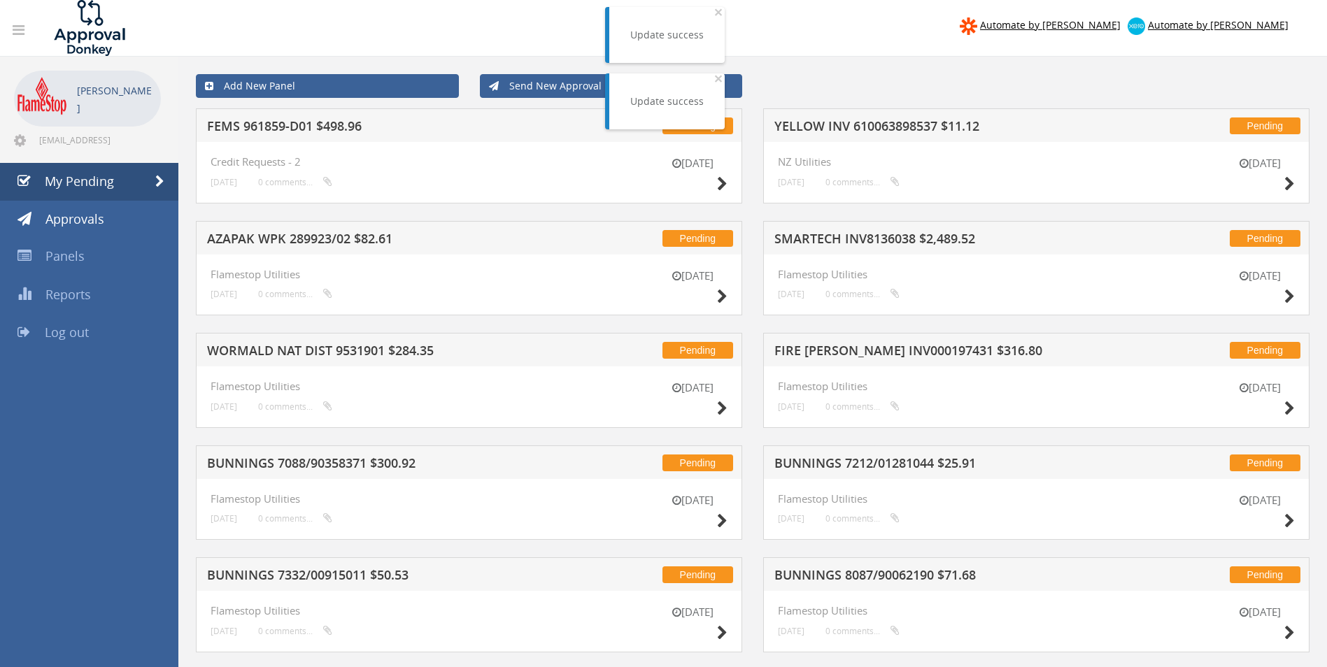
click at [905, 122] on h5 "YELLOW INV 610063898537 $11.12" at bounding box center [957, 128] width 366 height 17
click at [905, 0] on div at bounding box center [663, 0] width 1327 height 0
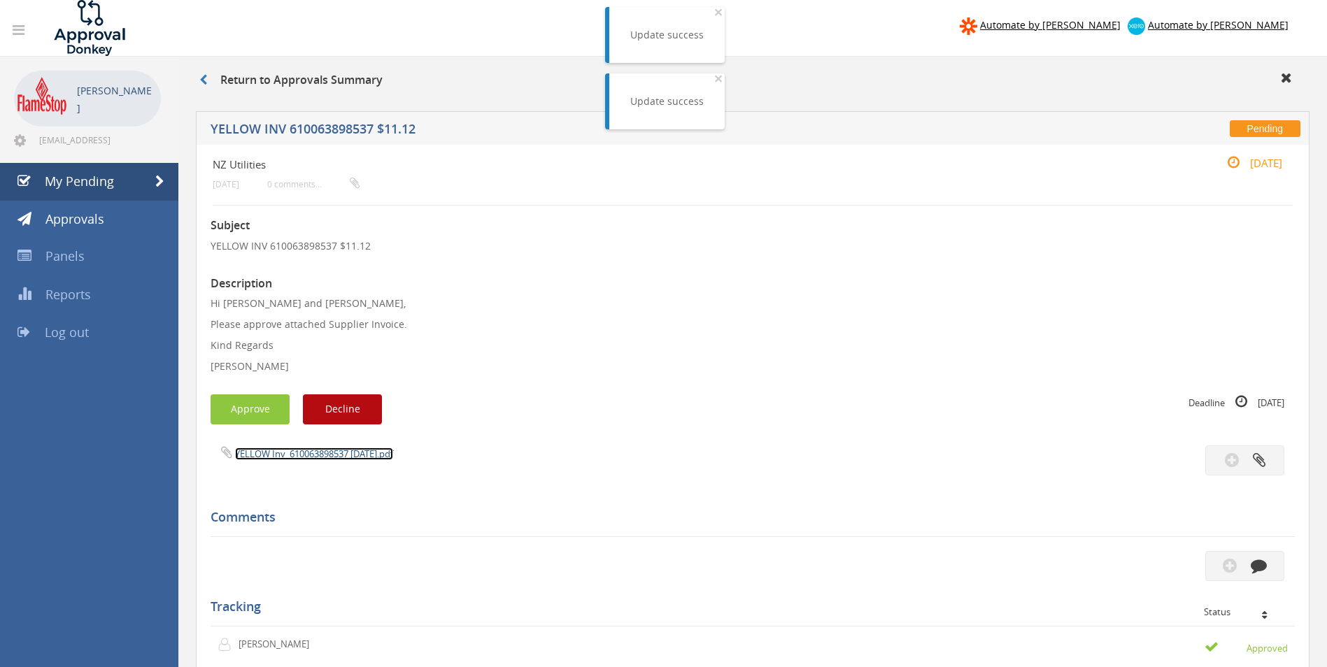
click at [275, 459] on link "YELLOW Inv_610063898537 [DATE].pdf" at bounding box center [314, 454] width 158 height 13
click at [217, 407] on button "Approve" at bounding box center [249, 409] width 79 height 30
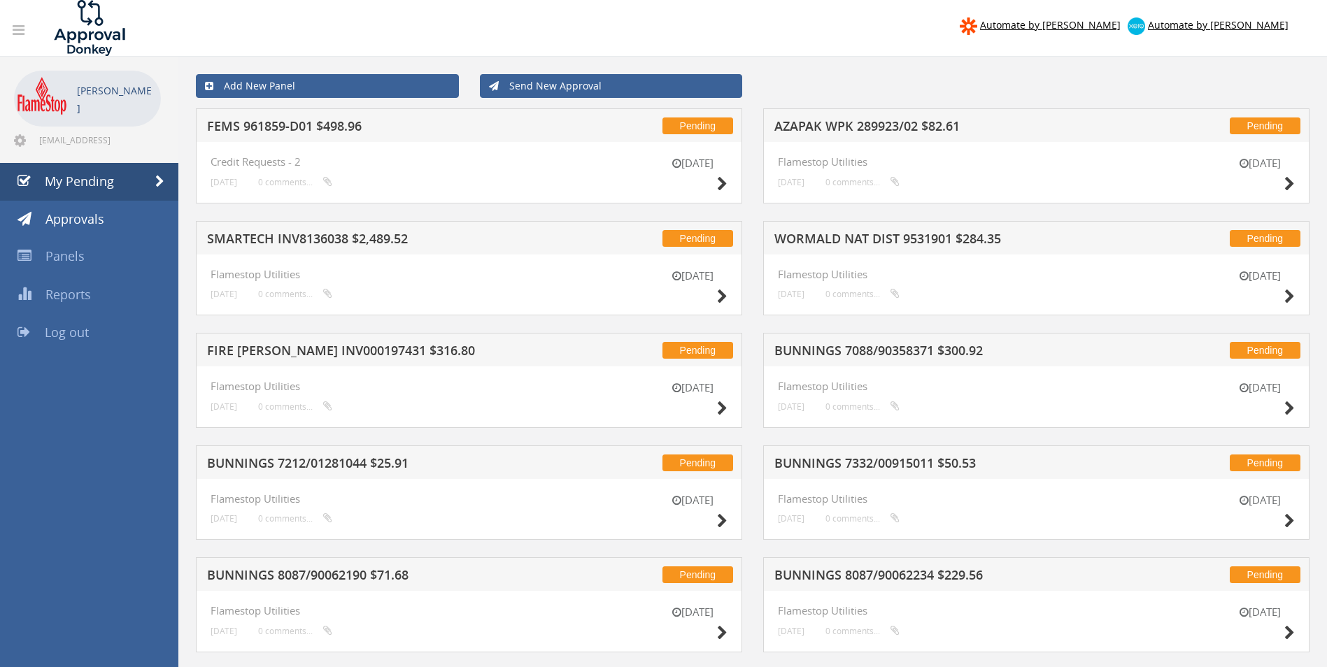
click at [912, 121] on h5 "AZAPAK WPK 289923/02 $82.61" at bounding box center [957, 128] width 366 height 17
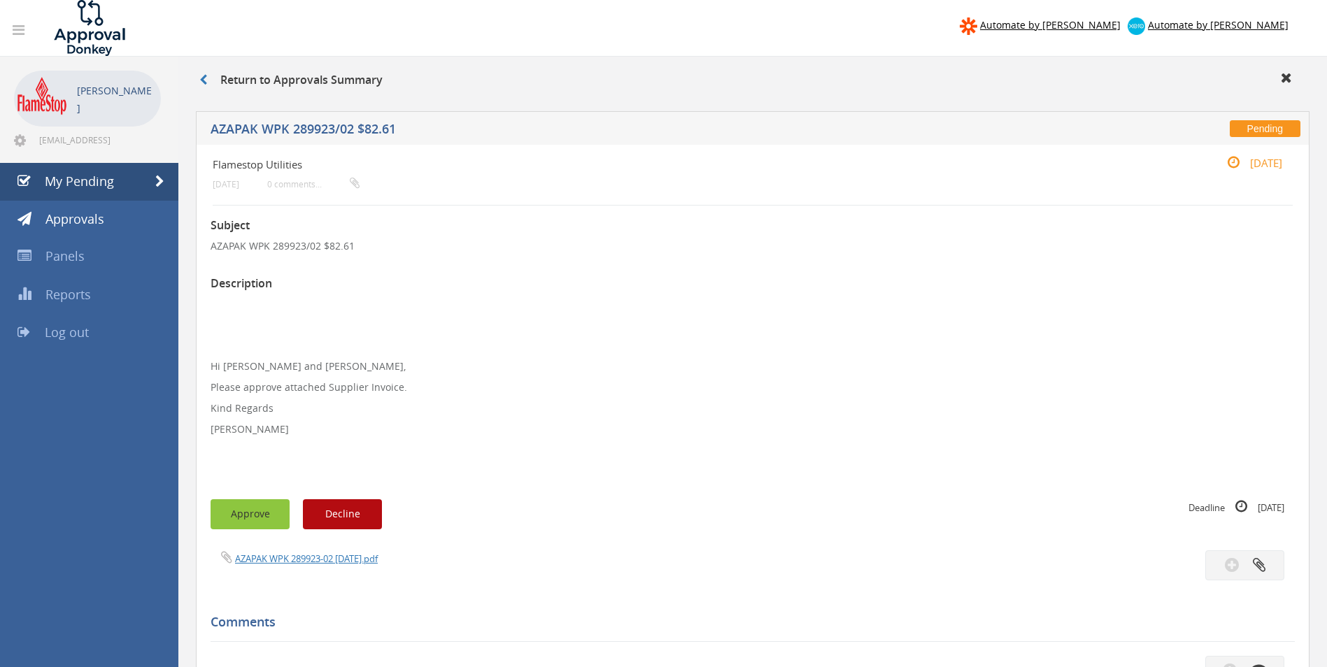
click at [245, 513] on button "Approve" at bounding box center [249, 514] width 79 height 30
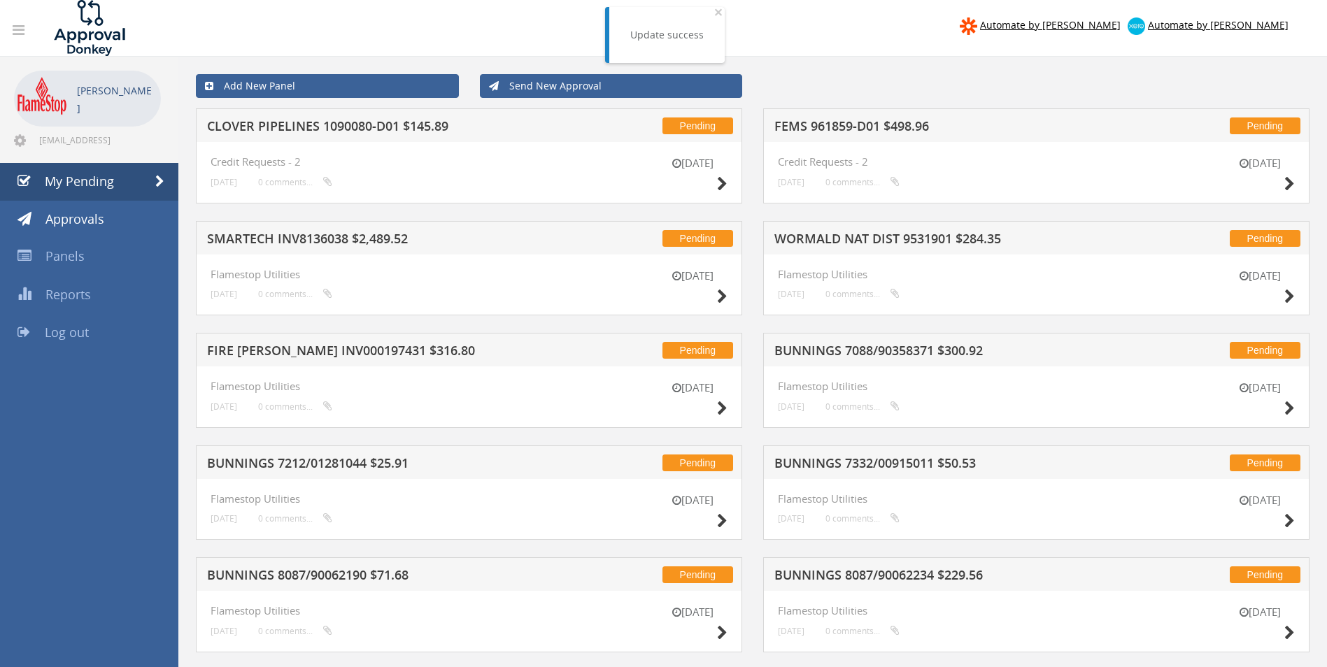
click at [823, 238] on h5 "WORMALD NAT DIST 9531901 $284.35" at bounding box center [957, 240] width 366 height 17
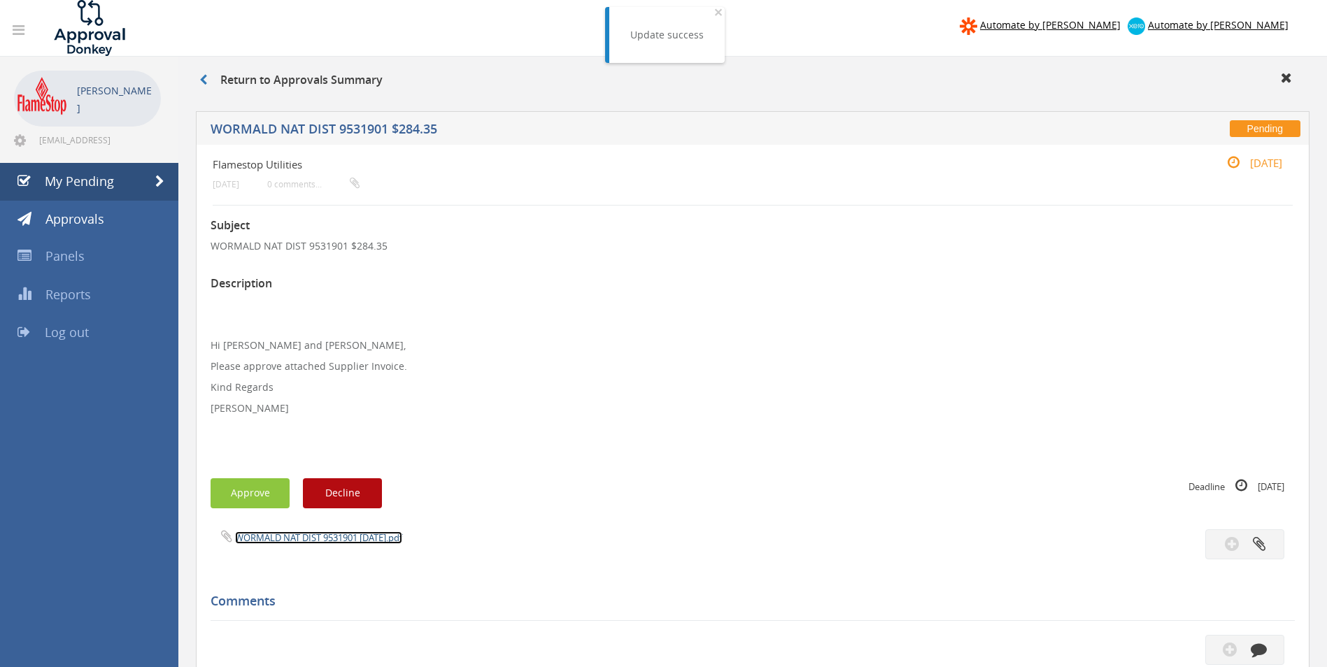
click at [357, 542] on link "WORMALD NAT DIST 9531901 [DATE].pdf" at bounding box center [318, 537] width 167 height 13
click at [241, 498] on button "Approve" at bounding box center [249, 493] width 79 height 30
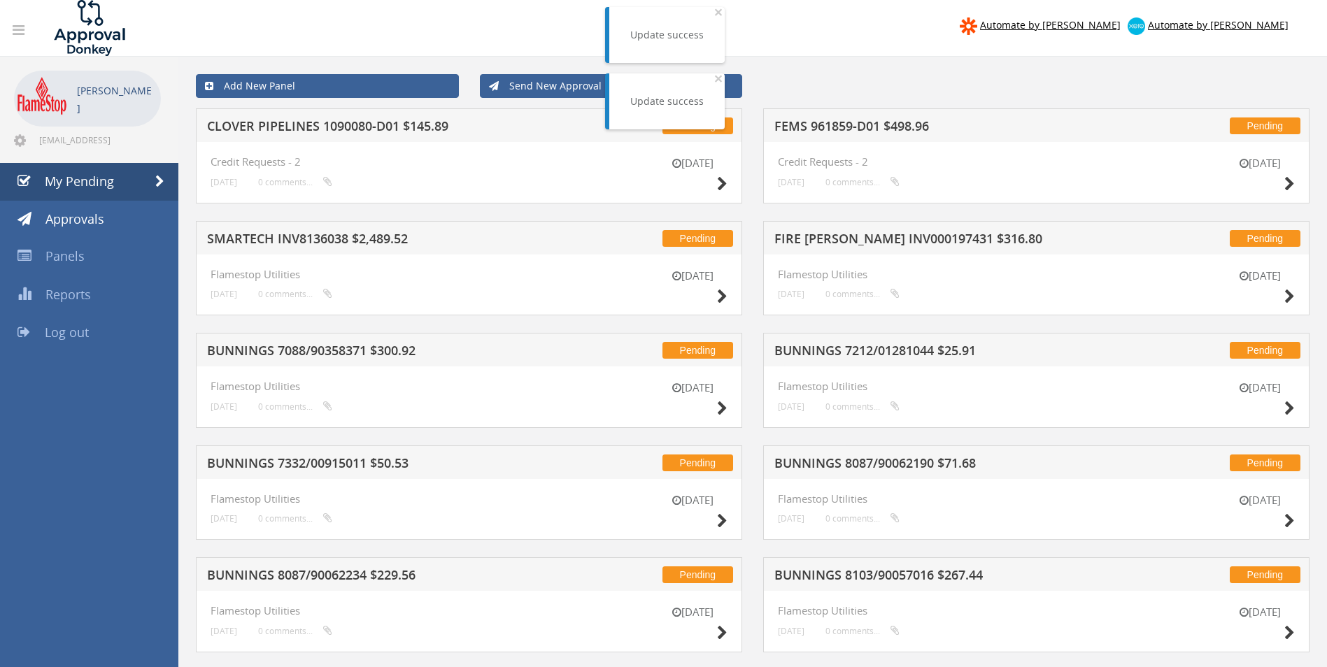
click at [825, 127] on h5 "FEMS 961859-D01 $498.96" at bounding box center [957, 128] width 366 height 17
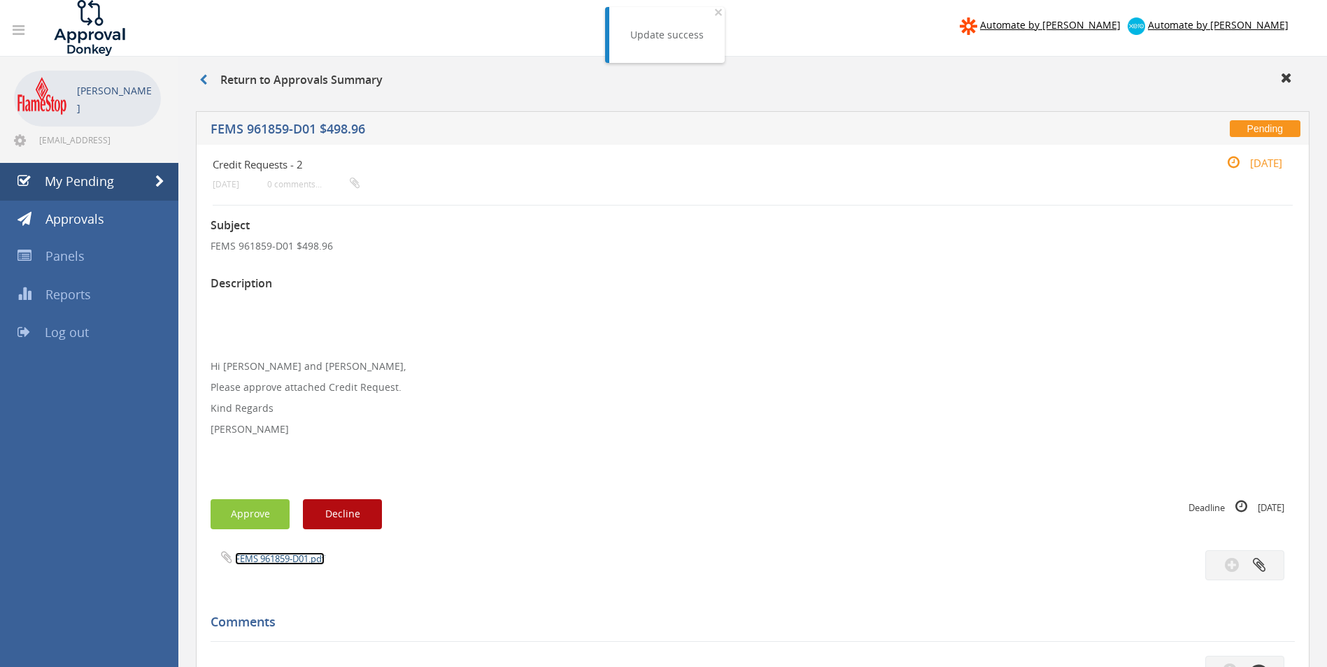
click at [267, 555] on link "FEMS 961859-D01.pdf" at bounding box center [280, 558] width 90 height 13
click at [257, 508] on button "Approve" at bounding box center [249, 514] width 79 height 30
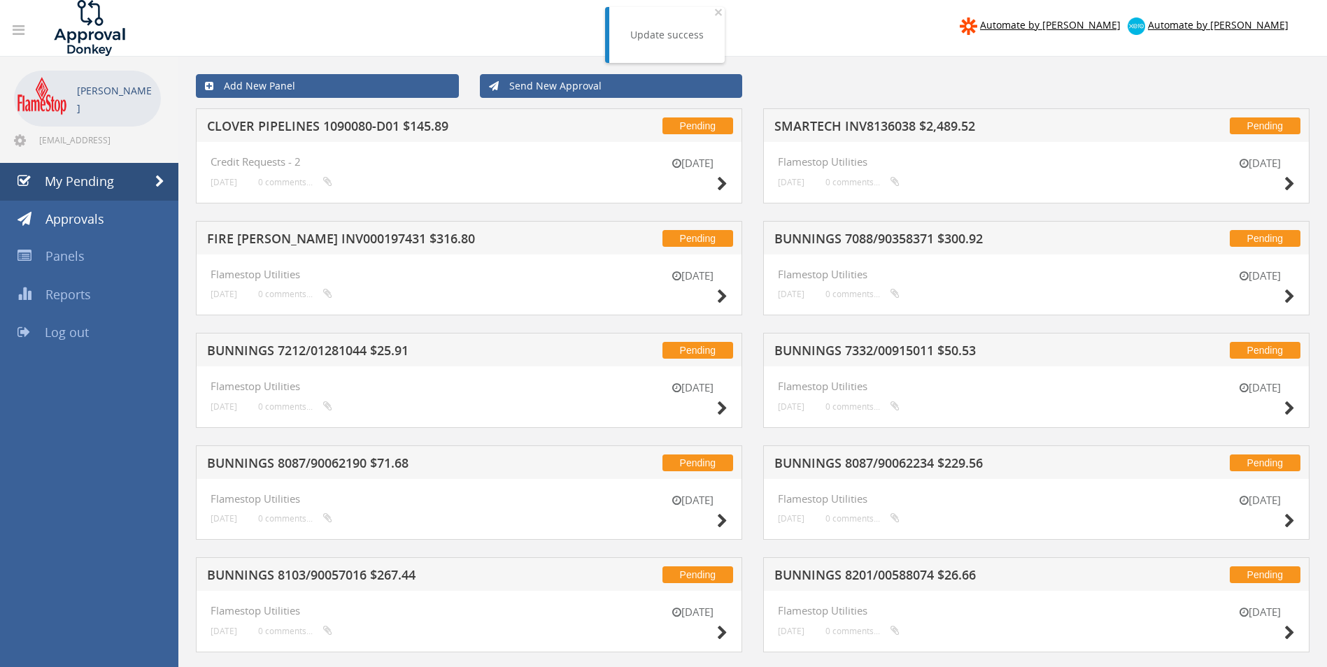
click at [829, 127] on h5 "SMARTECH INV8136038 $2,489.52" at bounding box center [957, 128] width 366 height 17
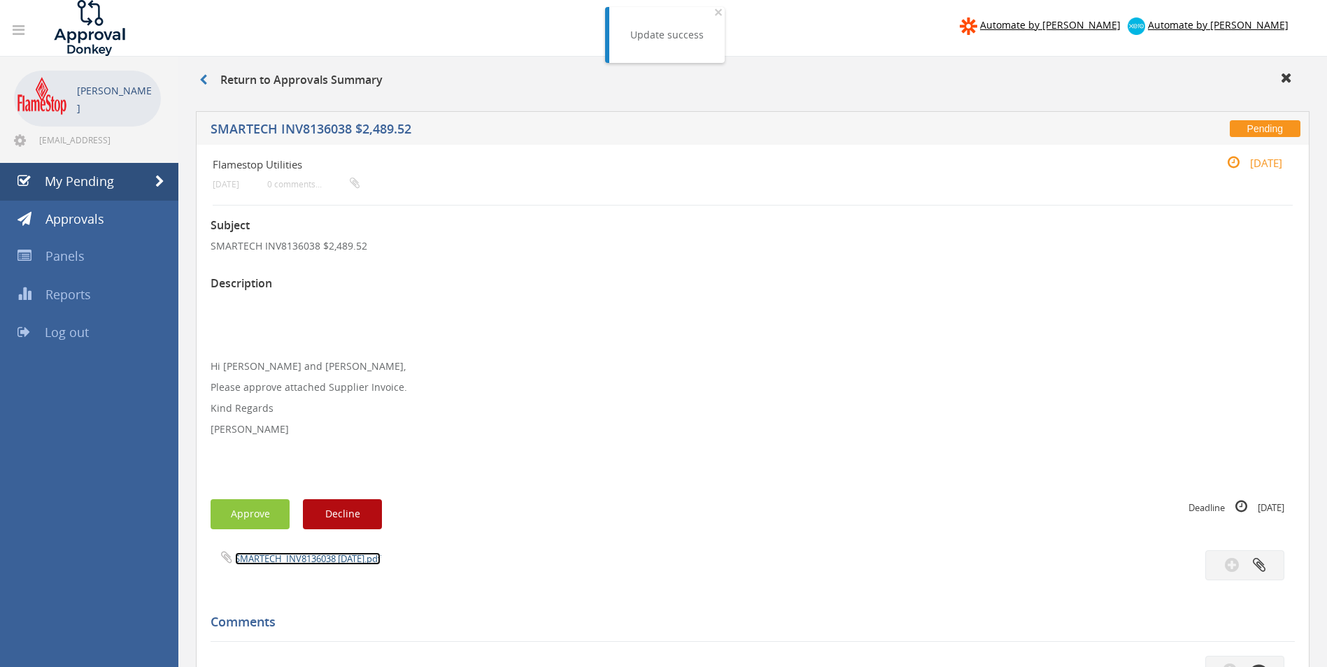
click at [271, 555] on link "SMARTECH_INV8136038 [DATE].pdf" at bounding box center [307, 558] width 145 height 13
click at [248, 510] on button "Approve" at bounding box center [249, 514] width 79 height 30
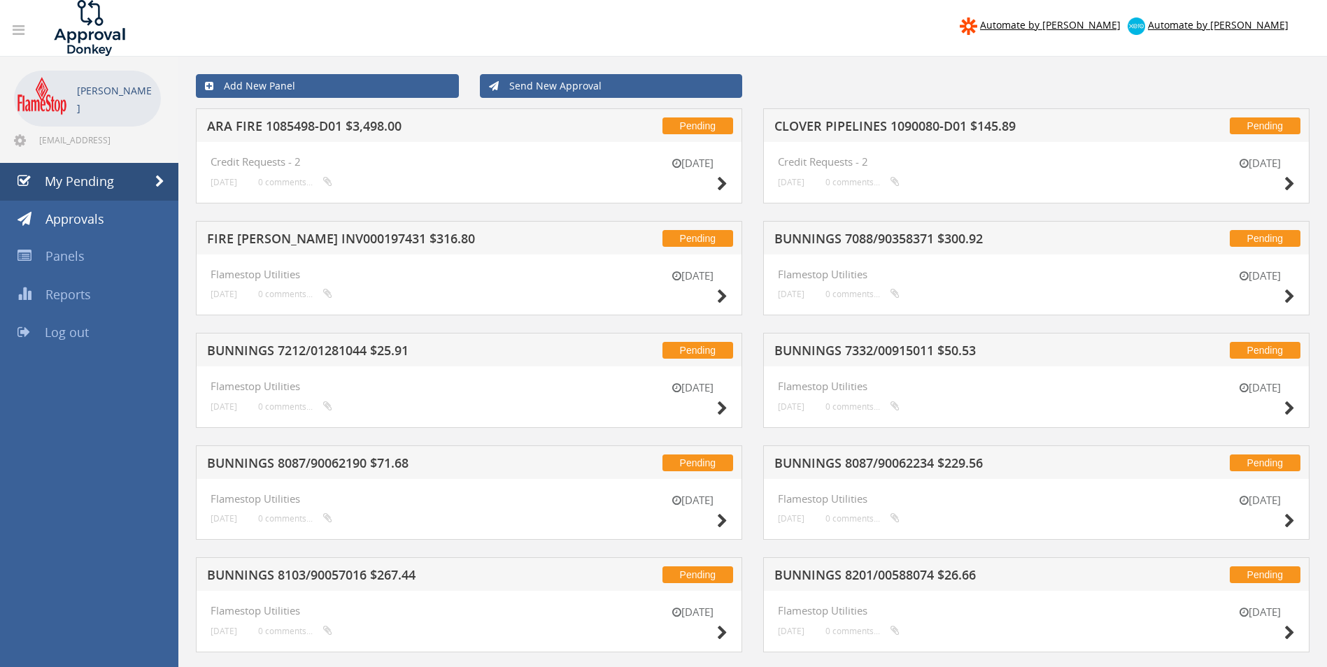
click at [885, 122] on h5 "CLOVER PIPELINES 1090080-D01 $145.89" at bounding box center [957, 128] width 366 height 17
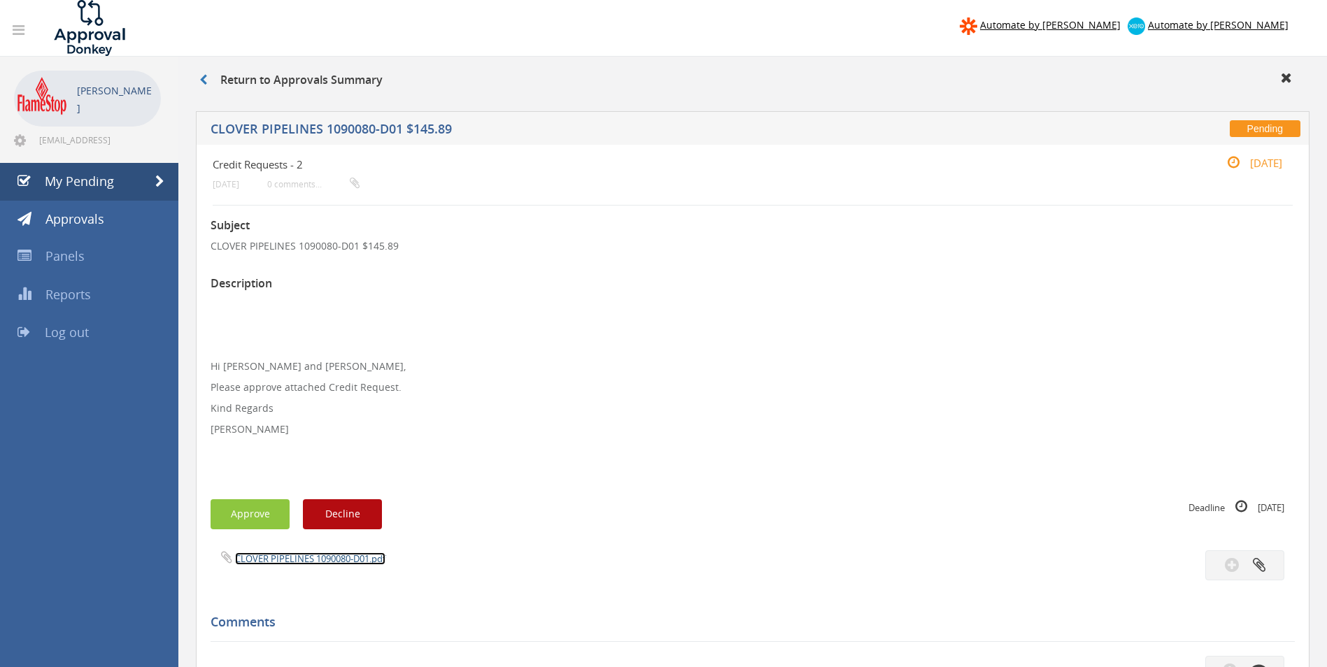
click at [291, 562] on link "CLOVER PIPELINES 1090080-D01.pdf" at bounding box center [310, 558] width 150 height 13
click at [260, 519] on button "Approve" at bounding box center [249, 514] width 79 height 30
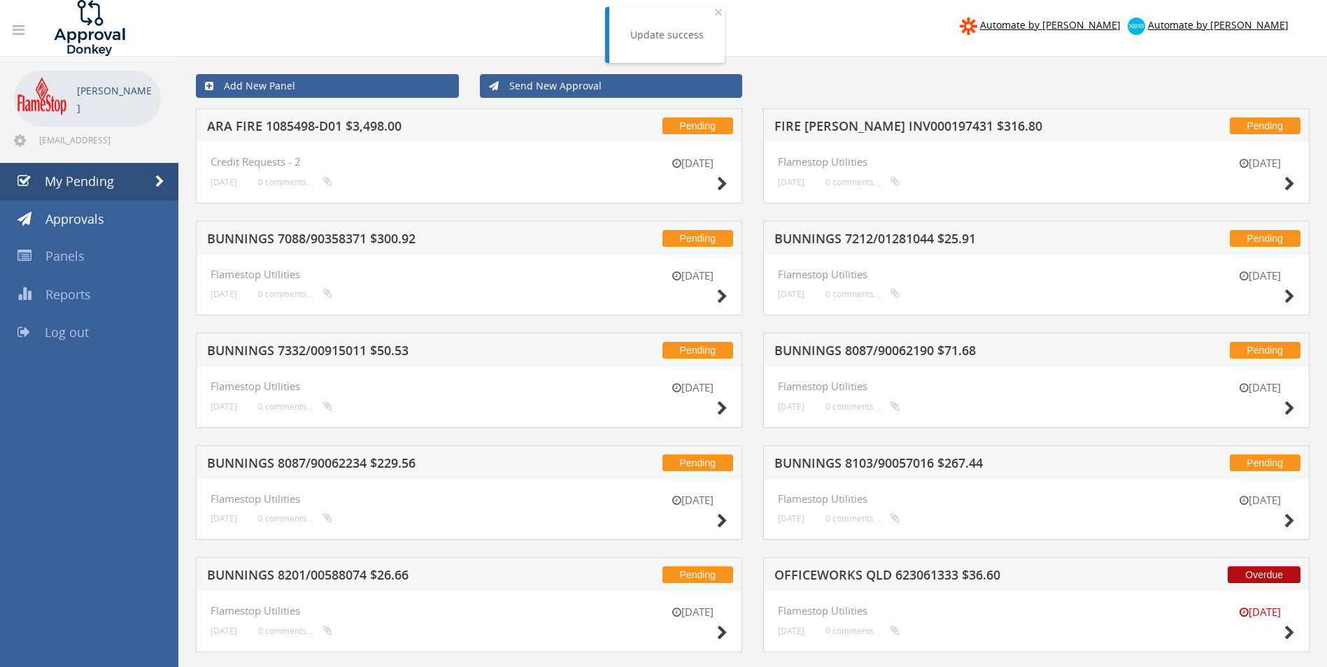
click at [911, 122] on h5 "FIRE [PERSON_NAME] INV000197431 $316.80" at bounding box center [957, 128] width 366 height 17
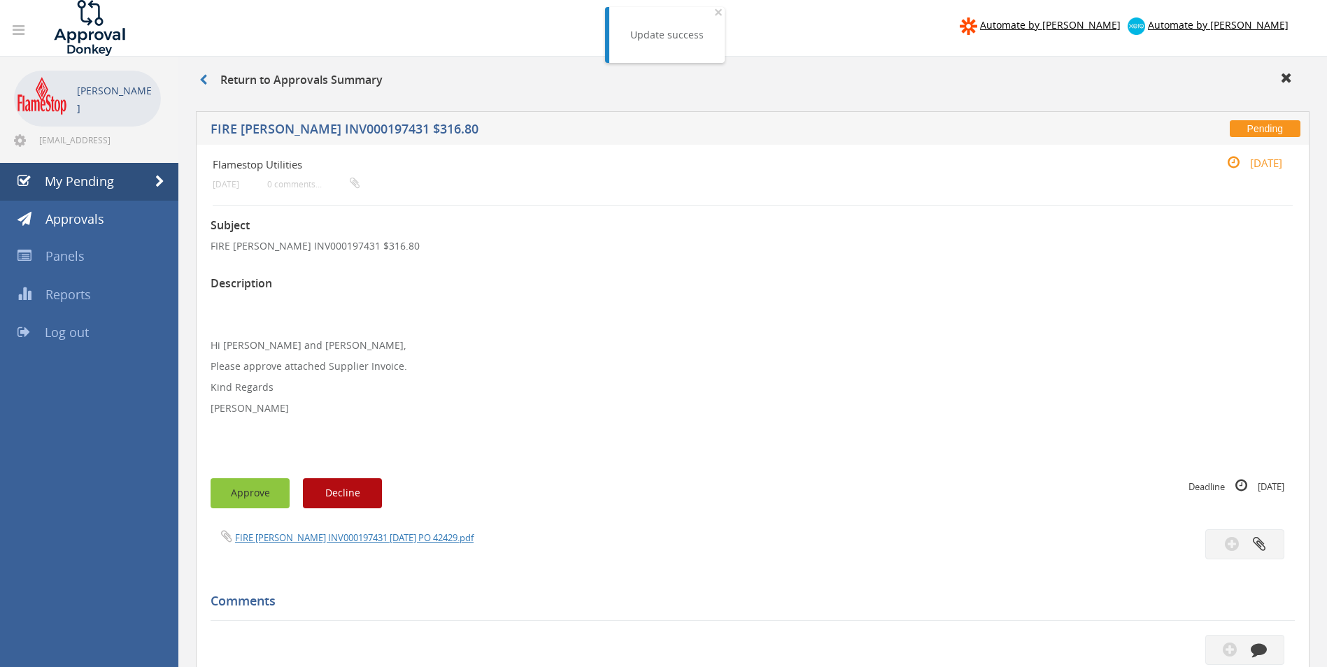
click at [255, 492] on button "Approve" at bounding box center [249, 493] width 79 height 30
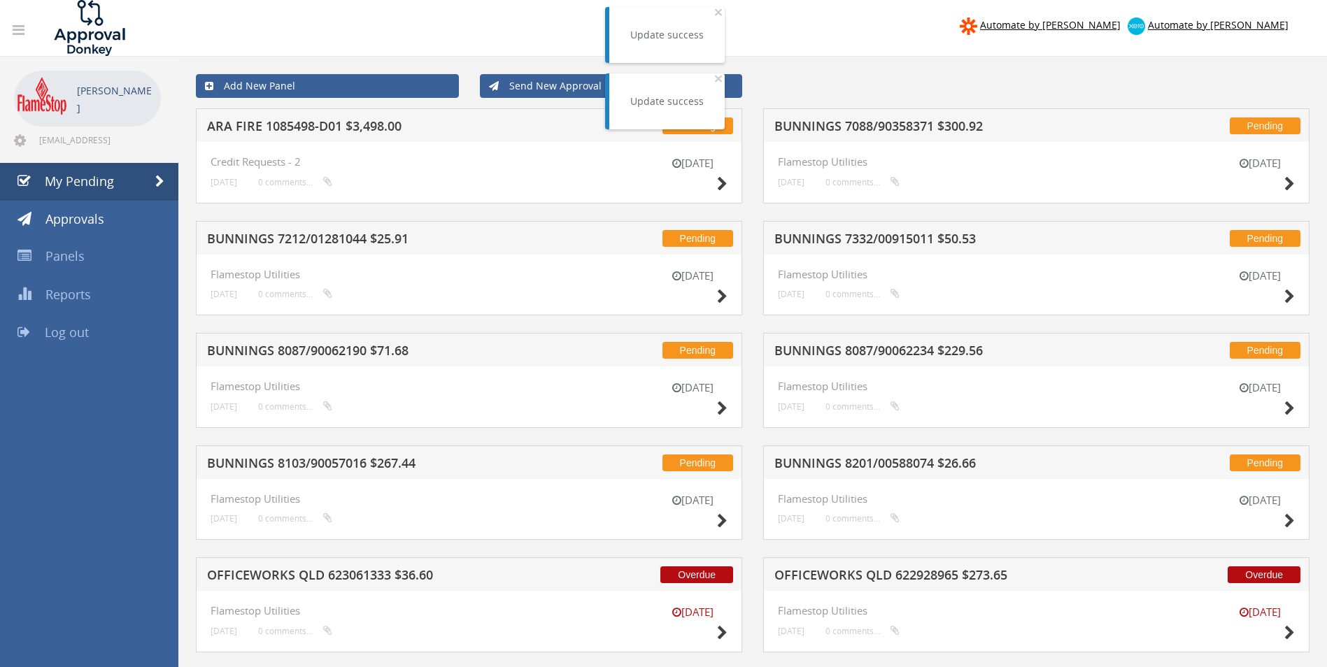
click at [335, 572] on h5 "OFFICEWORKS QLD 623061333 $36.60" at bounding box center [390, 577] width 366 height 17
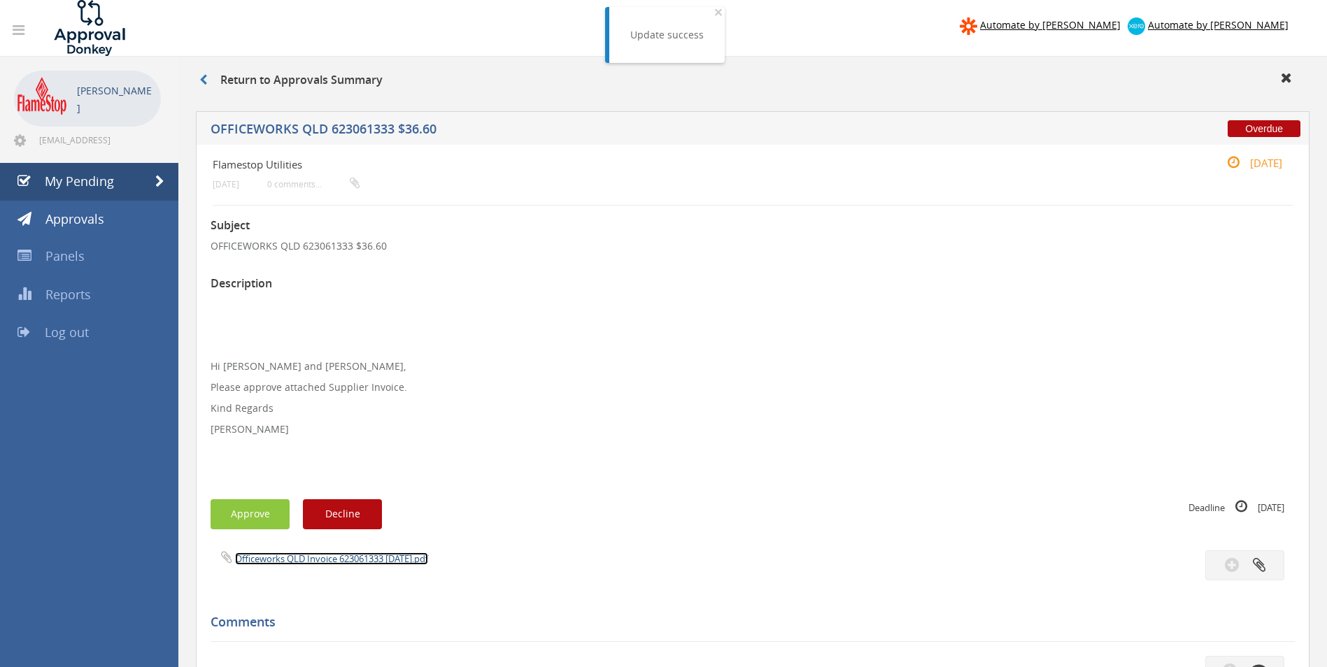
click at [305, 559] on link "Officeworks QLD Invoice 623061333 [DATE].pdf" at bounding box center [331, 558] width 193 height 13
click at [250, 504] on button "Approve" at bounding box center [249, 514] width 79 height 30
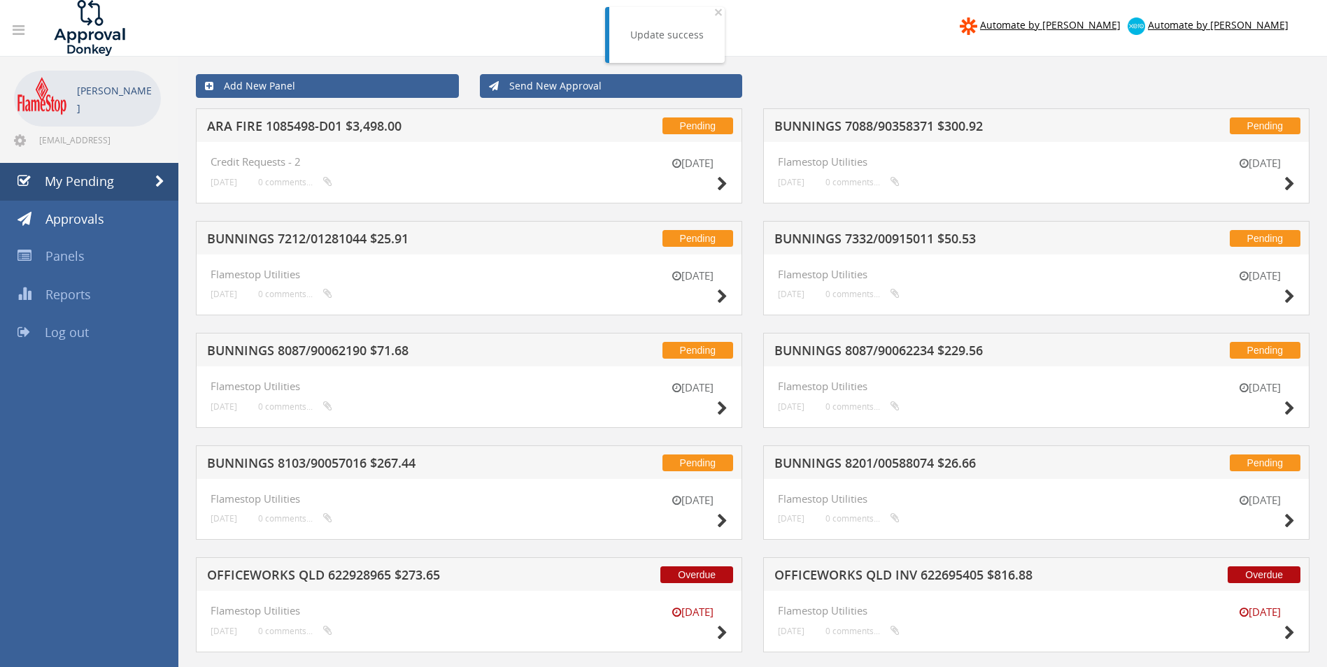
click at [925, 129] on h5 "BUNNINGS 7088/90358371 $300.92" at bounding box center [957, 128] width 366 height 17
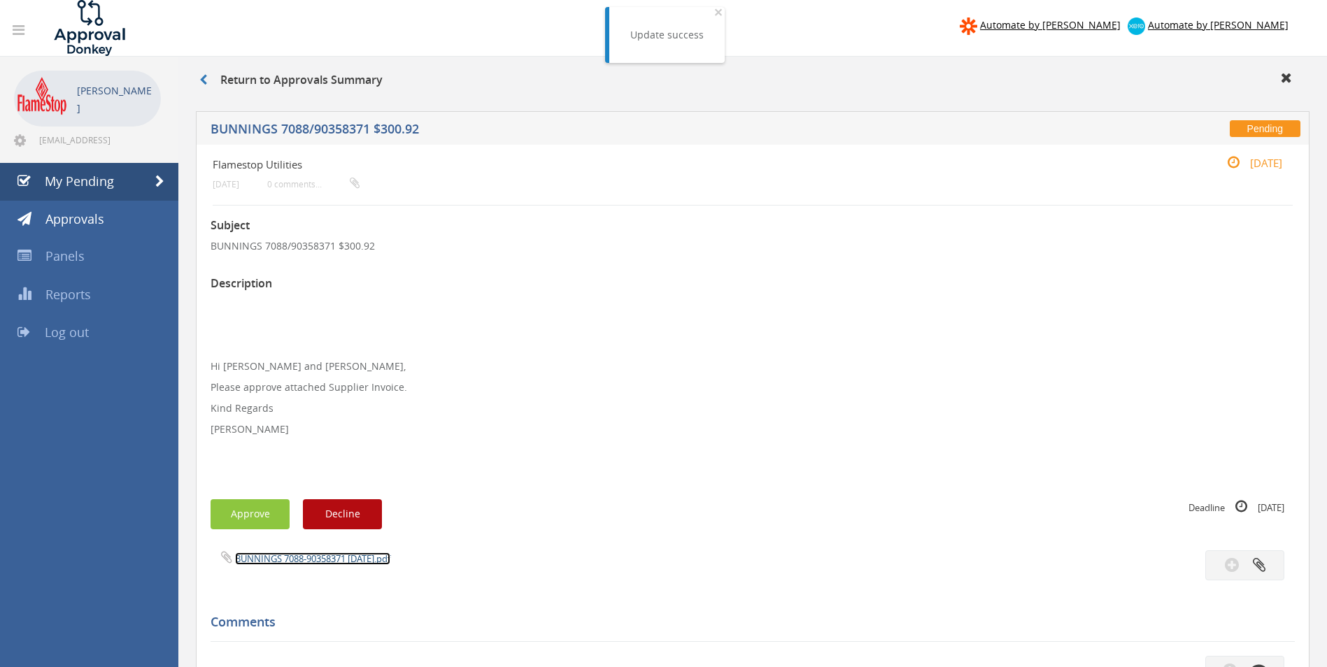
click at [315, 561] on link "BUNNINGS 7088-90358371 [DATE].pdf" at bounding box center [312, 558] width 155 height 13
click at [269, 507] on button "Approve" at bounding box center [249, 514] width 79 height 30
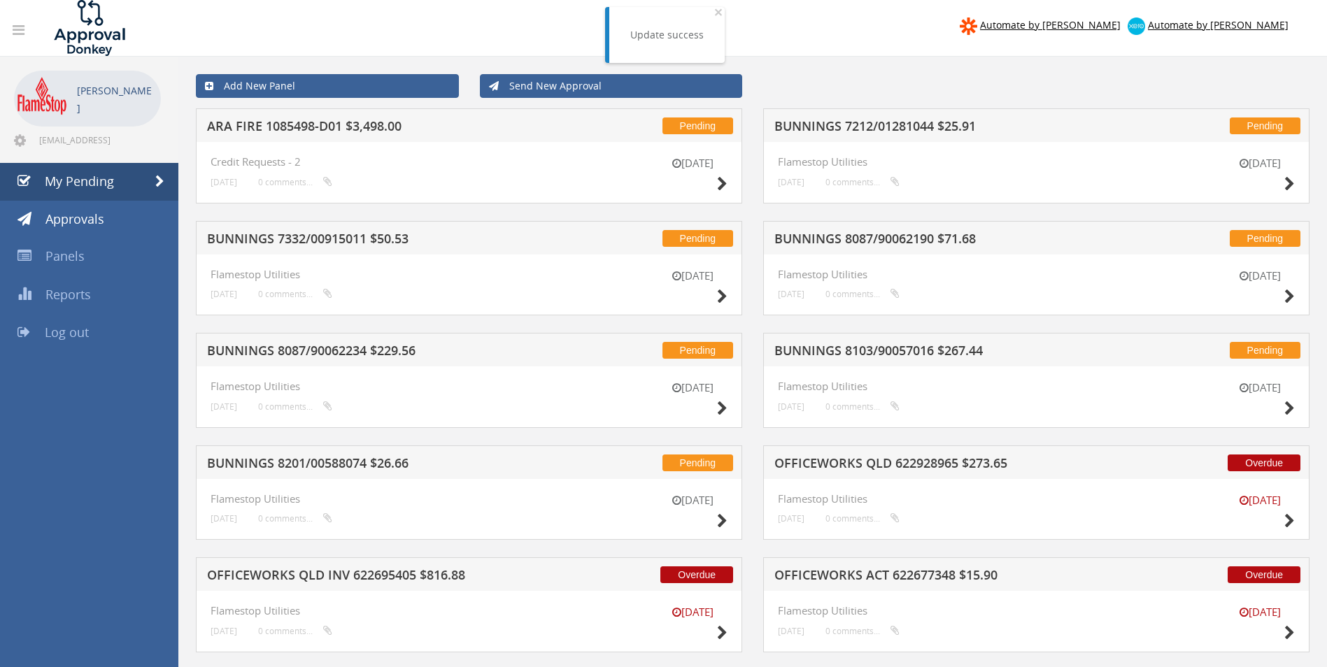
click at [339, 125] on h5 "ARA FIRE 1085498-D01 $3,498.00" at bounding box center [390, 128] width 366 height 17
click at [339, 0] on div at bounding box center [663, 0] width 1327 height 0
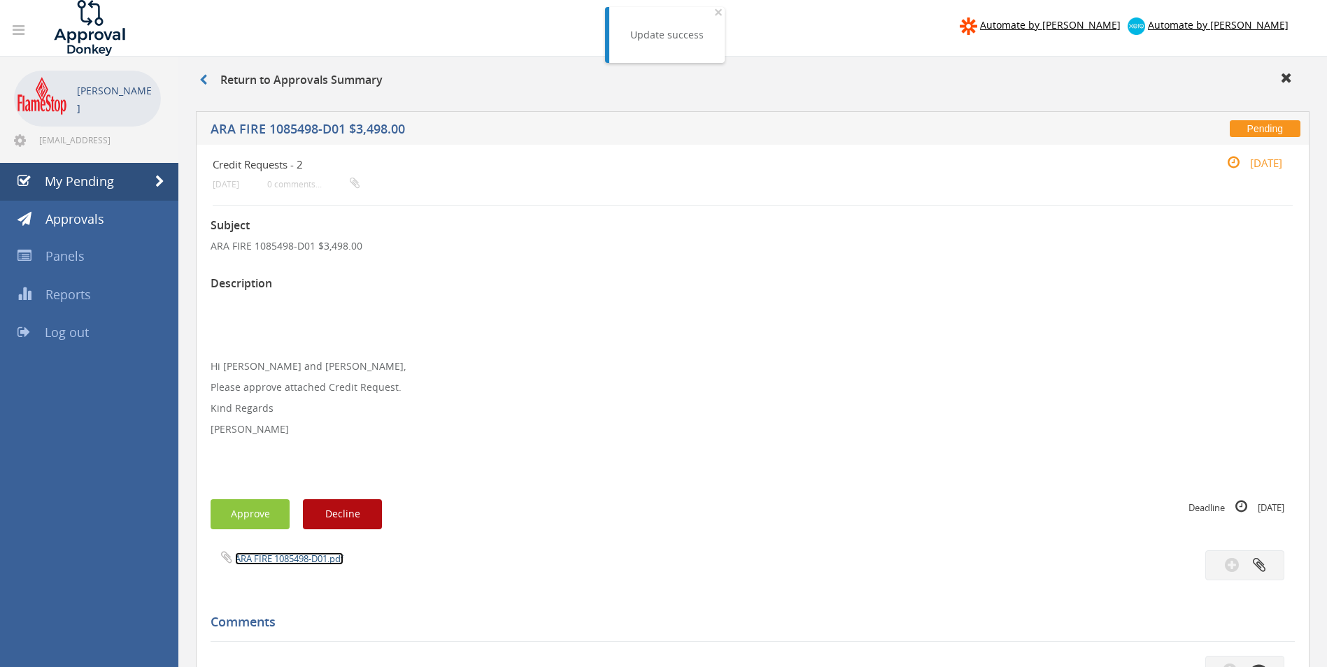
click at [262, 562] on link "ARA FIRE 1085498-D01.pdf" at bounding box center [289, 558] width 108 height 13
click at [248, 514] on button "Approve" at bounding box center [249, 514] width 79 height 30
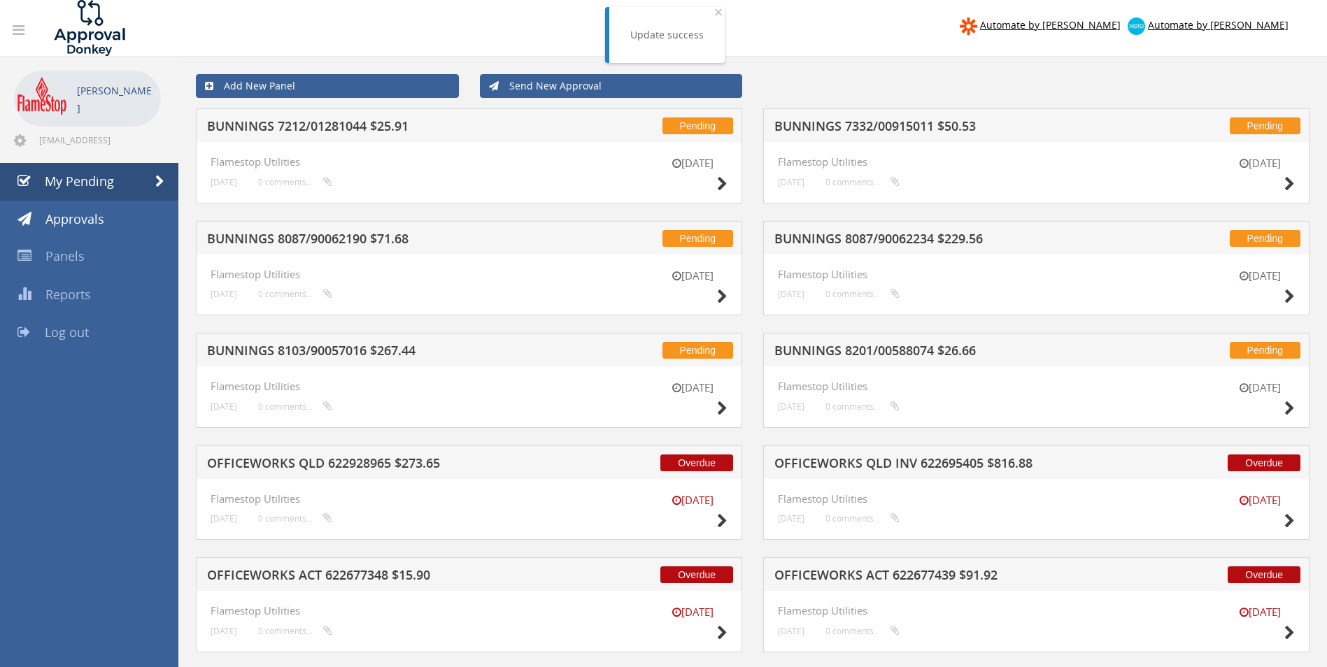
click at [805, 129] on h5 "BUNNINGS 7332/00915011 $50.53" at bounding box center [957, 128] width 366 height 17
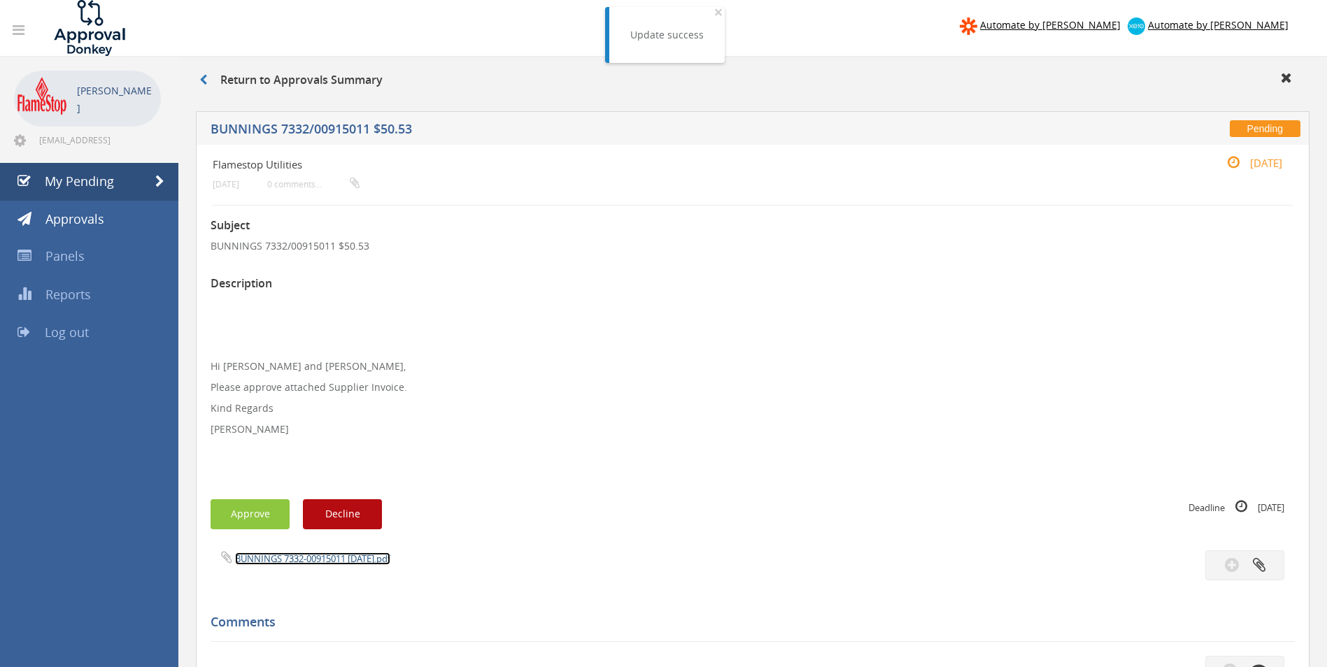
click at [283, 559] on link "BUNNINGS 7332-00915011 [DATE].pdf" at bounding box center [312, 558] width 155 height 13
click at [252, 504] on button "Approve" at bounding box center [249, 514] width 79 height 30
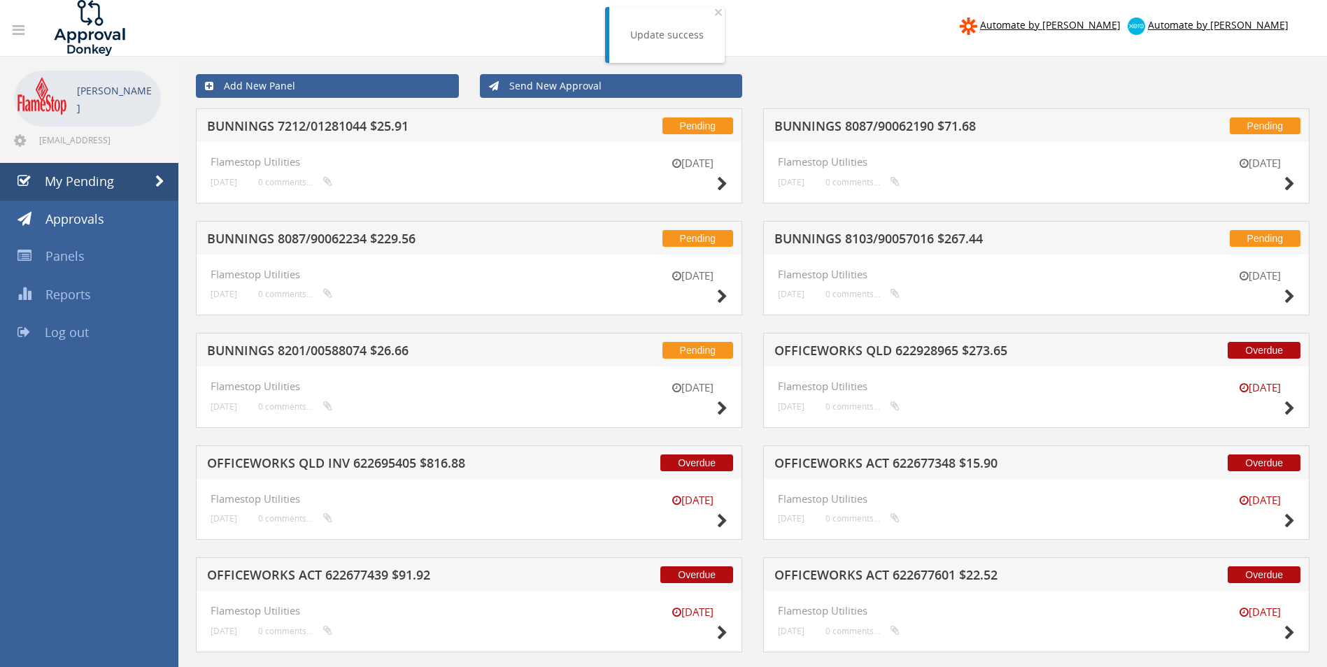
click at [864, 126] on h5 "BUNNINGS 8087/90062190 $71.68" at bounding box center [957, 128] width 366 height 17
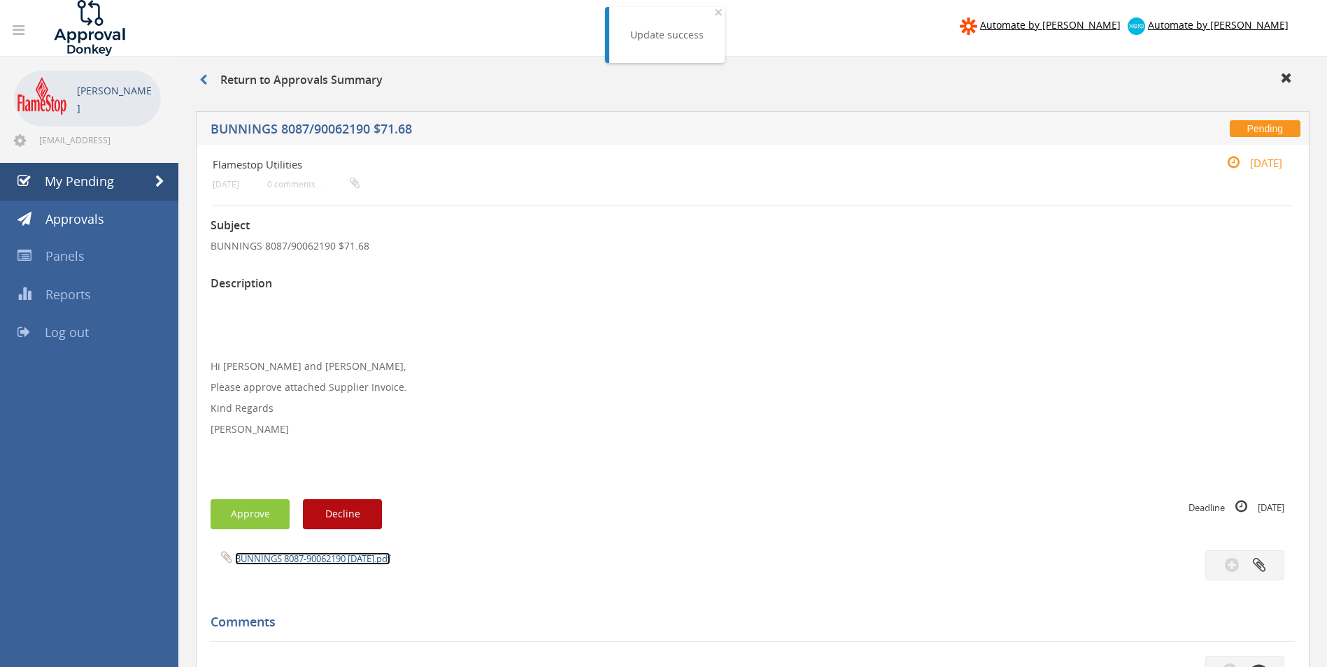
click at [314, 557] on link "BUNNINGS 8087-90062190 [DATE].pdf" at bounding box center [312, 558] width 155 height 13
click at [253, 506] on button "Approve" at bounding box center [249, 514] width 79 height 30
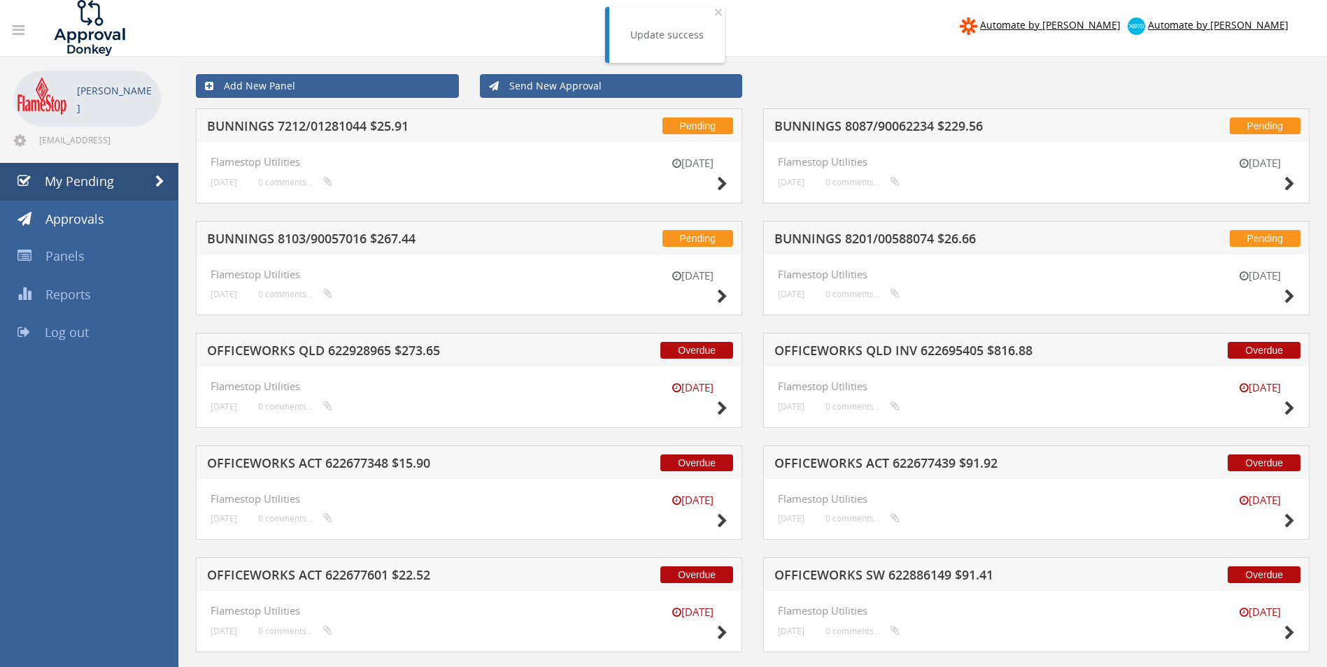
click at [843, 236] on h5 "BUNNINGS 8201/00588074 $26.66" at bounding box center [957, 240] width 366 height 17
click at [843, 0] on div at bounding box center [663, 0] width 1327 height 0
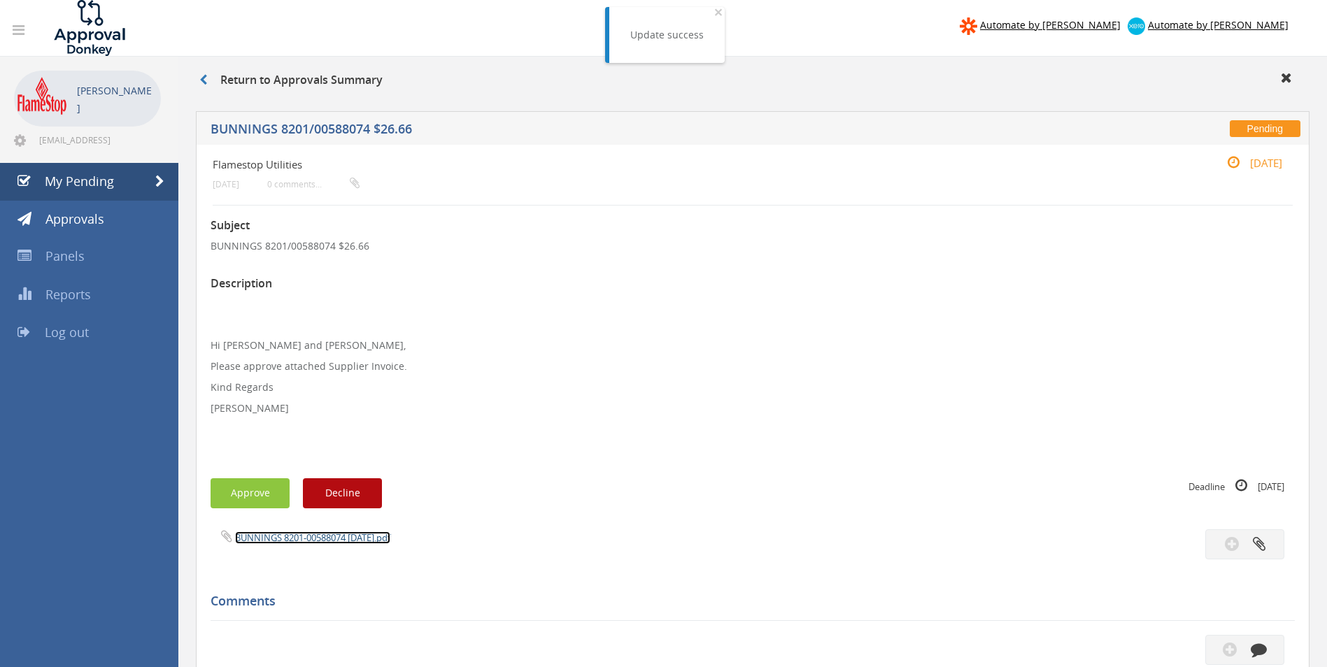
click at [275, 533] on link "BUNNINGS 8201-00588074 [DATE].pdf" at bounding box center [312, 537] width 155 height 13
click at [258, 493] on button "Approve" at bounding box center [249, 493] width 79 height 30
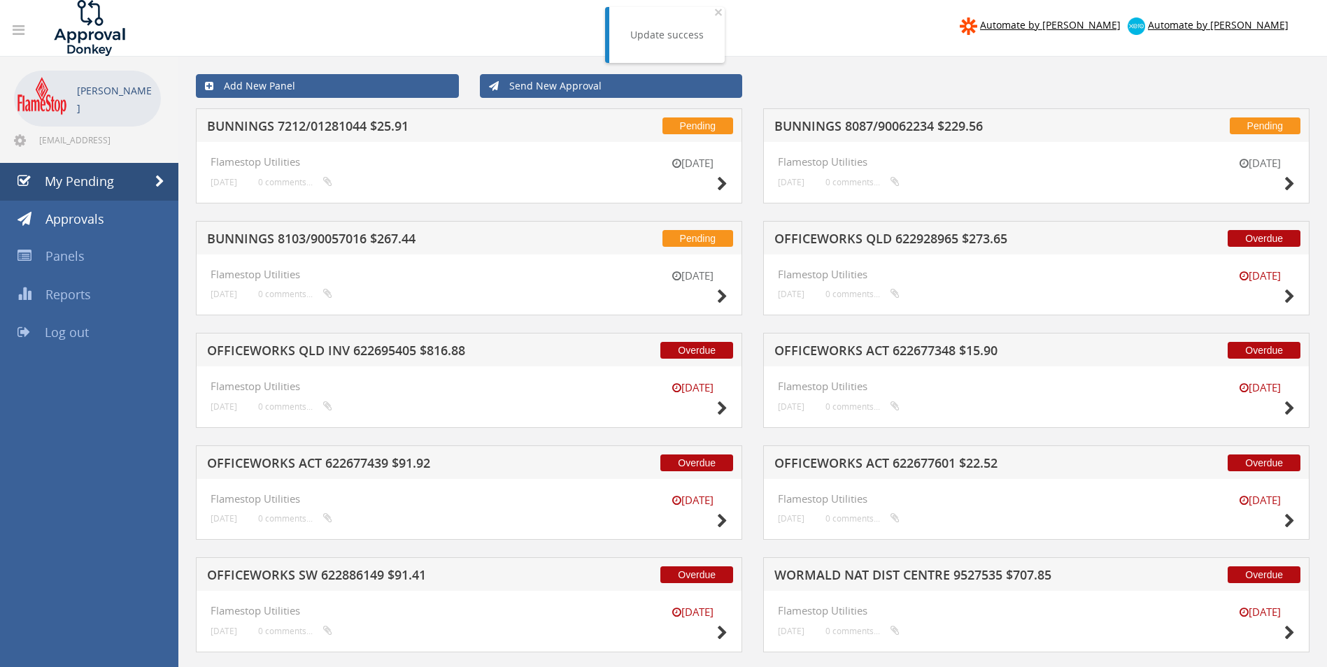
click at [836, 354] on h5 "OFFICEWORKS ACT 622677348 $15.90" at bounding box center [957, 352] width 366 height 17
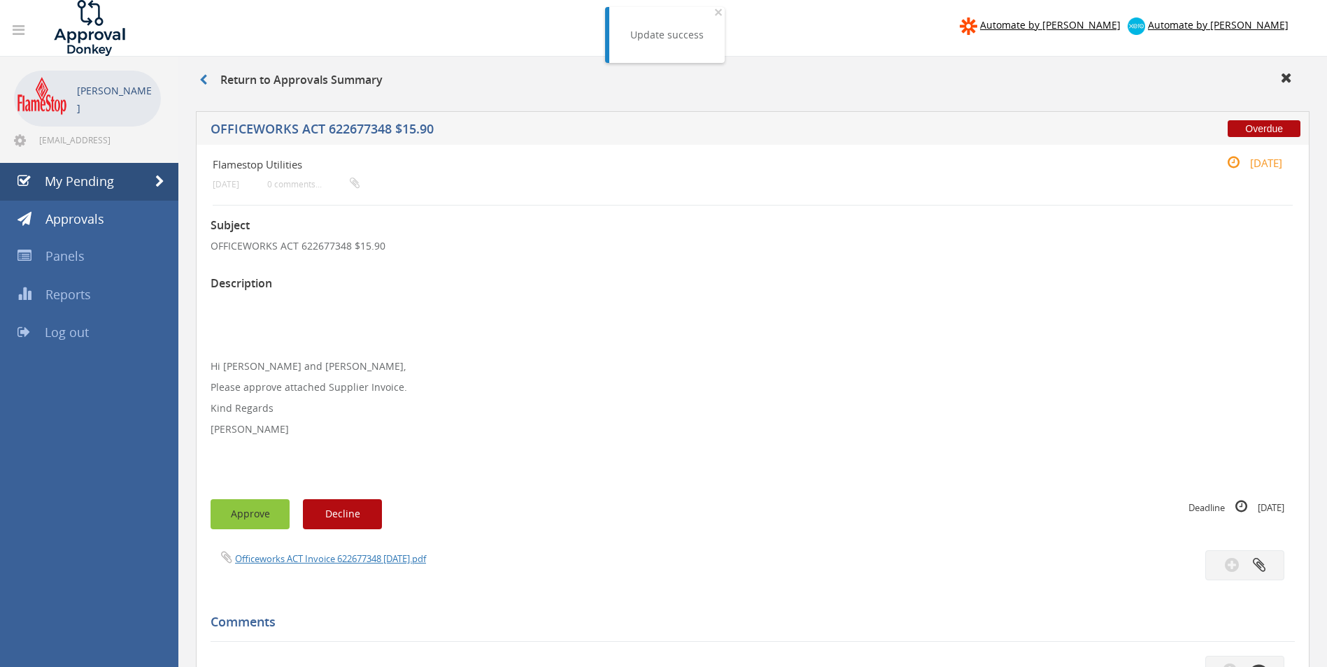
click at [246, 513] on button "Approve" at bounding box center [249, 514] width 79 height 30
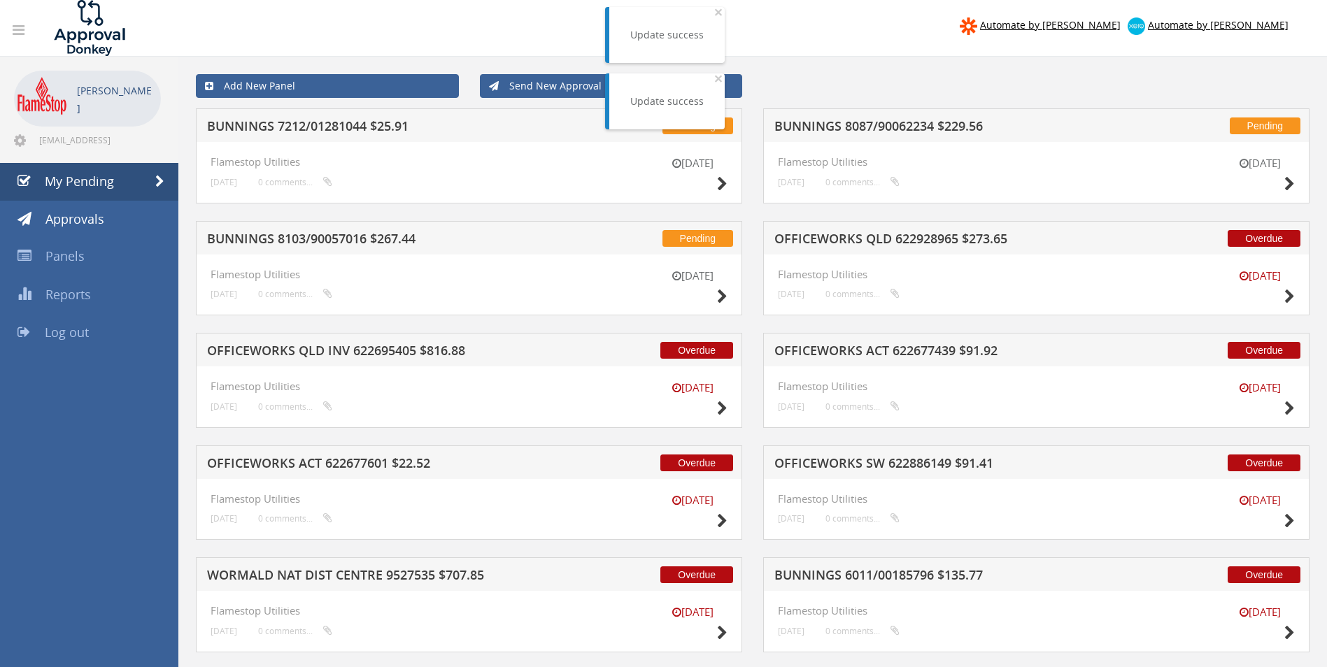
click at [870, 350] on h5 "OFFICEWORKS ACT 622677439 $91.92" at bounding box center [957, 352] width 366 height 17
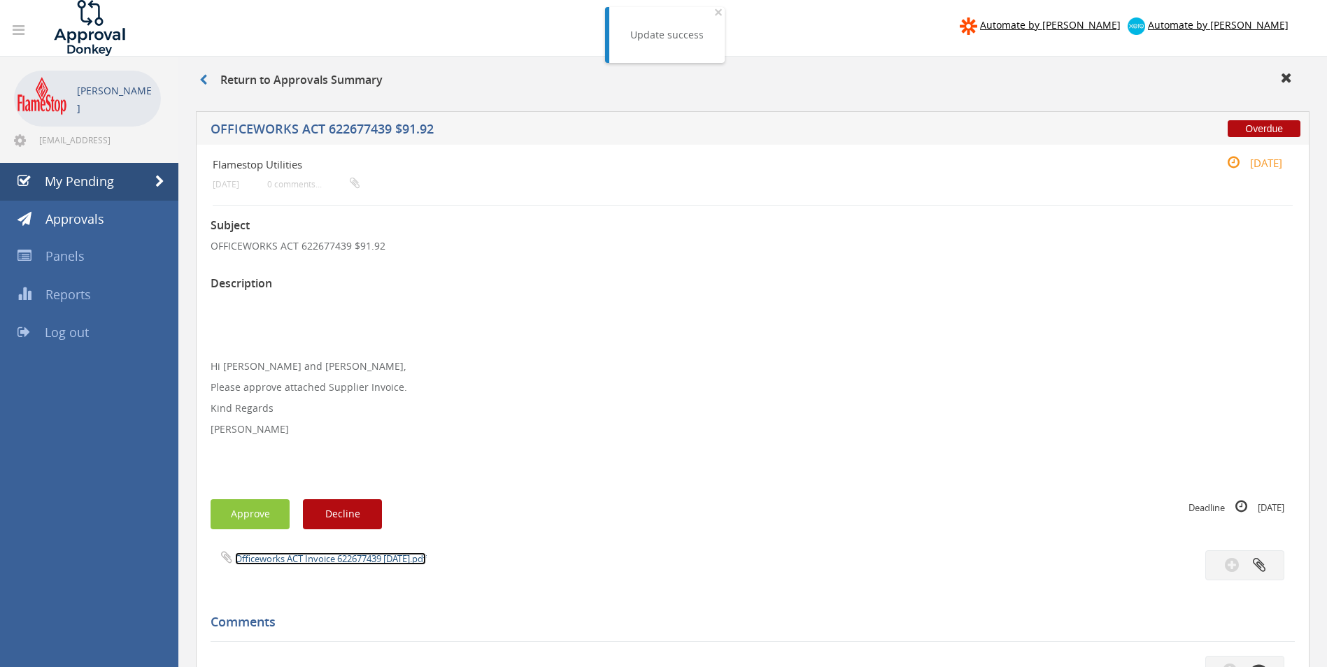
click at [277, 560] on link "Officeworks ACT Invoice 622677439 [DATE].pdf" at bounding box center [330, 558] width 191 height 13
click at [246, 508] on button "Approve" at bounding box center [249, 514] width 79 height 30
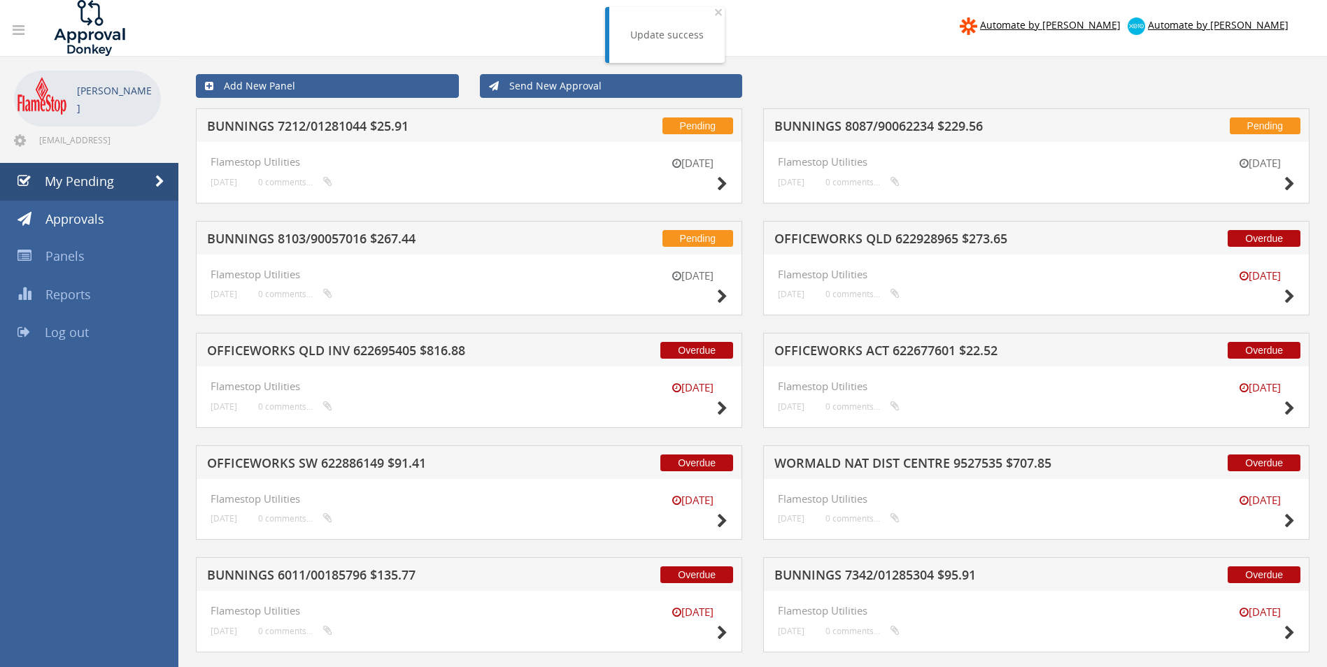
click at [871, 123] on h5 "BUNNINGS 8087/90062234 $229.56" at bounding box center [957, 128] width 366 height 17
click at [871, 0] on div at bounding box center [663, 0] width 1327 height 0
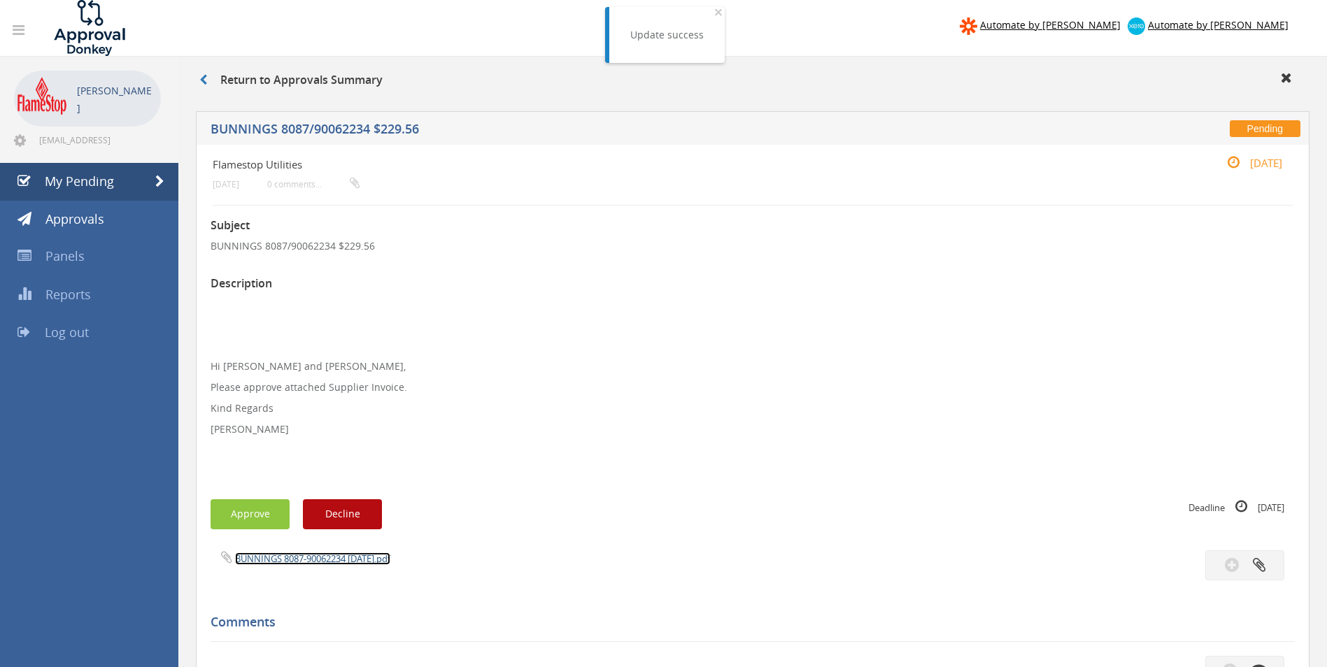
click at [301, 561] on link "BUNNINGS 8087-90062234 [DATE].pdf" at bounding box center [312, 558] width 155 height 13
click at [239, 490] on div "Subject BUNNINGS 8087/90062234 $229.56 Description Hi [PERSON_NAME] and [PERSON…" at bounding box center [752, 614] width 1084 height 817
click at [257, 515] on button "Approve" at bounding box center [249, 514] width 79 height 30
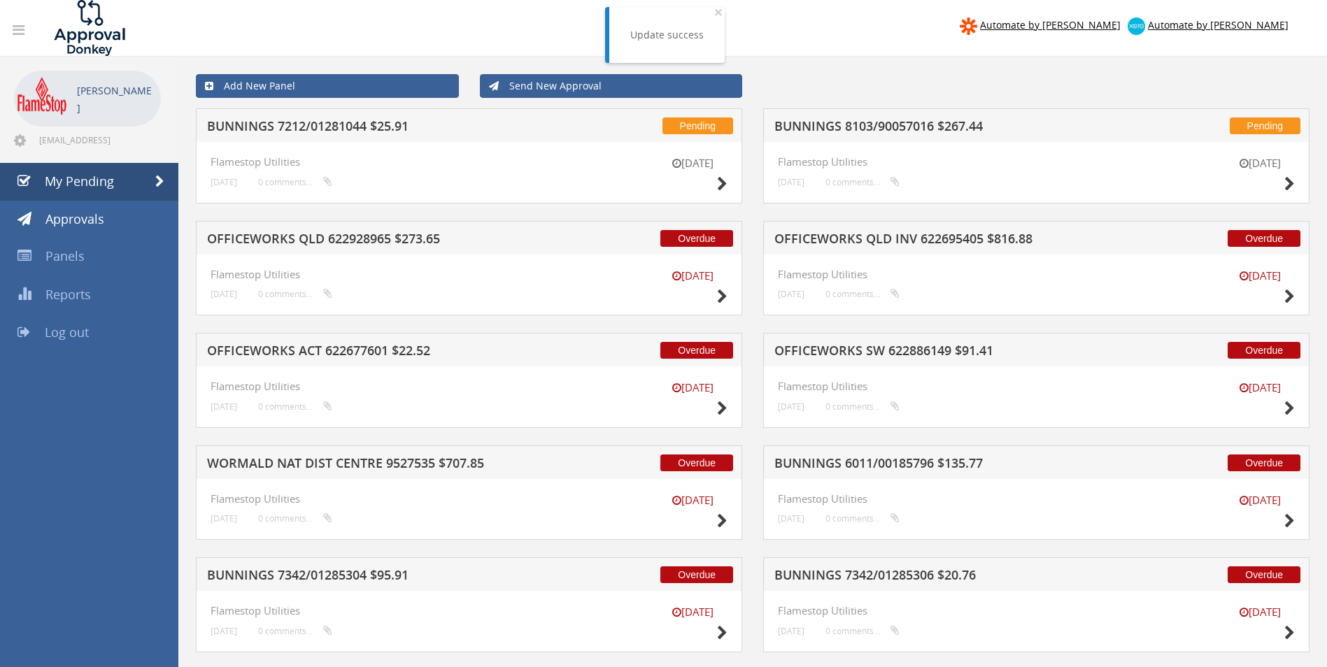
click at [831, 128] on h5 "BUNNINGS 8103/90057016 $267.44" at bounding box center [957, 128] width 366 height 17
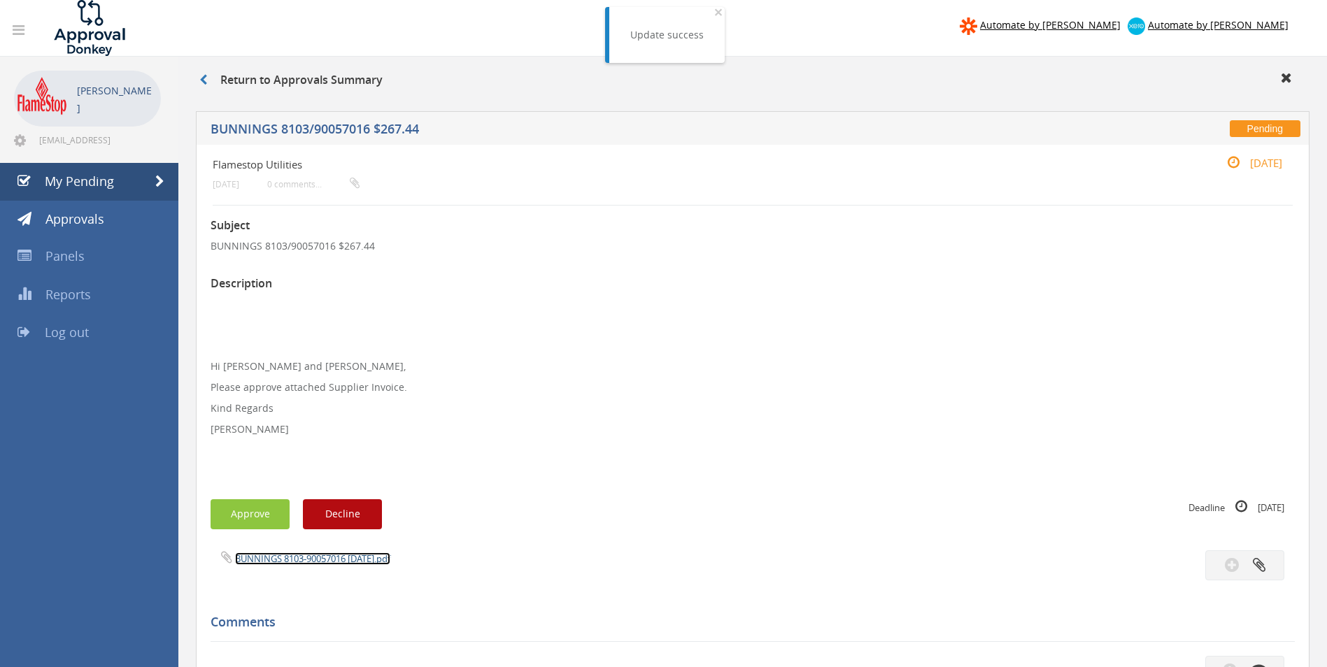
click at [263, 560] on link "BUNNINGS 8103-90057016 [DATE].pdf" at bounding box center [312, 558] width 155 height 13
click at [258, 506] on button "Approve" at bounding box center [249, 514] width 79 height 30
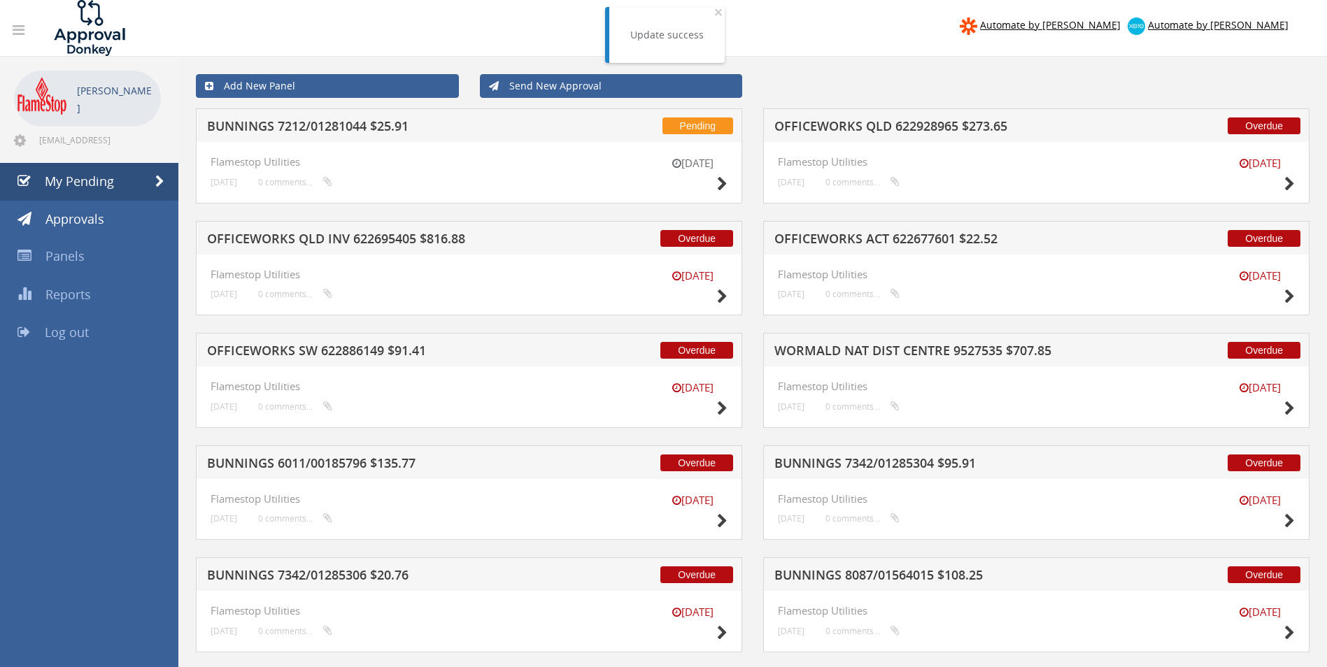
click at [878, 132] on h5 "OFFICEWORKS QLD 622928965 $273.65" at bounding box center [957, 128] width 366 height 17
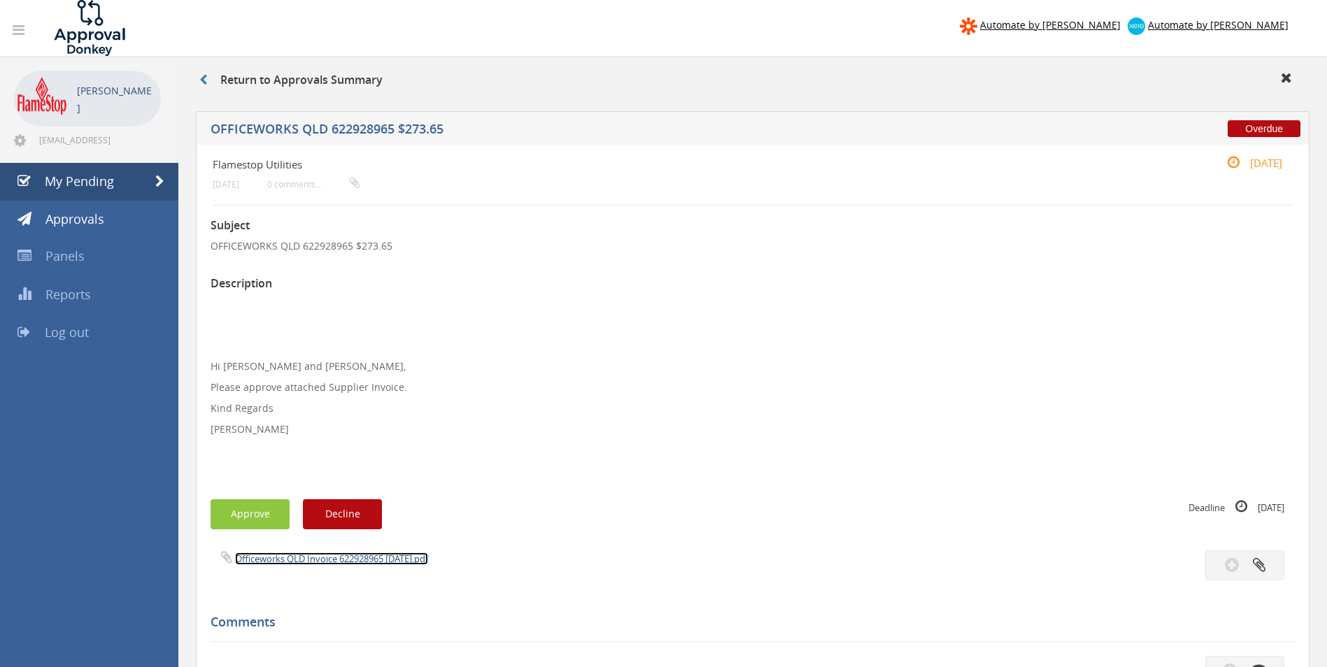
click at [308, 555] on link "Officeworks QLD Invoice 622928965 [DATE].pdf" at bounding box center [331, 558] width 193 height 13
click at [231, 512] on button "Approve" at bounding box center [249, 514] width 79 height 30
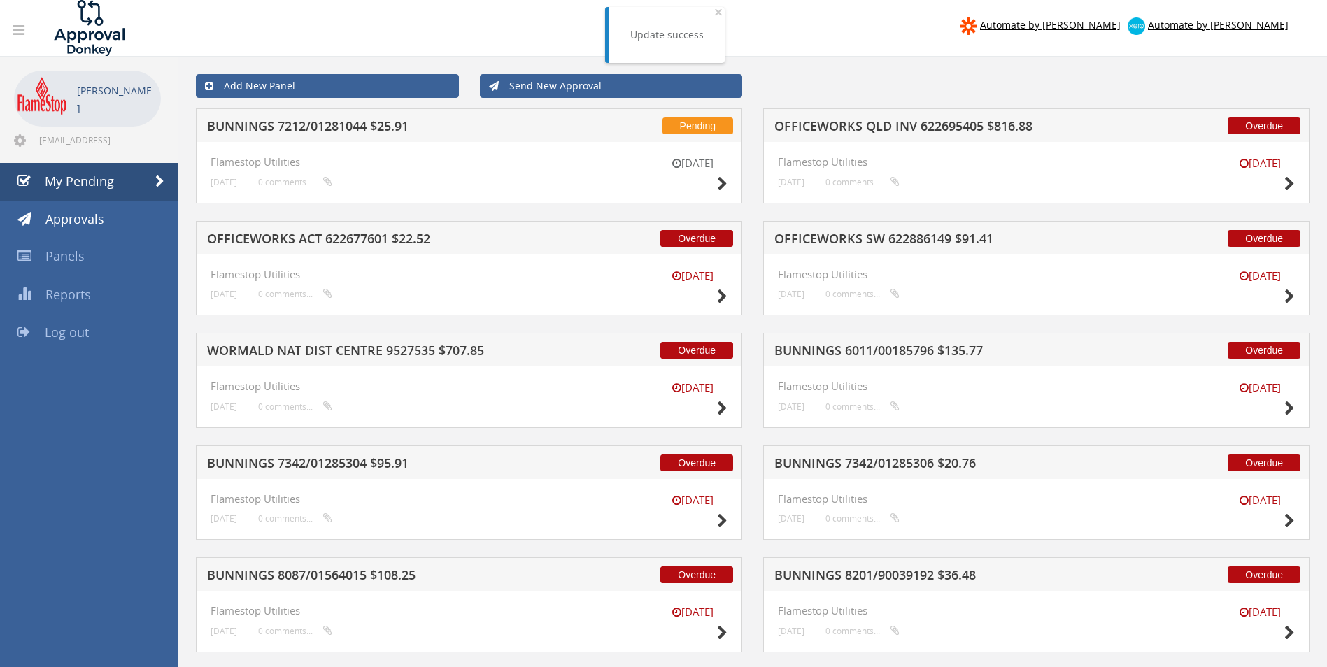
click at [917, 236] on h5 "OFFICEWORKS SW 622886149 $91.41" at bounding box center [957, 240] width 366 height 17
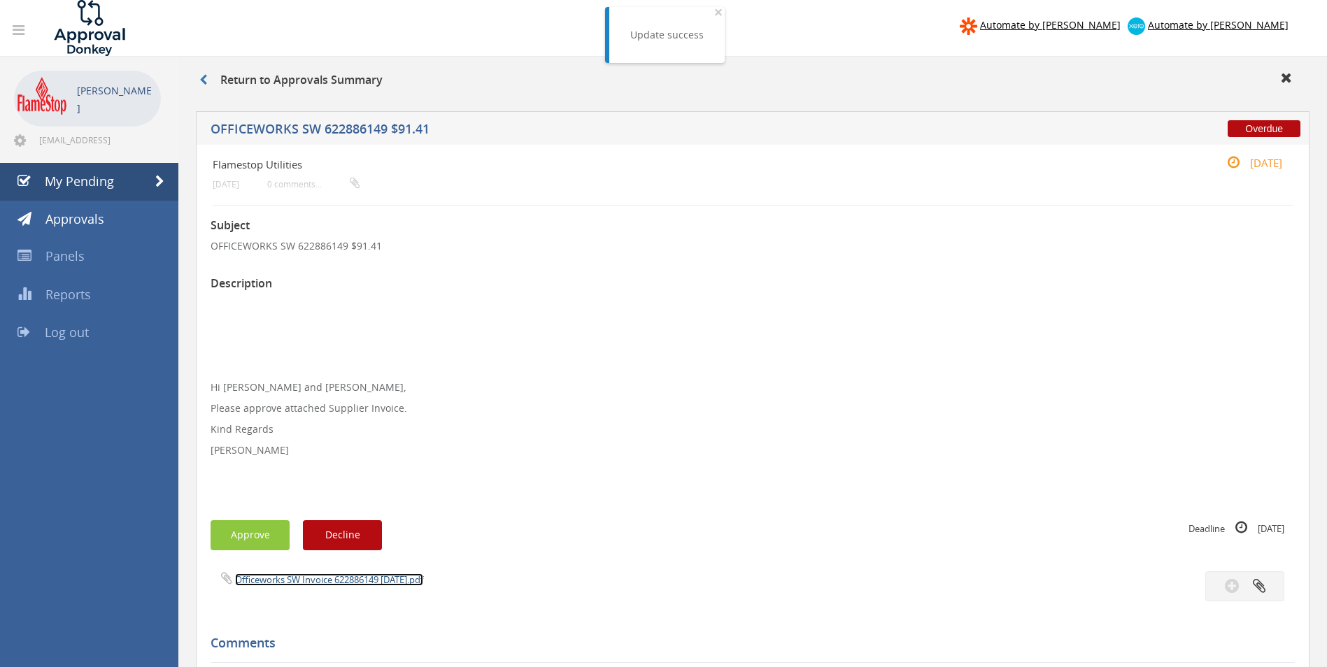
click at [308, 578] on link "Officeworks SW Invoice 622886149 [DATE].pdf" at bounding box center [329, 579] width 188 height 13
click at [252, 531] on button "Approve" at bounding box center [249, 535] width 79 height 30
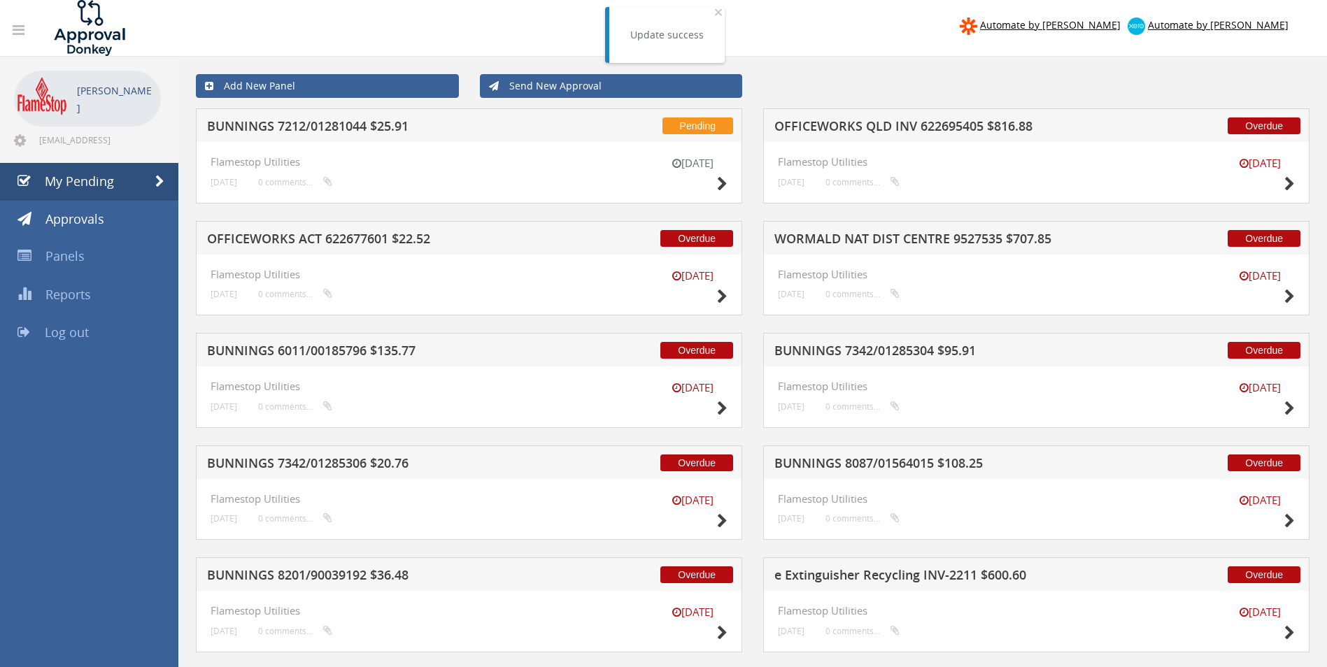
click at [901, 244] on h5 "WORMALD NAT DIST CENTRE 9527535 $707.85" at bounding box center [957, 240] width 366 height 17
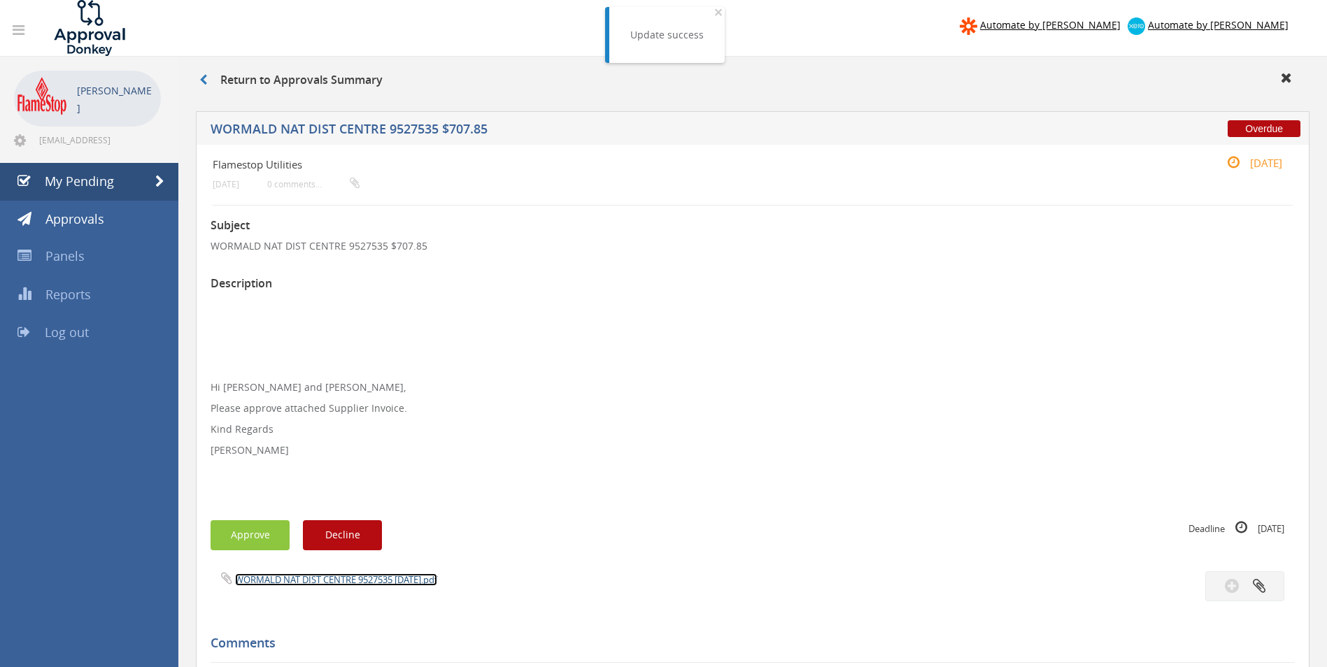
click at [283, 580] on link "WORMALD NAT DIST CENTRE 9527535 [DATE].pdf" at bounding box center [336, 579] width 202 height 13
click at [246, 536] on button "Approve" at bounding box center [249, 535] width 79 height 30
click at [246, 0] on div at bounding box center [663, 0] width 1327 height 0
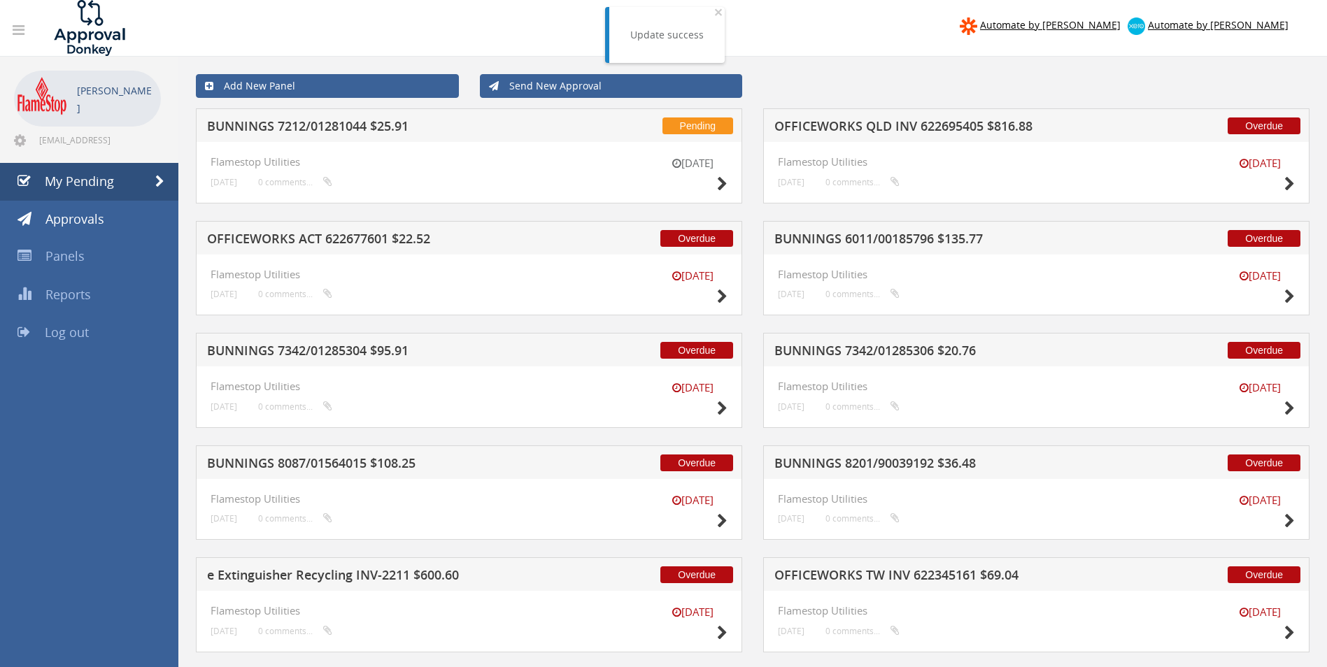
click at [857, 350] on h5 "BUNNINGS 7342/01285306 $20.76" at bounding box center [957, 352] width 366 height 17
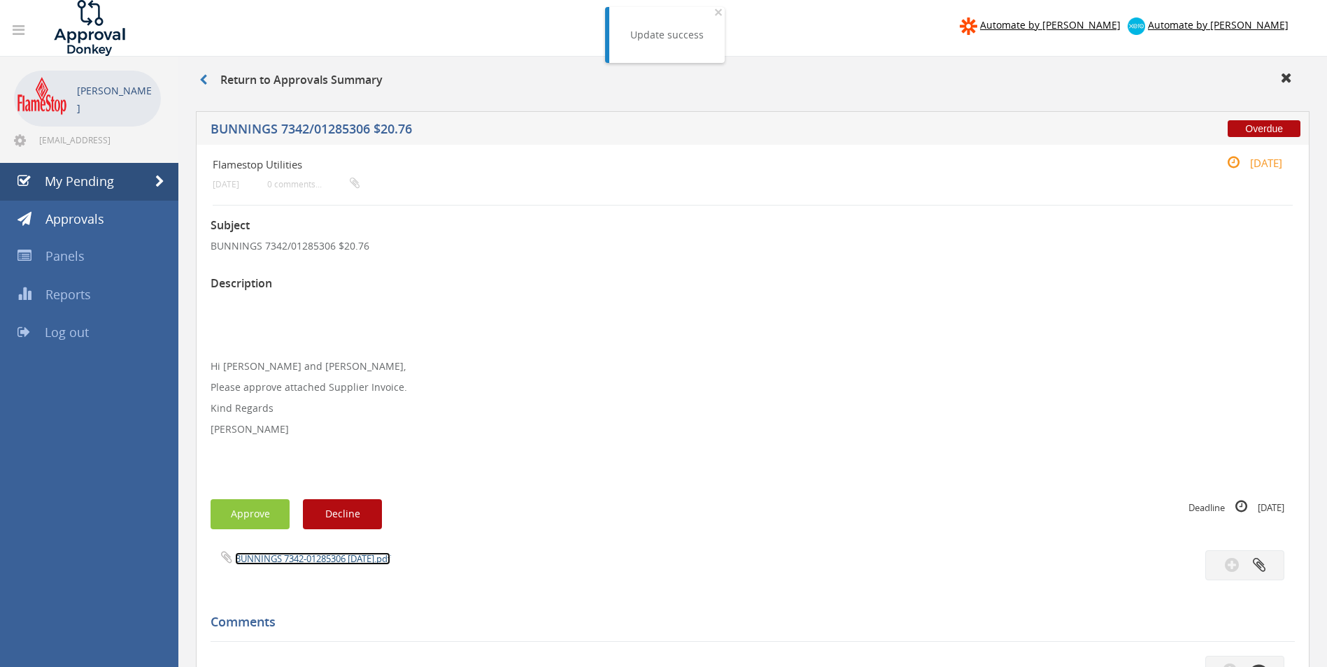
click at [331, 561] on link "BUNNINGS 7342-01285306 [DATE].pdf" at bounding box center [312, 558] width 155 height 13
click at [267, 511] on button "Approve" at bounding box center [249, 514] width 79 height 30
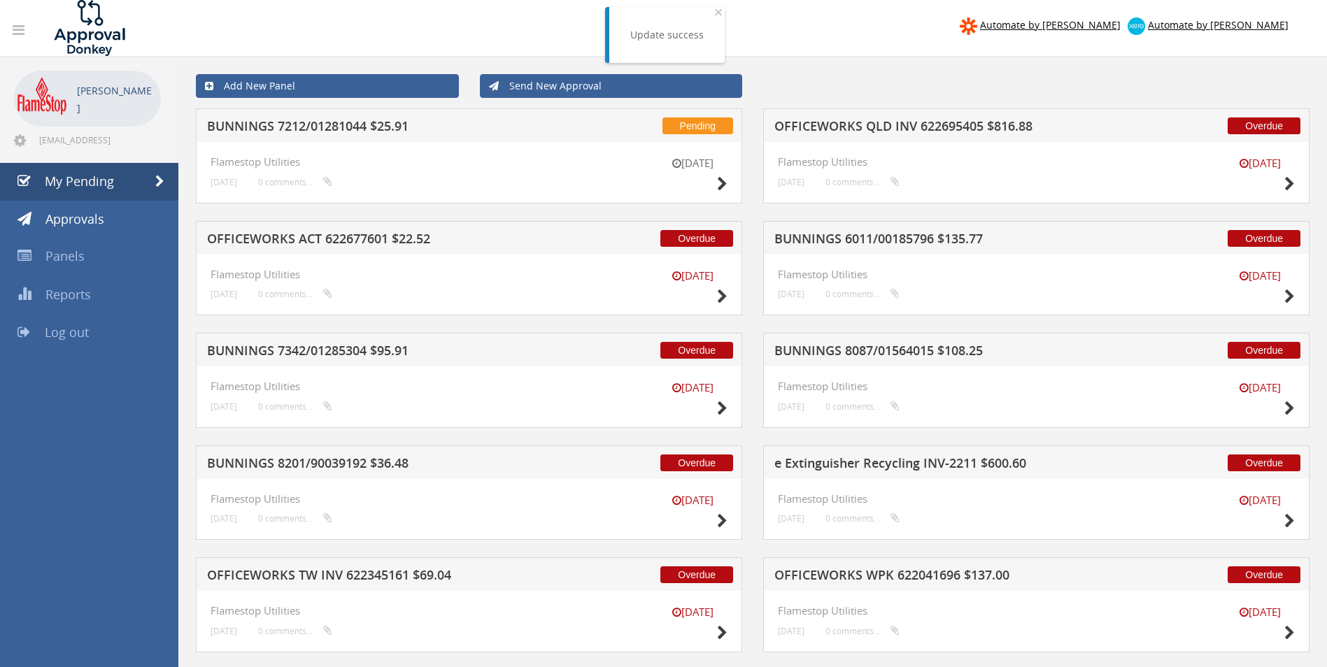
click at [390, 238] on h5 "OFFICEWORKS ACT 622677601 $22.52" at bounding box center [390, 240] width 366 height 17
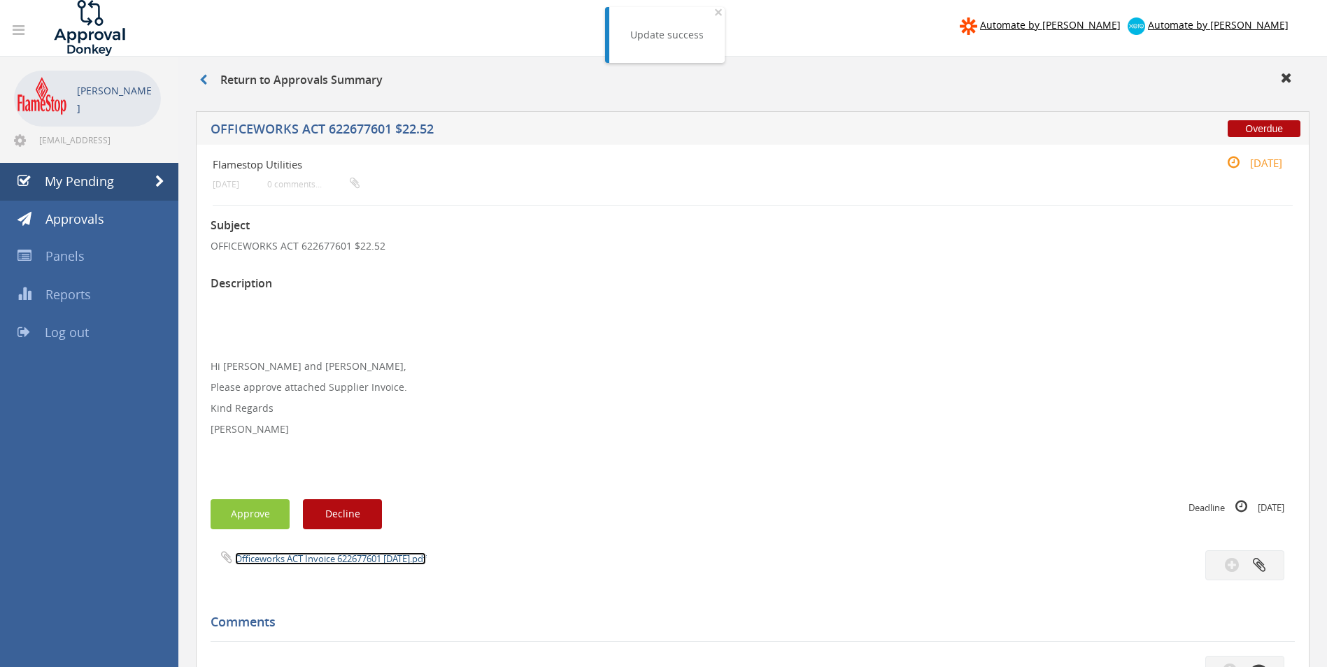
click at [299, 559] on link "Officeworks ACT Invoice 622677601 [DATE].pdf" at bounding box center [330, 558] width 191 height 13
click at [257, 515] on button "Approve" at bounding box center [249, 514] width 79 height 30
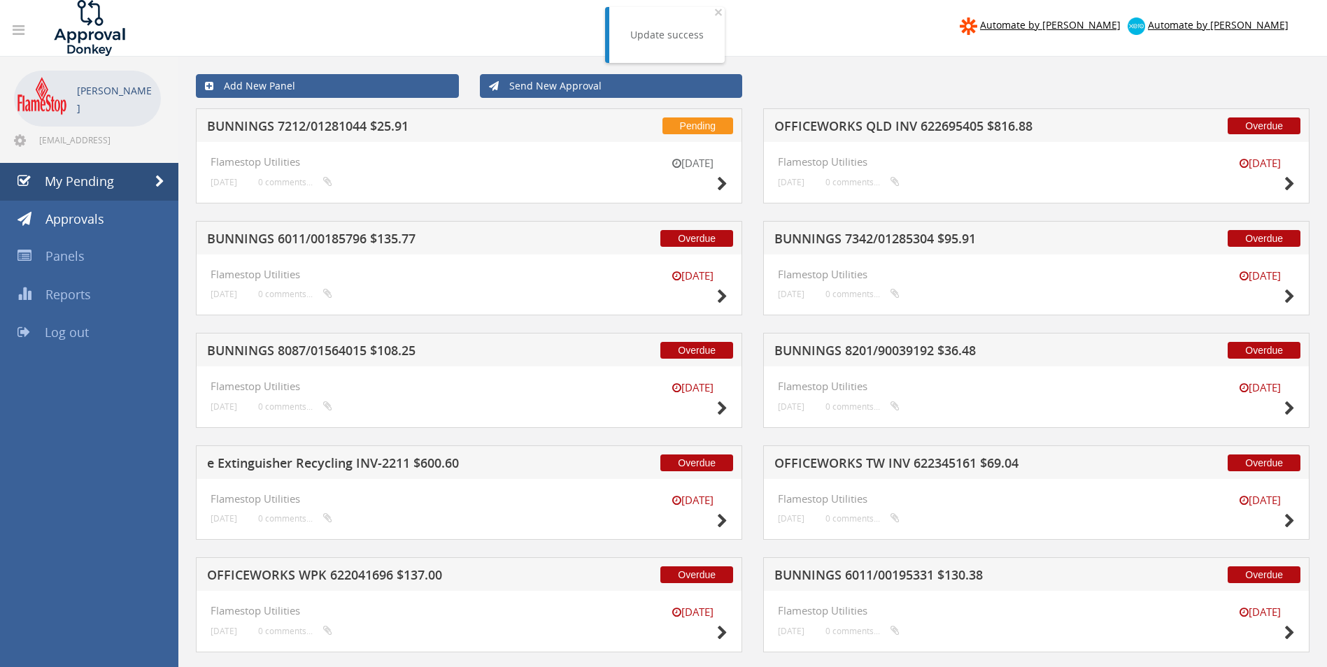
click at [826, 125] on h5 "OFFICEWORKS QLD INV 622695405 $816.88" at bounding box center [957, 128] width 366 height 17
click at [826, 0] on div at bounding box center [663, 0] width 1327 height 0
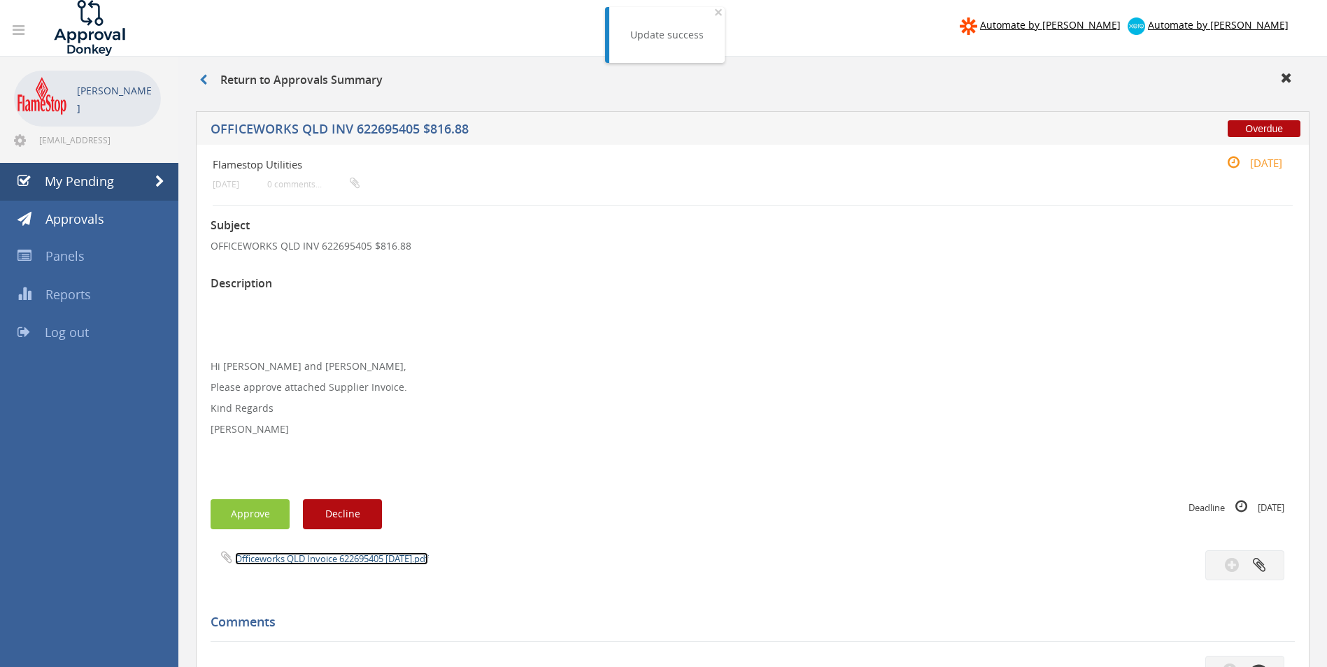
click at [302, 557] on link "Officeworks QLD Invoice 622695405 [DATE].pdf" at bounding box center [331, 558] width 193 height 13
click at [255, 509] on button "Approve" at bounding box center [249, 514] width 79 height 30
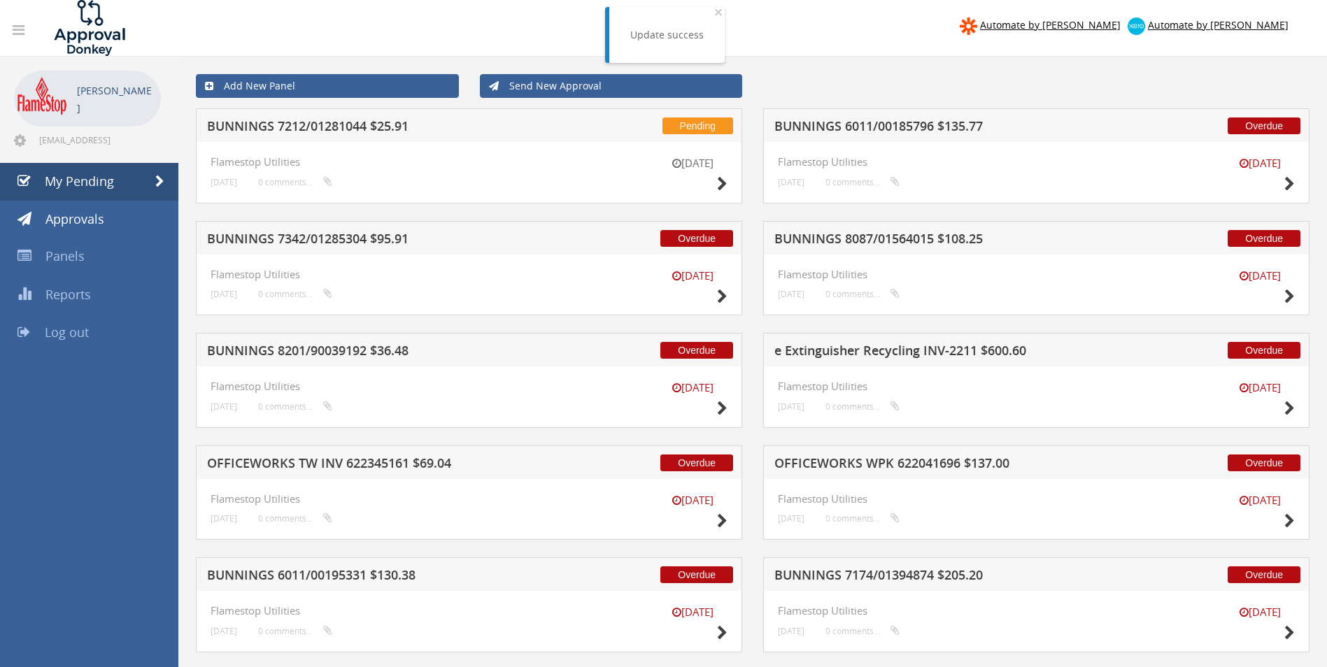
click at [901, 124] on h5 "BUNNINGS 6011/00185796 $135.77" at bounding box center [957, 128] width 366 height 17
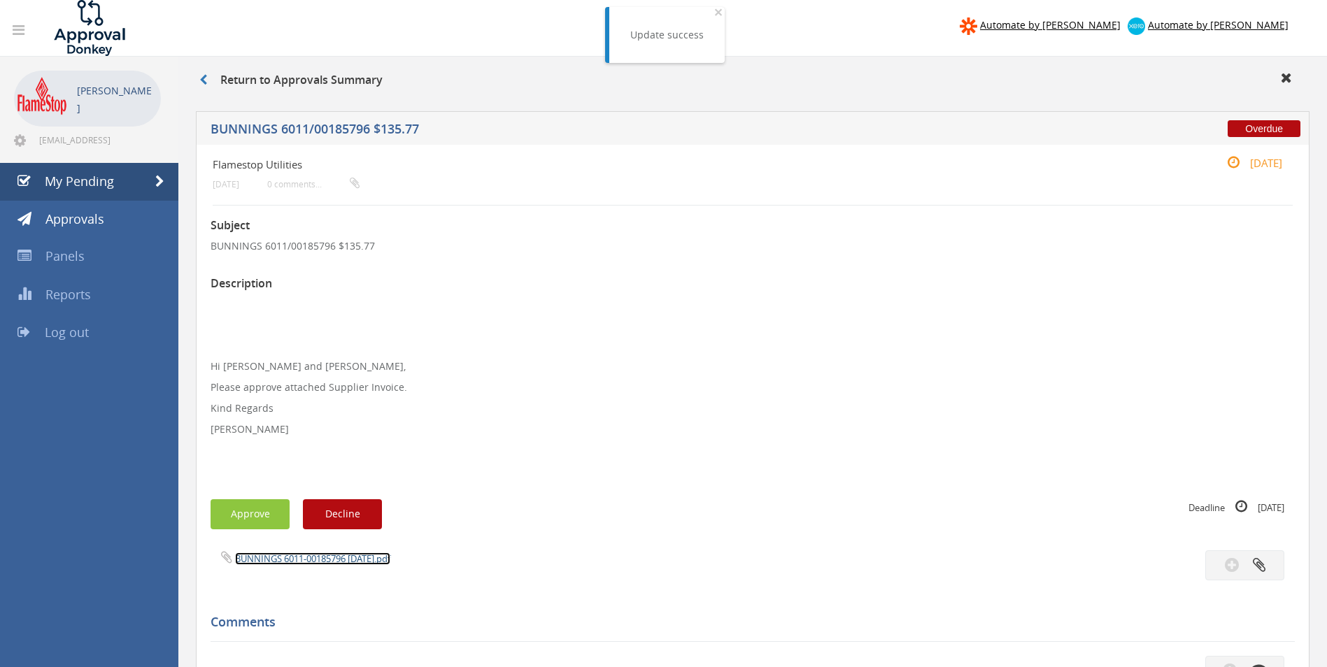
click at [289, 559] on link "BUNNINGS 6011-00185796 [DATE].pdf" at bounding box center [312, 558] width 155 height 13
click at [252, 506] on button "Approve" at bounding box center [249, 514] width 79 height 30
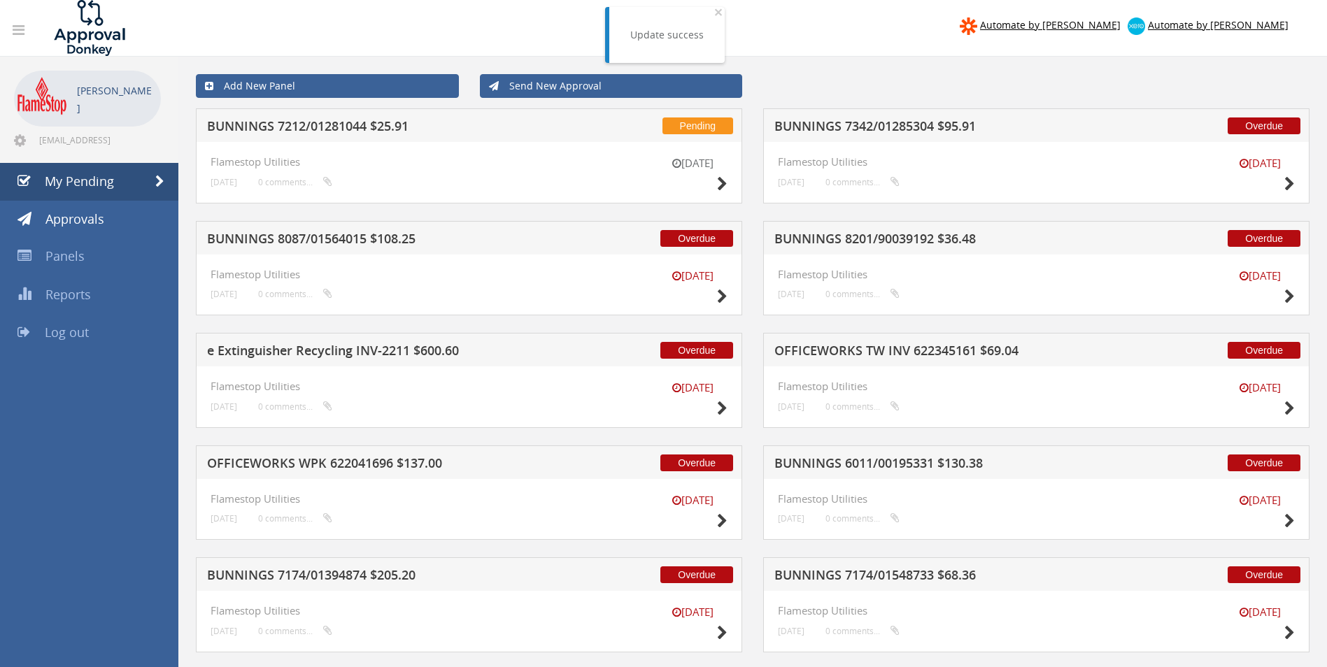
click at [322, 243] on h5 "BUNNINGS 8087/01564015 $108.25" at bounding box center [390, 240] width 366 height 17
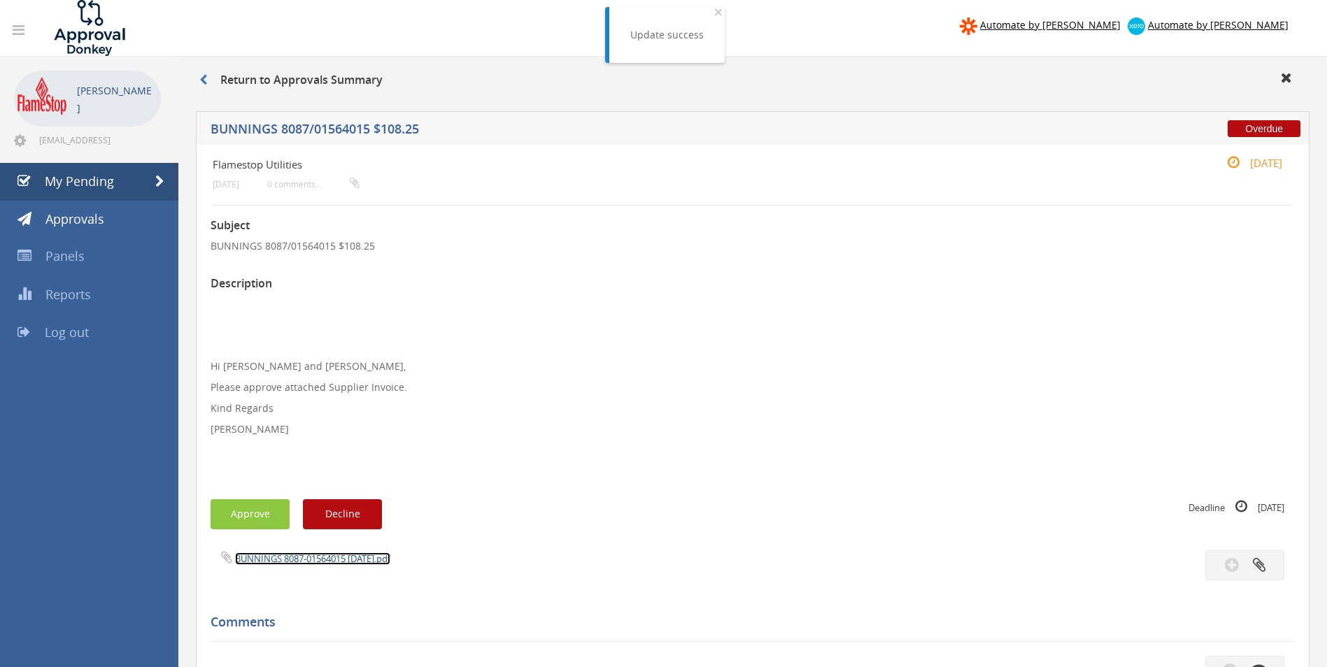
click at [283, 564] on link "BUNNINGS 8087-01564015 [DATE].pdf" at bounding box center [312, 558] width 155 height 13
click at [228, 517] on button "Approve" at bounding box center [249, 514] width 79 height 30
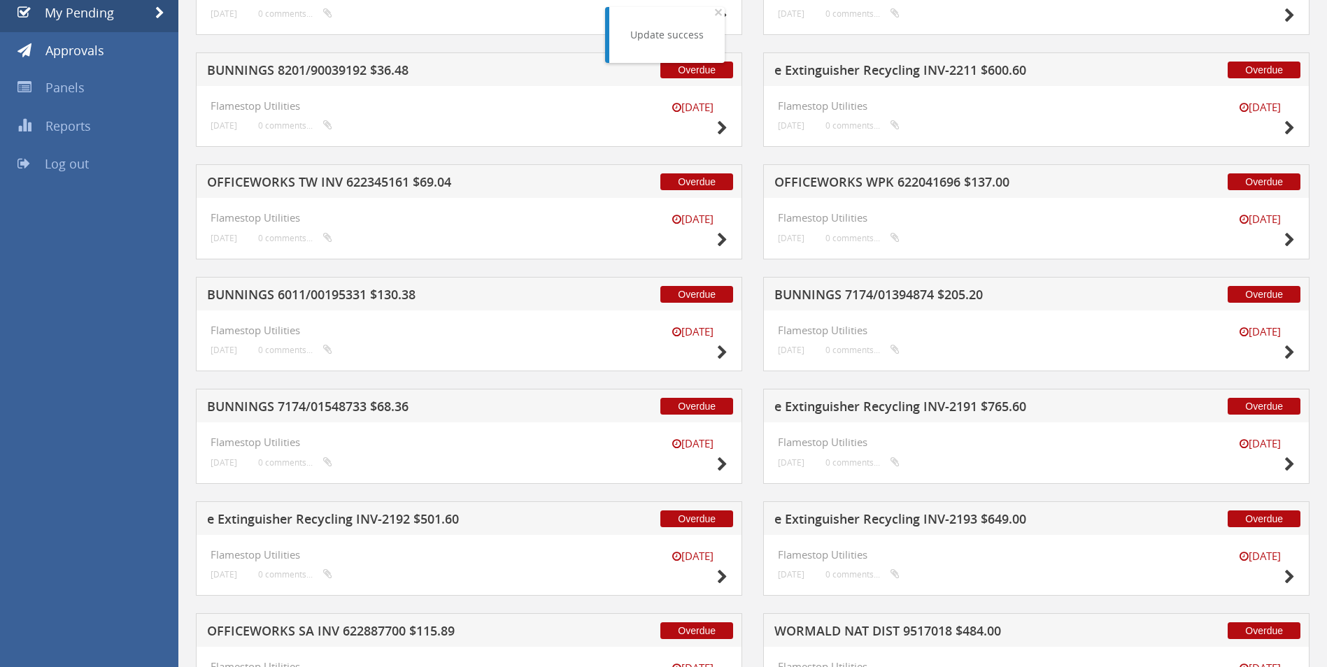
scroll to position [350, 0]
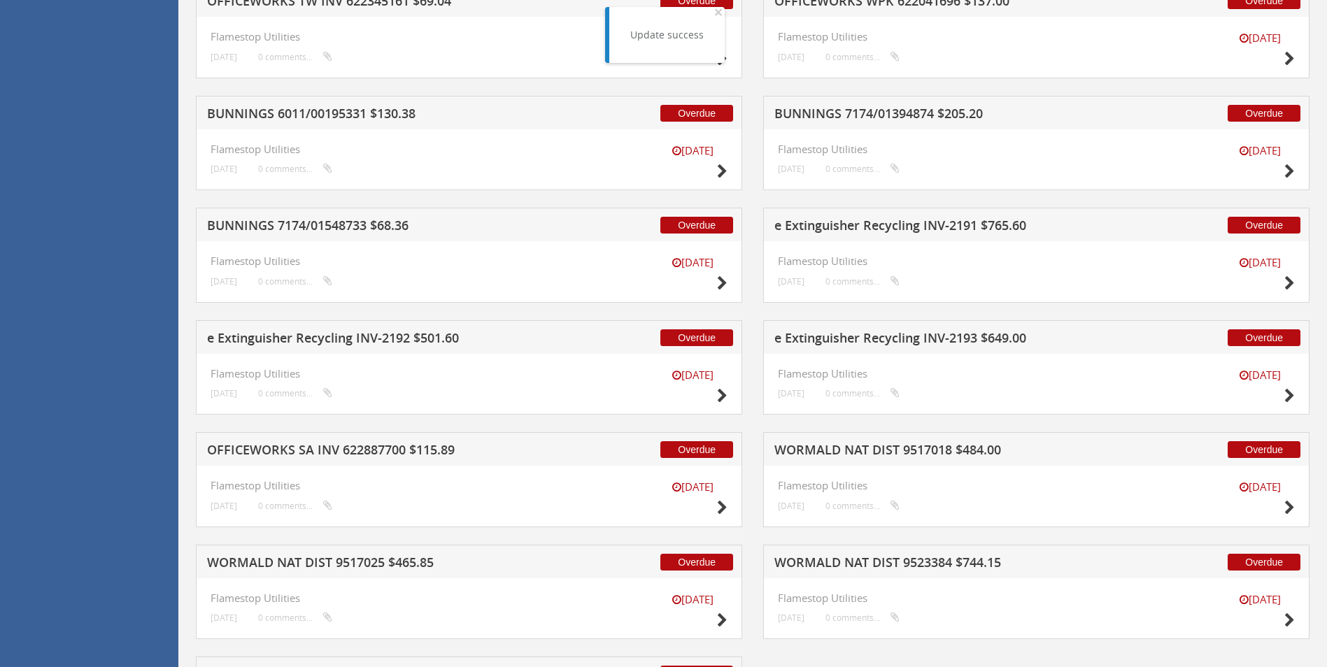
click at [937, 337] on h5 "e Extinguisher Recycling INV-2193 $649.00" at bounding box center [957, 339] width 366 height 17
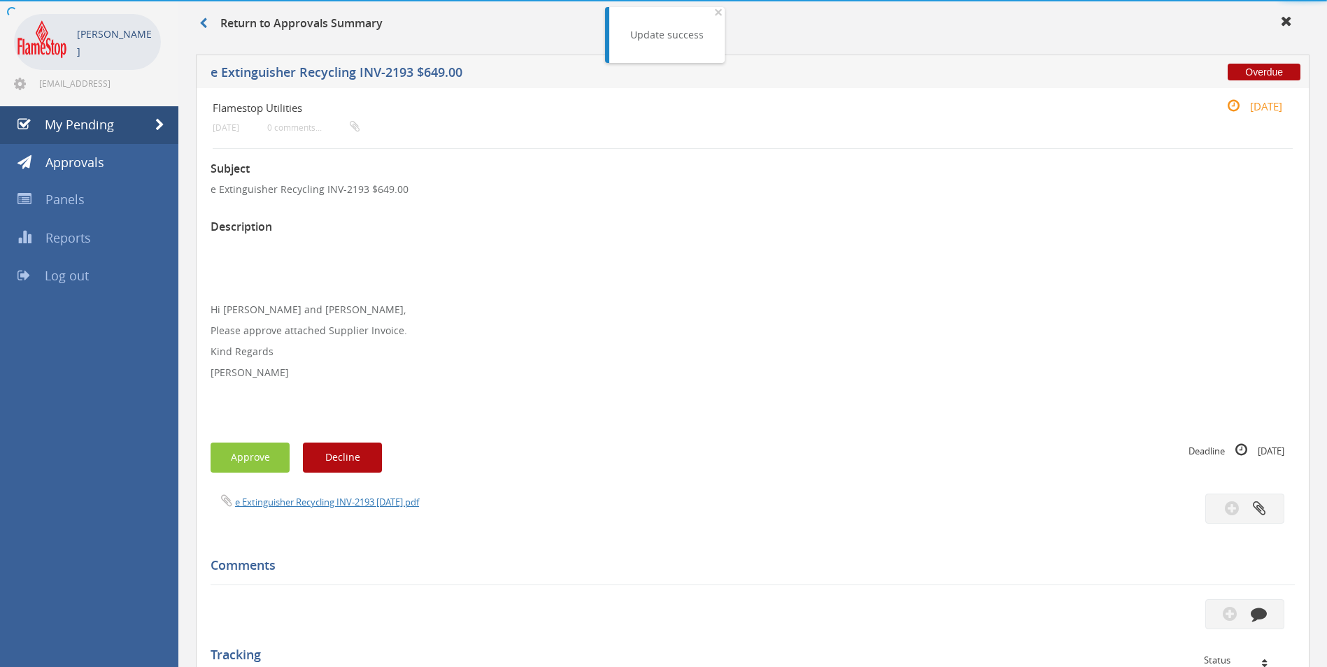
scroll to position [350, 0]
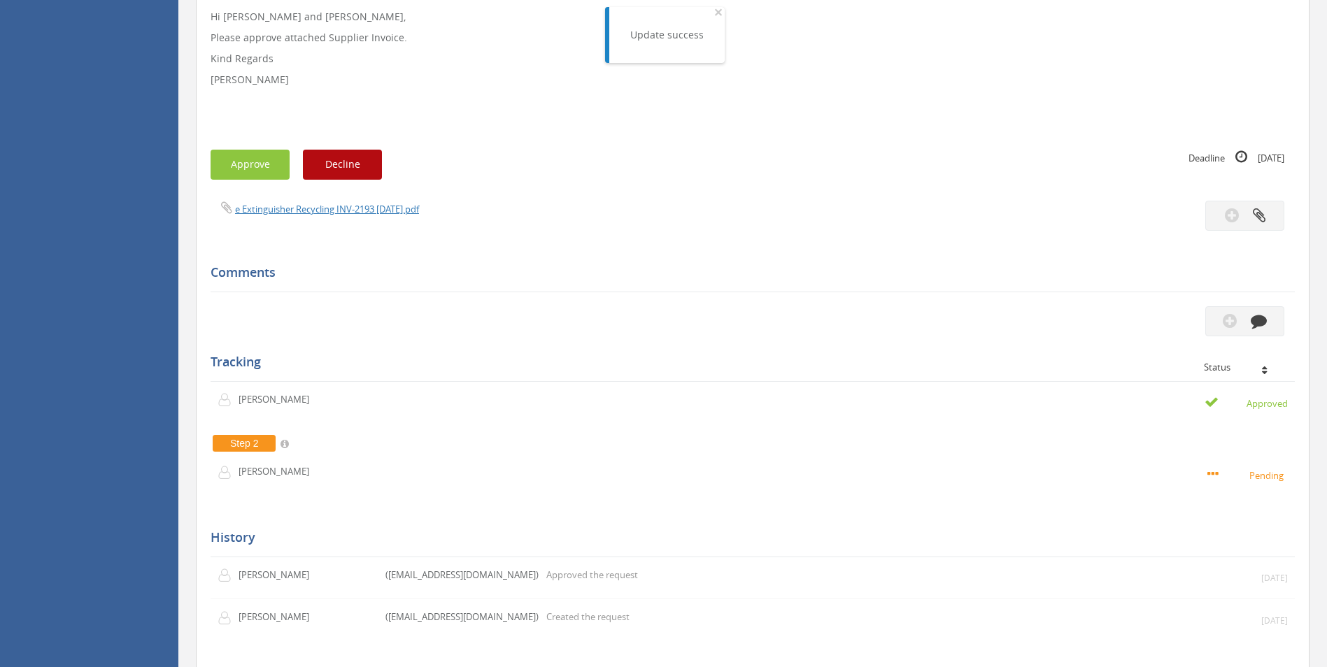
click at [322, 217] on div "e Extinguisher Recycling INV-2193 [DATE].pdf" at bounding box center [752, 216] width 1105 height 30
drag, startPoint x: 322, startPoint y: 217, endPoint x: 291, endPoint y: 212, distance: 31.2
click at [291, 212] on link "e Extinguisher Recycling INV-2193 [DATE].pdf" at bounding box center [327, 209] width 184 height 13
click at [261, 152] on button "Approve" at bounding box center [249, 165] width 79 height 30
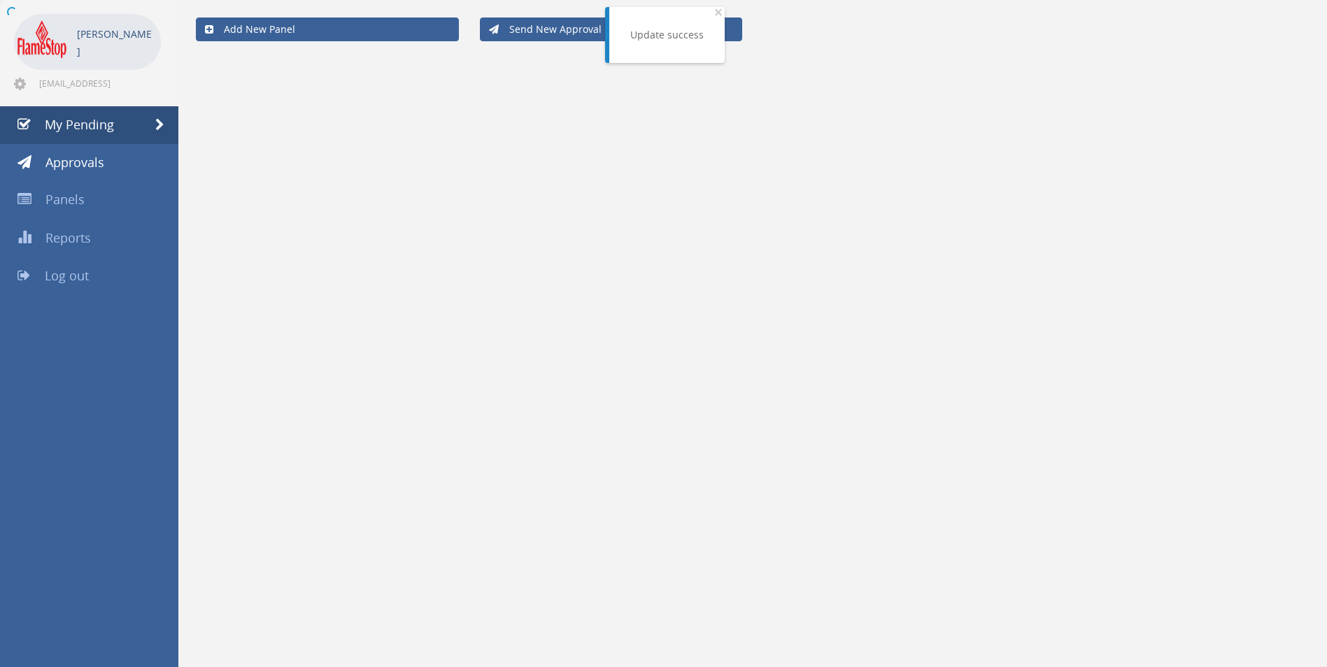
scroll to position [57, 0]
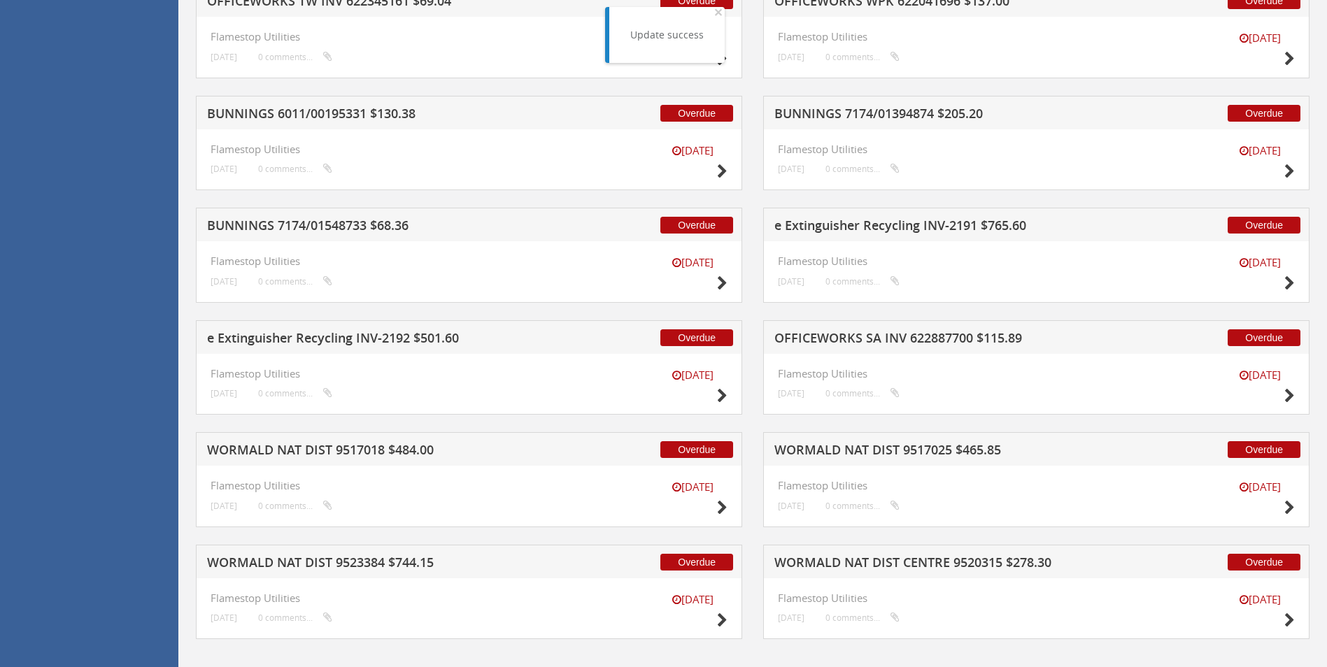
click at [373, 116] on h5 "BUNNINGS 6011/00195331 $130.38" at bounding box center [390, 115] width 366 height 17
click at [373, 0] on div at bounding box center [663, 0] width 1327 height 0
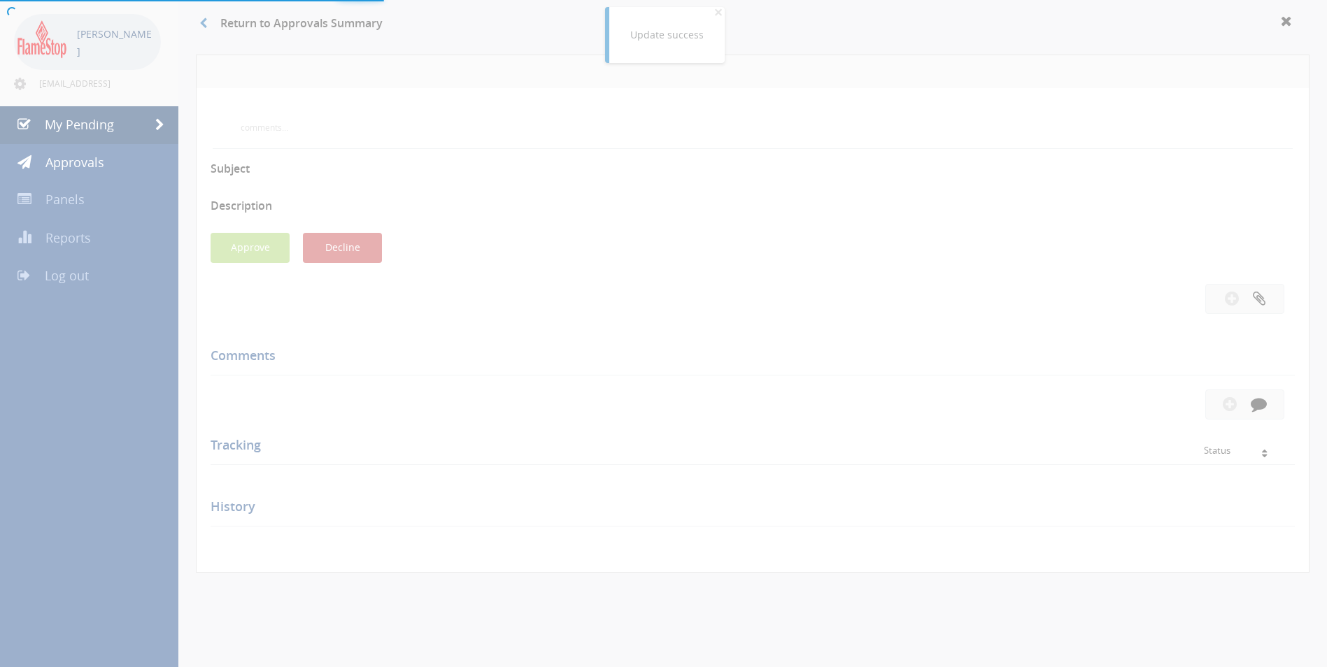
scroll to position [350, 0]
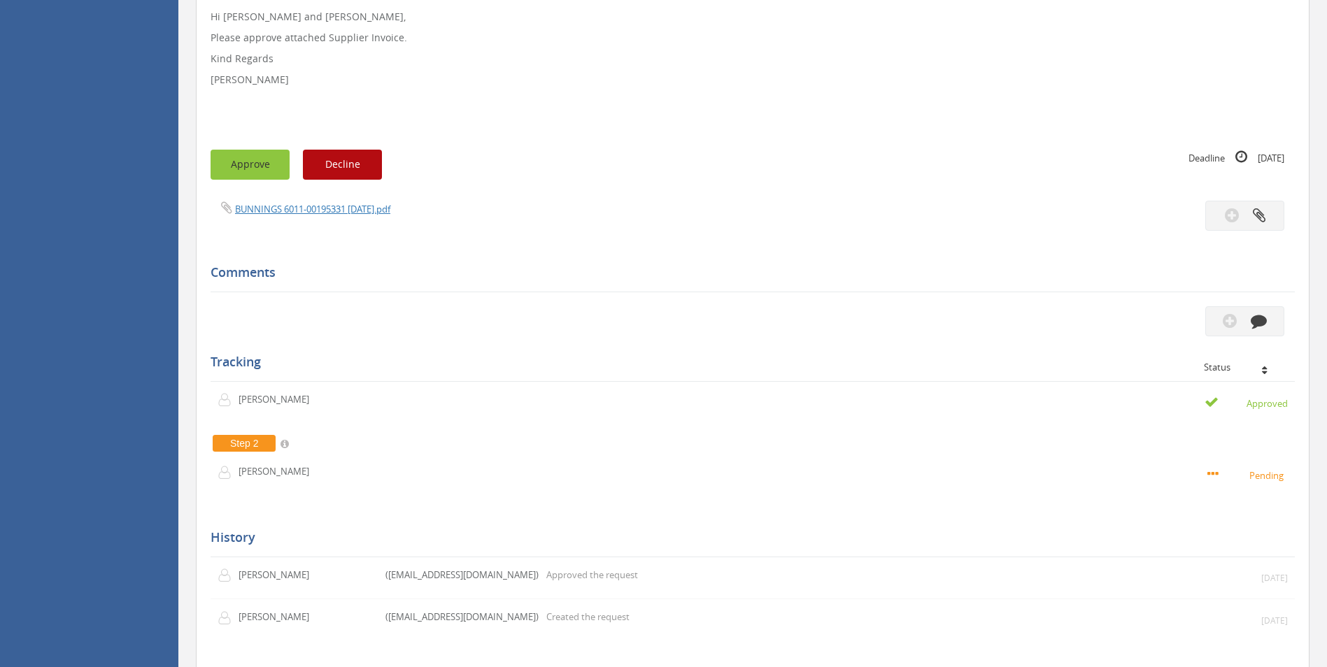
click at [262, 173] on button "Approve" at bounding box center [249, 165] width 79 height 30
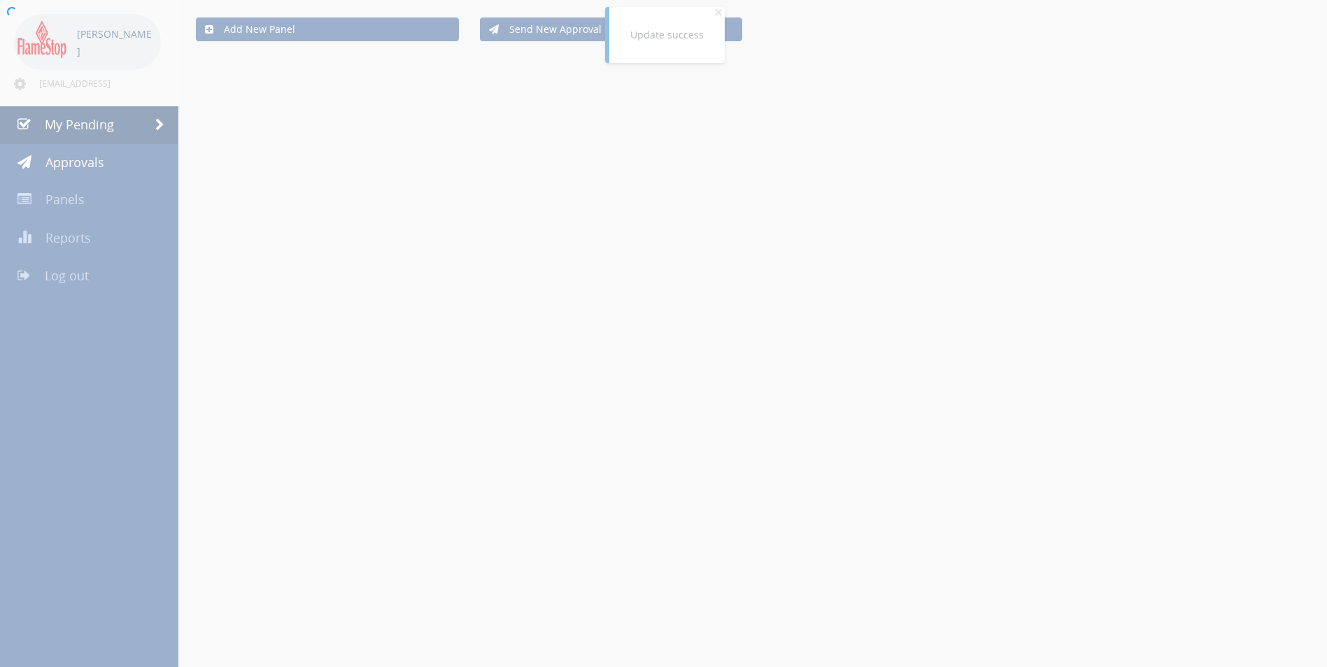
scroll to position [350, 0]
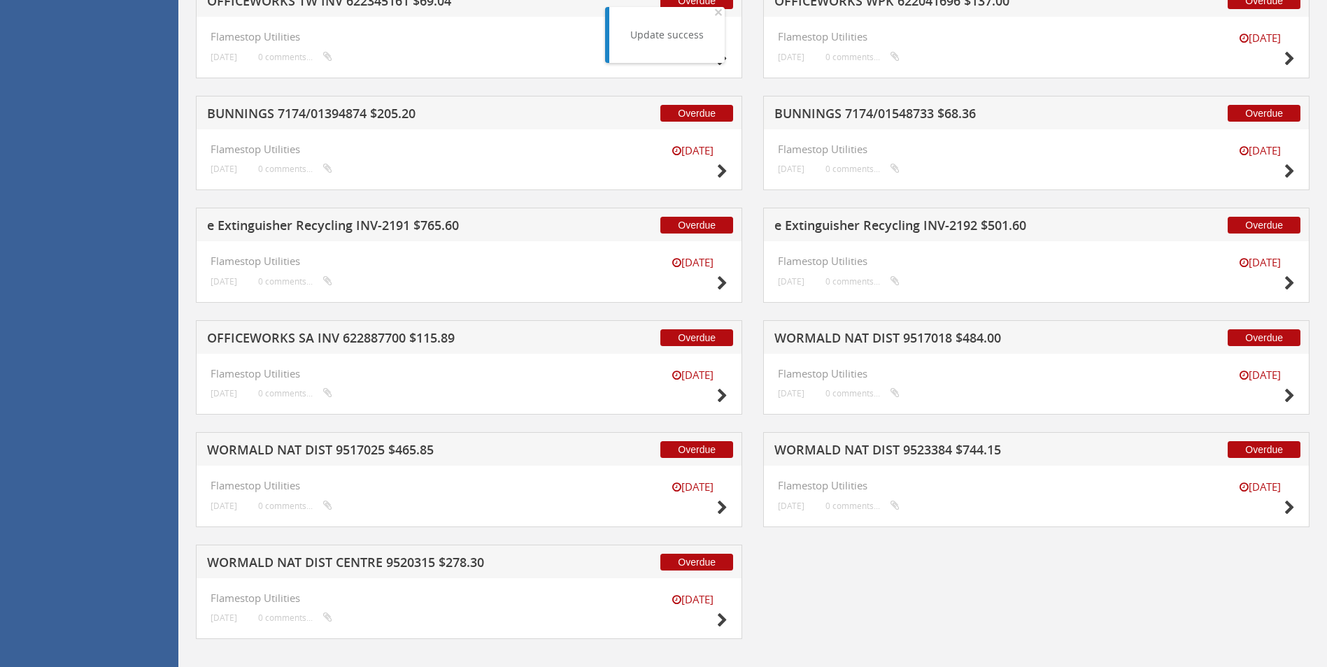
click at [894, 108] on h5 "BUNNINGS 7174/01548733 $68.36" at bounding box center [957, 115] width 366 height 17
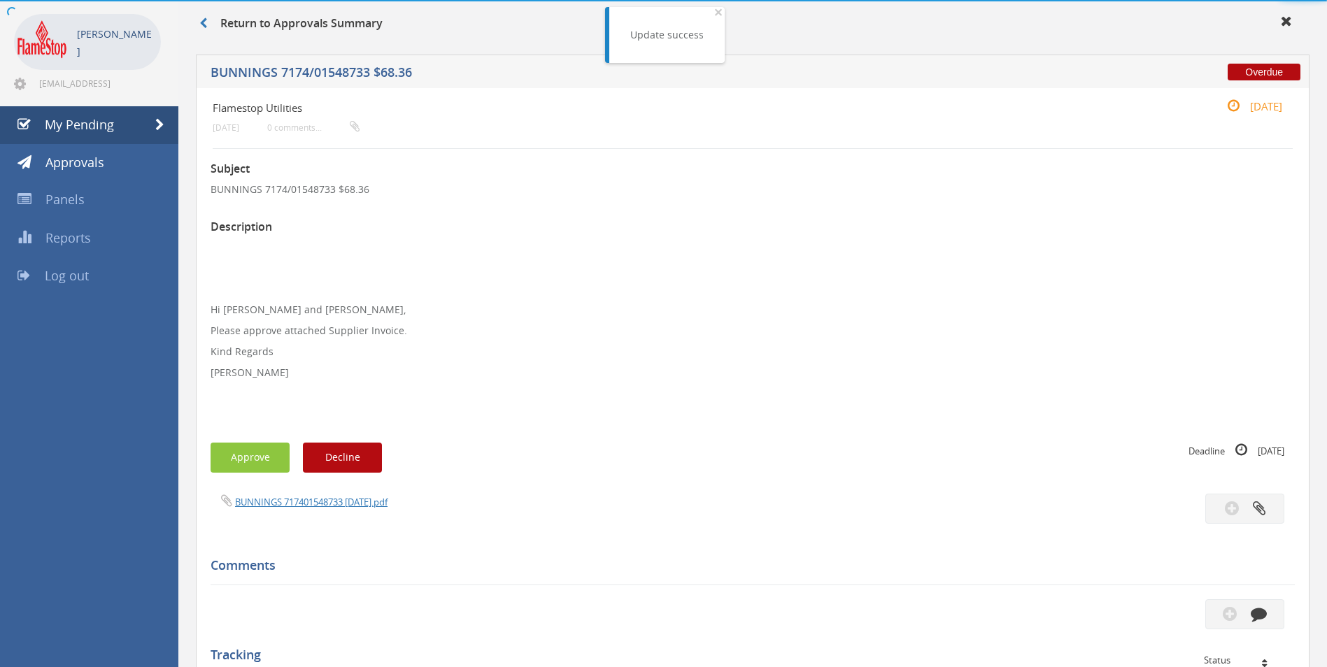
scroll to position [350, 0]
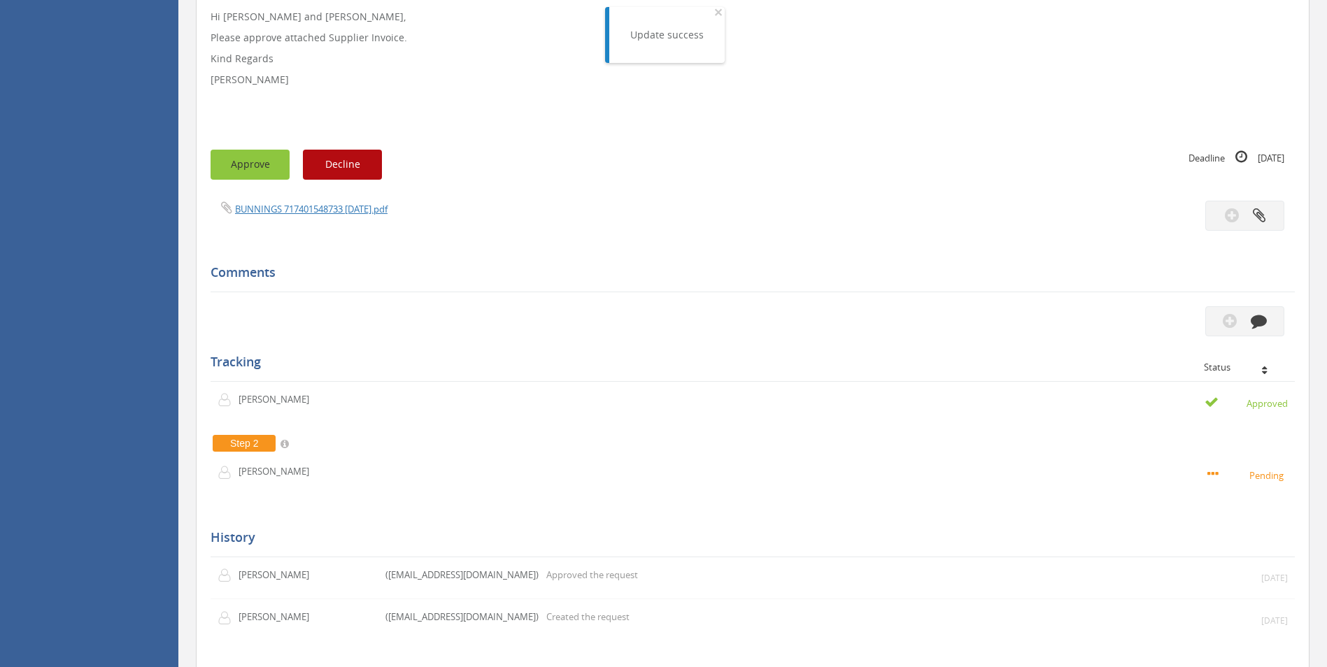
click at [224, 178] on button "Approve" at bounding box center [249, 165] width 79 height 30
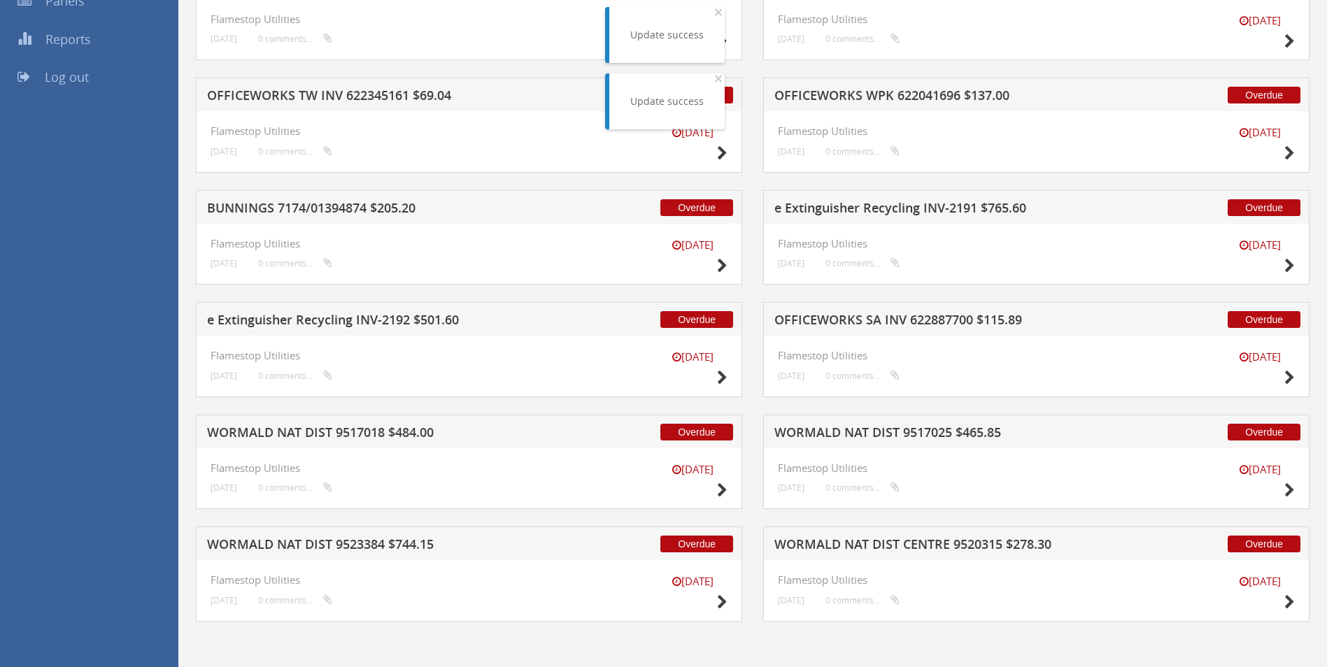
click at [852, 208] on h5 "e Extinguisher Recycling INV-2191 $765.60" at bounding box center [957, 209] width 366 height 17
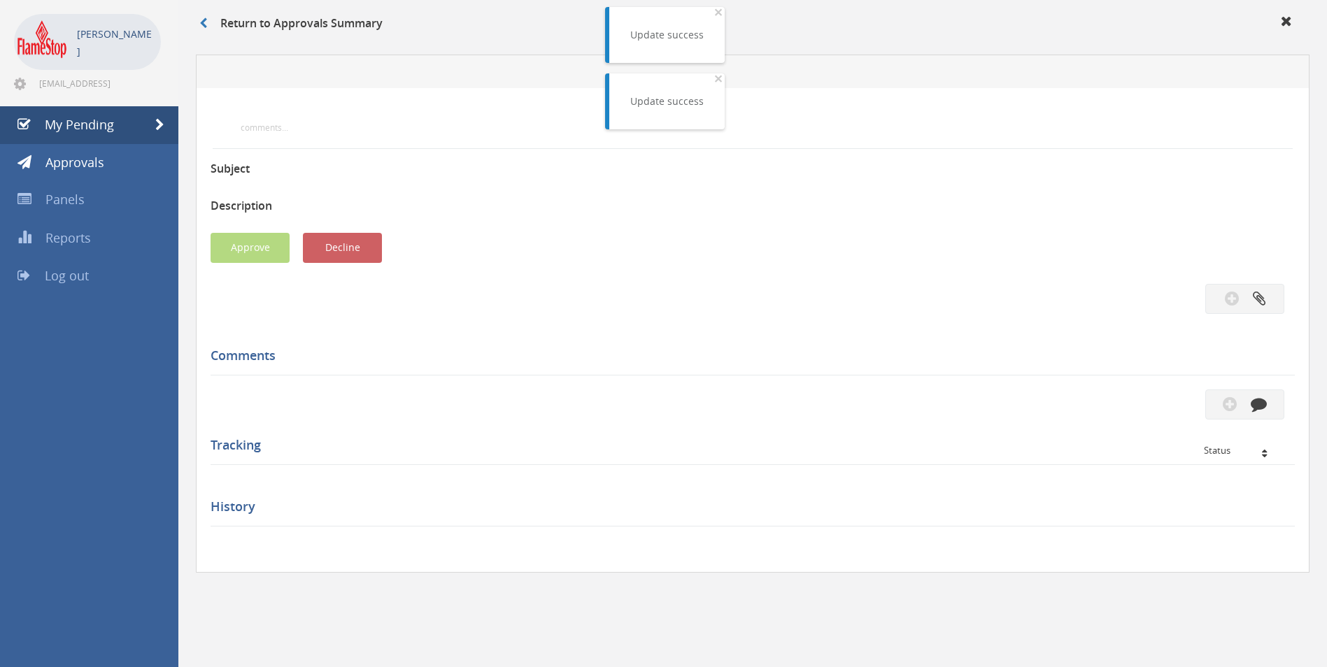
scroll to position [350, 0]
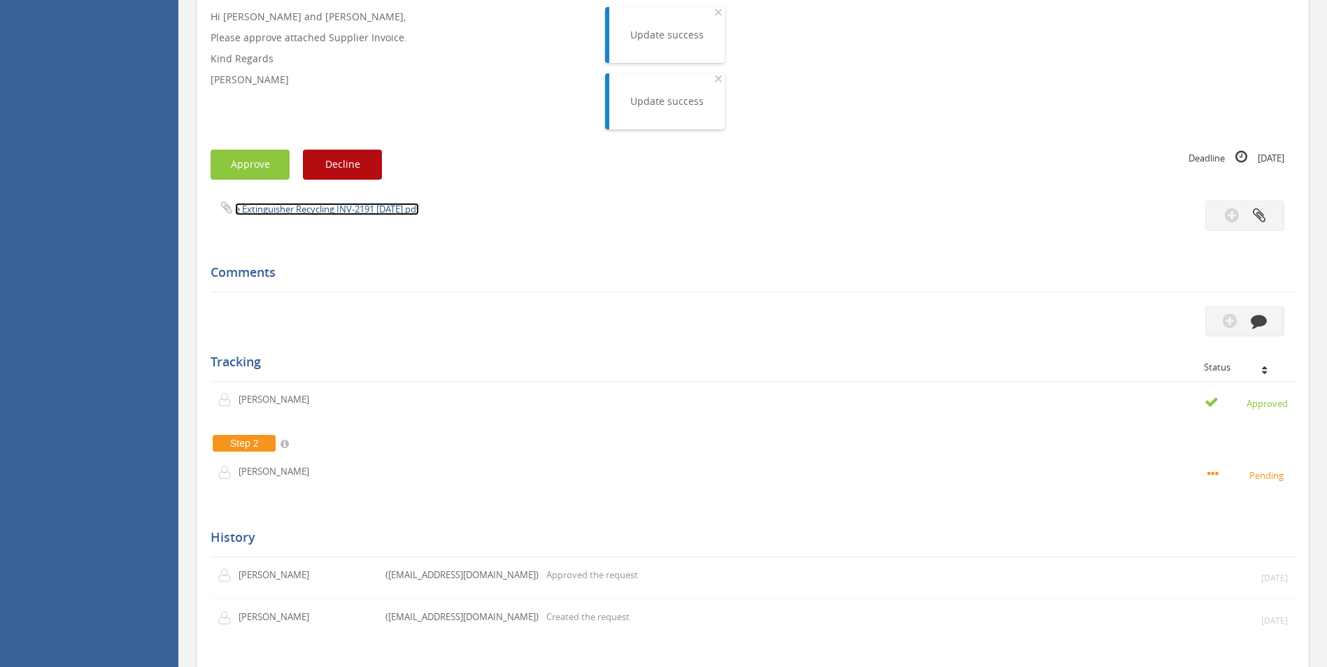
click at [275, 212] on link "e Extinguisher Recycling INV-2191 [DATE].pdf" at bounding box center [327, 209] width 184 height 13
click at [257, 163] on button "Approve" at bounding box center [249, 165] width 79 height 30
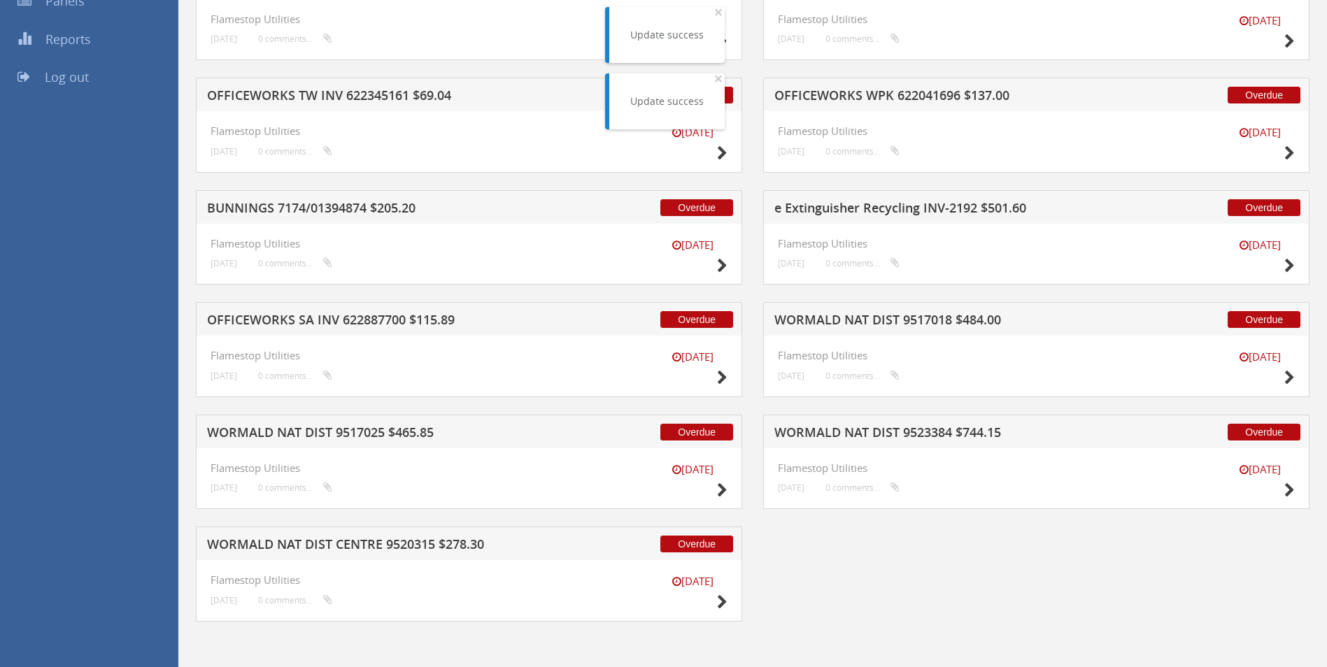
click at [910, 216] on h5 "e Extinguisher Recycling INV-2192 $501.60" at bounding box center [957, 209] width 366 height 17
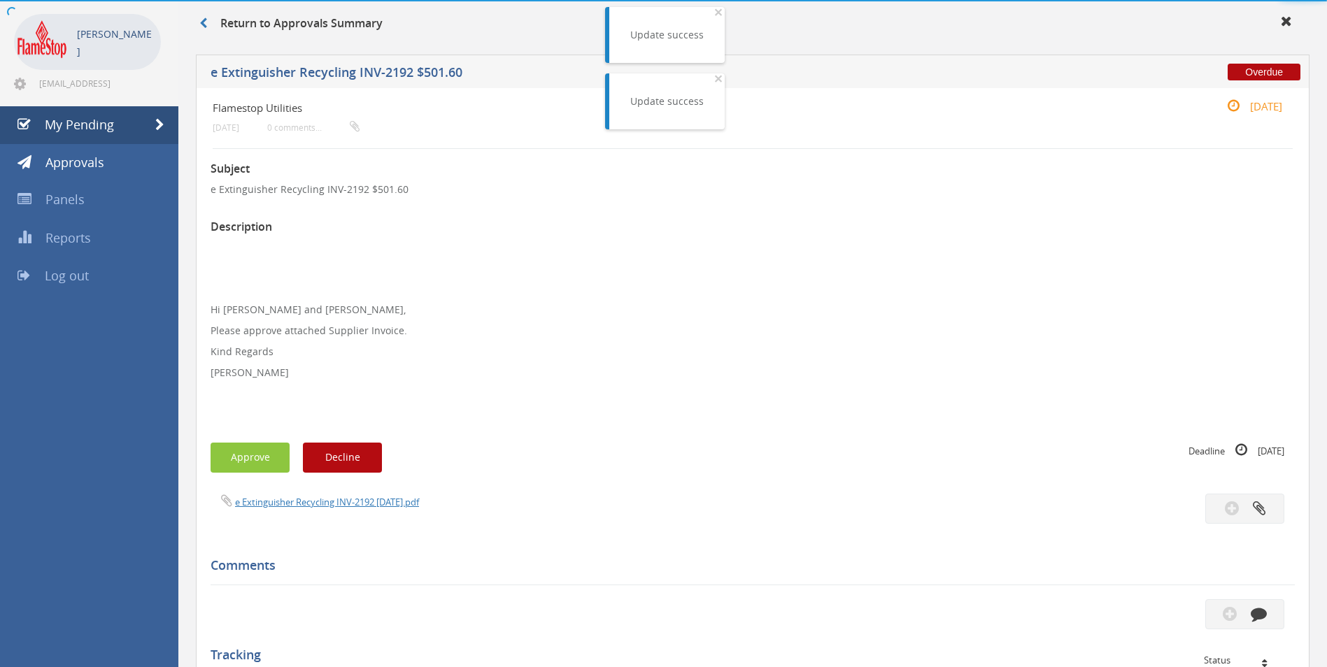
scroll to position [350, 0]
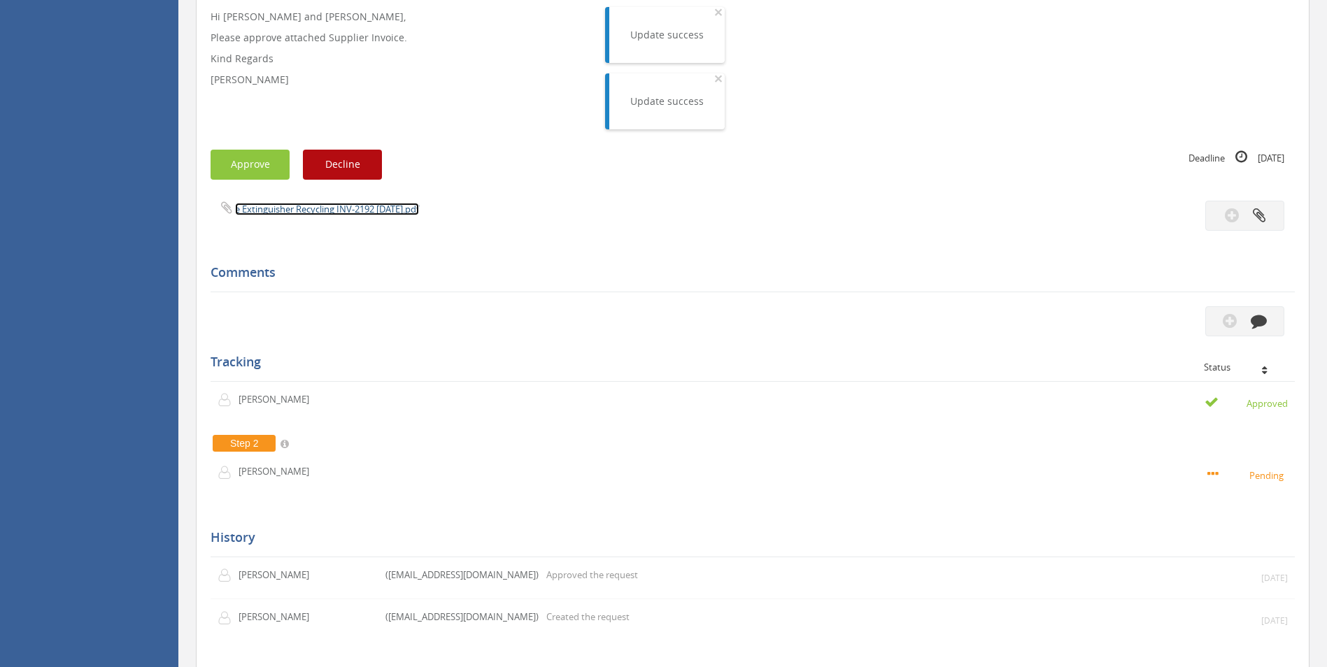
click at [333, 206] on link "e Extinguisher Recycling INV-2192 [DATE].pdf" at bounding box center [327, 209] width 184 height 13
click at [245, 156] on button "Approve" at bounding box center [249, 165] width 79 height 30
click at [245, 0] on div at bounding box center [663, 0] width 1327 height 0
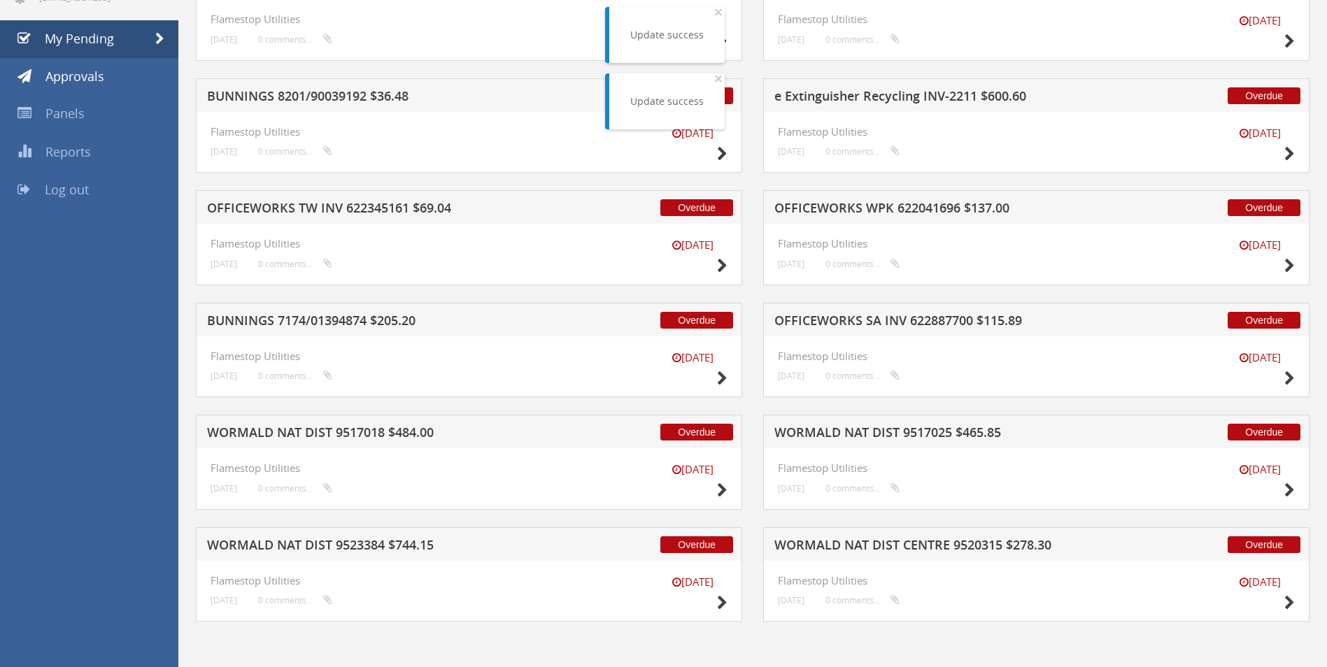
click at [893, 315] on h5 "OFFICEWORKS SA INV 622887700 $115.89" at bounding box center [957, 322] width 366 height 17
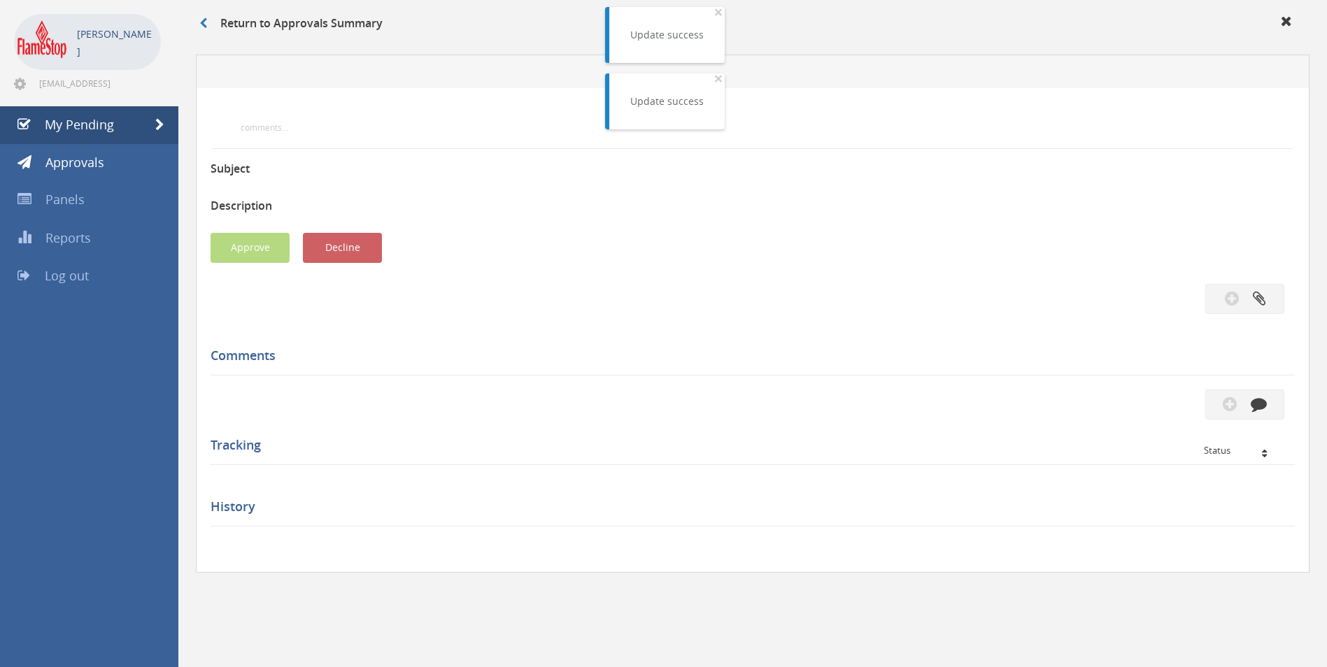
scroll to position [350, 0]
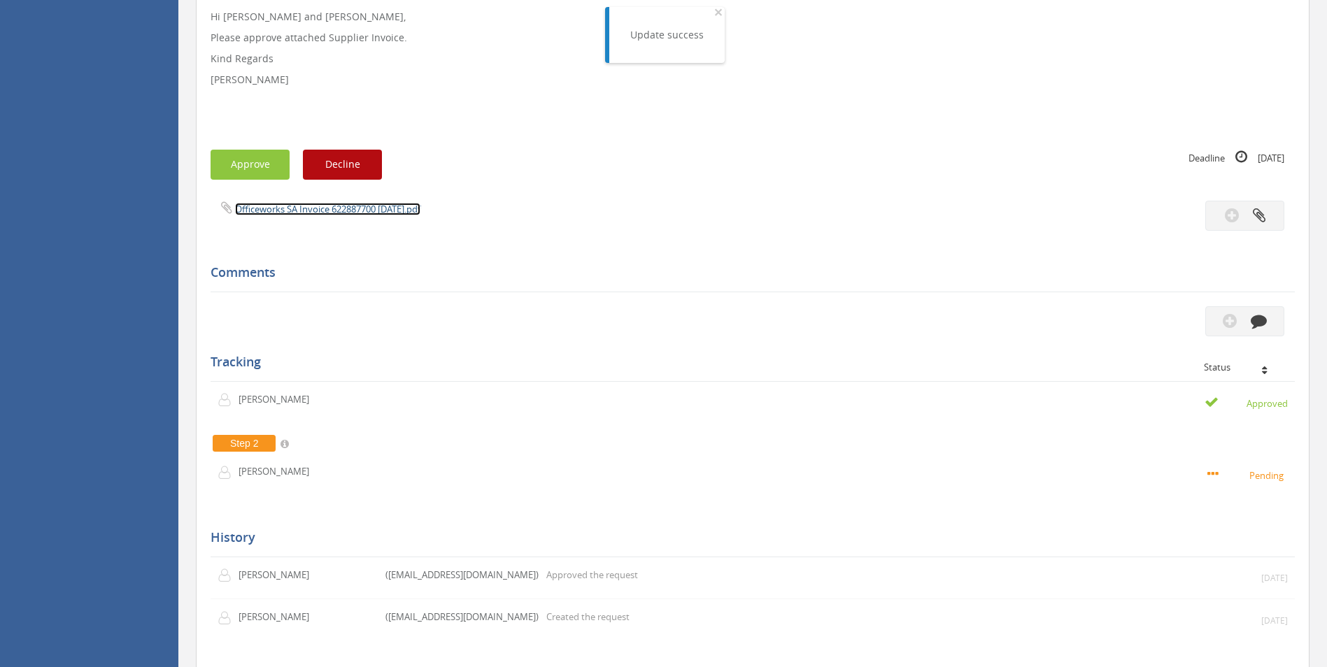
click at [308, 208] on link "Officeworks SA Invoice 622887700 [DATE].pdf" at bounding box center [327, 209] width 185 height 13
click at [247, 167] on button "Approve" at bounding box center [249, 165] width 79 height 30
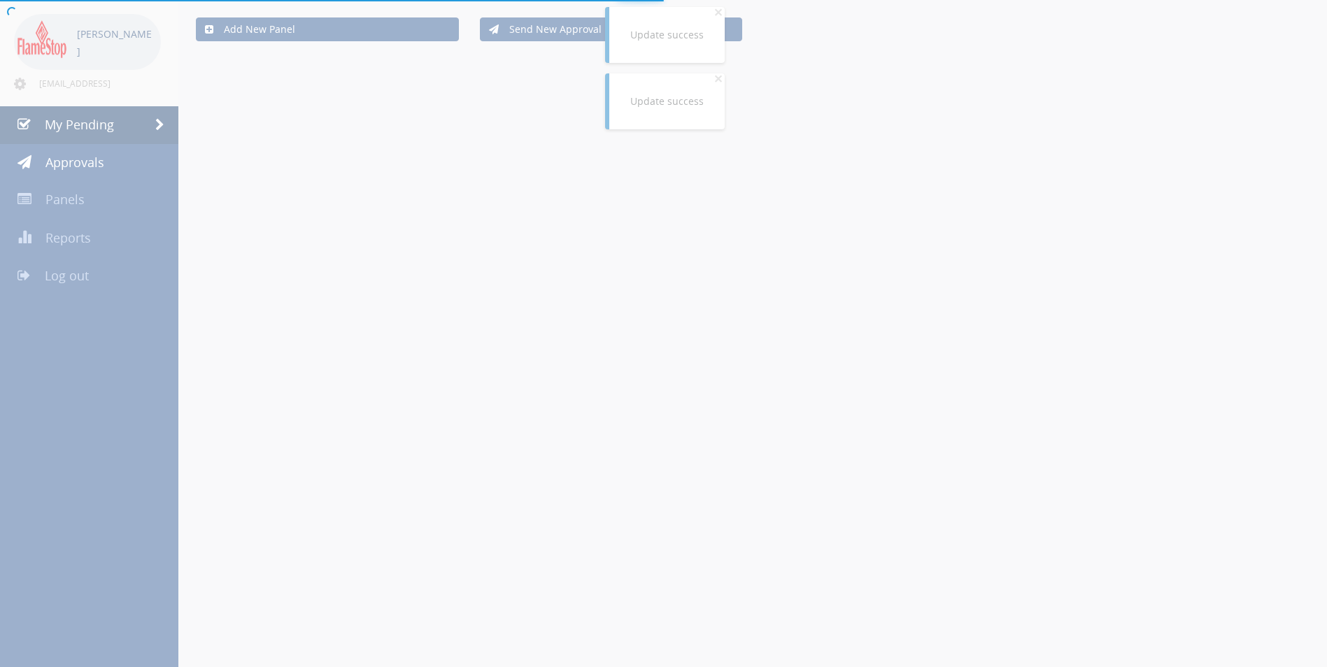
scroll to position [143, 0]
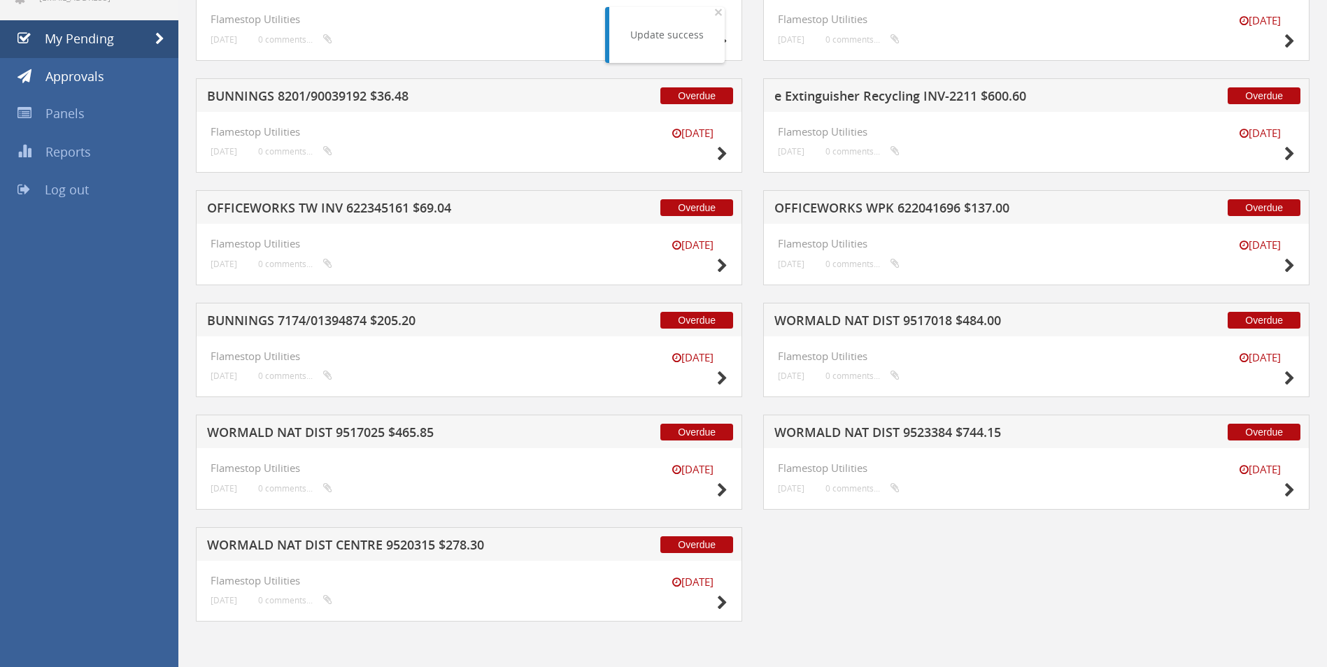
click at [865, 325] on h5 "WORMALD NAT DIST 9517018 $484.00" at bounding box center [957, 322] width 366 height 17
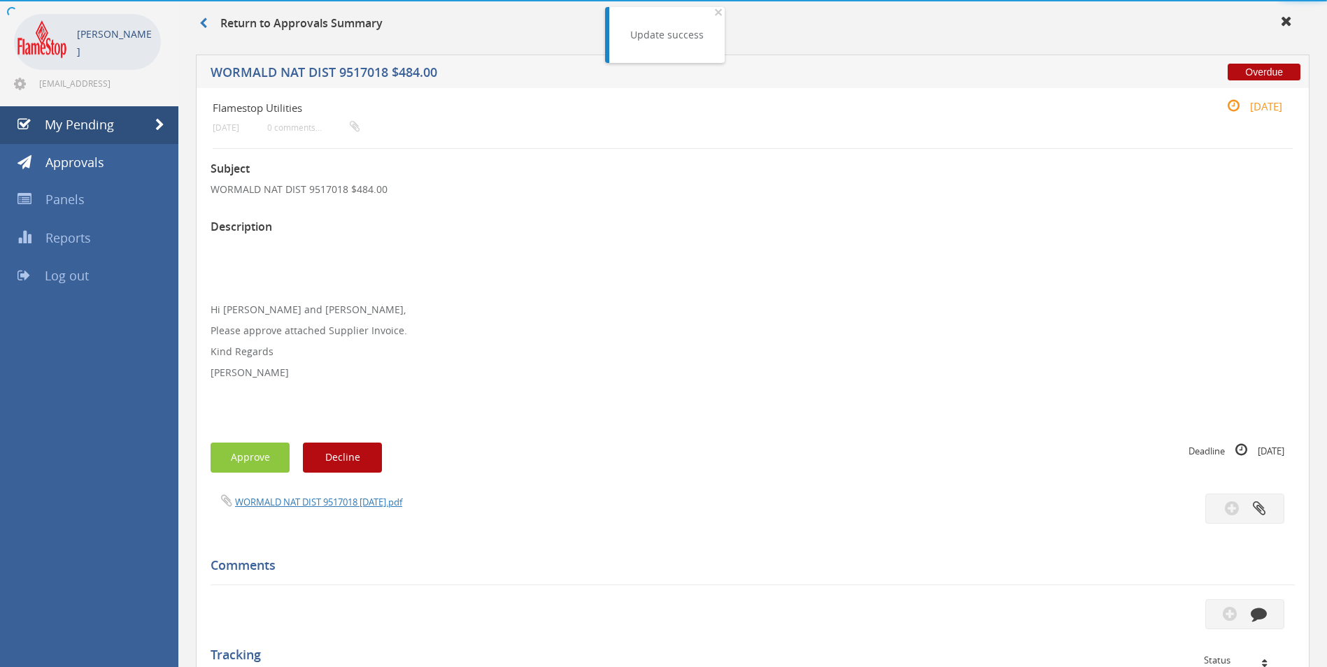
scroll to position [350, 0]
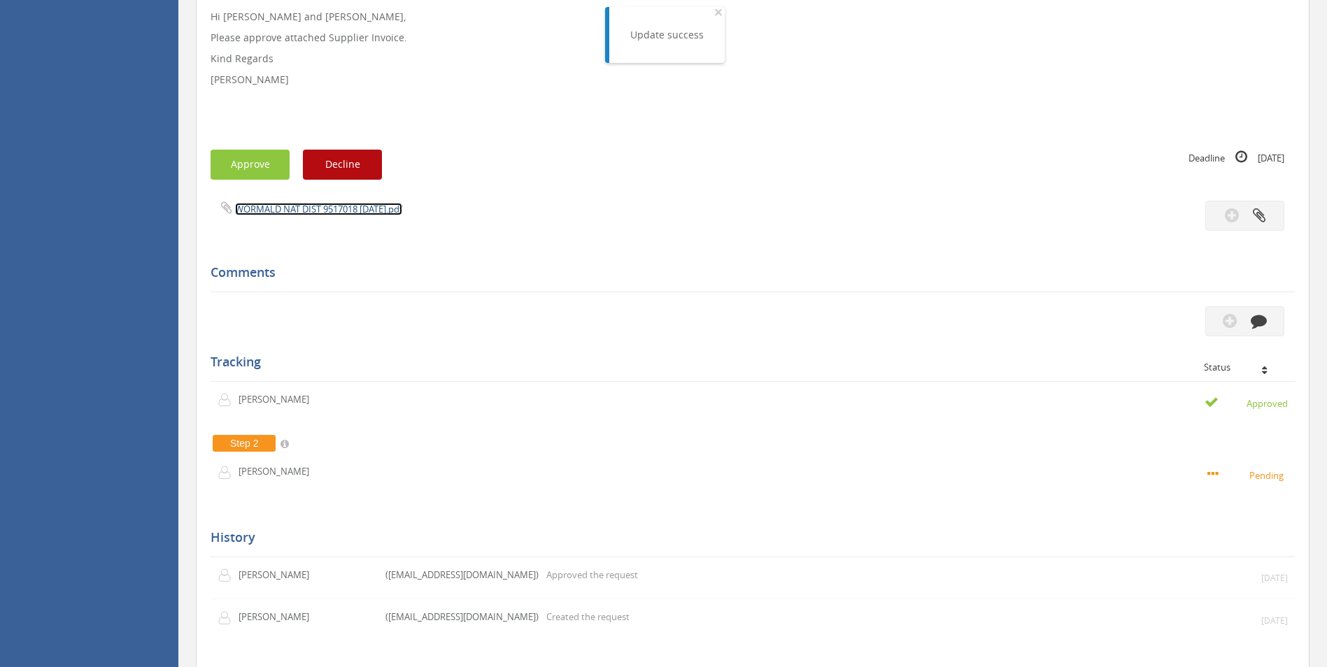
click at [292, 210] on link "WORMALD NAT DIST 9517018 [DATE].pdf" at bounding box center [318, 209] width 167 height 13
click at [257, 164] on button "Approve" at bounding box center [249, 165] width 79 height 30
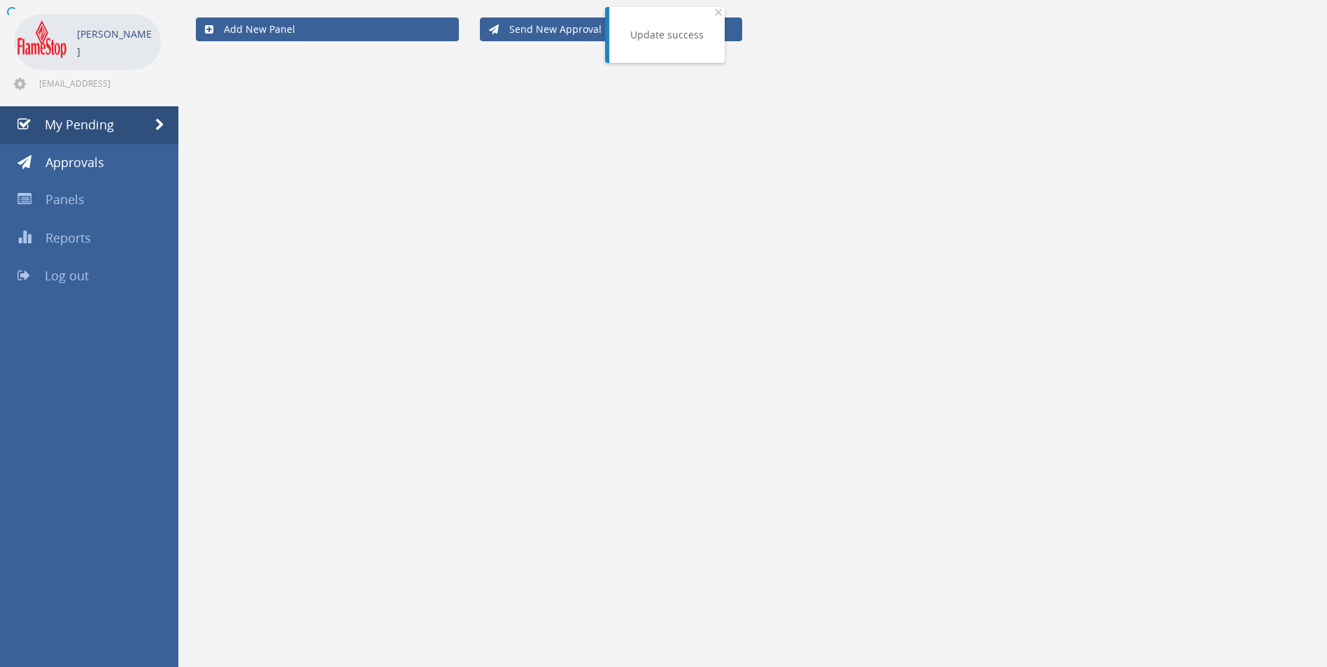
scroll to position [57, 0]
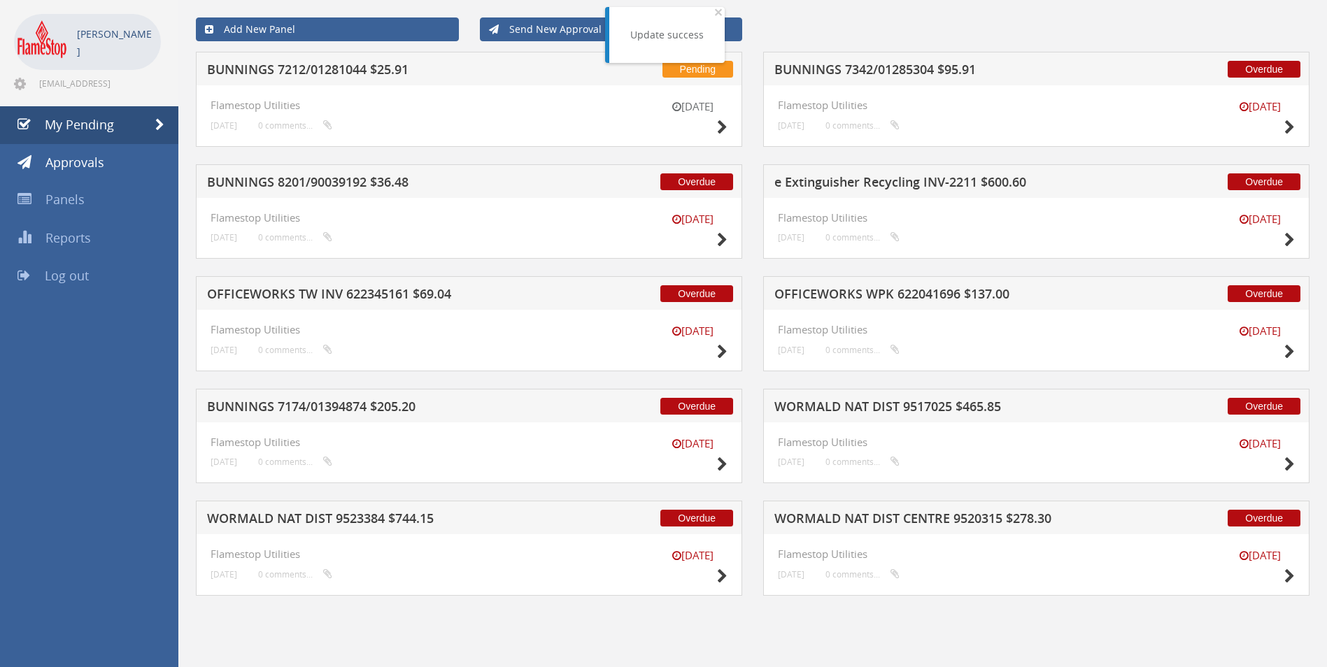
click at [873, 189] on h5 "e Extinguisher Recycling INV-2211 $600.60" at bounding box center [957, 184] width 366 height 17
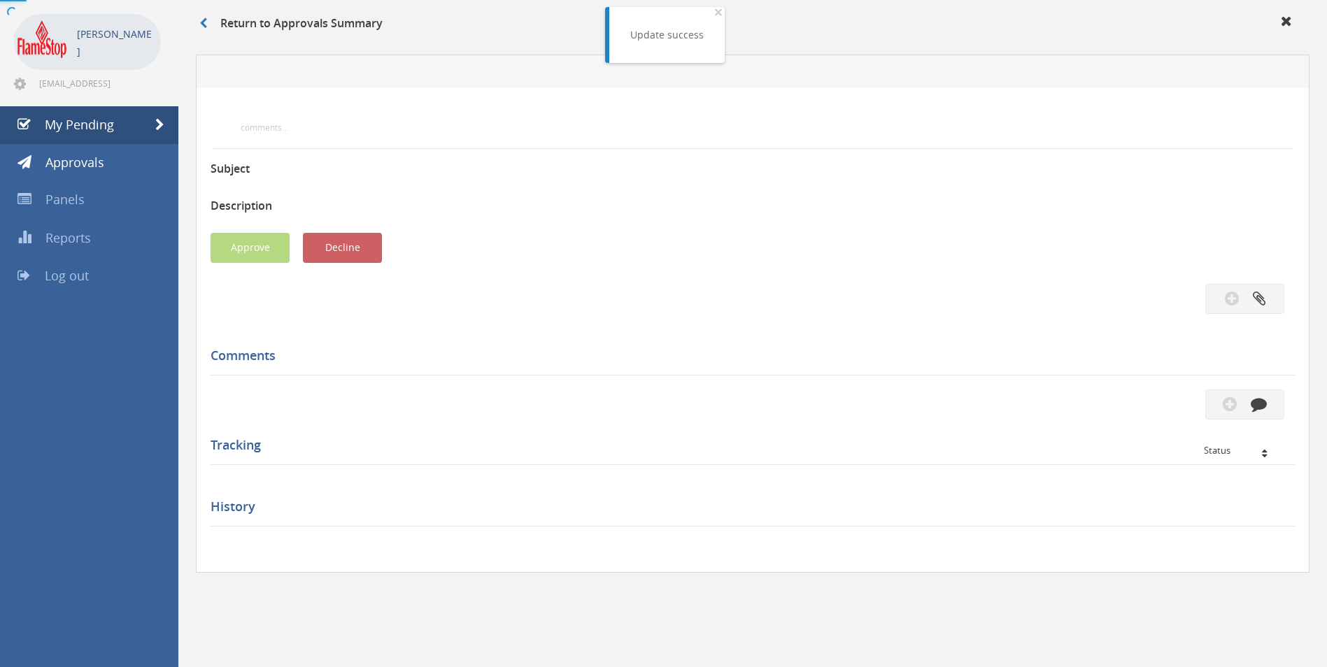
scroll to position [350, 0]
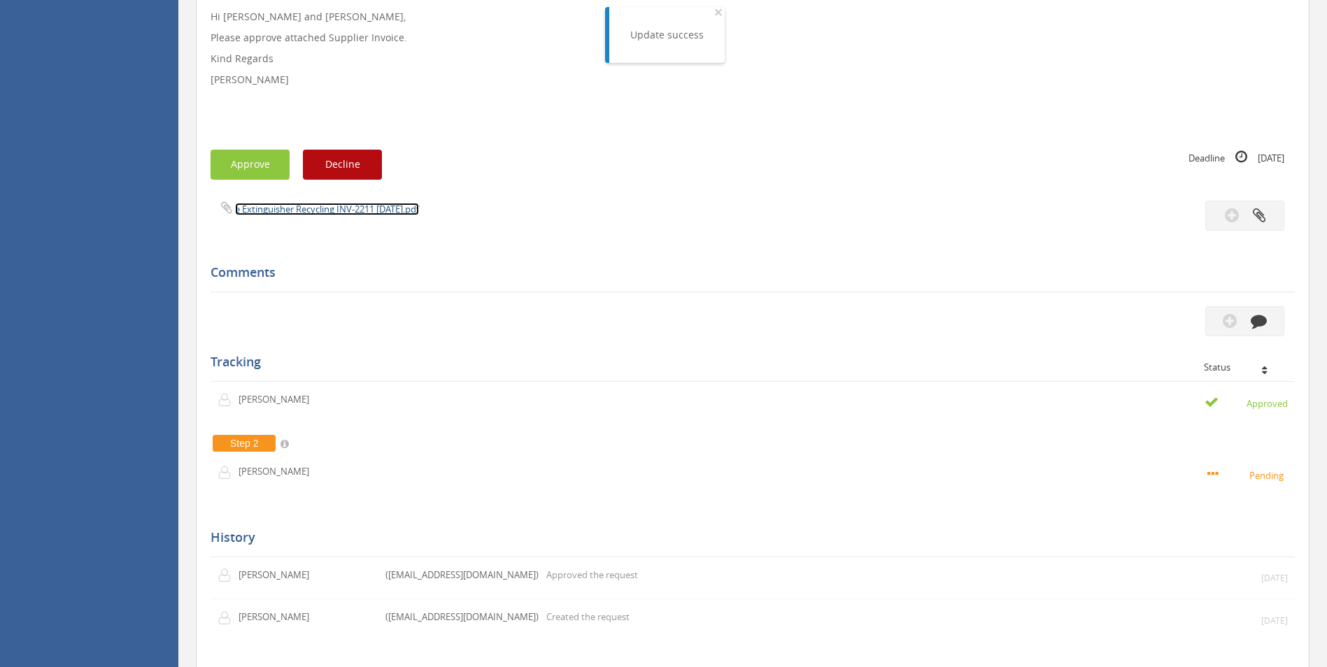
click at [285, 213] on link "e Extinguisher Recycling INV-2211 [DATE].pdf" at bounding box center [327, 209] width 184 height 13
click at [257, 173] on button "Approve" at bounding box center [249, 165] width 79 height 30
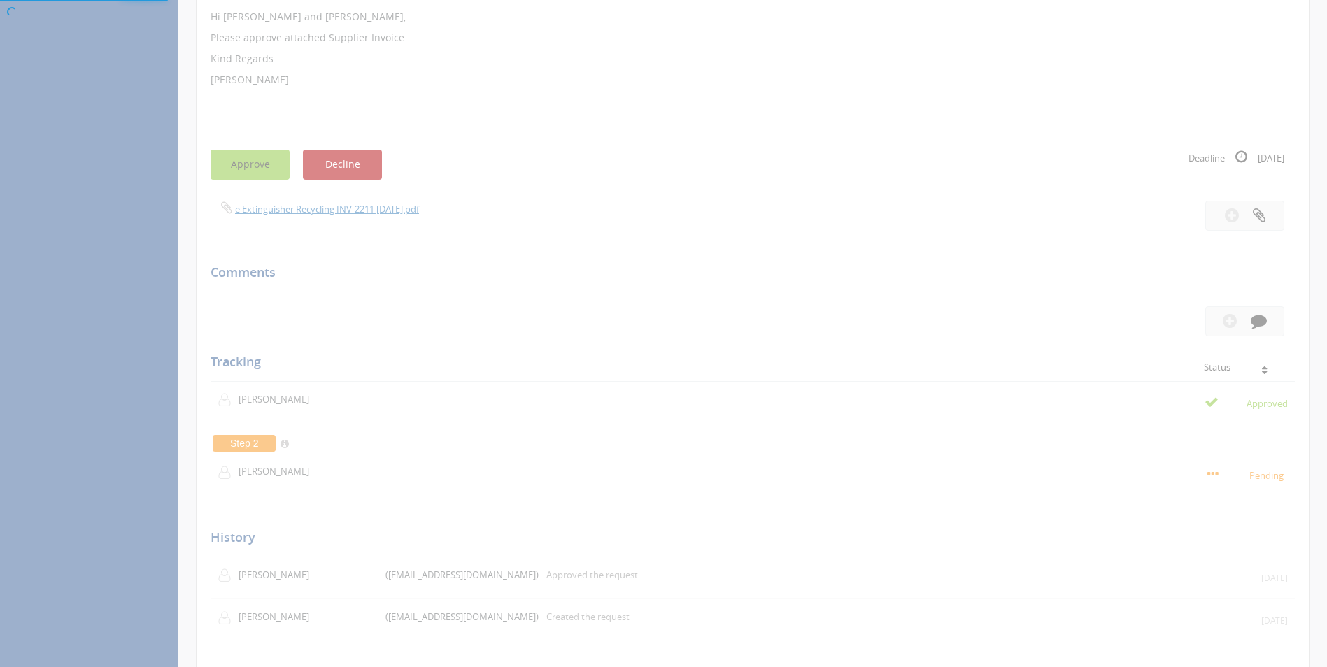
scroll to position [57, 0]
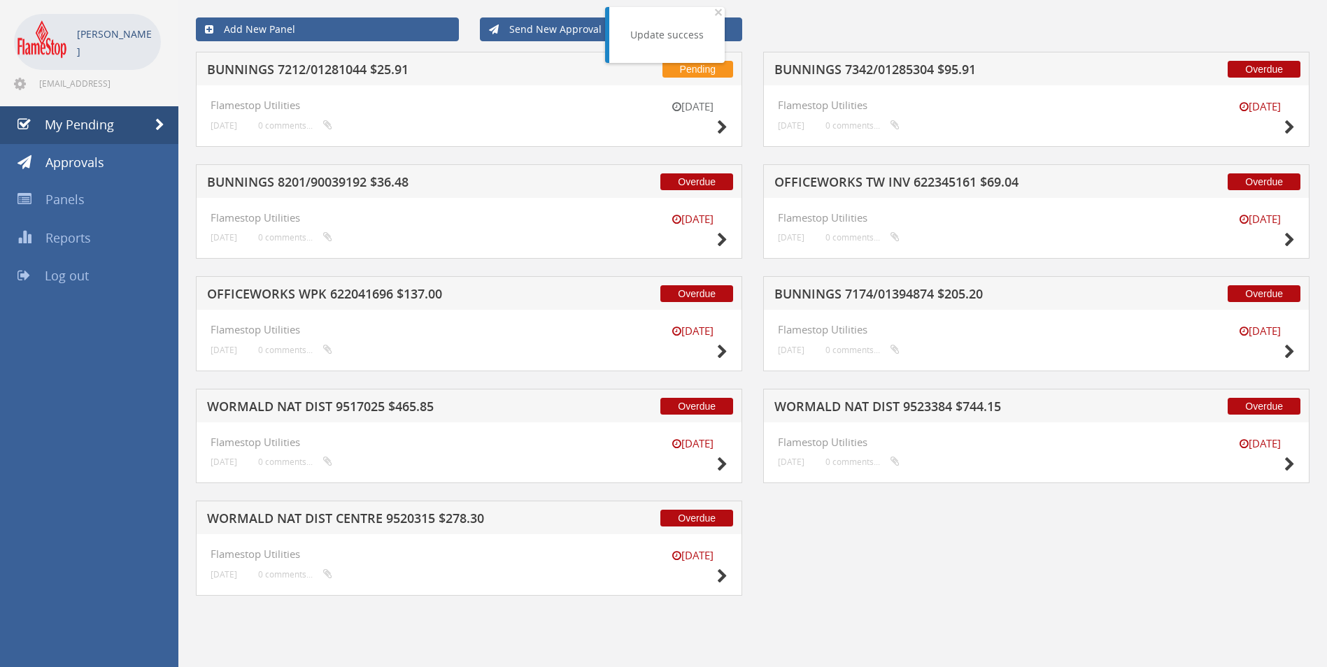
click at [844, 183] on h5 "OFFICEWORKS TW INV 622345161 $69.04" at bounding box center [957, 184] width 366 height 17
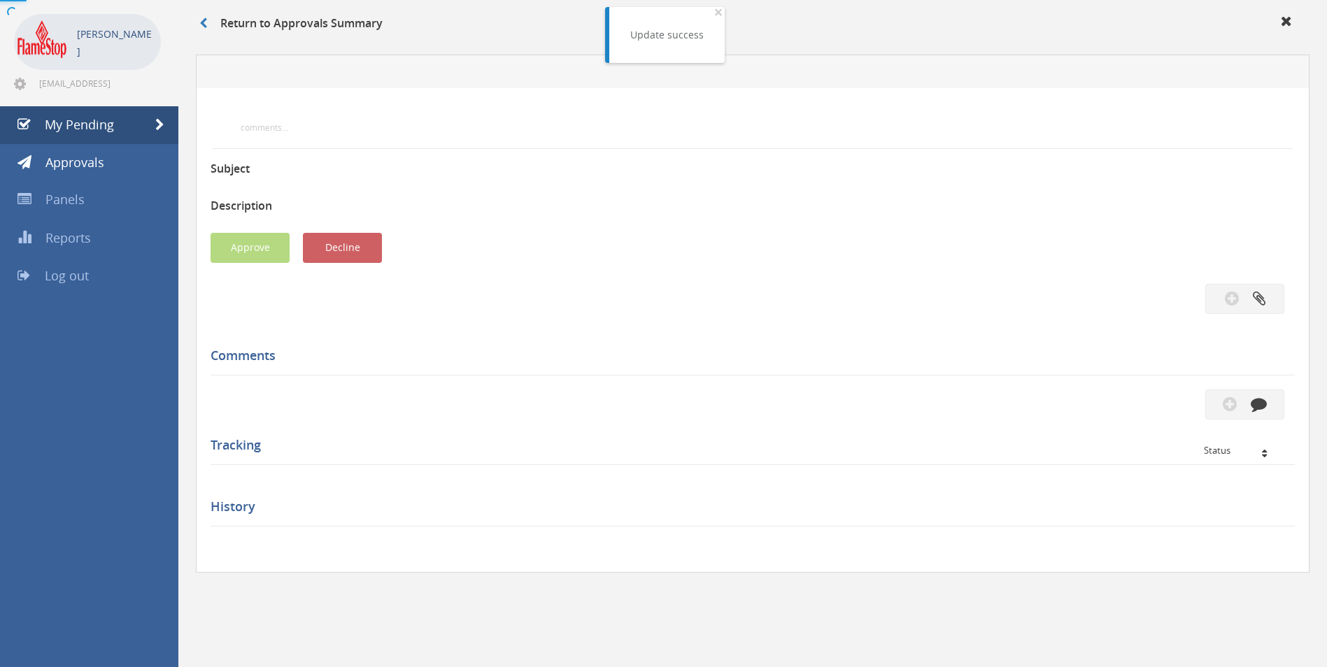
scroll to position [350, 0]
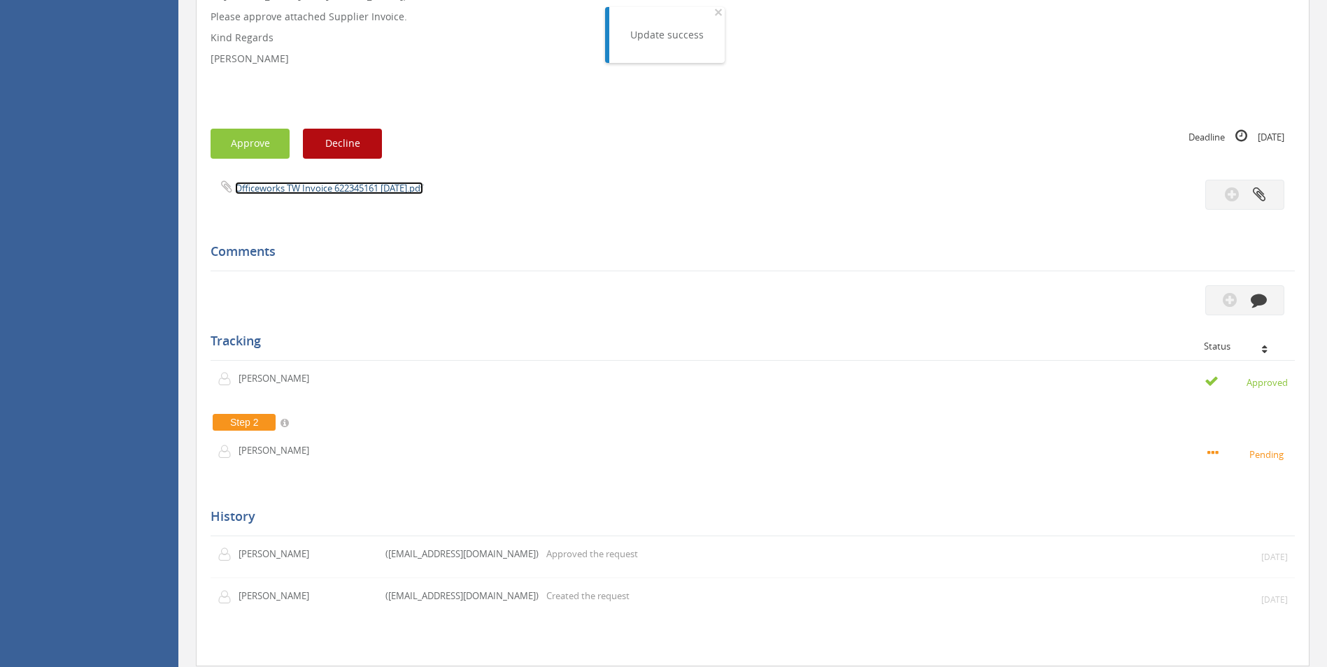
click at [303, 192] on link "Officeworks TW Invoice 622345161 [DATE].pdf" at bounding box center [329, 188] width 188 height 13
click at [255, 141] on button "Approve" at bounding box center [249, 144] width 79 height 30
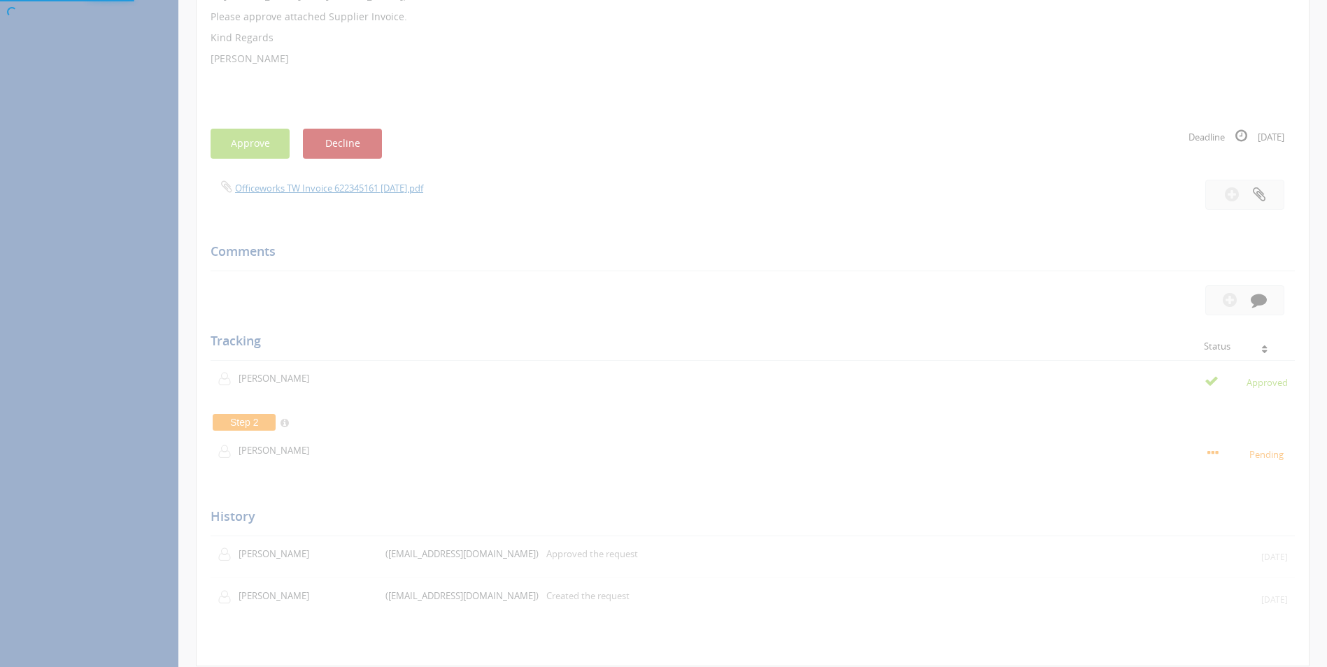
scroll to position [57, 0]
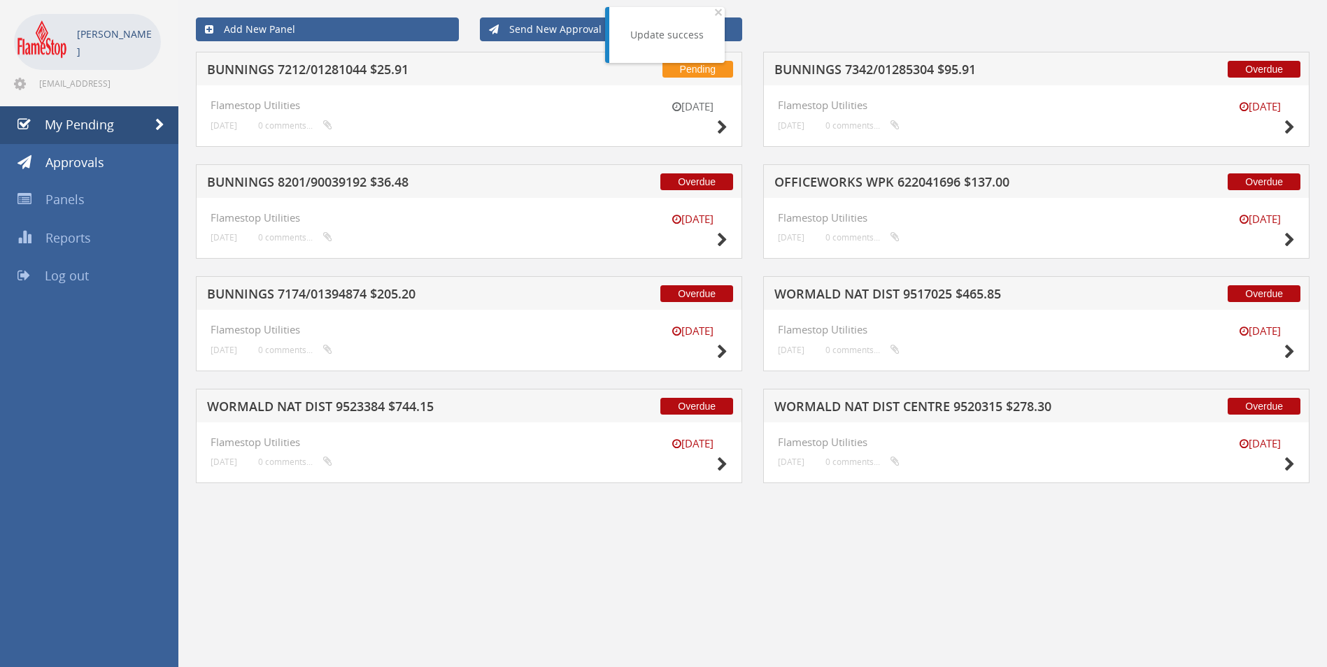
click at [829, 66] on h5 "BUNNINGS 7342/01285304 $95.91" at bounding box center [957, 71] width 366 height 17
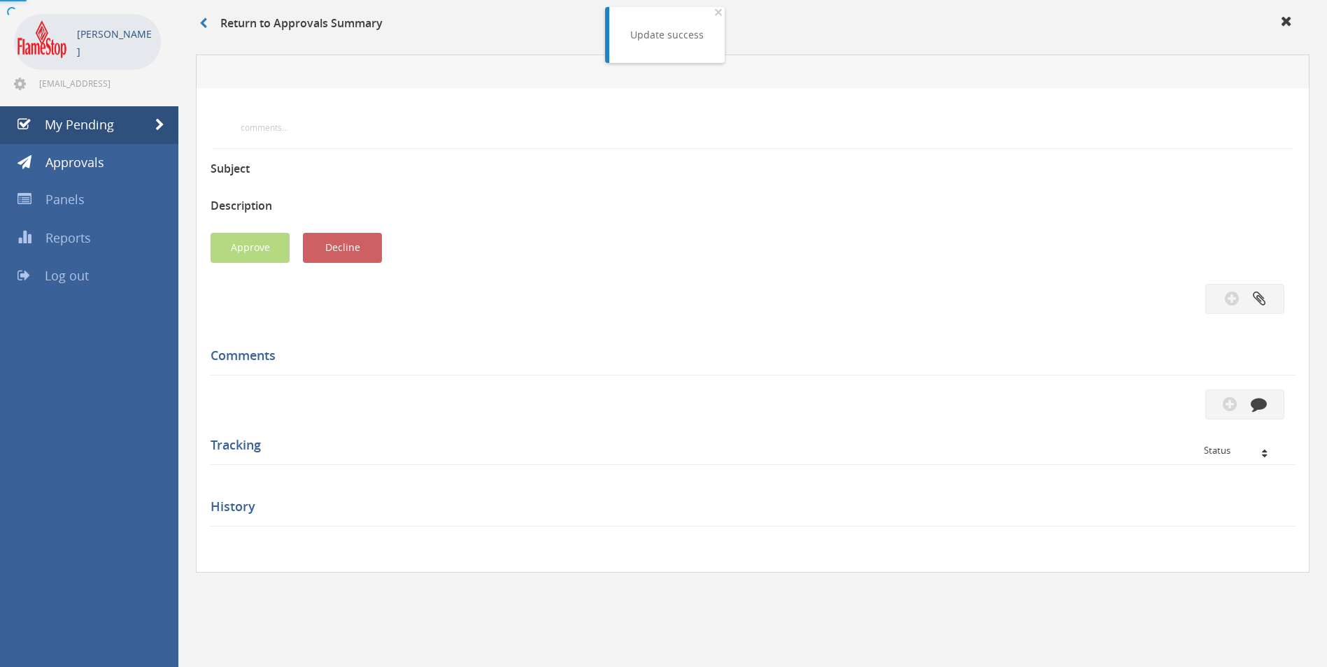
scroll to position [350, 0]
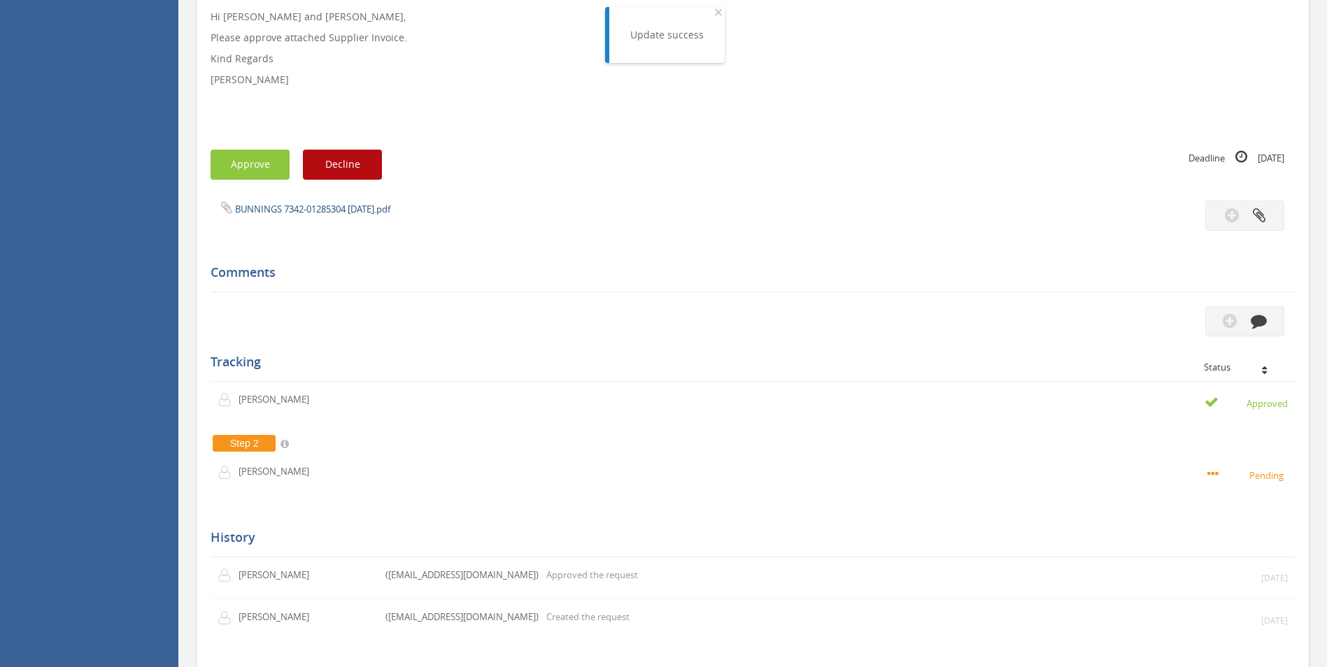
drag, startPoint x: 318, startPoint y: 199, endPoint x: 320, endPoint y: 210, distance: 12.0
click at [319, 201] on div "Subject BUNNINGS 7342/01285304 $95.91 Description Hi [PERSON_NAME] and [PERSON_…" at bounding box center [752, 264] width 1084 height 817
click at [320, 210] on link "BUNNINGS 7342-01285304 [DATE].pdf" at bounding box center [312, 209] width 155 height 13
click at [256, 164] on button "Approve" at bounding box center [249, 165] width 79 height 30
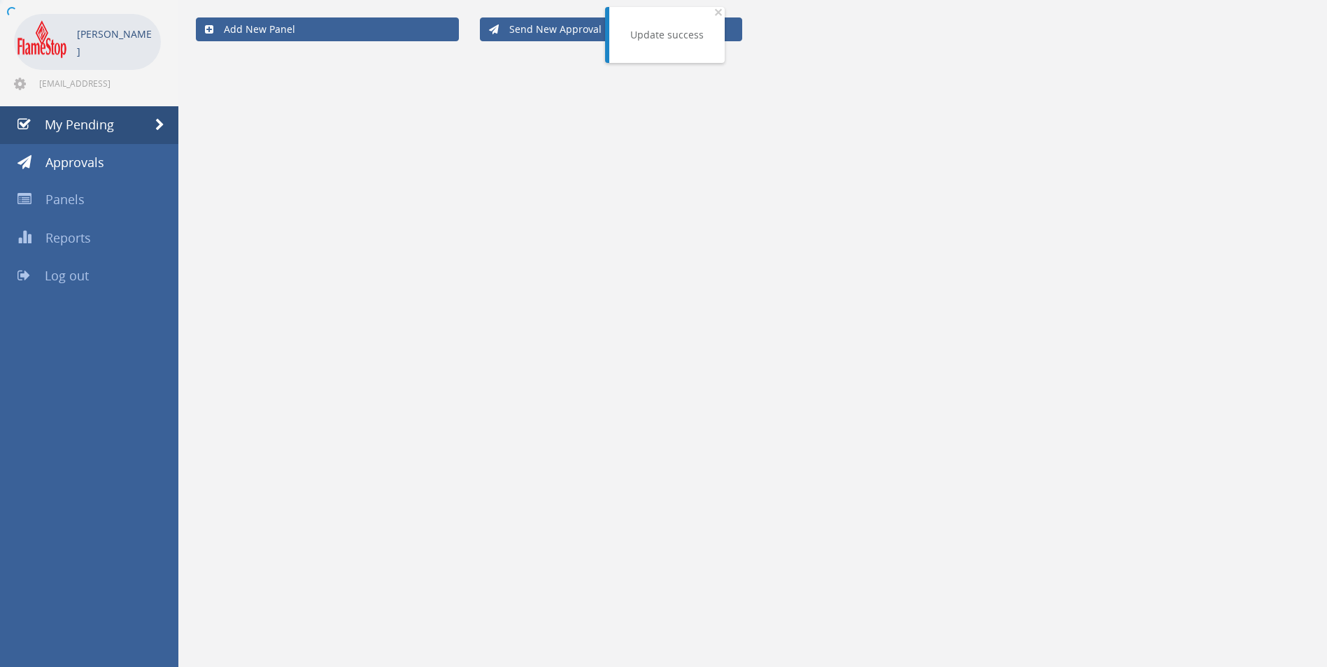
scroll to position [57, 0]
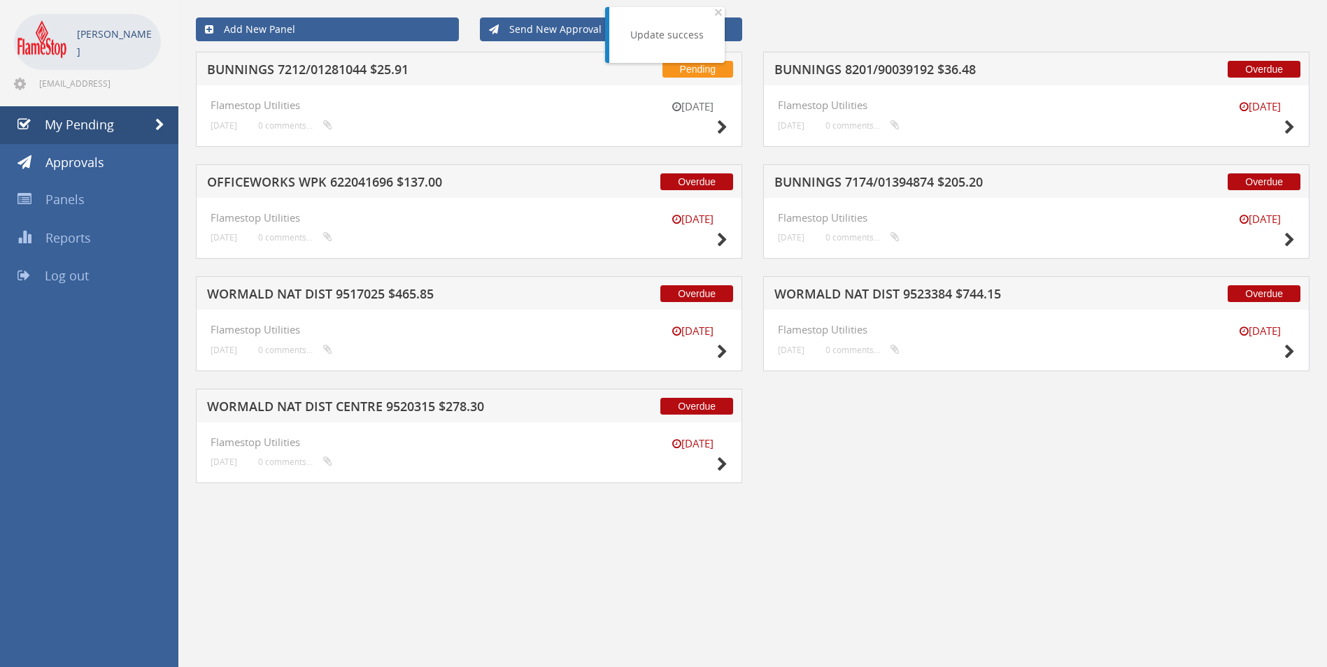
click at [893, 66] on h5 "BUNNINGS 8201/90039192 $36.48" at bounding box center [957, 71] width 366 height 17
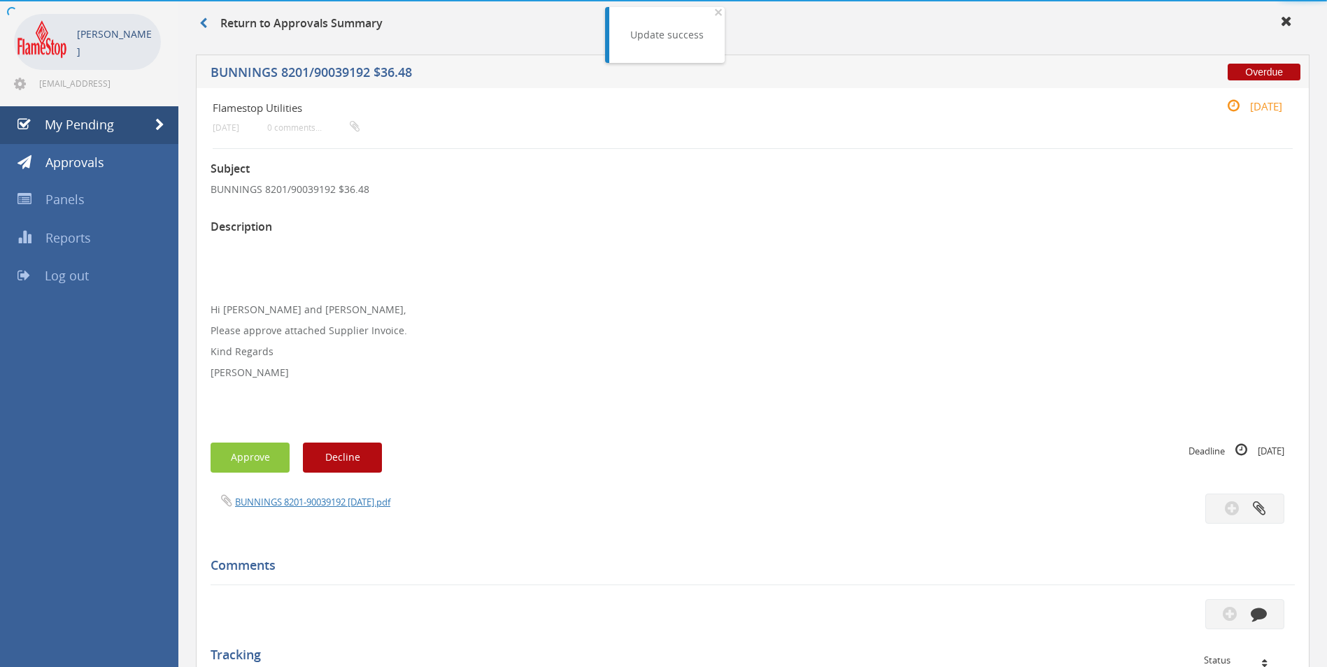
scroll to position [350, 0]
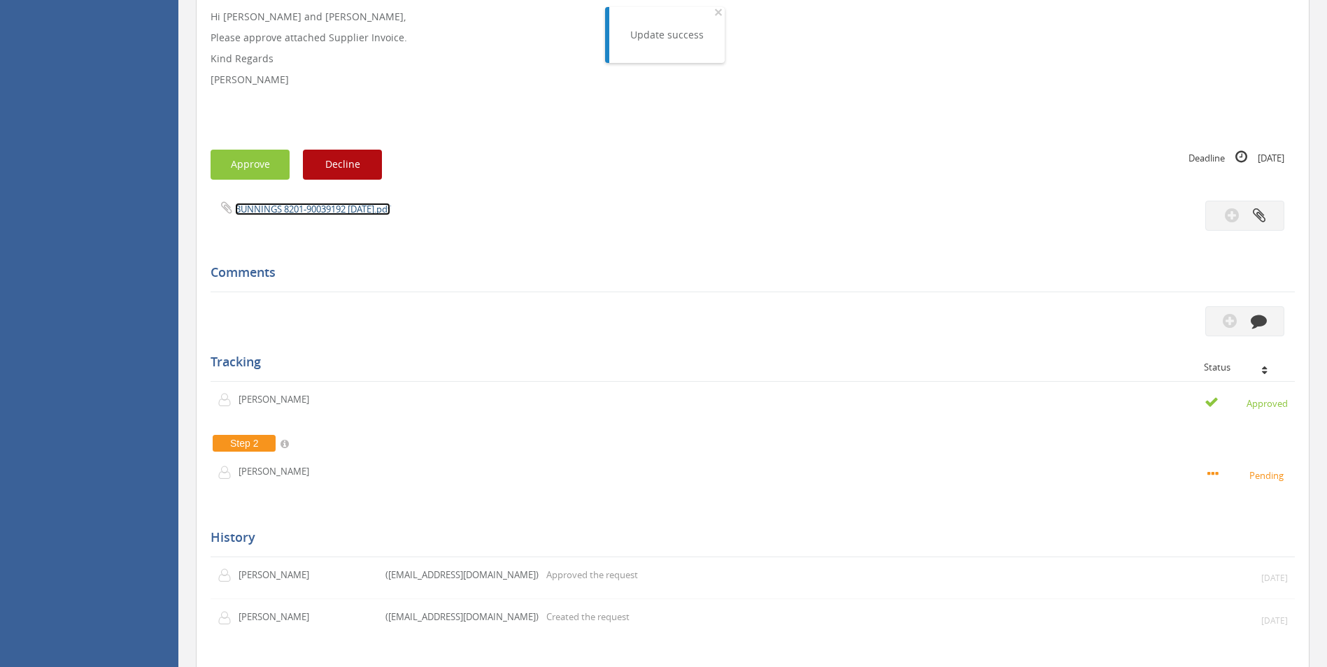
click at [320, 209] on link "BUNNINGS 8201-90039192 [DATE].pdf" at bounding box center [312, 209] width 155 height 13
click at [266, 164] on button "Approve" at bounding box center [249, 165] width 79 height 30
click at [266, 164] on div at bounding box center [663, 333] width 1327 height 667
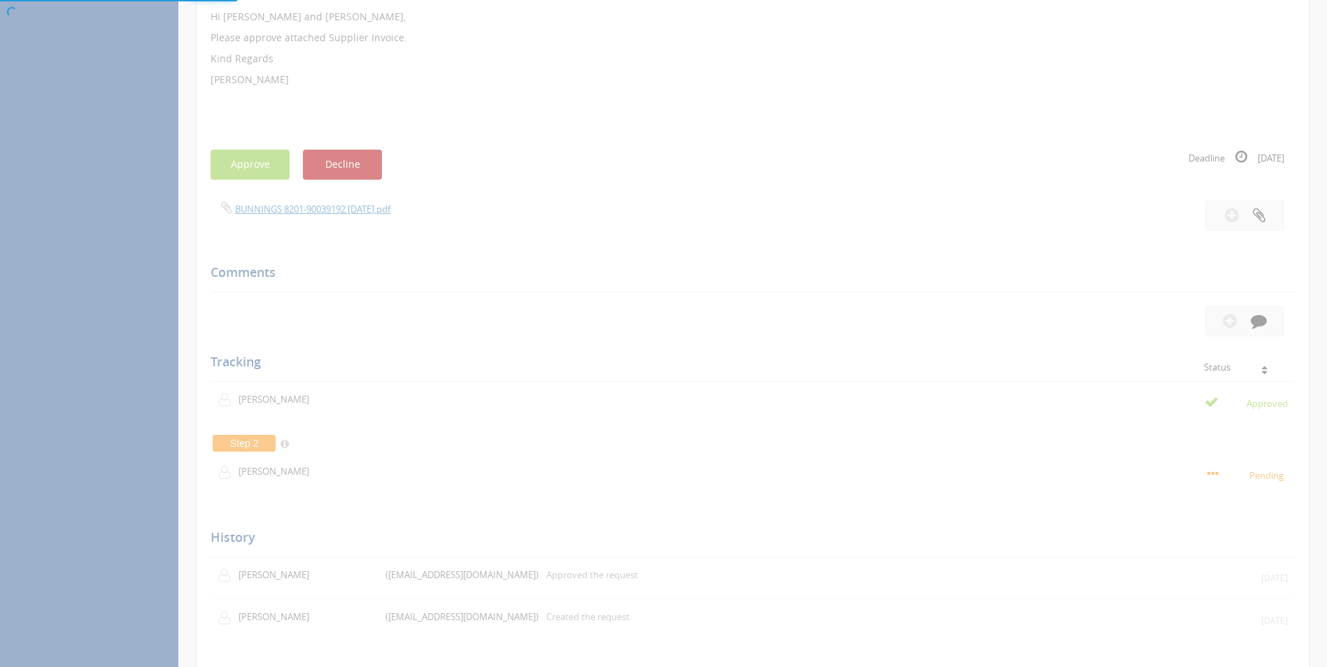
scroll to position [57, 0]
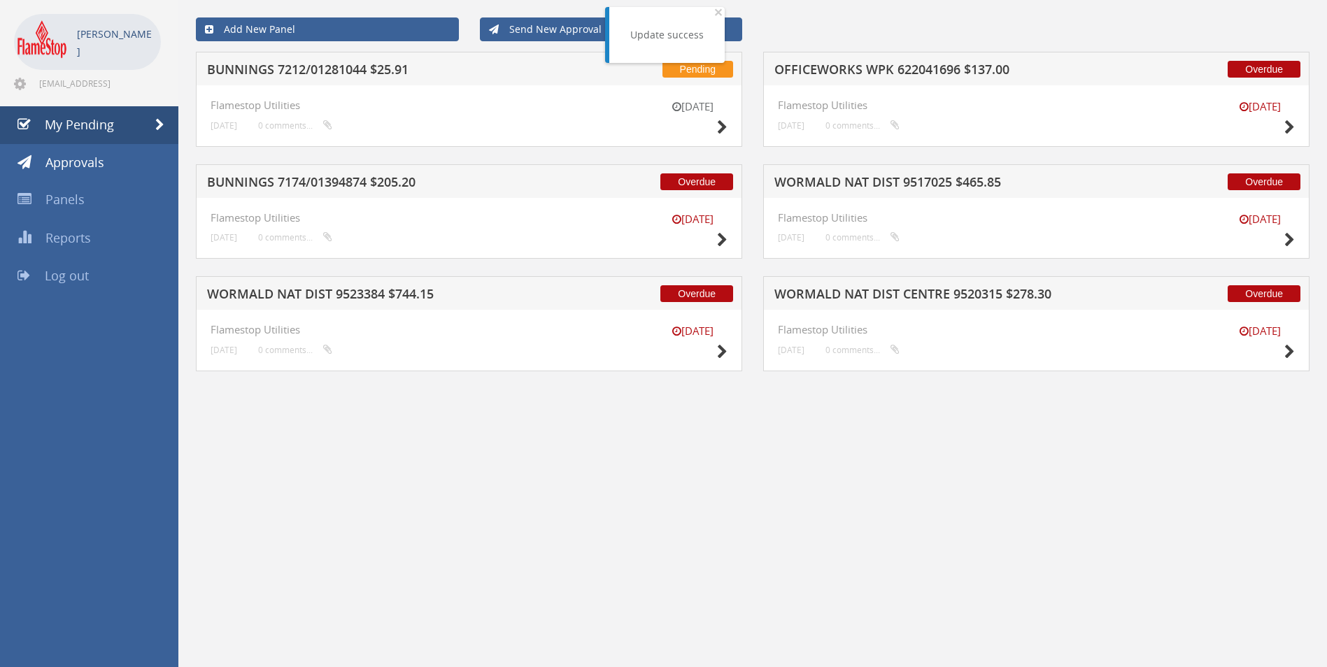
click at [805, 183] on h5 "WORMALD NAT DIST 9517025 $465.85" at bounding box center [957, 184] width 366 height 17
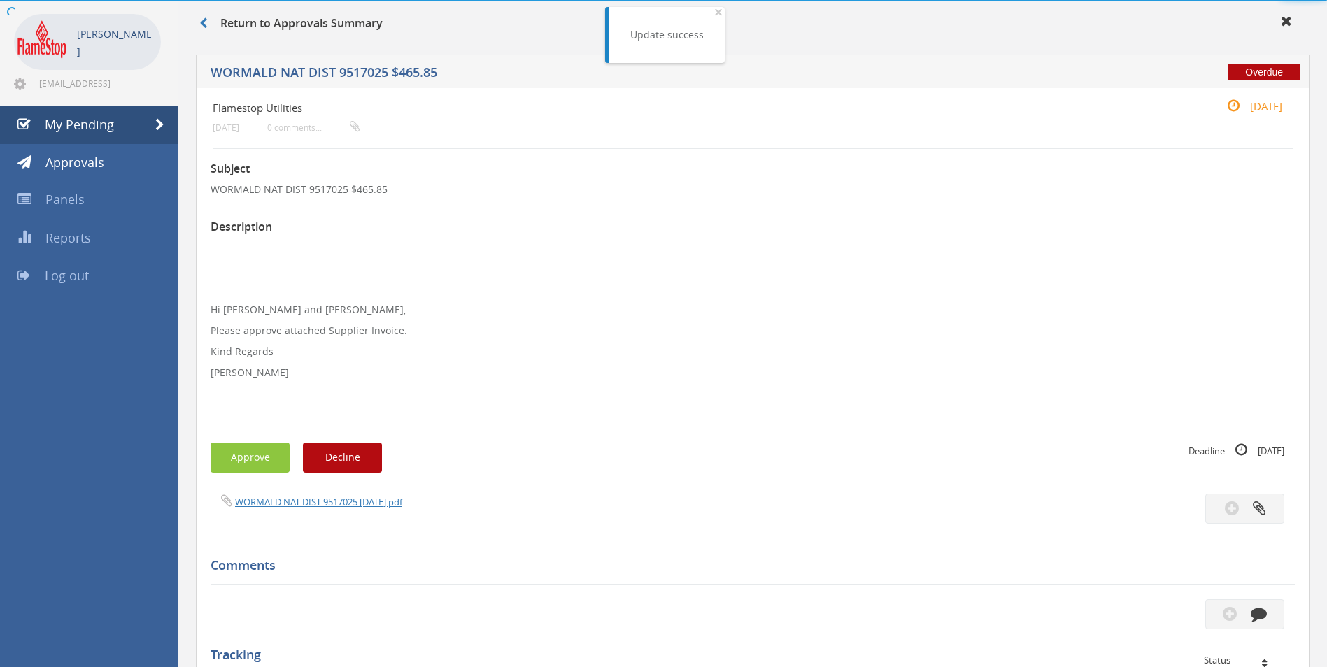
scroll to position [350, 0]
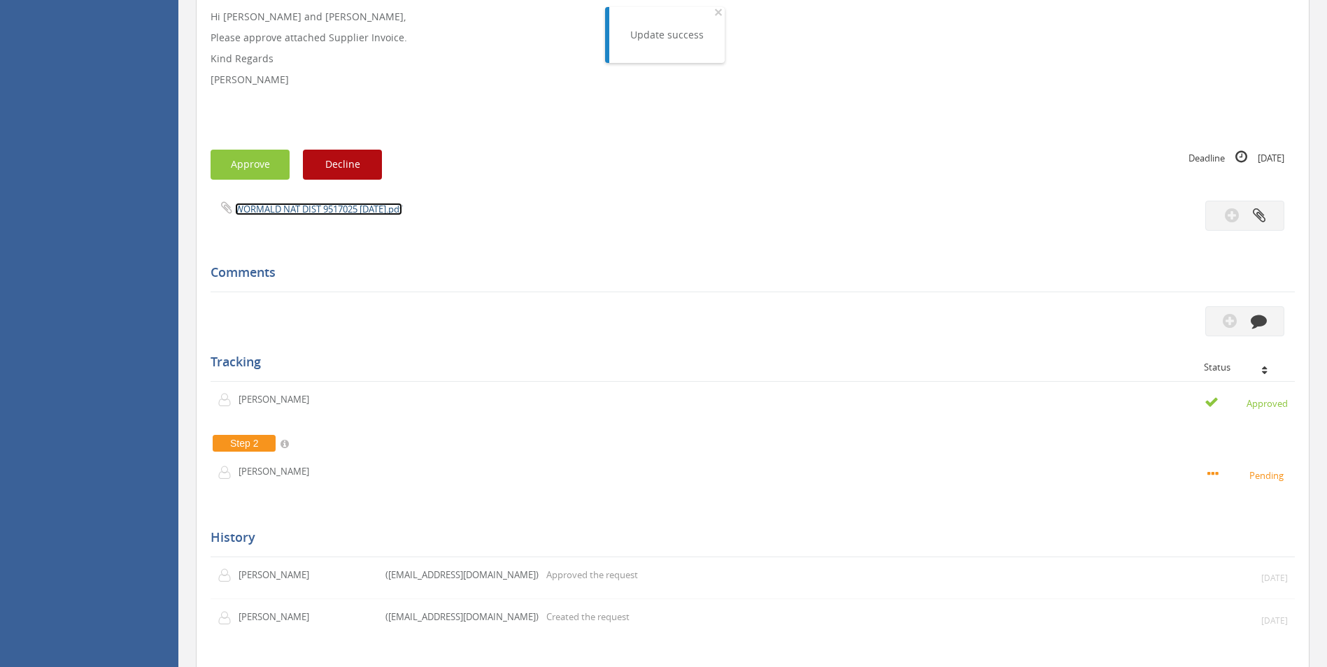
click at [283, 206] on link "WORMALD NAT DIST 9517025 [DATE].pdf" at bounding box center [318, 209] width 167 height 13
click at [230, 150] on button "Approve" at bounding box center [249, 165] width 79 height 30
click at [230, 0] on div at bounding box center [663, 0] width 1327 height 0
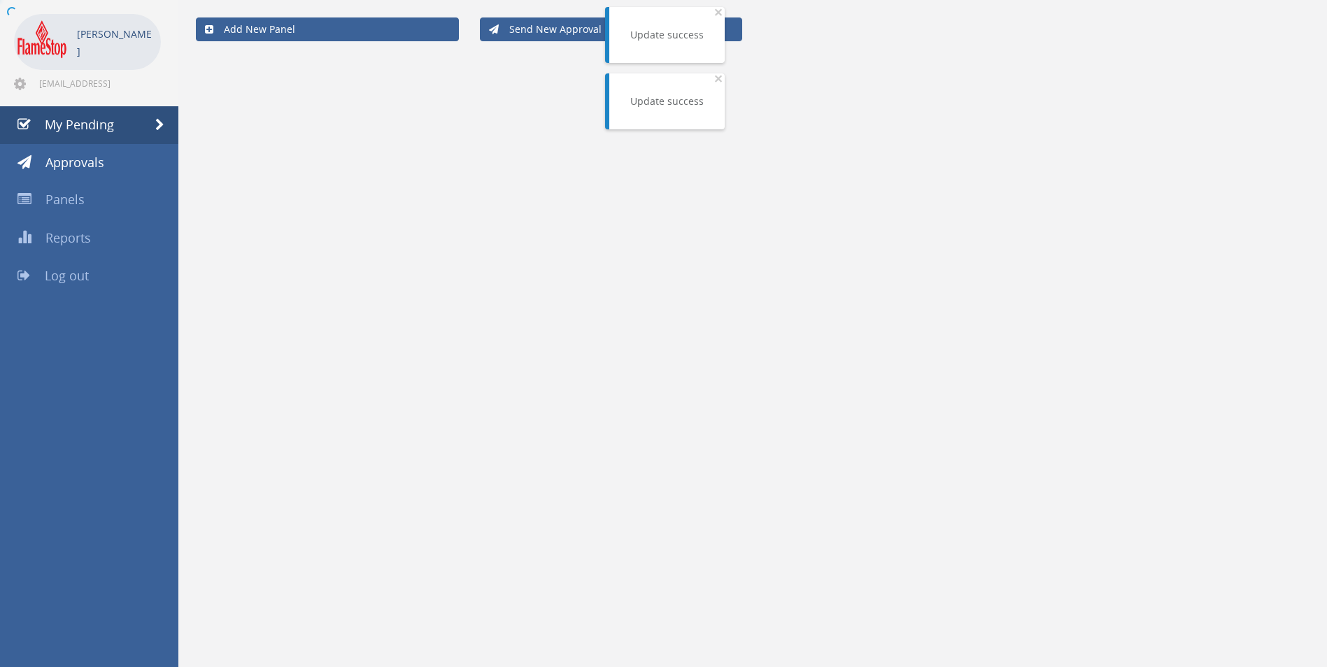
scroll to position [57, 0]
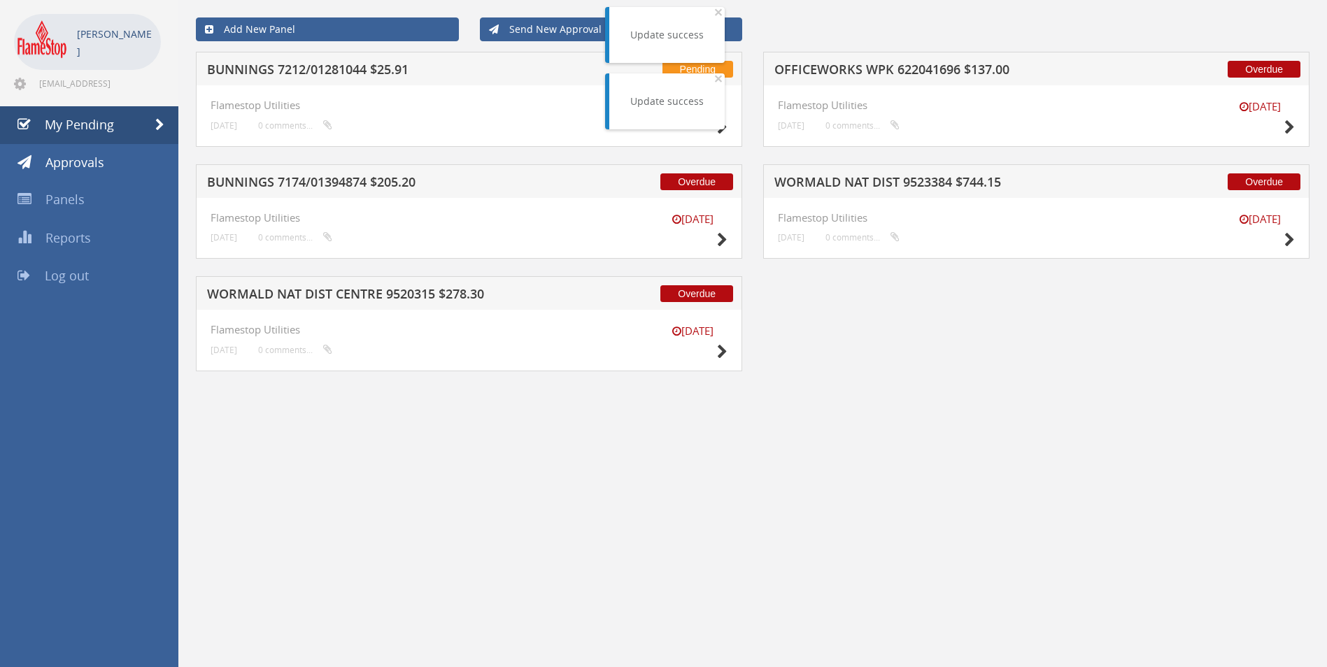
click at [896, 176] on h5 "WORMALD NAT DIST 9523384 $744.15" at bounding box center [957, 184] width 366 height 17
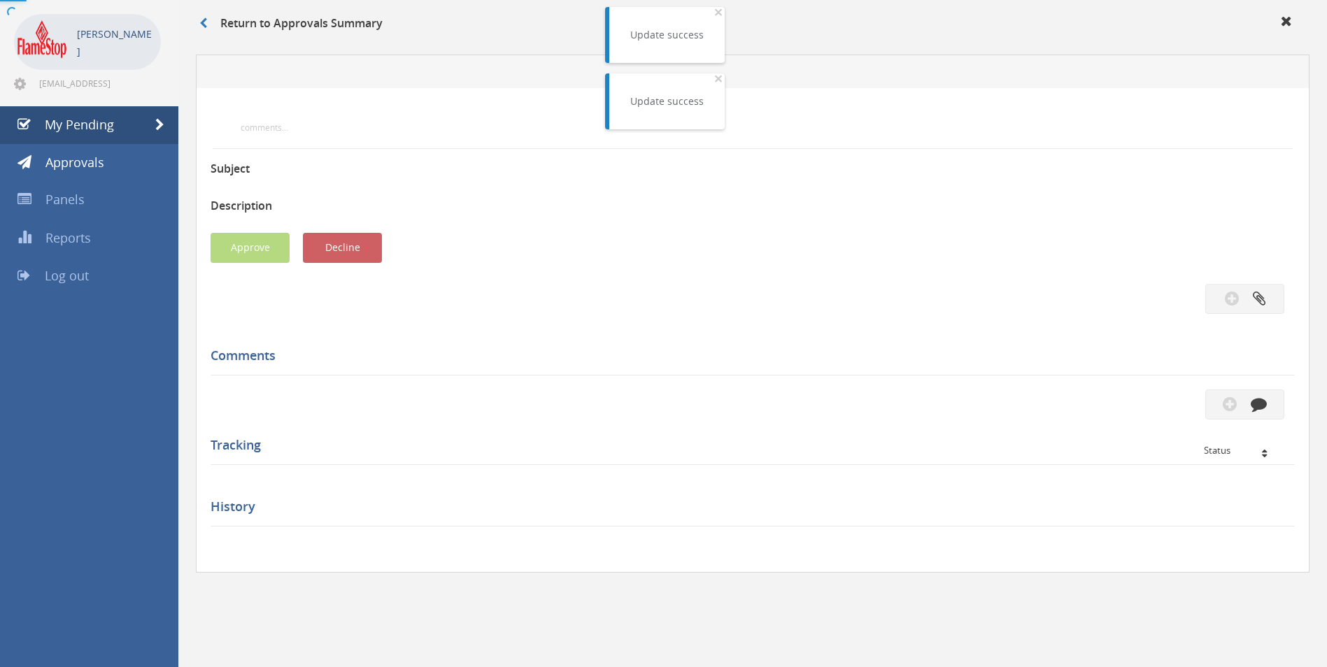
scroll to position [350, 0]
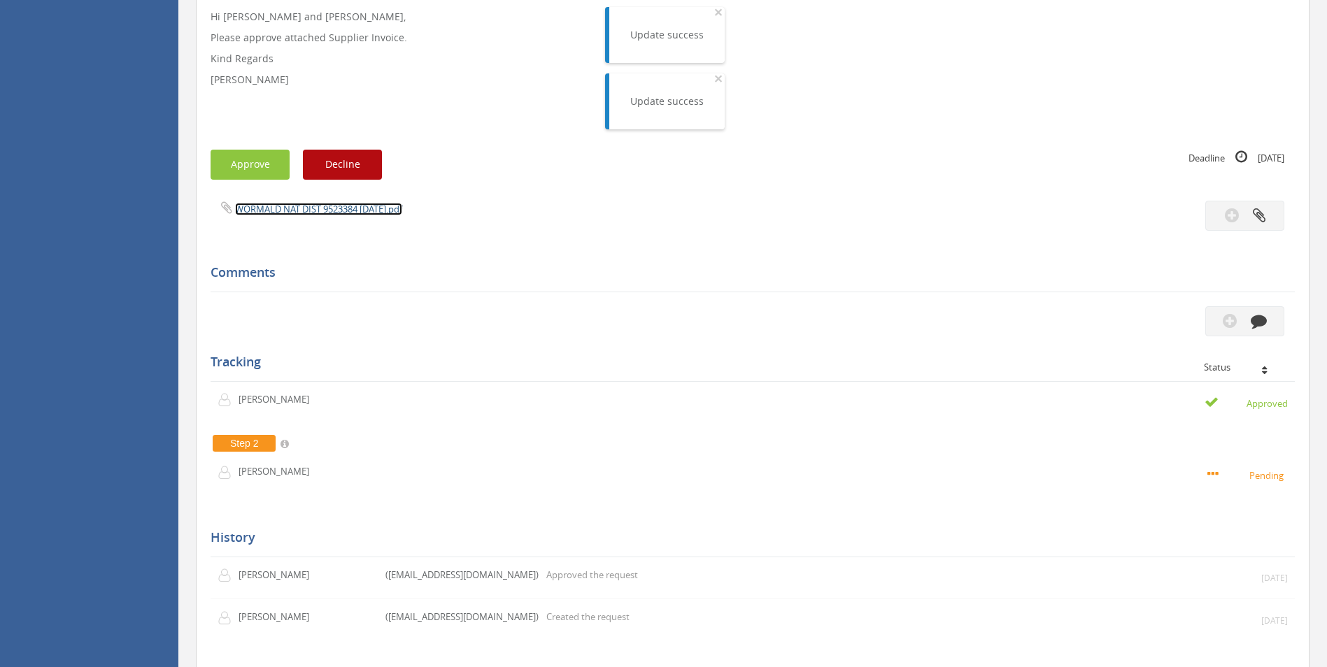
click at [291, 213] on link "WORMALD NAT DIST 9523384 [DATE].pdf" at bounding box center [318, 209] width 167 height 13
click at [235, 161] on button "Approve" at bounding box center [249, 165] width 79 height 30
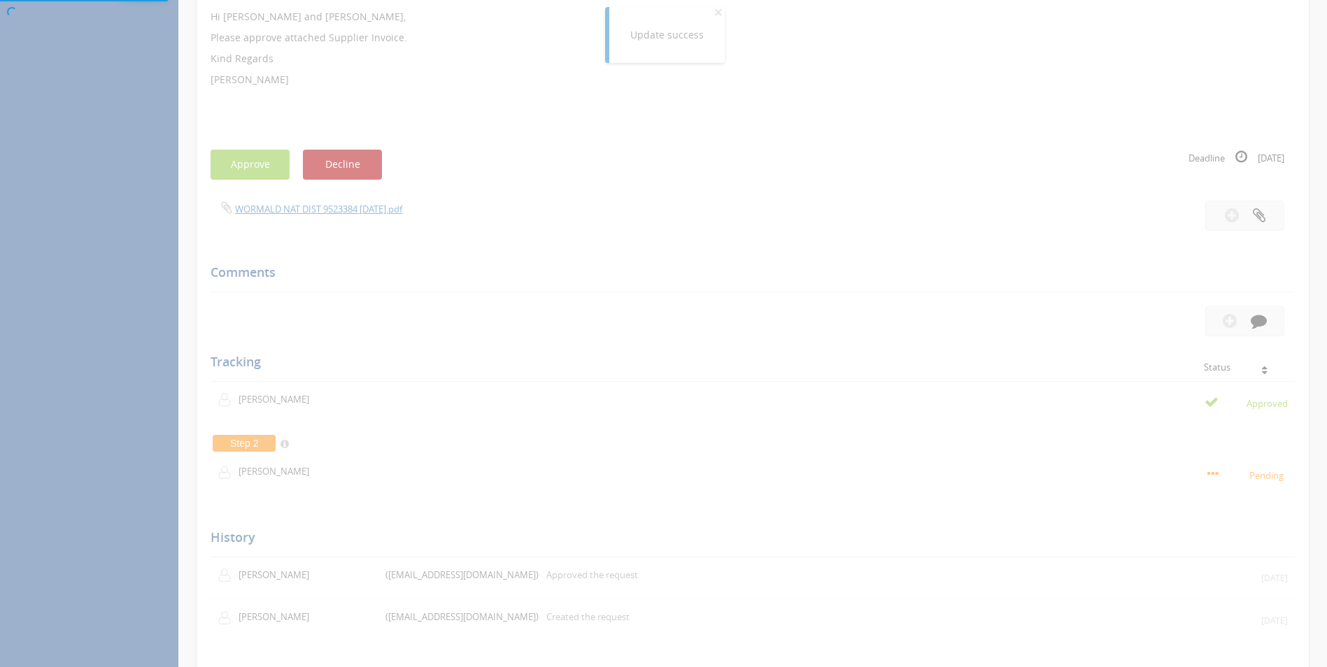
scroll to position [57, 0]
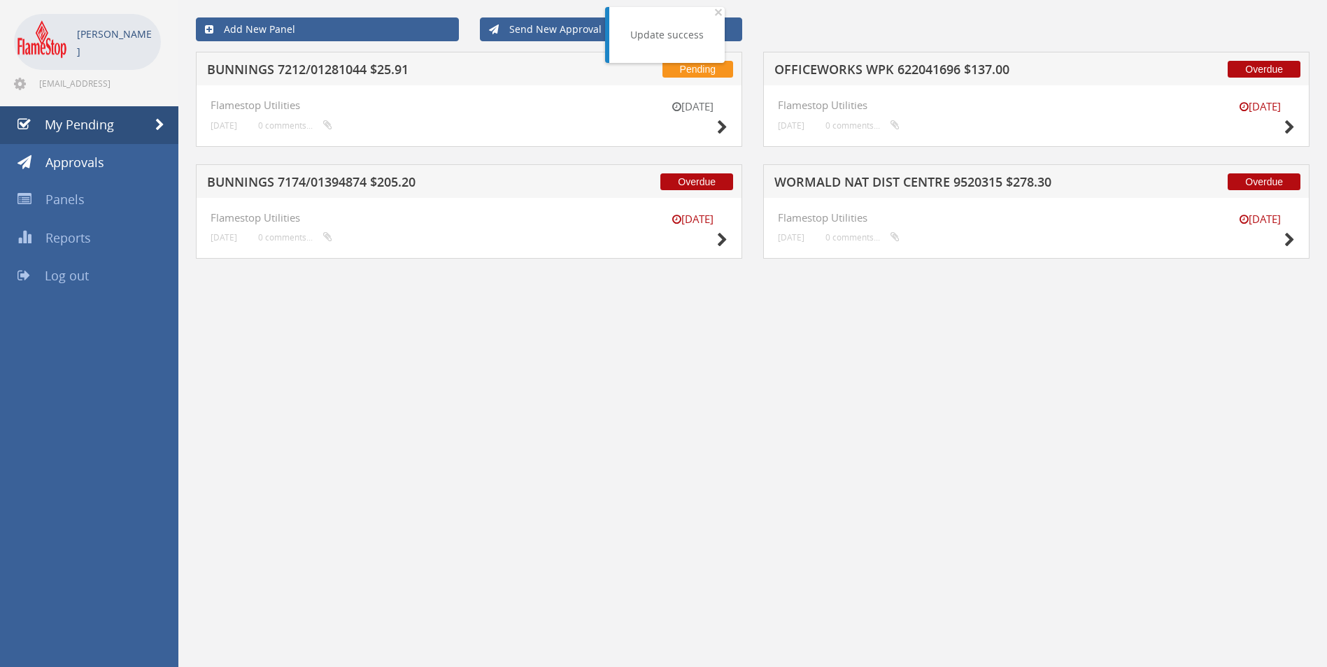
click at [868, 183] on h5 "WORMALD NAT DIST CENTRE 9520315 $278.30" at bounding box center [957, 184] width 366 height 17
click at [868, 0] on div at bounding box center [663, 0] width 1327 height 0
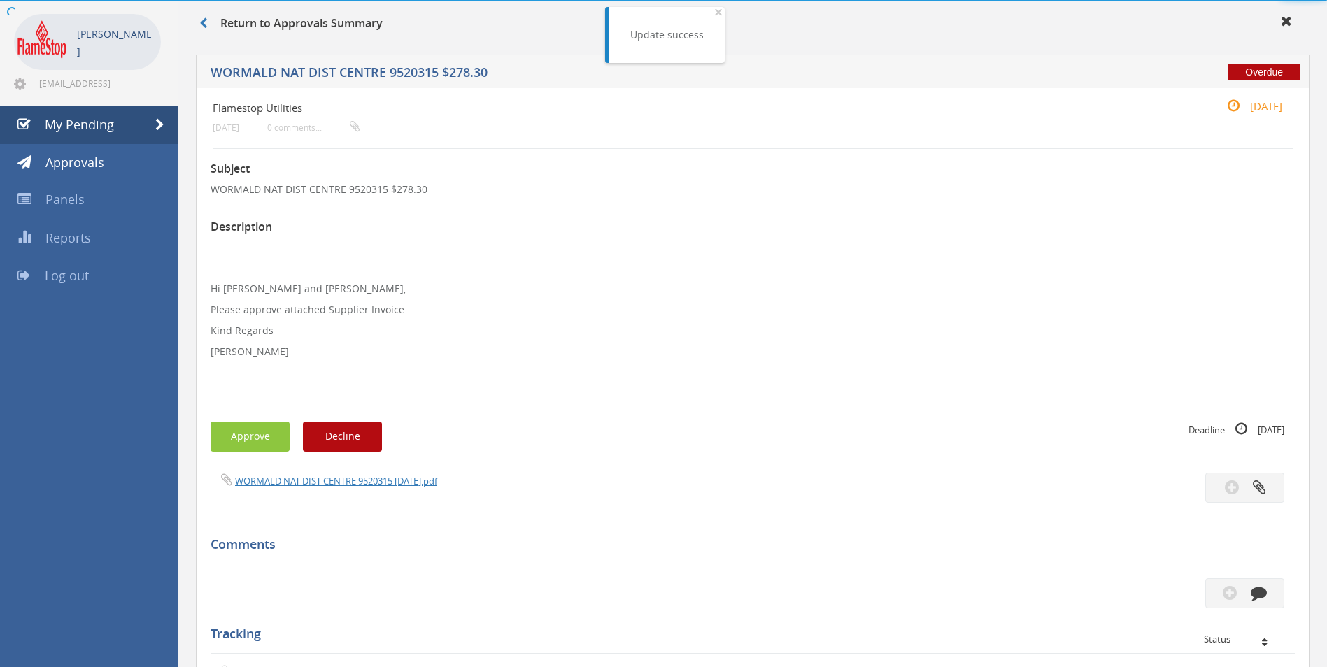
scroll to position [350, 0]
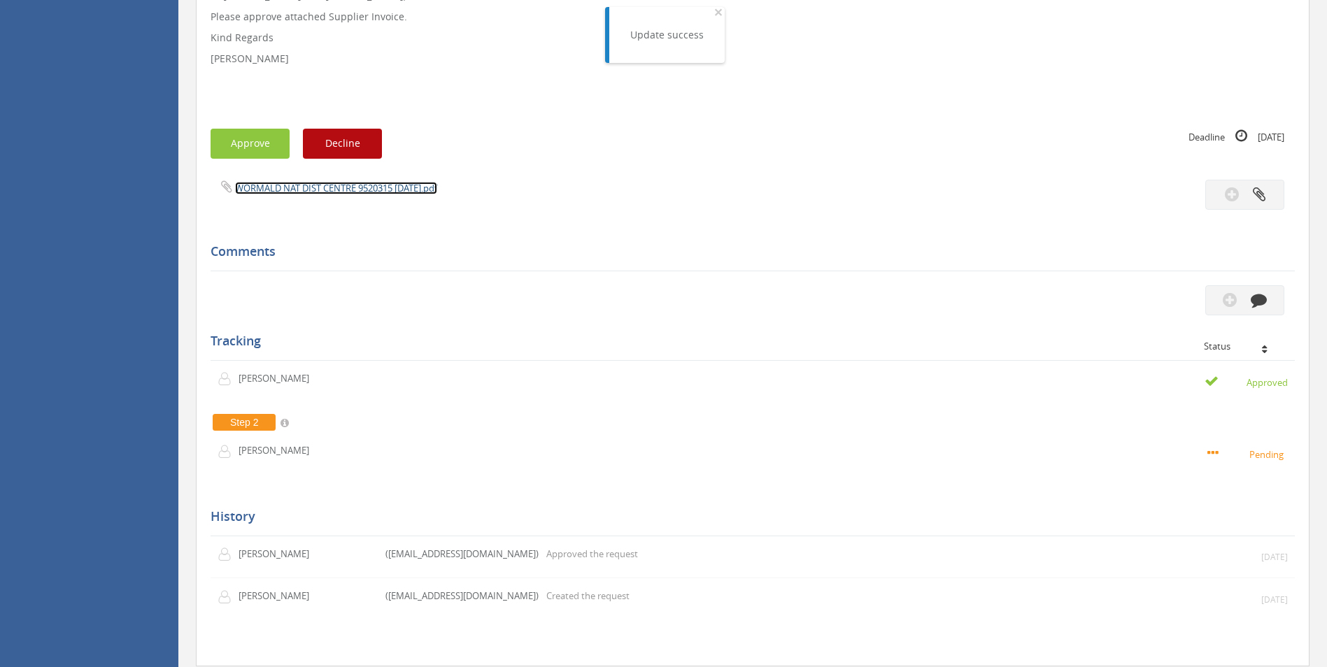
click at [355, 189] on link "WORMALD NAT DIST CENTRE 9520315 [DATE].pdf" at bounding box center [336, 188] width 202 height 13
click at [257, 143] on button "Approve" at bounding box center [249, 144] width 79 height 30
drag, startPoint x: 257, startPoint y: 143, endPoint x: 265, endPoint y: 152, distance: 11.4
click at [257, 0] on div at bounding box center [663, 0] width 1327 height 0
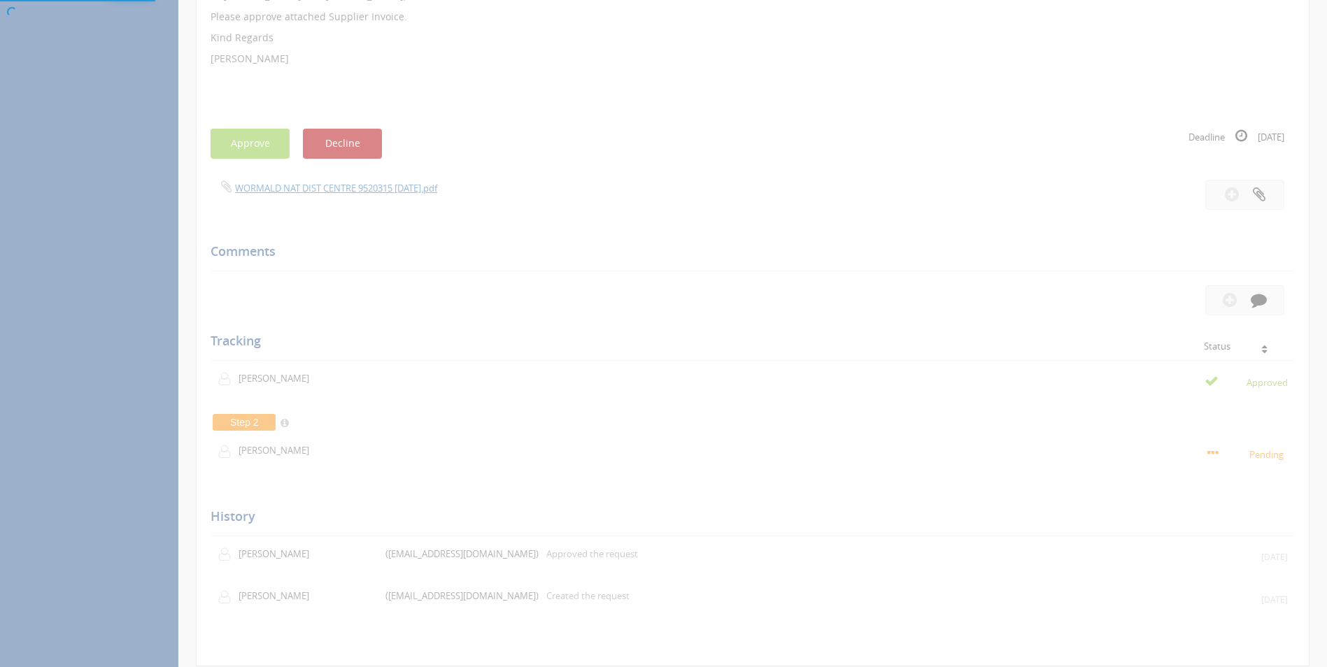
scroll to position [57, 0]
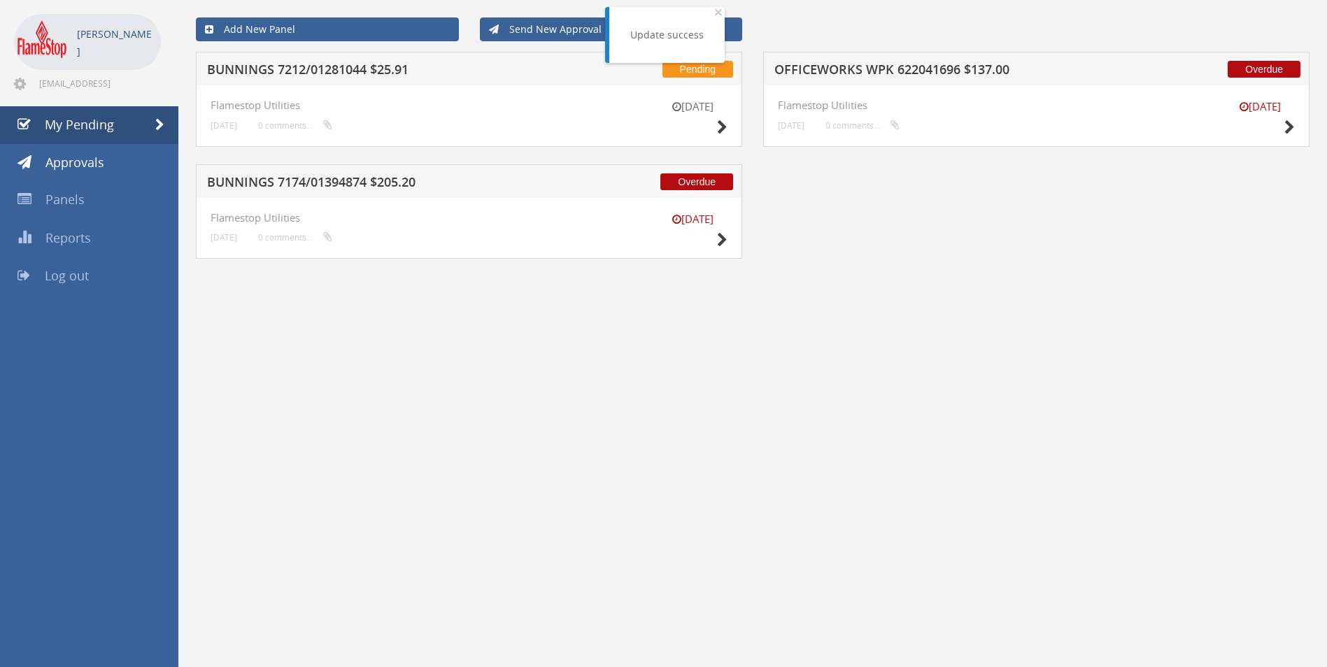
click at [900, 57] on div "Overdue OFFICEWORKS WPK 622041696 $137.00" at bounding box center [1036, 69] width 546 height 34
click at [900, 66] on h5 "OFFICEWORKS WPK 622041696 $137.00" at bounding box center [957, 71] width 366 height 17
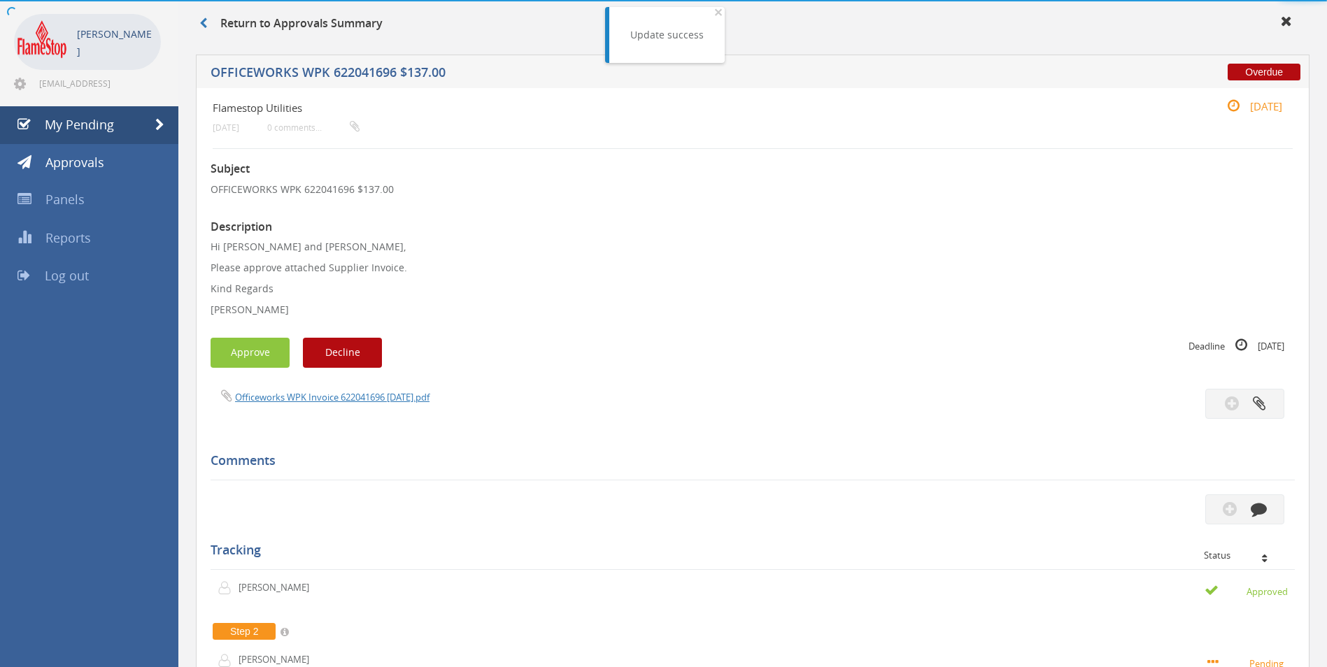
scroll to position [310, 0]
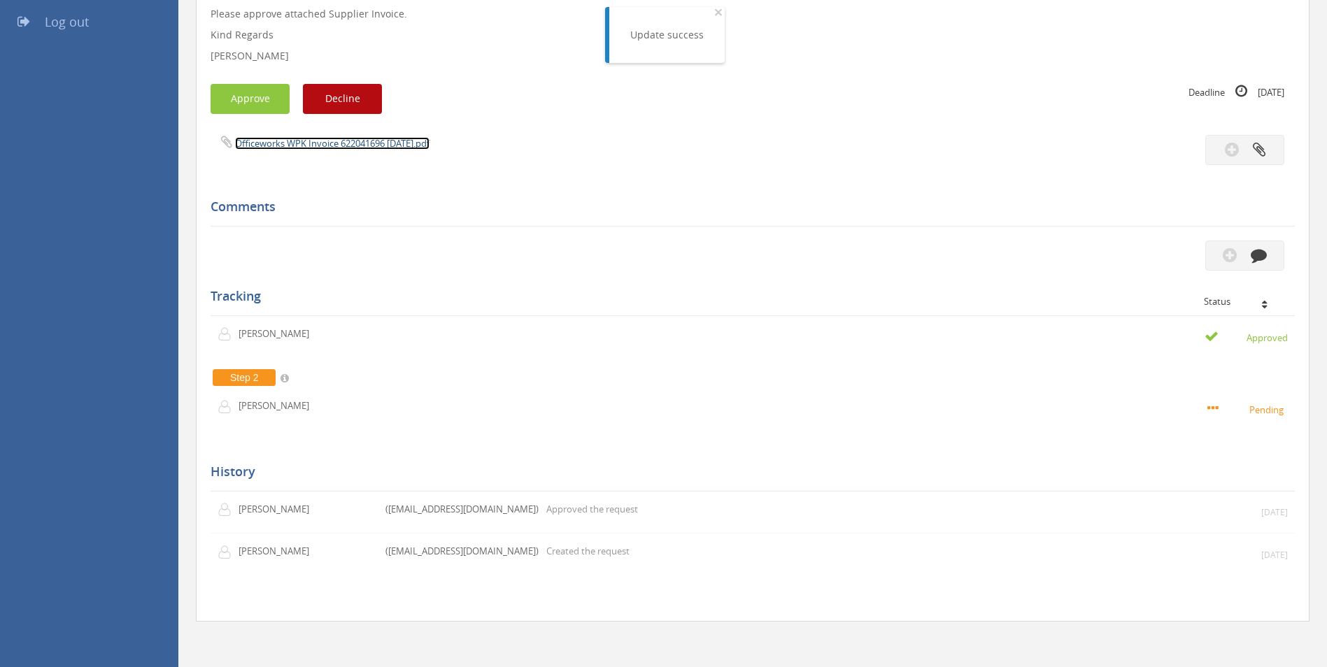
click at [308, 140] on link "Officeworks WPK Invoice 622041696 [DATE].pdf" at bounding box center [332, 143] width 194 height 13
click at [268, 103] on button "Approve" at bounding box center [249, 99] width 79 height 30
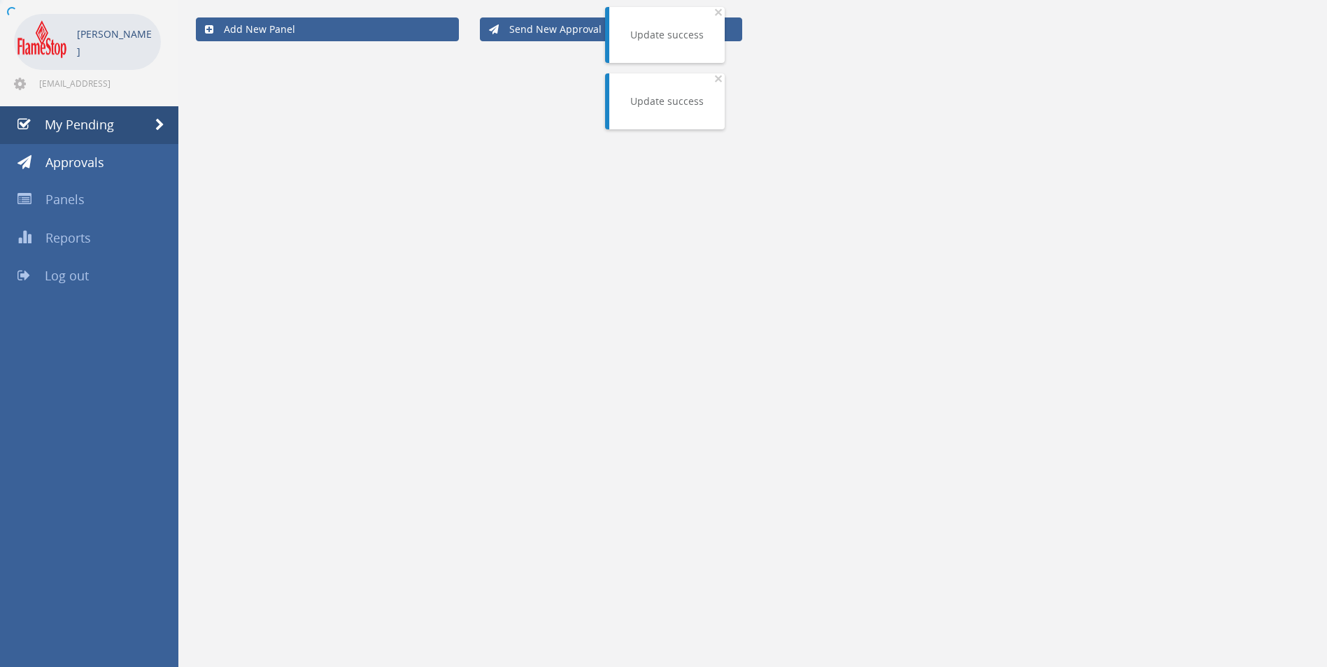
scroll to position [57, 0]
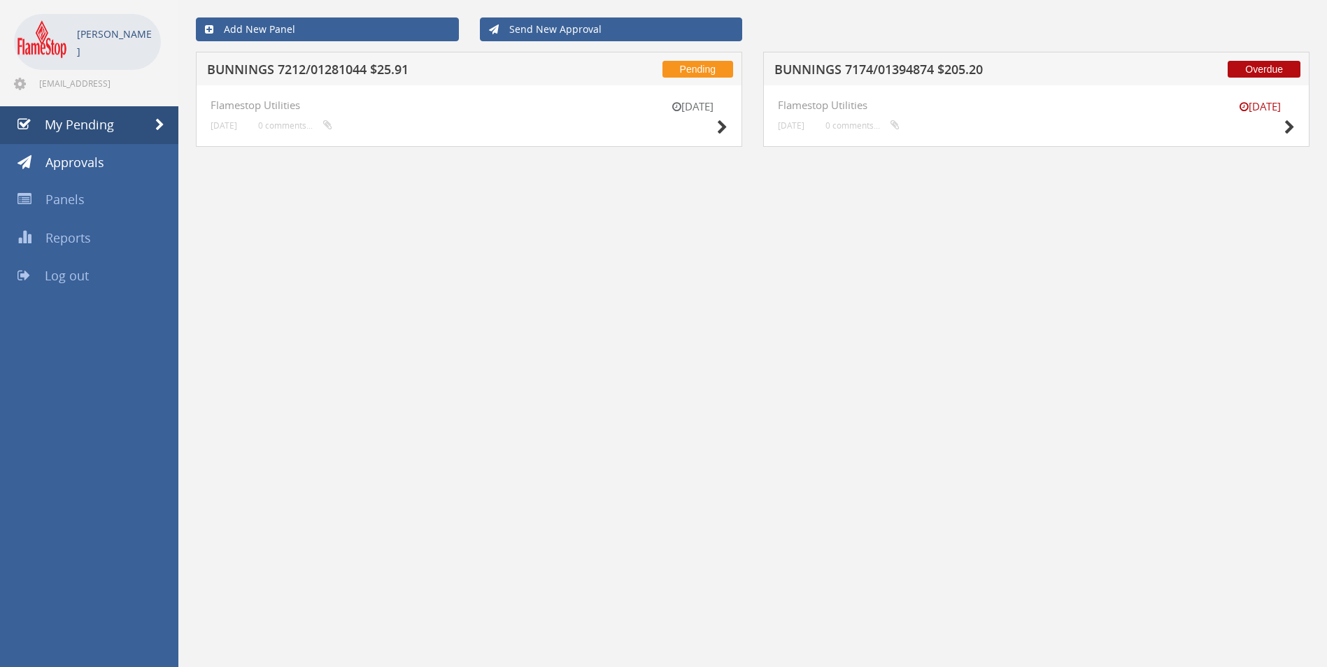
click at [880, 68] on h5 "BUNNINGS 7174/01394874 $205.20" at bounding box center [957, 71] width 366 height 17
click at [880, 0] on div at bounding box center [663, 0] width 1327 height 0
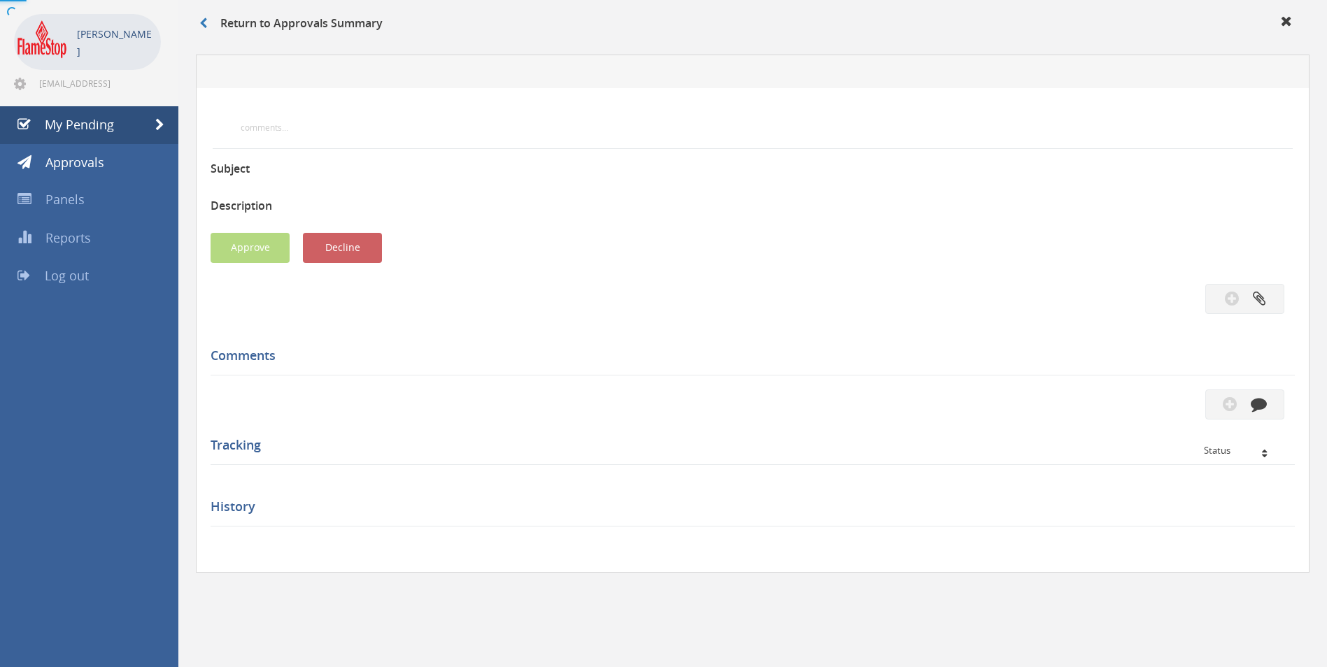
scroll to position [310, 0]
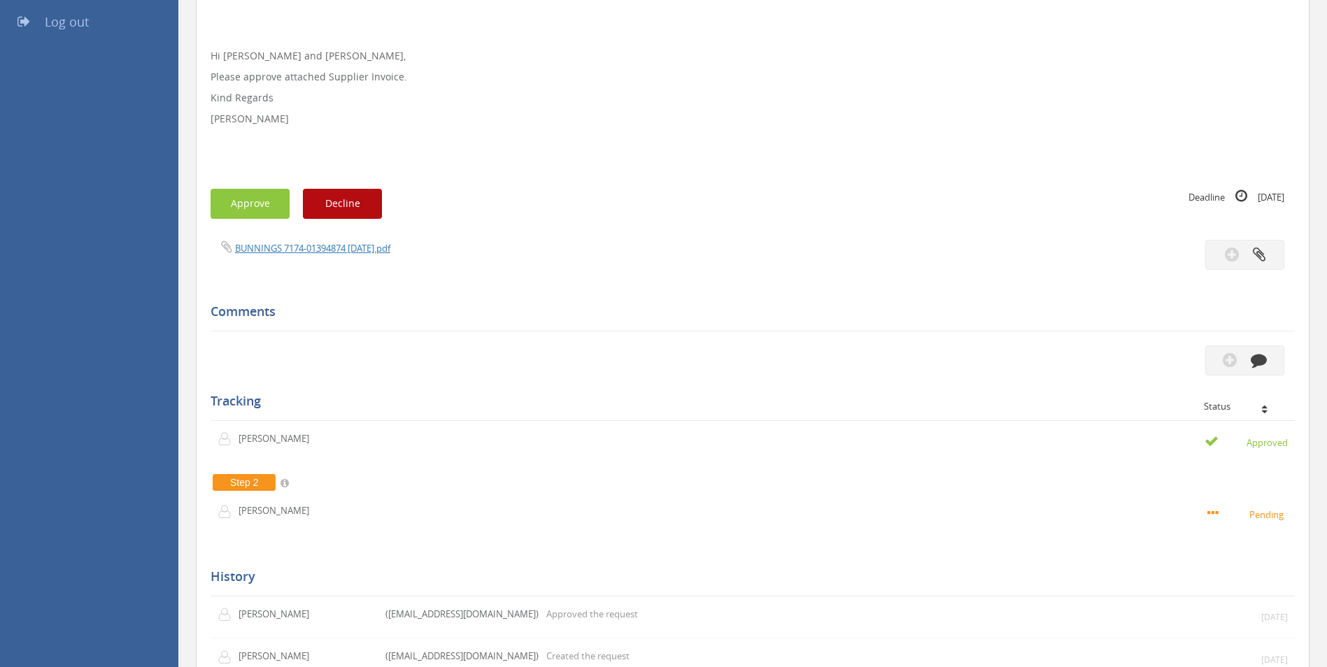
click at [338, 241] on span "BUNNINGS 7174-01394874 [DATE].pdf" at bounding box center [300, 247] width 180 height 13
click at [336, 247] on link "BUNNINGS 7174-01394874 [DATE].pdf" at bounding box center [312, 248] width 155 height 13
click at [248, 201] on button "Approve" at bounding box center [249, 204] width 79 height 30
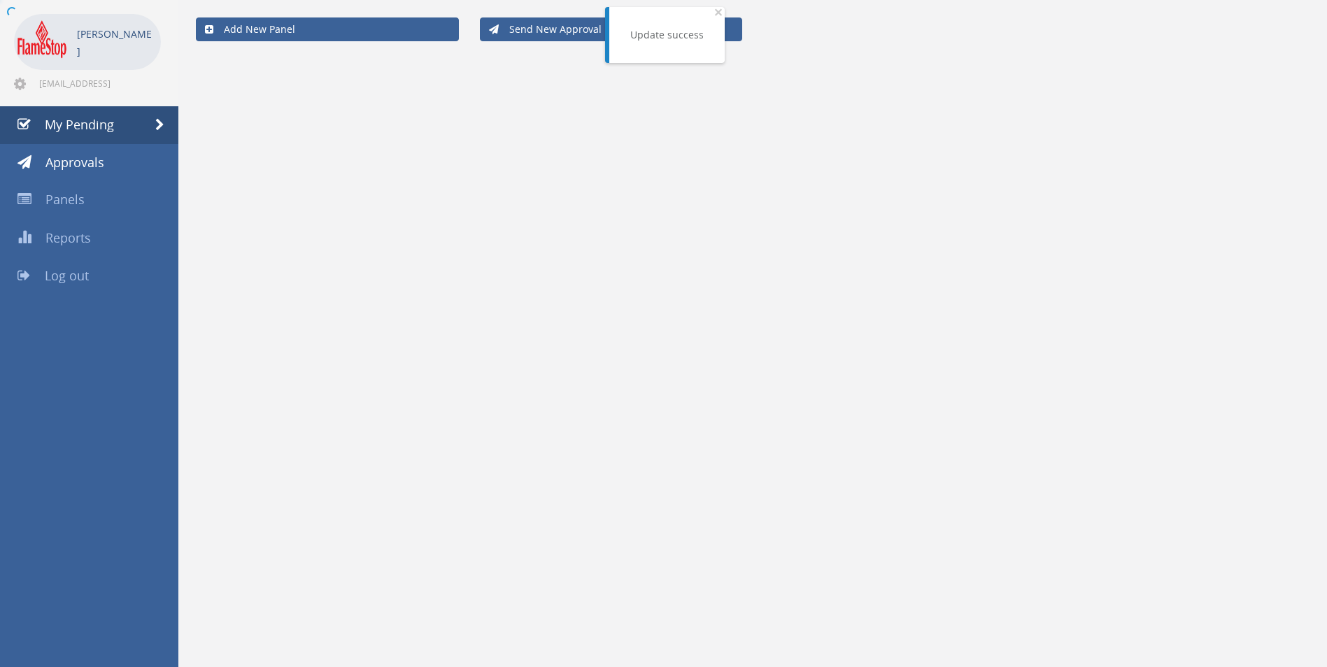
scroll to position [57, 0]
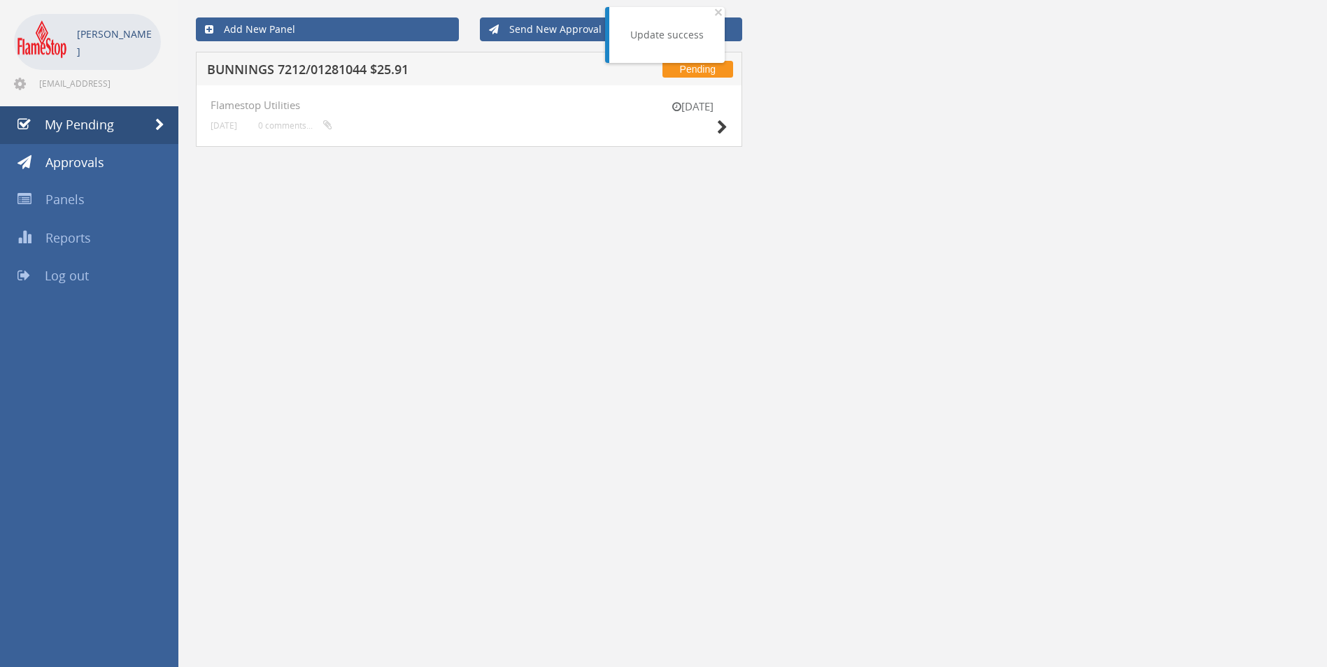
click at [322, 64] on h5 "BUNNINGS 7212/01281044 $25.91" at bounding box center [390, 71] width 366 height 17
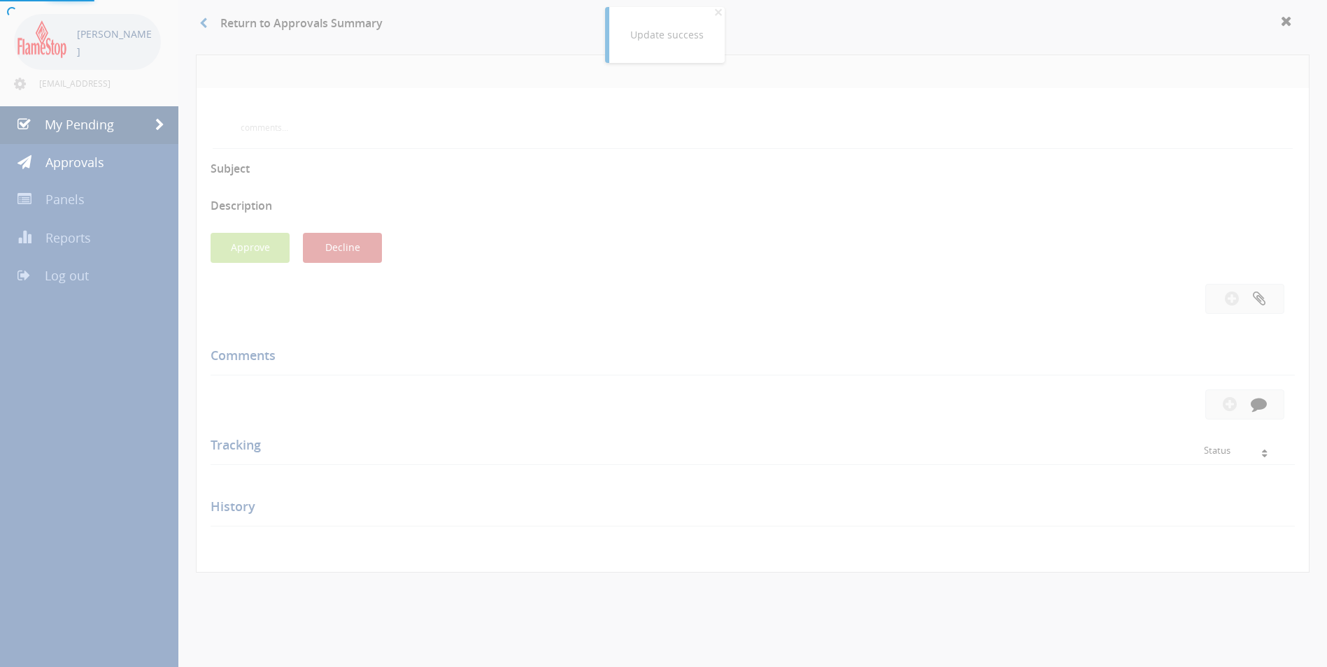
scroll to position [310, 0]
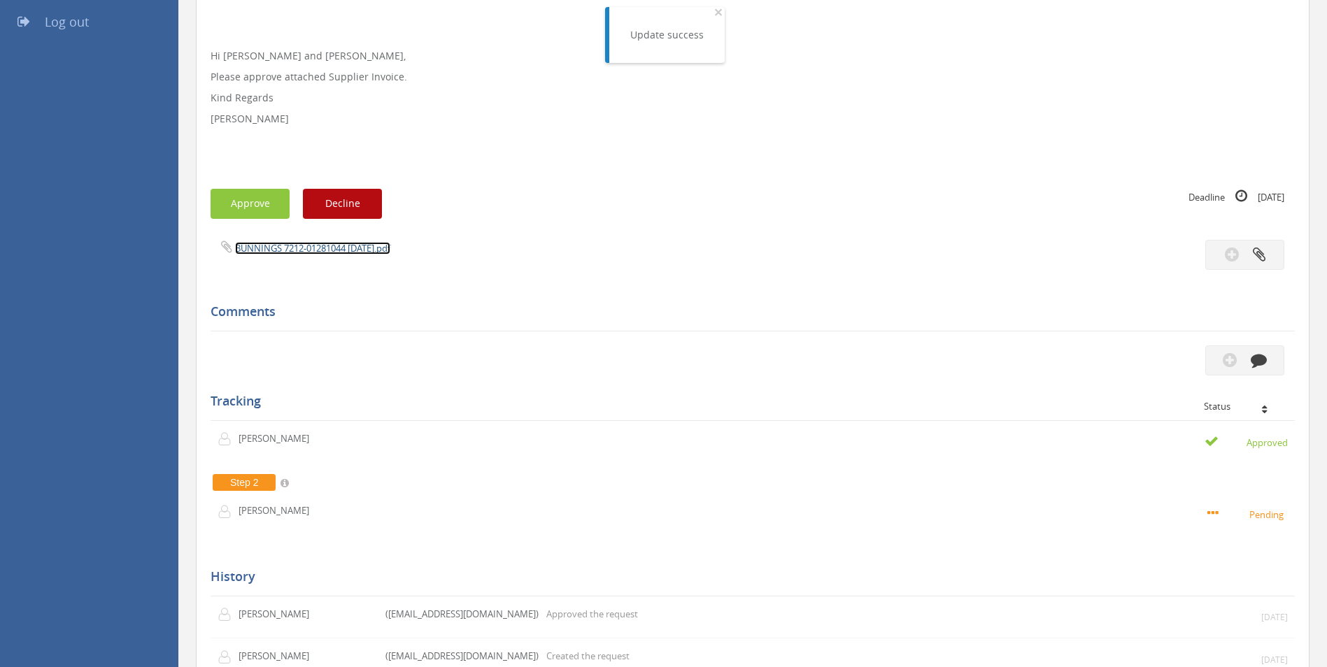
click at [297, 248] on link "BUNNINGS 7212-01281044 [DATE].pdf" at bounding box center [312, 248] width 155 height 13
click at [252, 199] on button "Approve" at bounding box center [249, 204] width 79 height 30
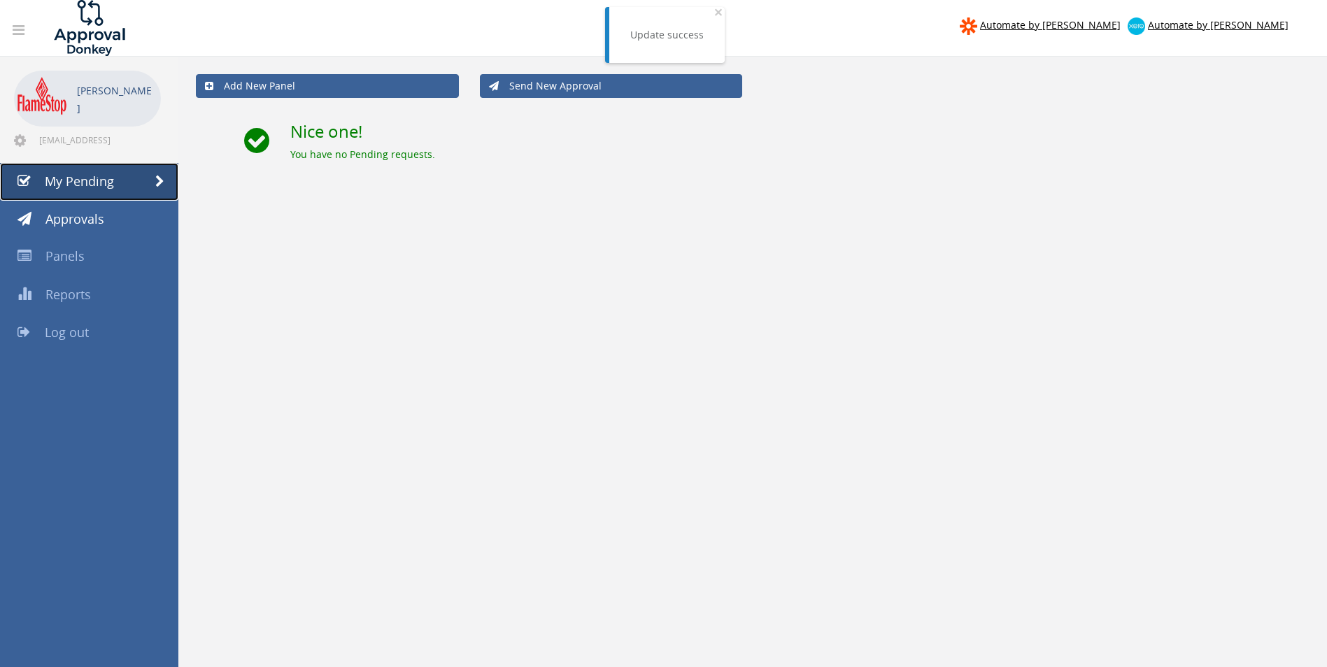
click at [88, 185] on span "My Pending" at bounding box center [79, 181] width 69 height 17
click at [73, 180] on span "My Pending" at bounding box center [79, 181] width 69 height 17
click at [94, 180] on span "My Pending" at bounding box center [79, 181] width 69 height 17
